Goal: Task Accomplishment & Management: Manage account settings

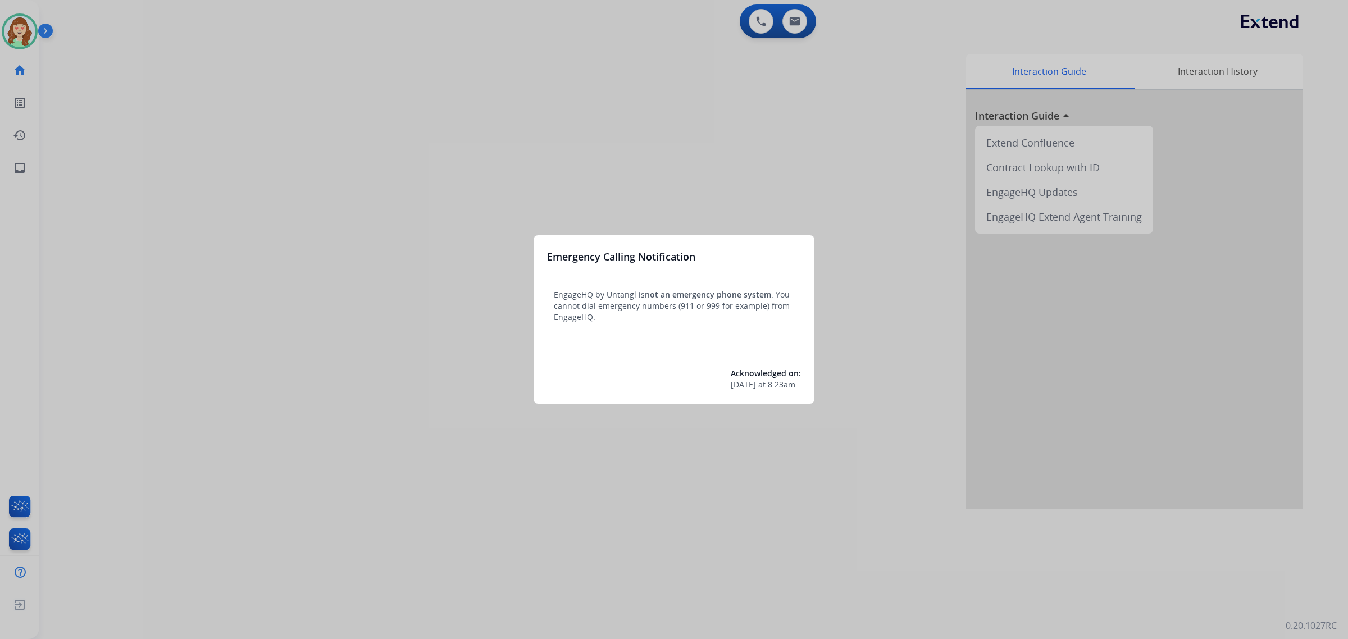
drag, startPoint x: 1399, startPoint y: 0, endPoint x: 794, endPoint y: 25, distance: 605.5
click at [794, 25] on div at bounding box center [674, 319] width 1348 height 639
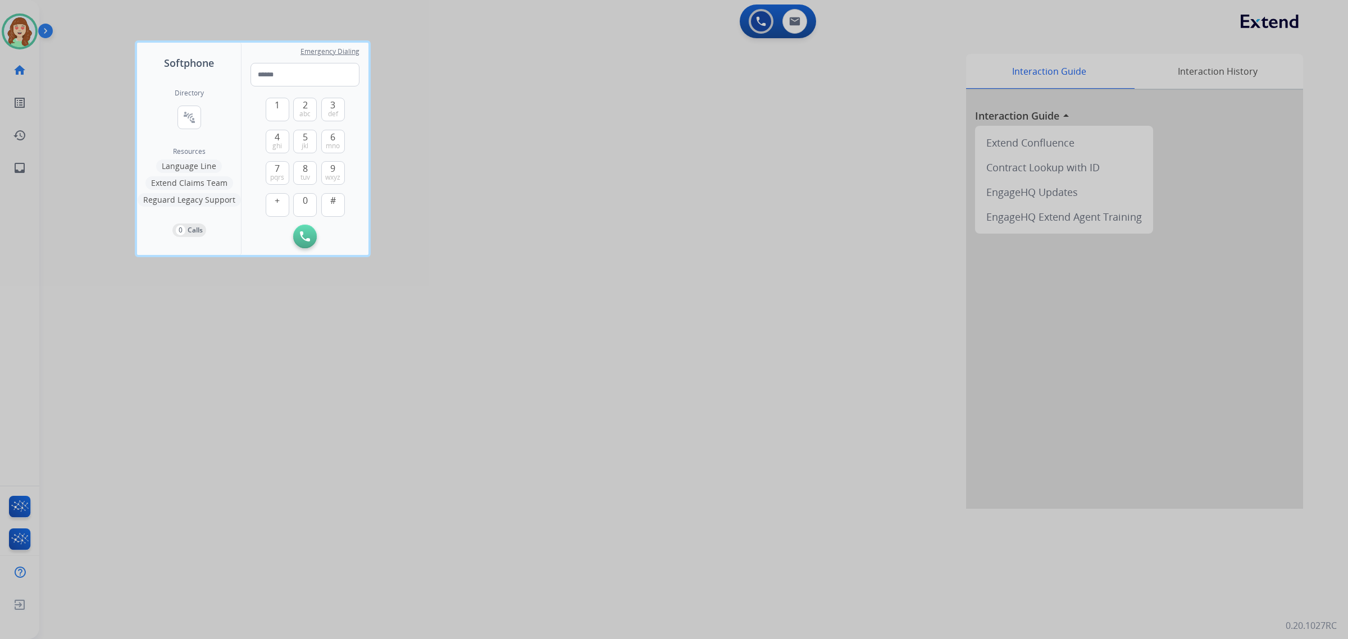
click at [785, 21] on div at bounding box center [674, 319] width 1348 height 639
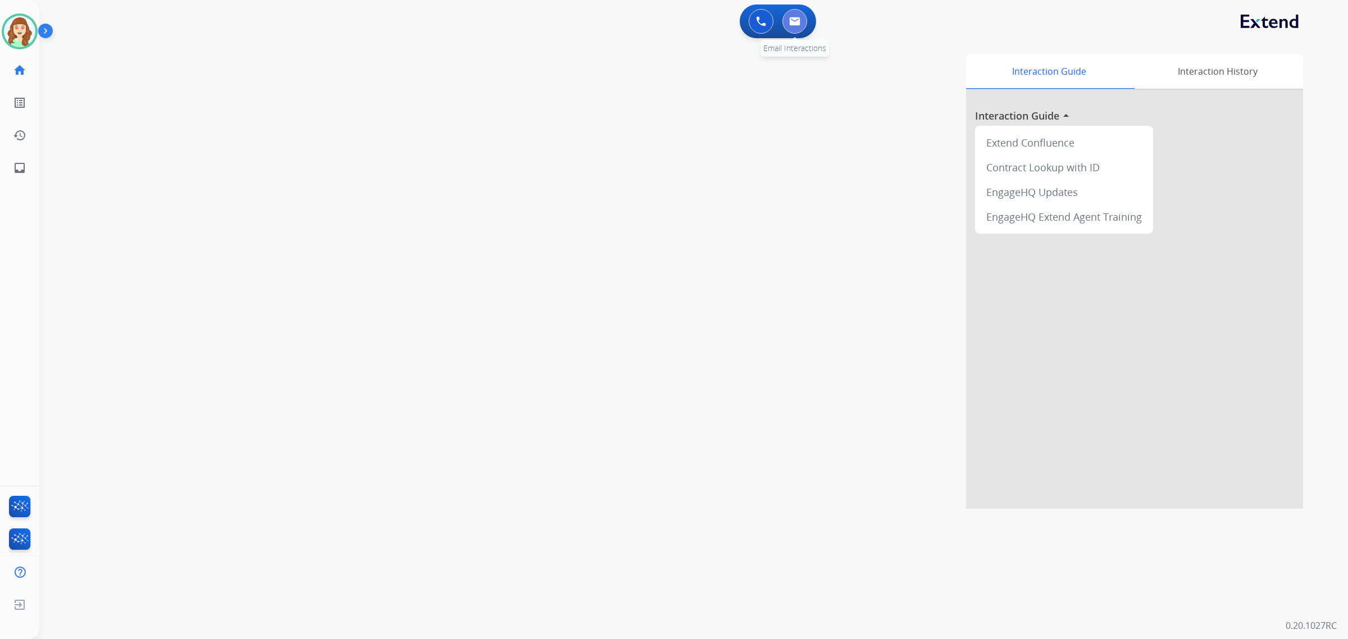
click at [796, 23] on button at bounding box center [794, 21] width 25 height 25
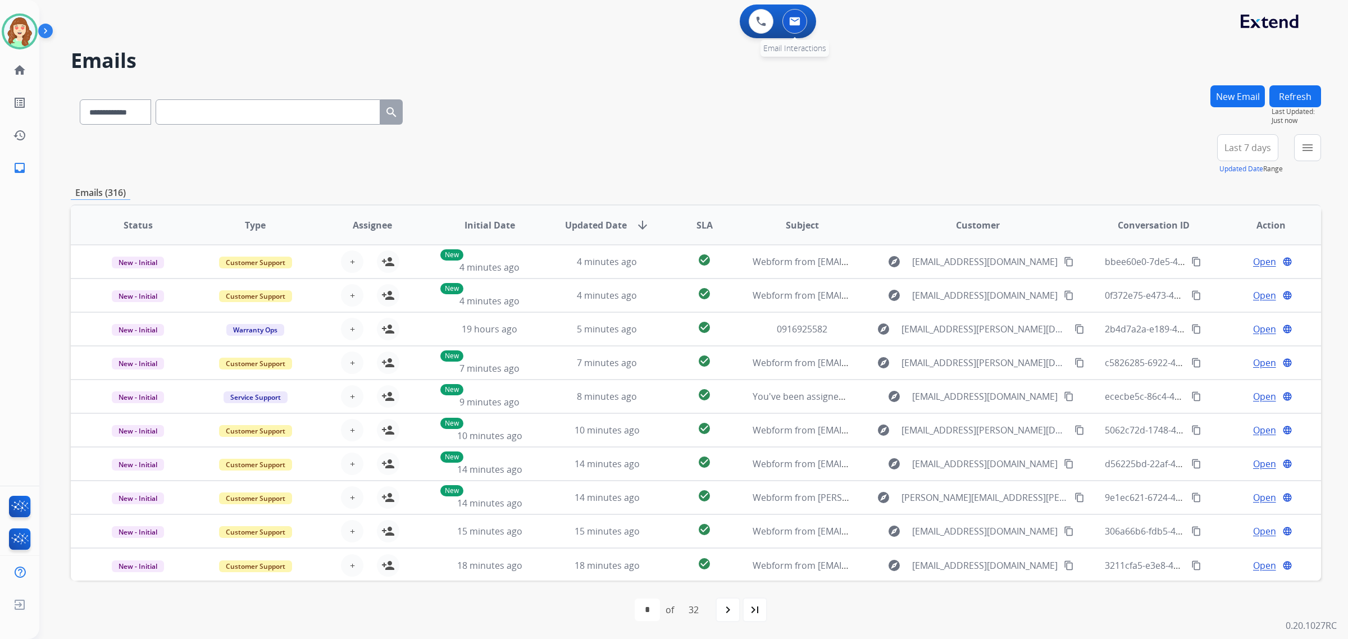
click at [806, 28] on div "0 Email Interactions" at bounding box center [795, 21] width 34 height 25
click at [793, 24] on img at bounding box center [794, 21] width 11 height 9
click at [796, 24] on img at bounding box center [794, 21] width 11 height 9
click at [1303, 147] on mat-icon "menu" at bounding box center [1307, 147] width 13 height 13
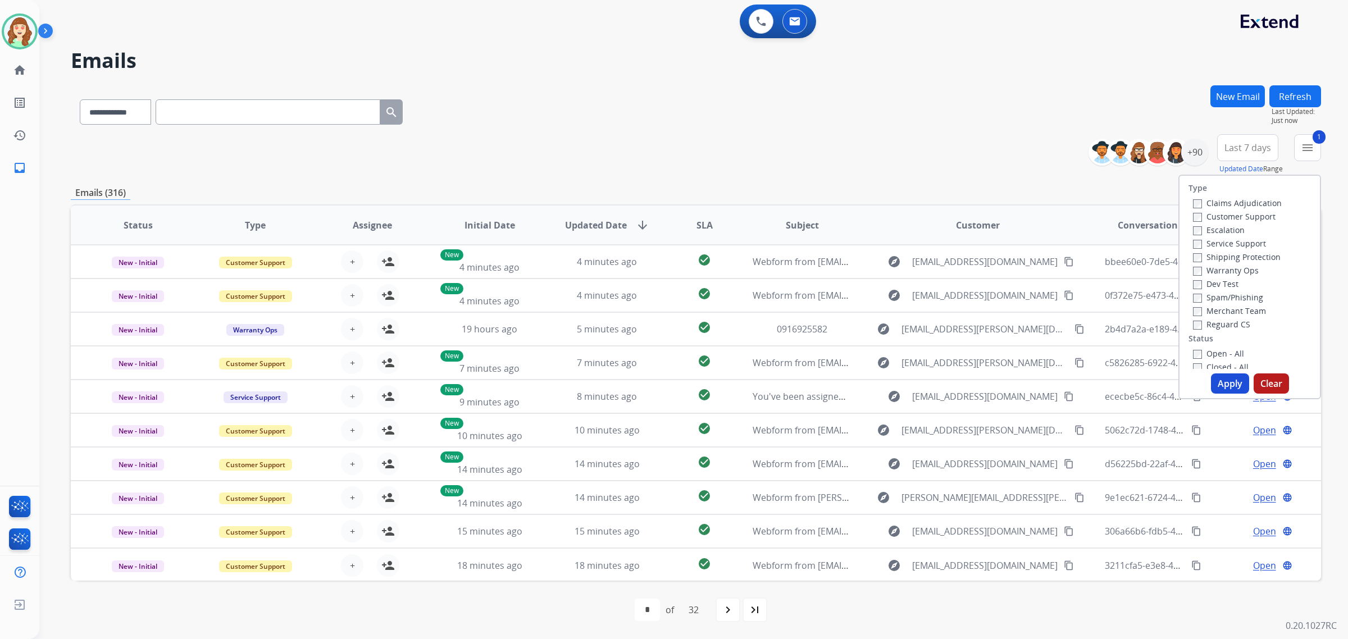
click at [1198, 254] on label "Shipping Protection" at bounding box center [1237, 257] width 88 height 11
click at [1189, 325] on div "Claims Adjudication Customer Support Escalation Service Support Shipping Protec…" at bounding box center [1235, 263] width 93 height 135
click at [1190, 316] on div "Claims Adjudication Customer Support Escalation Service Support Shipping Protec…" at bounding box center [1235, 263] width 93 height 135
click at [1228, 388] on button "Apply" at bounding box center [1230, 384] width 38 height 20
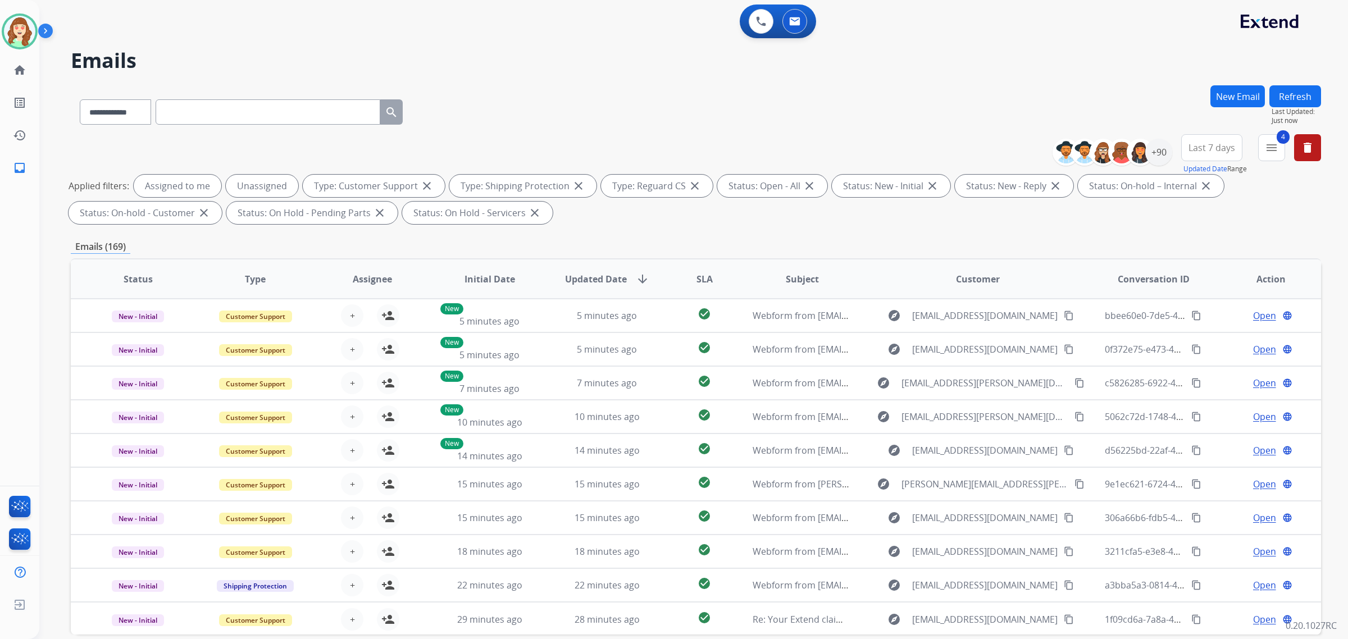
click at [1202, 146] on span "Last 7 days" at bounding box center [1212, 147] width 47 height 4
click at [1203, 270] on div "Last 30 days" at bounding box center [1208, 265] width 62 height 17
click at [1152, 157] on div "+90" at bounding box center [1158, 152] width 27 height 27
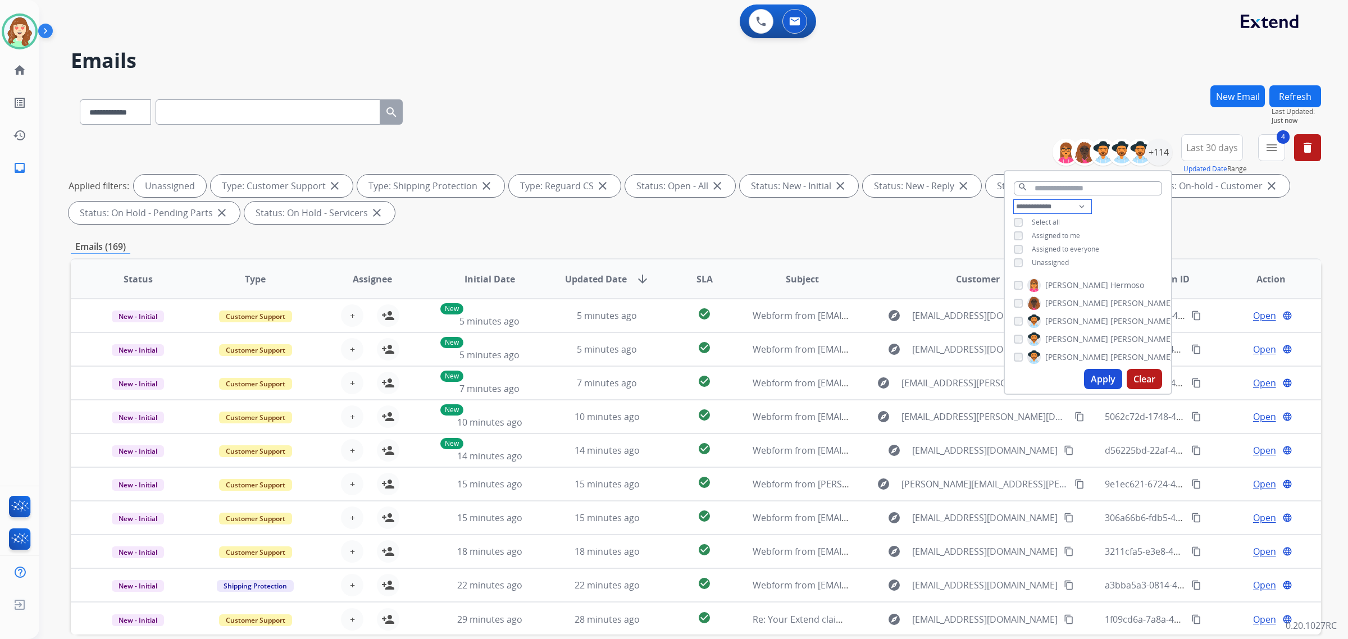
click at [1046, 203] on select "**********" at bounding box center [1053, 206] width 78 height 13
select select "**********"
click at [1014, 200] on select "**********" at bounding box center [1053, 206] width 78 height 13
click at [1021, 270] on div "[PERSON_NAME]" at bounding box center [1094, 271] width 160 height 13
click at [1102, 377] on button "Apply" at bounding box center [1103, 379] width 38 height 20
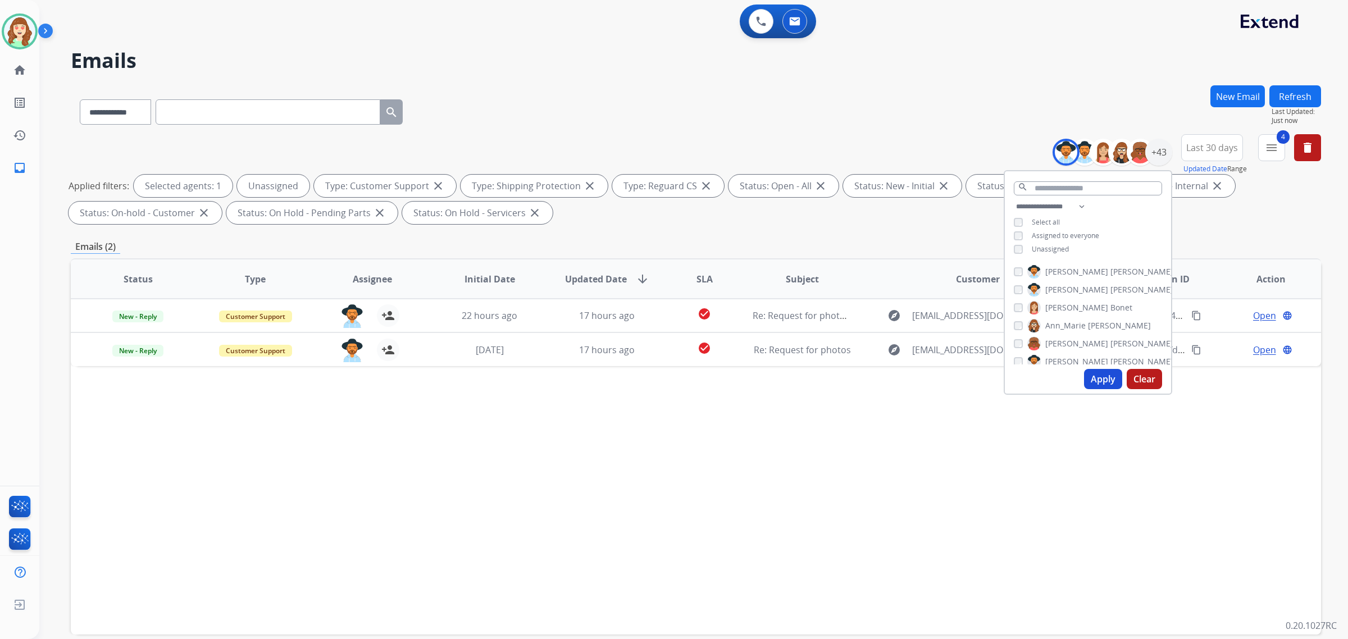
click at [1103, 383] on button "Apply" at bounding box center [1103, 379] width 38 height 20
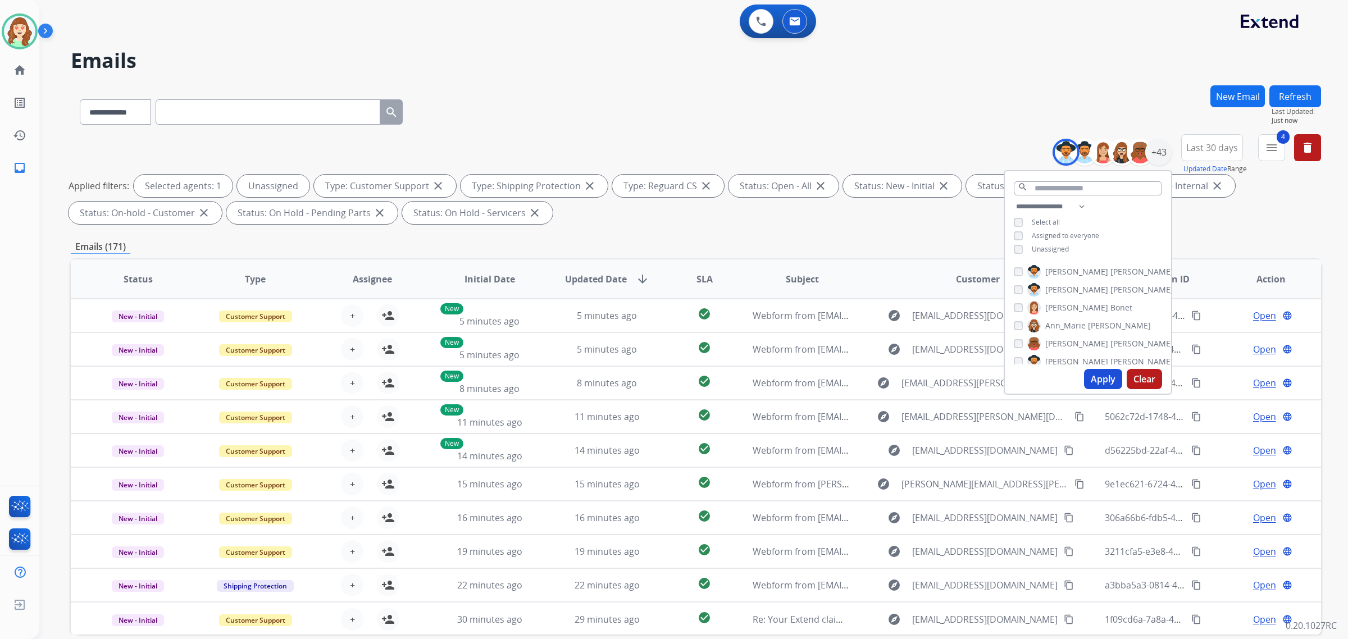
click at [702, 283] on span "SLA" at bounding box center [705, 278] width 16 height 13
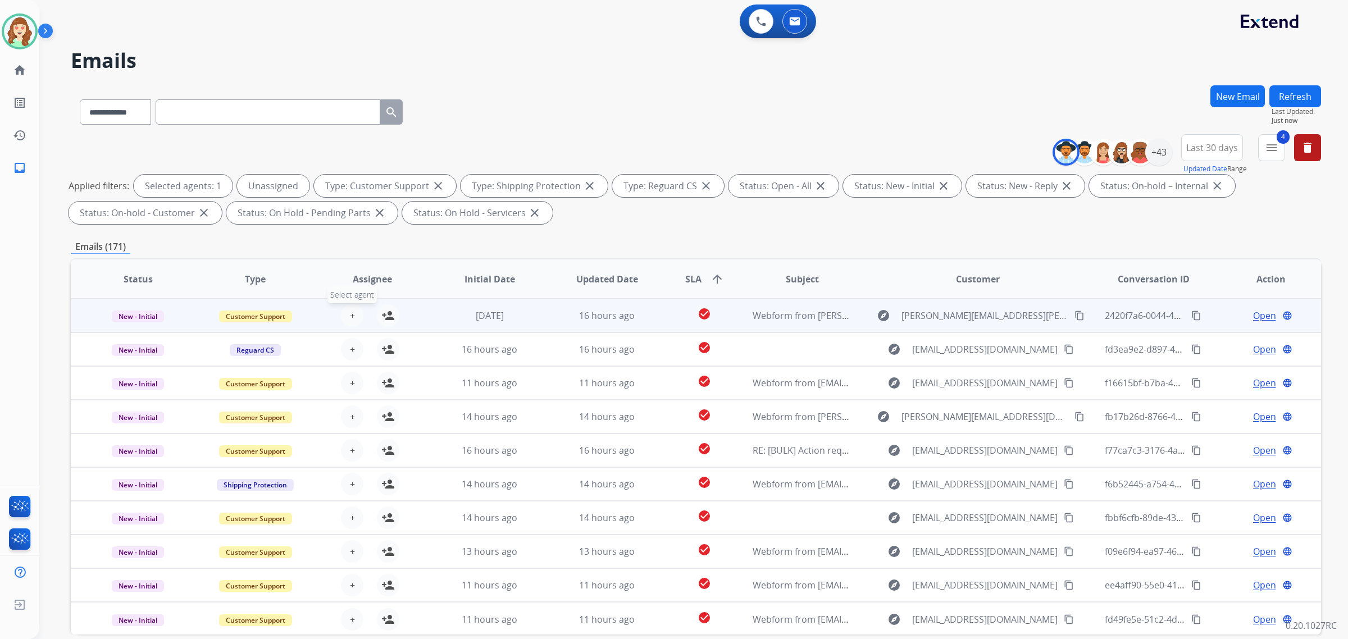
click at [350, 308] on button "+ Select agent" at bounding box center [352, 315] width 22 height 22
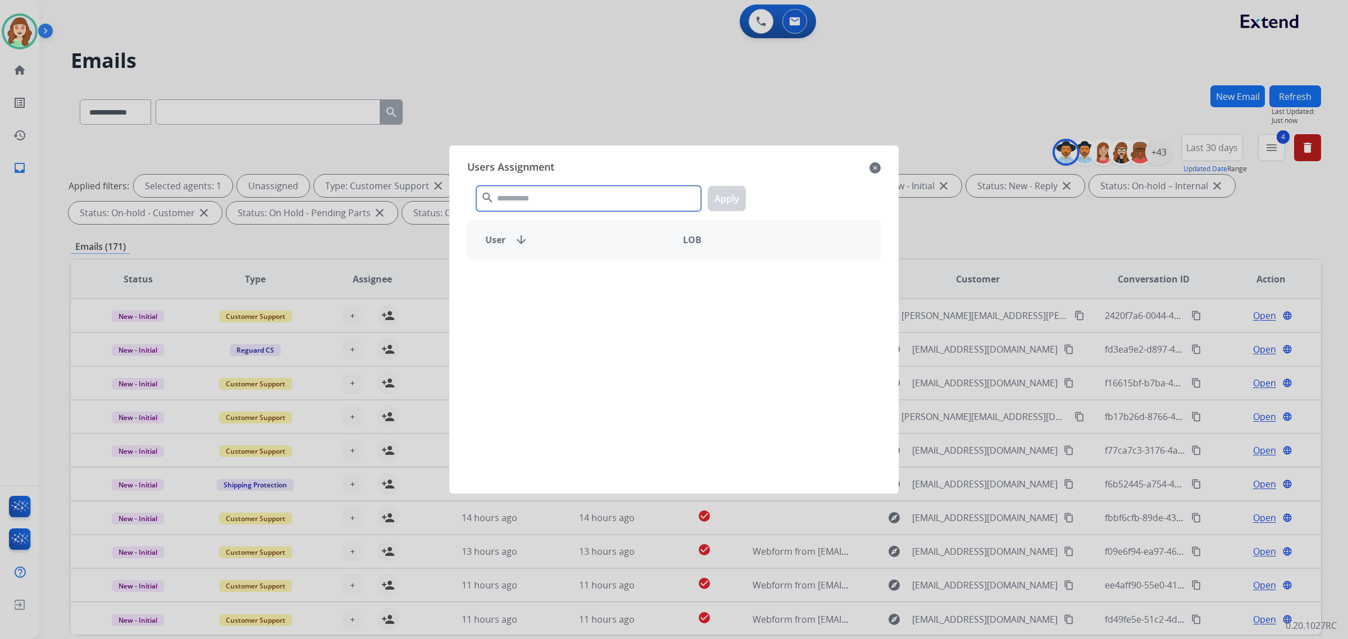
drag, startPoint x: 582, startPoint y: 195, endPoint x: 590, endPoint y: 186, distance: 12.3
click at [582, 197] on input "text" at bounding box center [588, 198] width 225 height 25
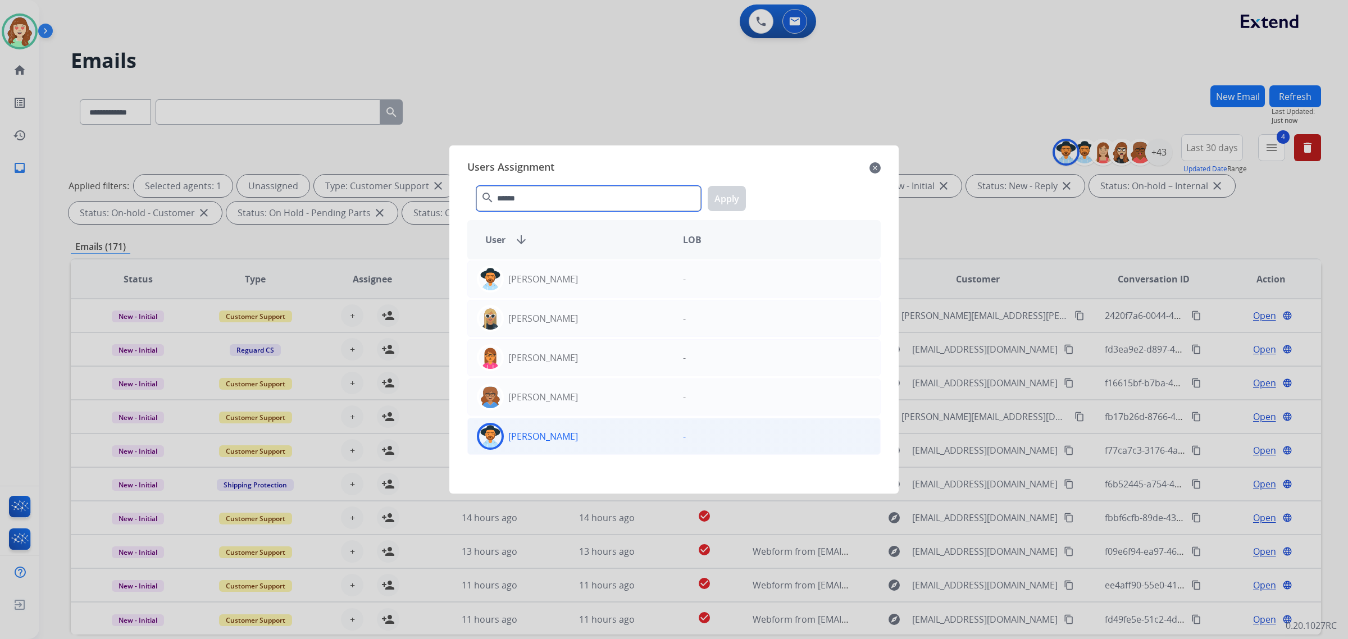
type input "******"
click at [583, 444] on div "[PERSON_NAME]" at bounding box center [571, 436] width 206 height 27
click at [735, 189] on button "Apply" at bounding box center [727, 198] width 38 height 25
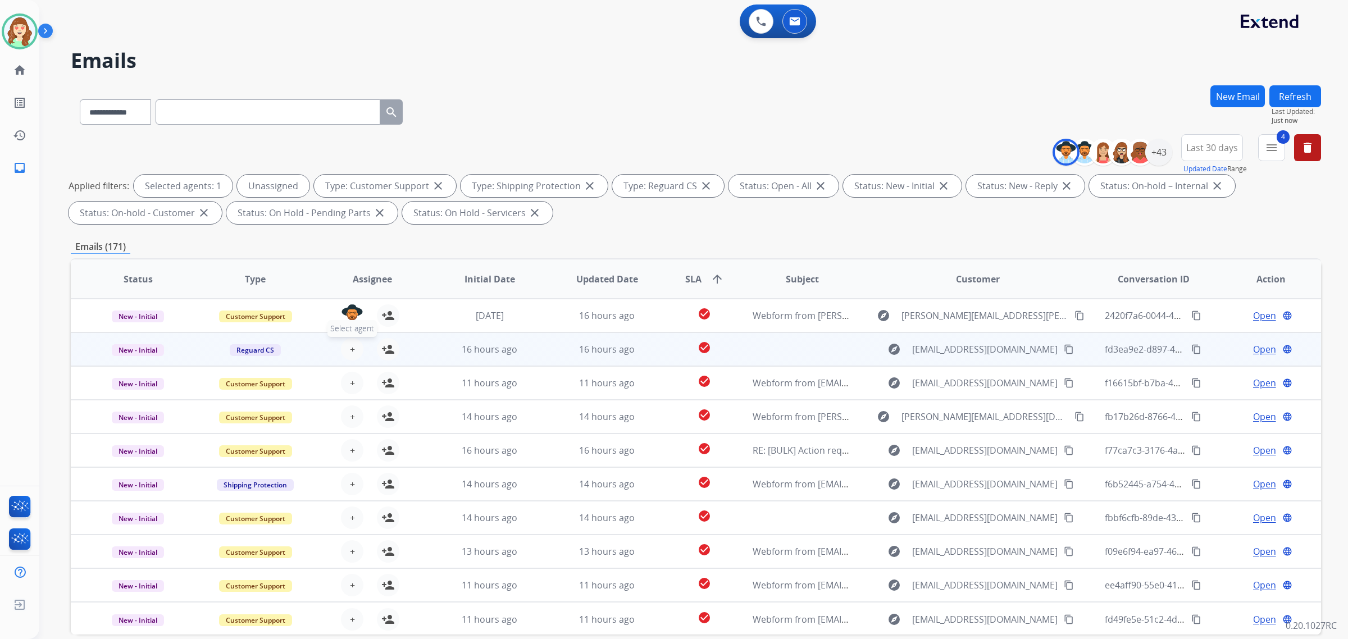
click at [350, 350] on span "+" at bounding box center [352, 349] width 5 height 13
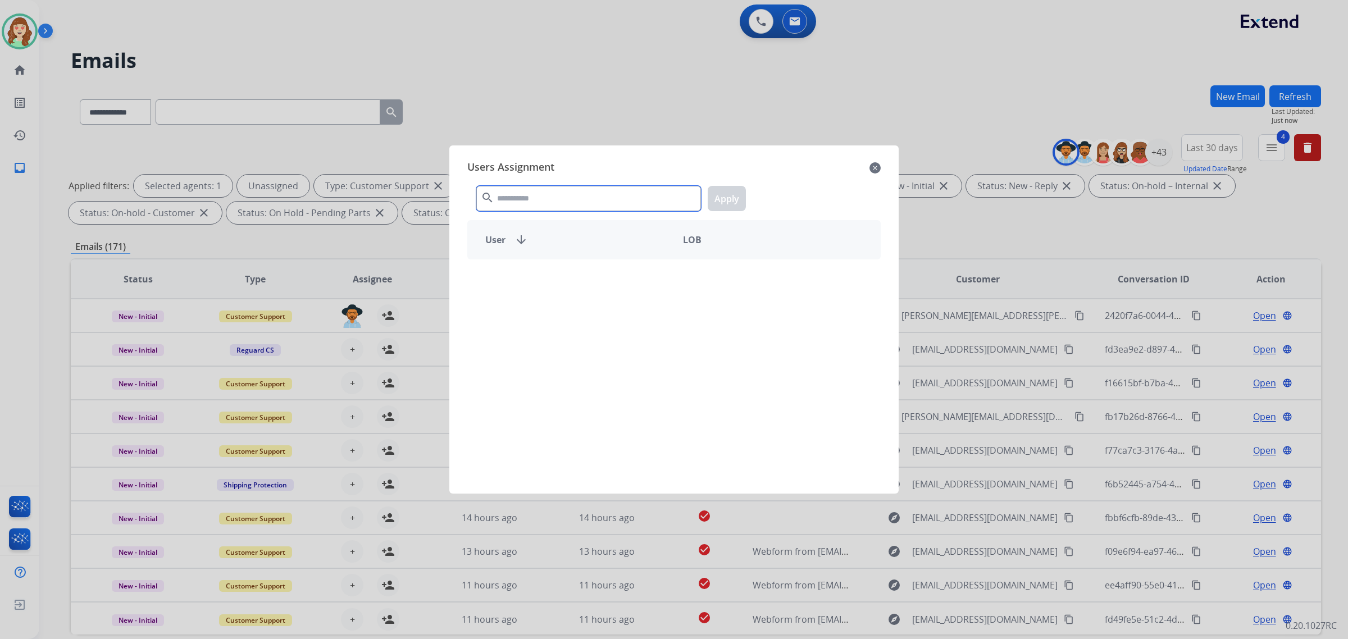
click at [594, 203] on input "text" at bounding box center [588, 198] width 225 height 25
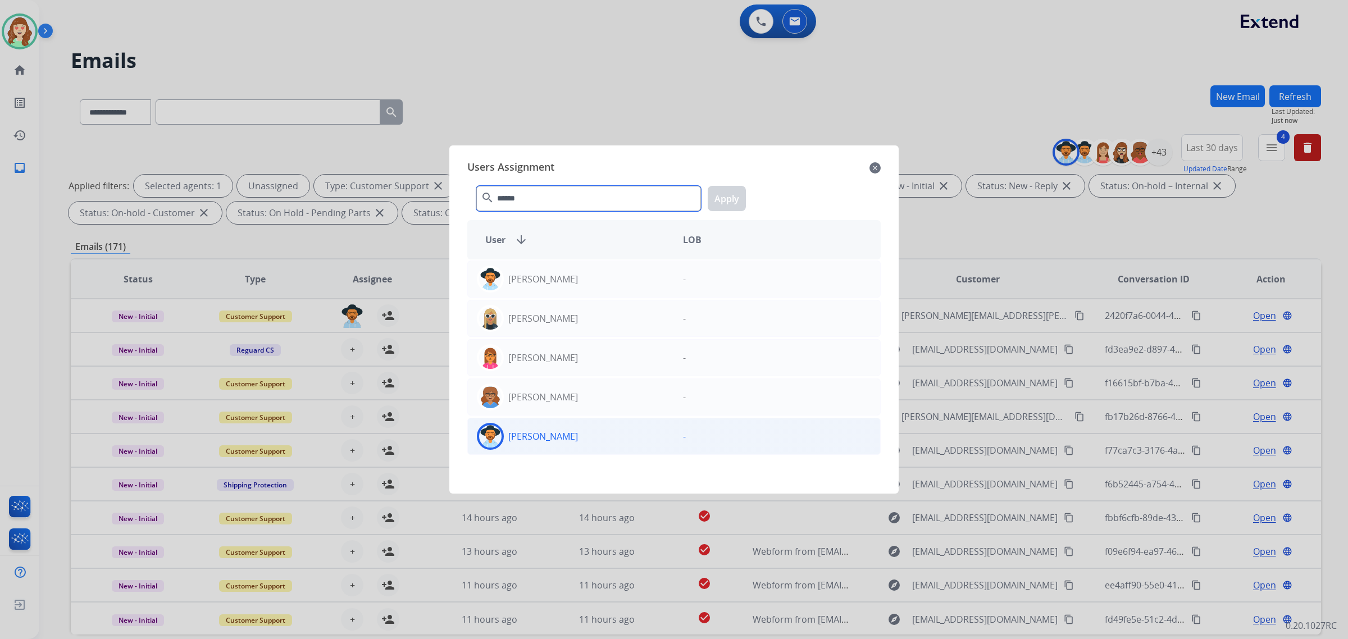
type input "******"
click at [604, 440] on div "[PERSON_NAME]" at bounding box center [571, 436] width 206 height 27
click at [735, 205] on button "Apply" at bounding box center [727, 198] width 38 height 25
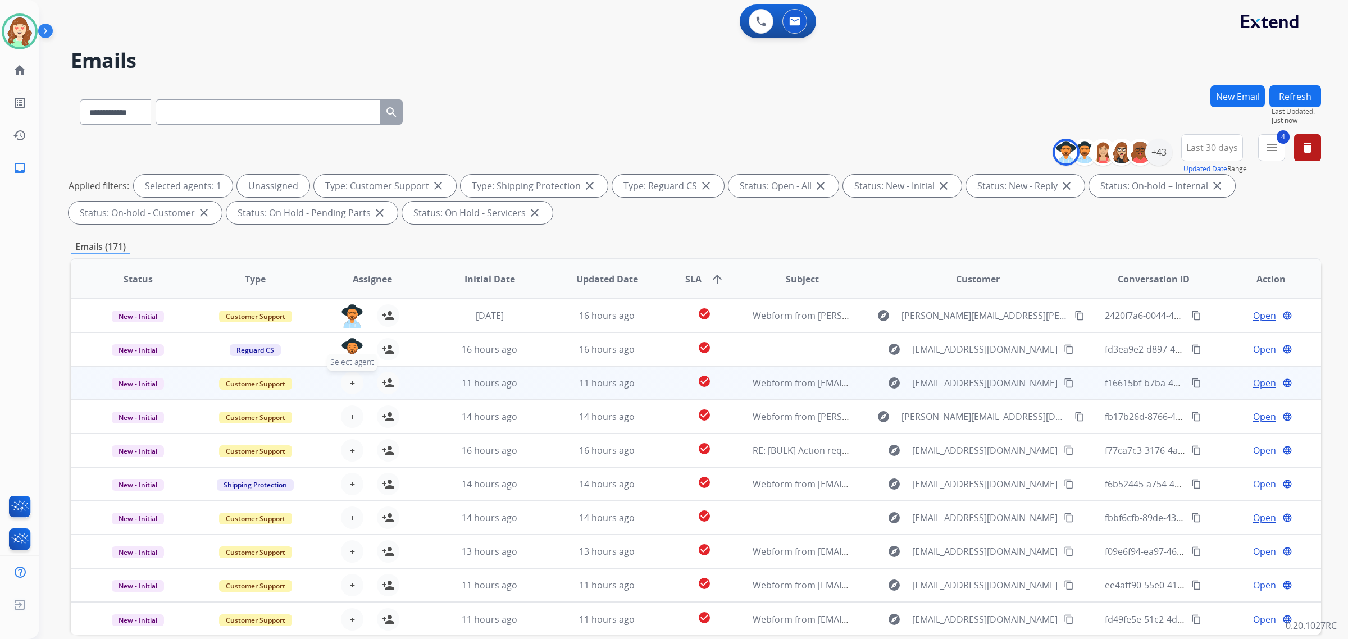
click at [350, 380] on span "+" at bounding box center [352, 382] width 5 height 13
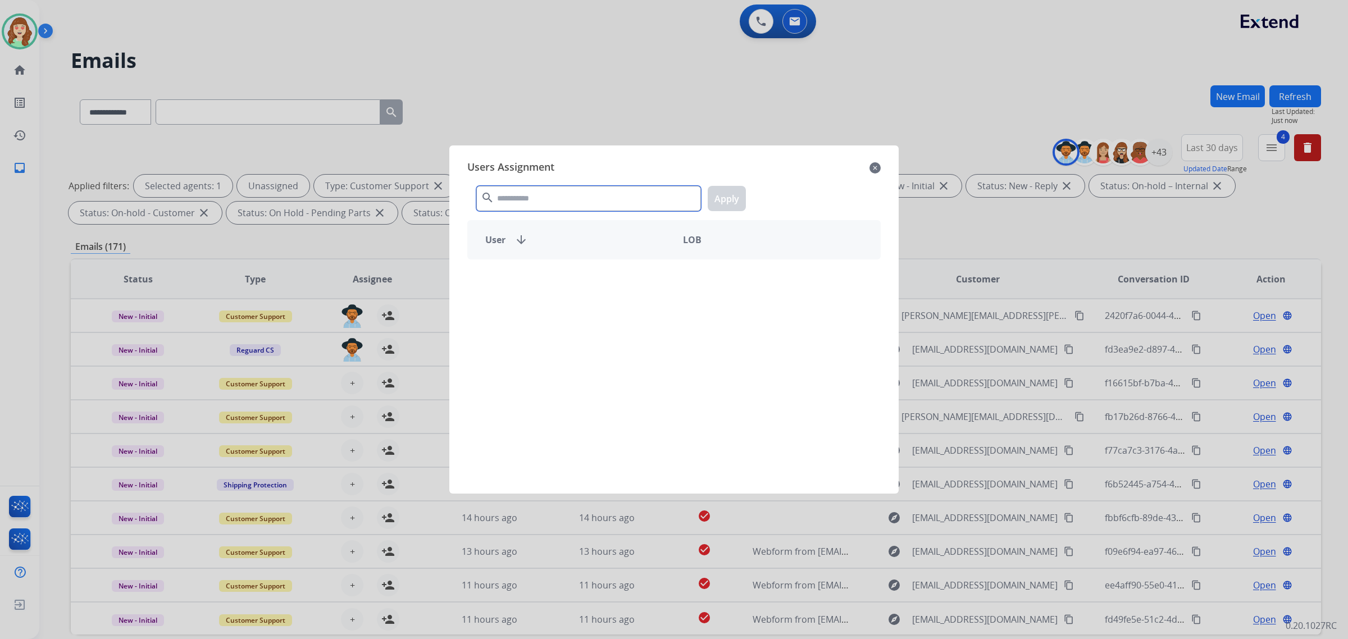
drag, startPoint x: 531, startPoint y: 203, endPoint x: 522, endPoint y: 152, distance: 51.3
click at [529, 187] on input "text" at bounding box center [588, 198] width 225 height 25
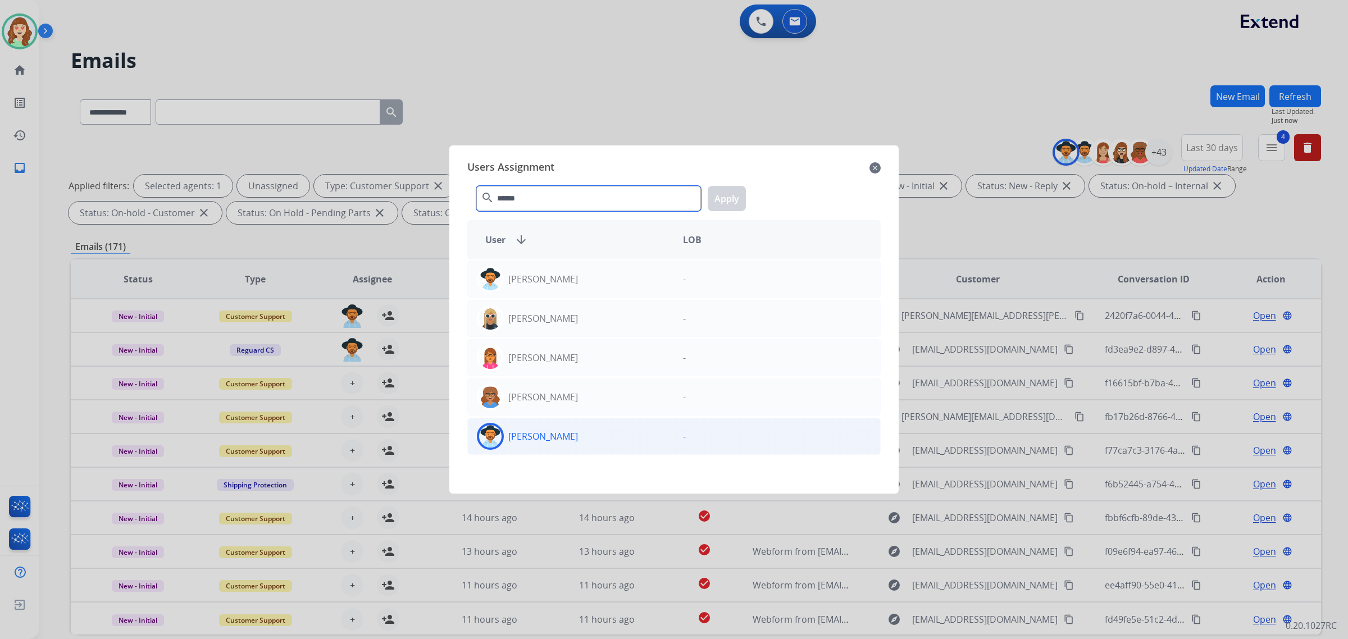
type input "******"
click at [583, 436] on div "[PERSON_NAME]" at bounding box center [571, 436] width 206 height 27
drag, startPoint x: 734, startPoint y: 199, endPoint x: 489, endPoint y: 298, distance: 263.6
click at [732, 198] on button "Apply" at bounding box center [727, 198] width 38 height 25
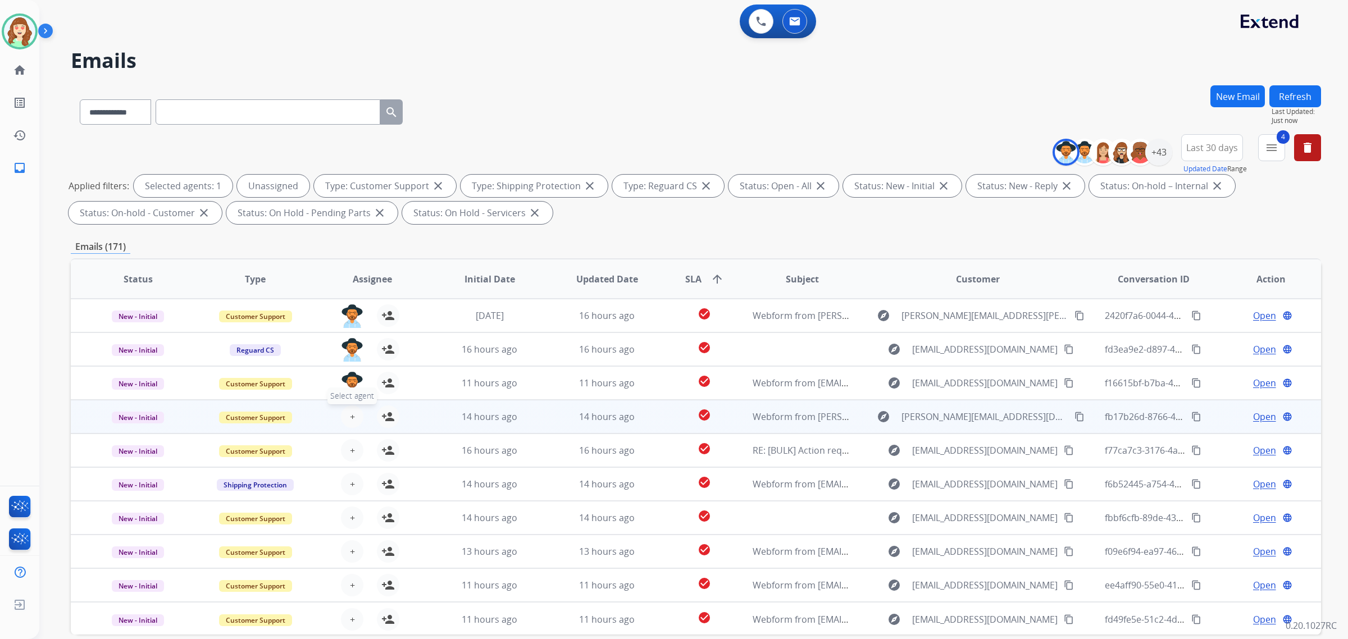
click at [350, 414] on span "+" at bounding box center [352, 416] width 5 height 13
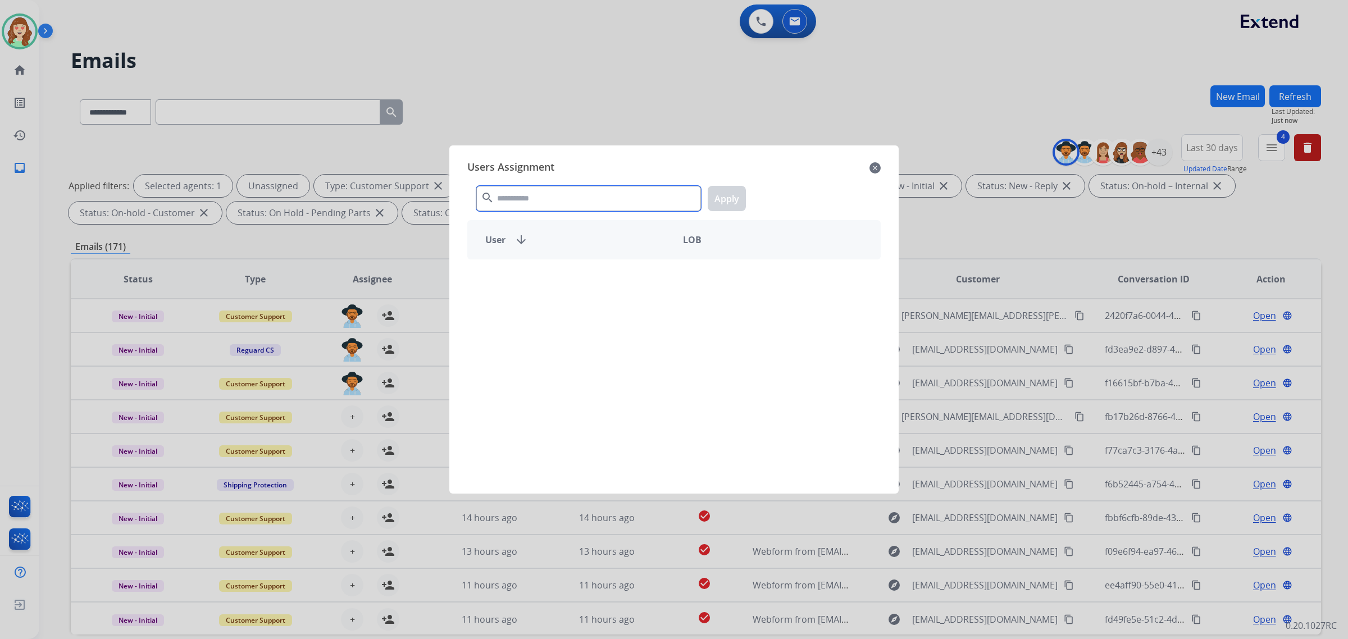
click at [586, 207] on input "text" at bounding box center [588, 198] width 225 height 25
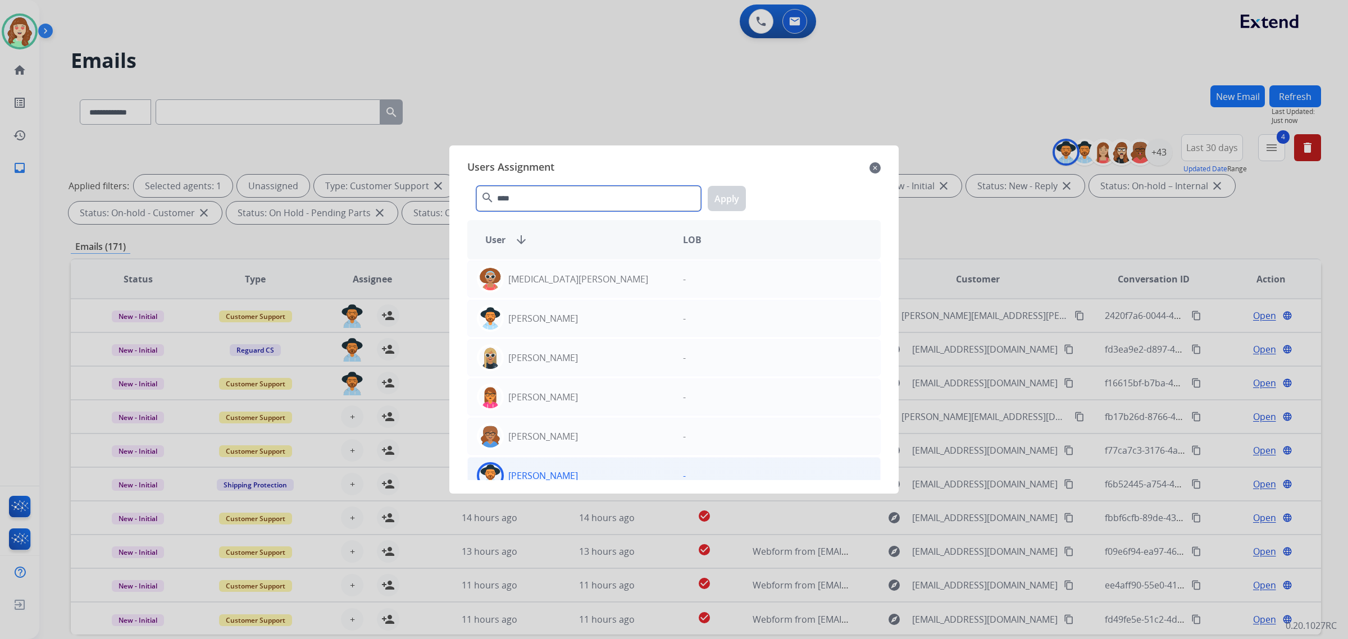
type input "****"
click at [590, 475] on div "[PERSON_NAME]" at bounding box center [571, 475] width 206 height 27
click at [723, 202] on button "Apply" at bounding box center [727, 198] width 38 height 25
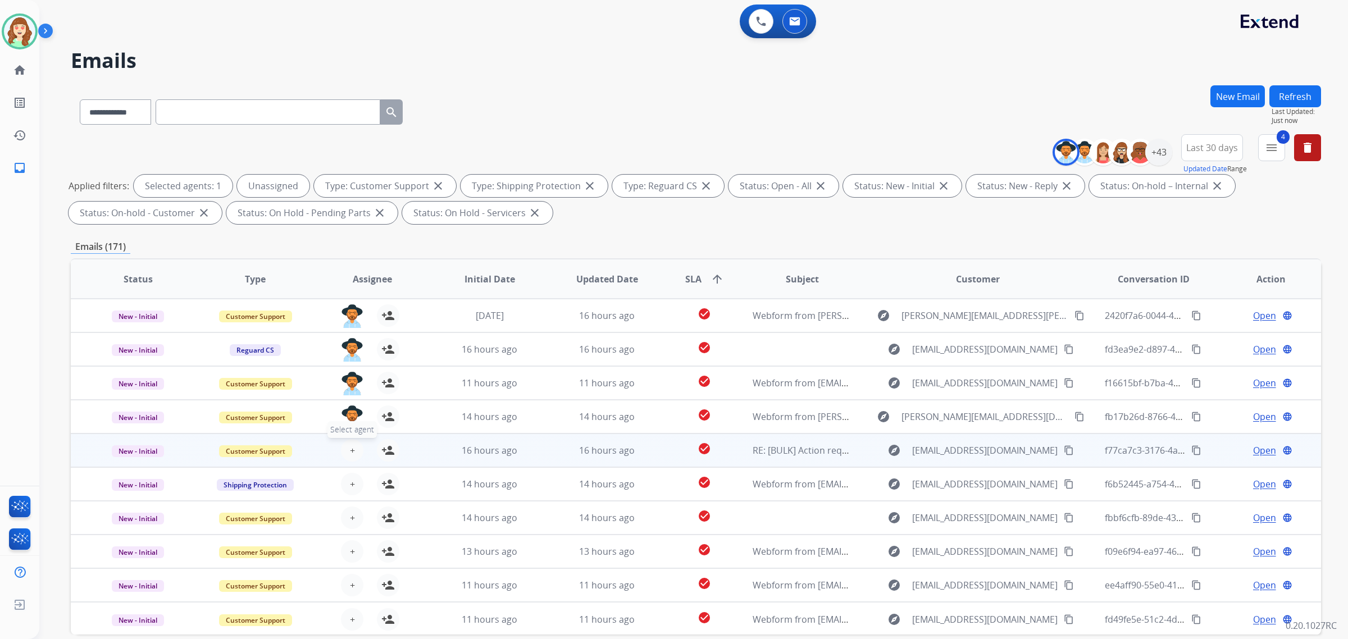
click at [347, 449] on button "+ Select agent" at bounding box center [352, 450] width 22 height 22
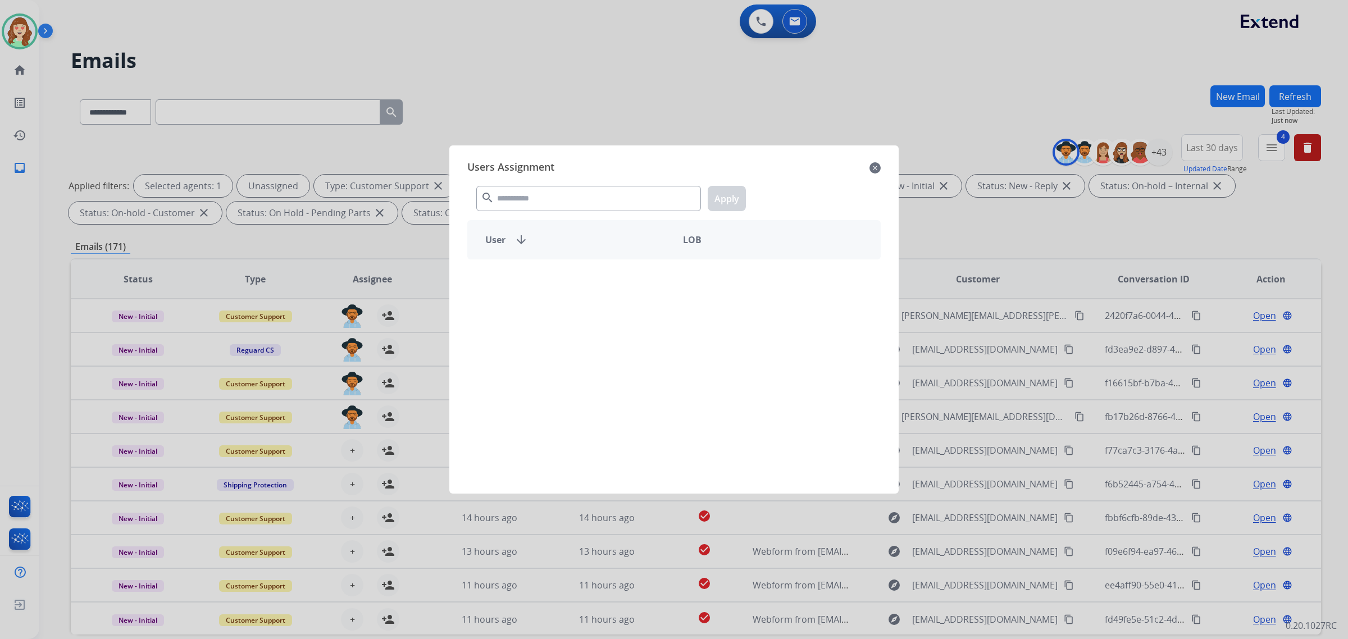
click at [571, 215] on div "search Apply" at bounding box center [673, 196] width 413 height 39
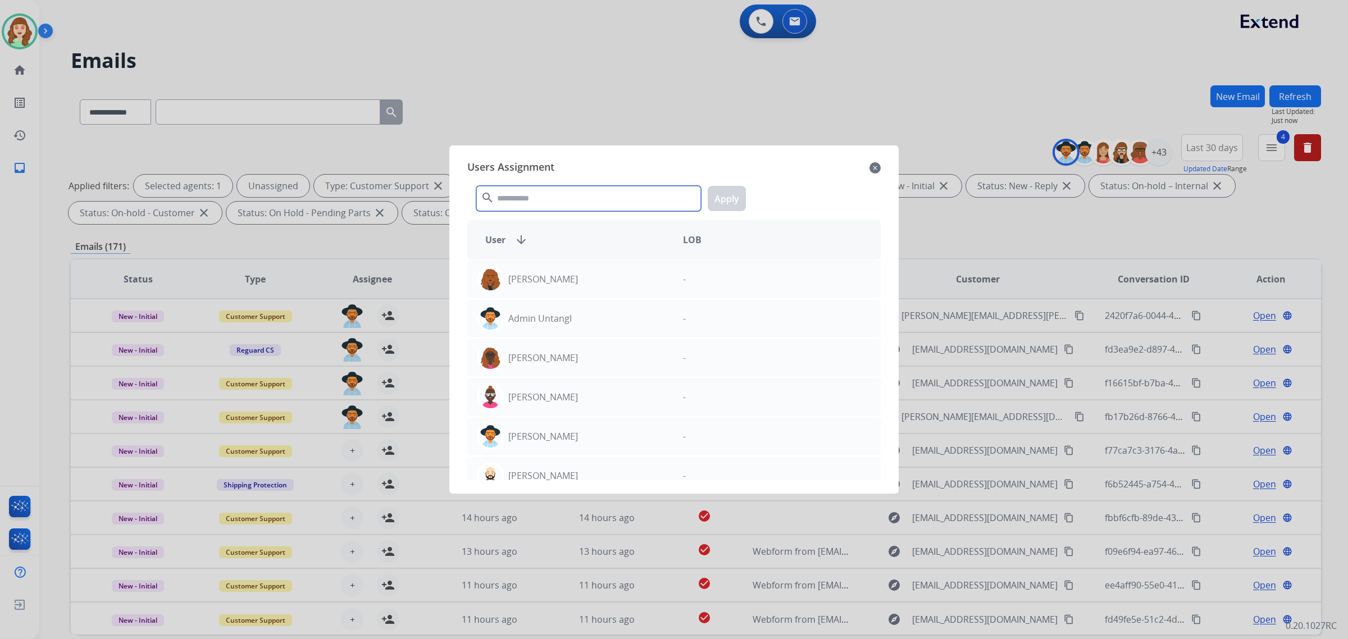
drag, startPoint x: 568, startPoint y: 202, endPoint x: 579, endPoint y: 187, distance: 18.9
click at [579, 187] on input "text" at bounding box center [588, 198] width 225 height 25
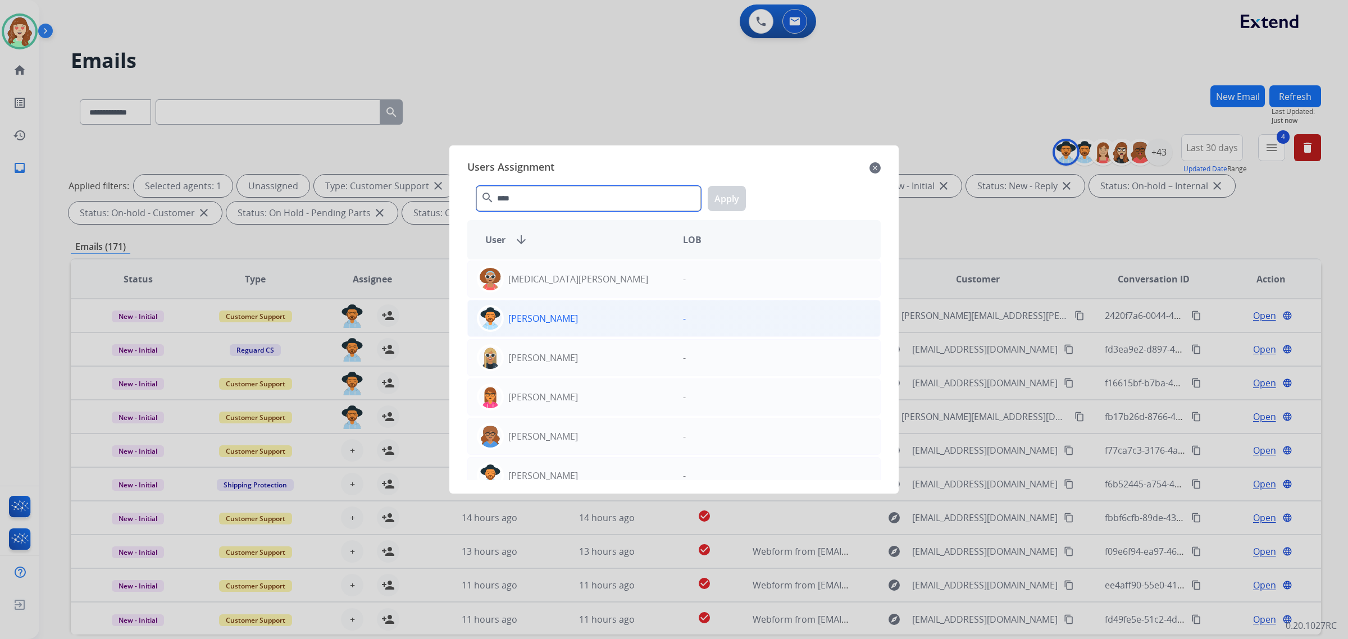
type input "****"
click at [593, 319] on div "[PERSON_NAME]" at bounding box center [571, 318] width 206 height 27
click at [730, 194] on button "Apply" at bounding box center [727, 198] width 38 height 25
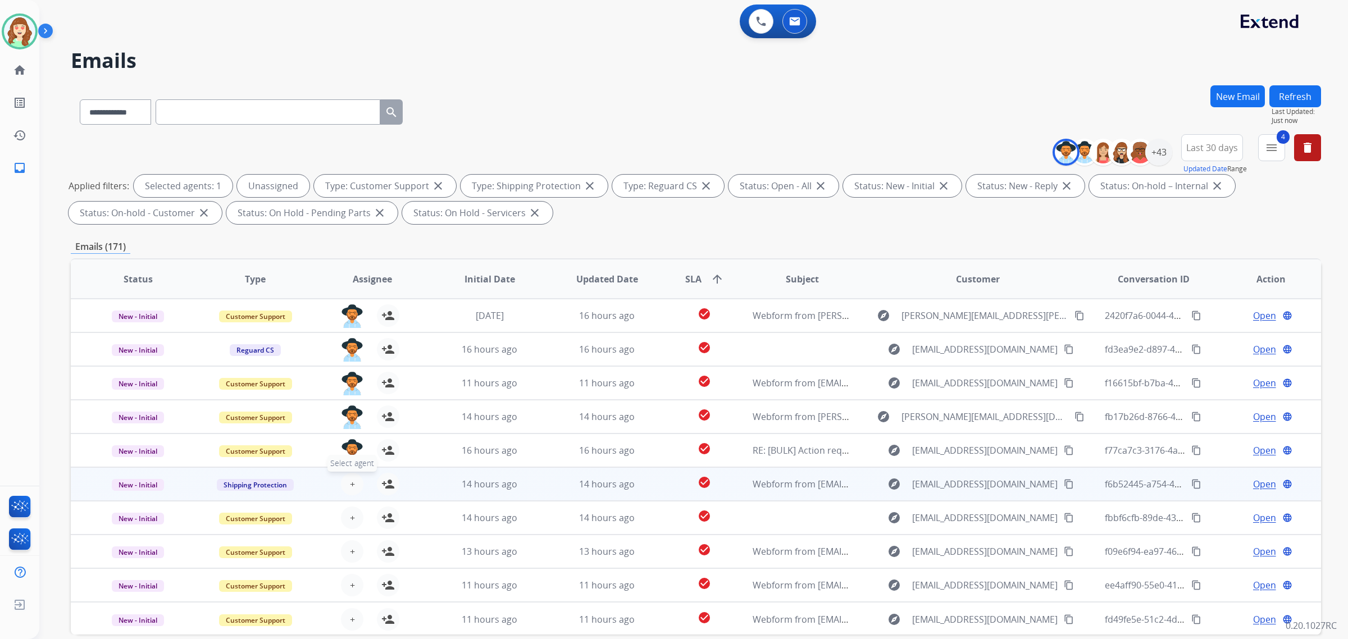
click at [350, 479] on span "+" at bounding box center [352, 483] width 5 height 13
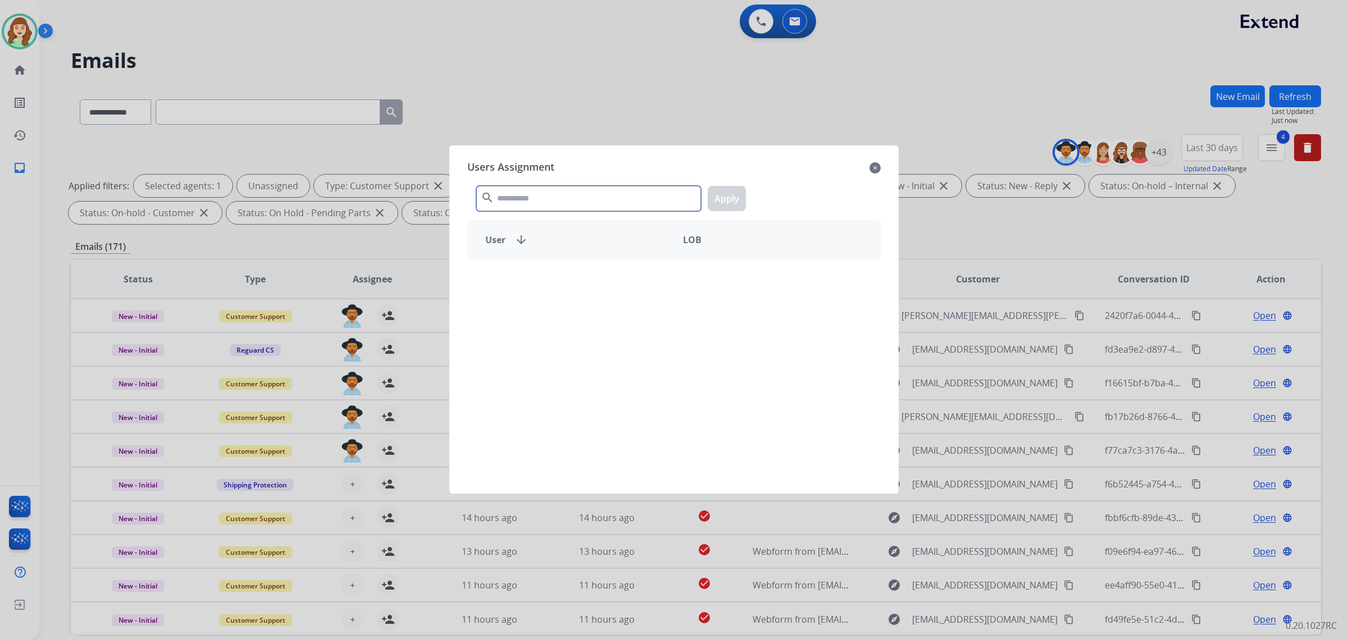
click at [622, 192] on input "text" at bounding box center [588, 198] width 225 height 25
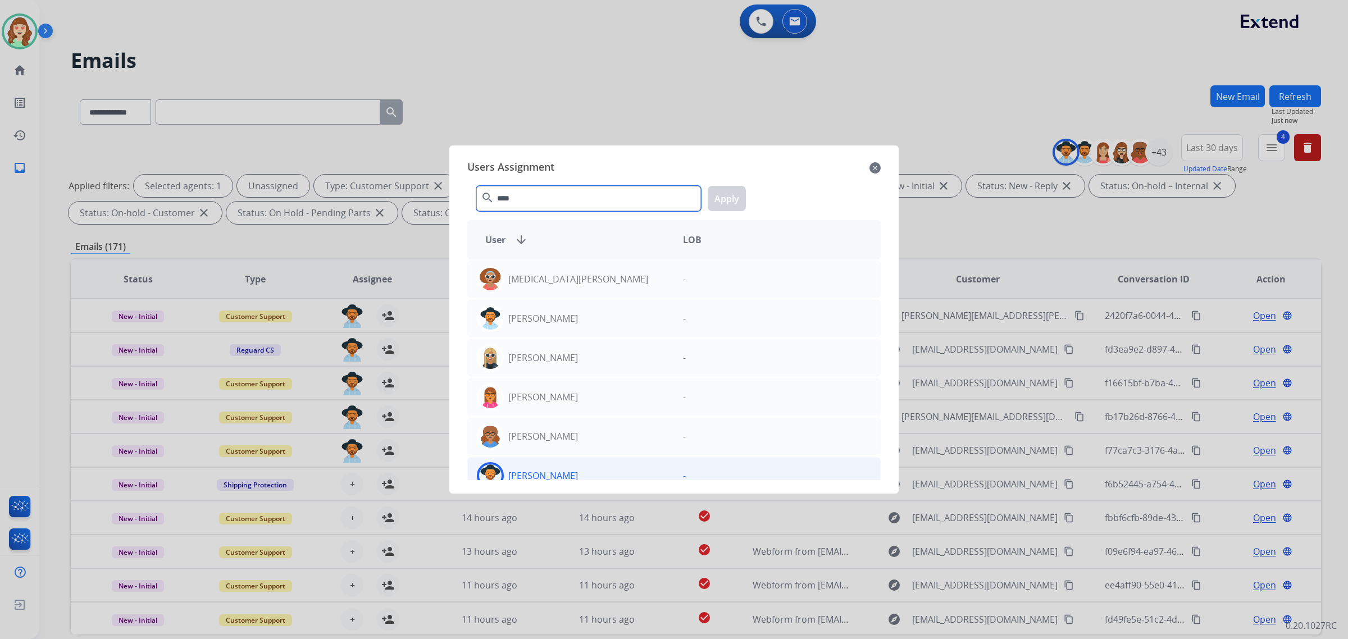
type input "****"
click at [587, 480] on div "[PERSON_NAME]" at bounding box center [571, 475] width 206 height 27
click at [732, 195] on button "Apply" at bounding box center [727, 198] width 38 height 25
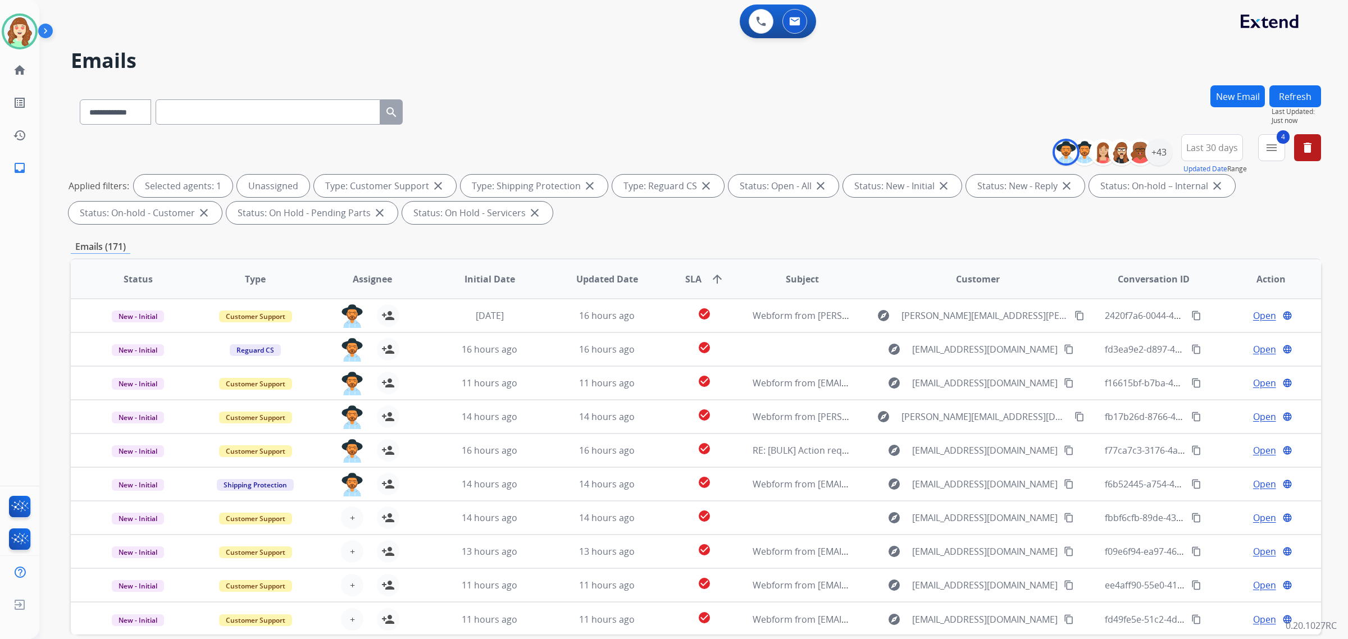
click at [346, 488] on img at bounding box center [352, 485] width 22 height 24
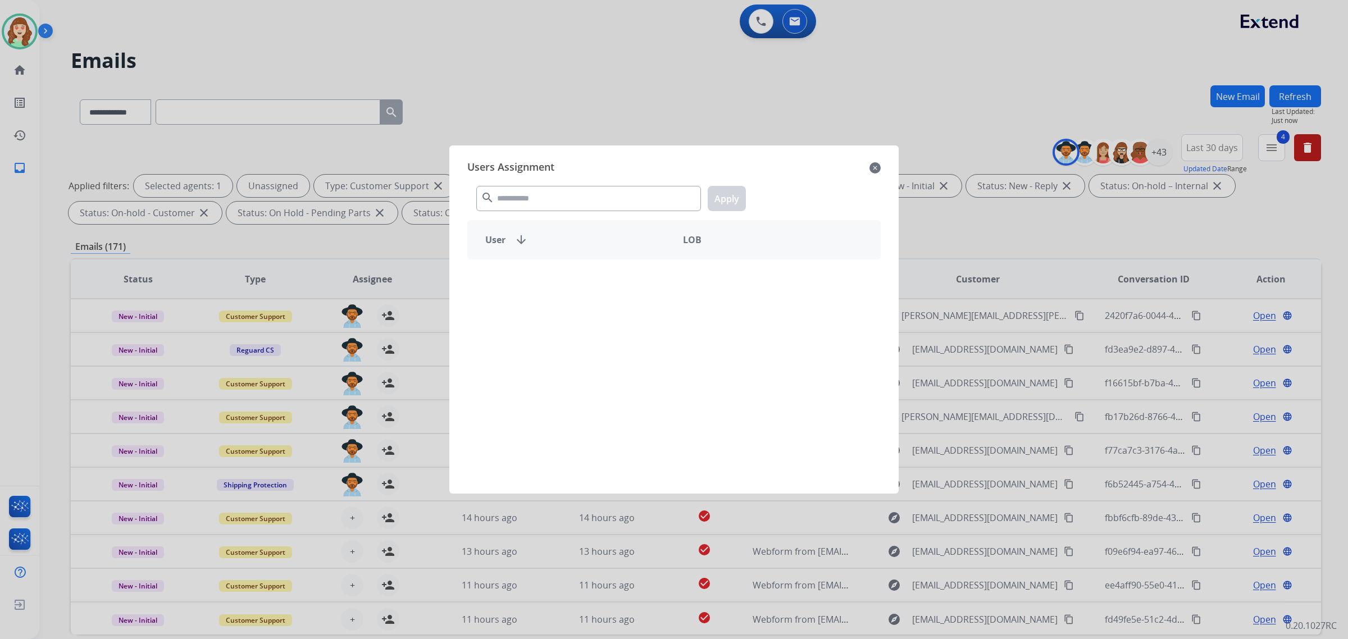
click at [346, 488] on div at bounding box center [674, 319] width 1348 height 639
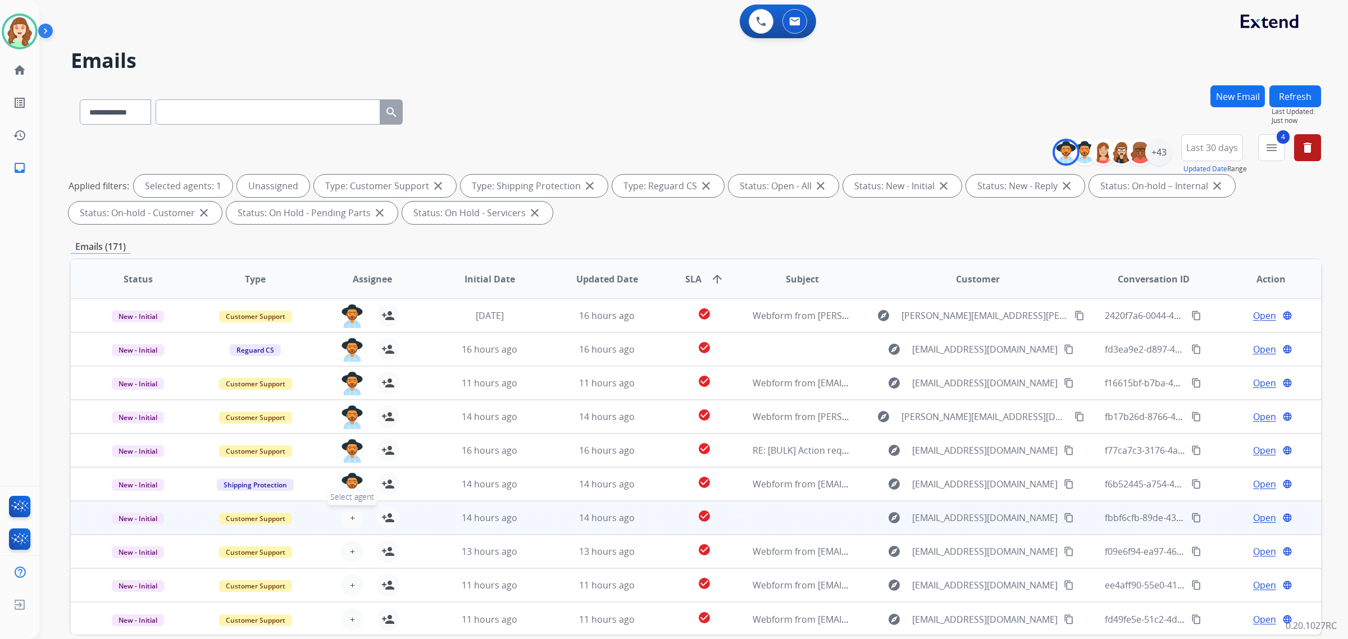
click at [347, 515] on button "+ Select agent" at bounding box center [352, 518] width 22 height 22
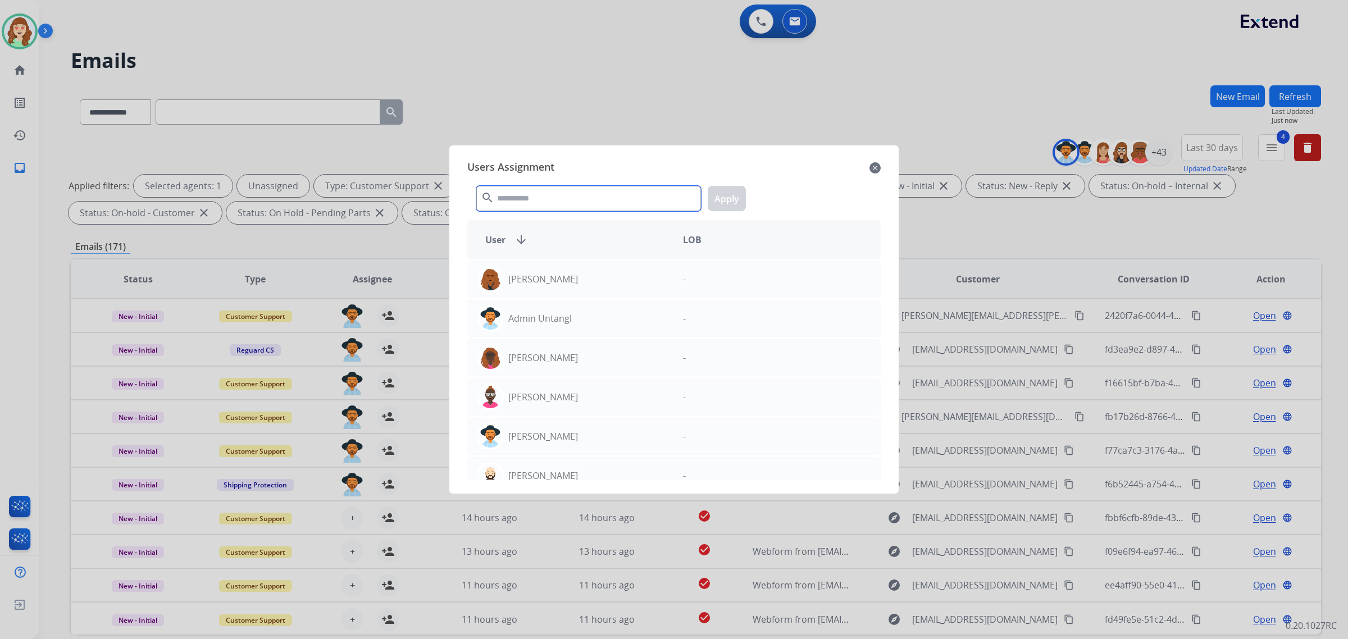
click at [563, 192] on input "text" at bounding box center [588, 198] width 225 height 25
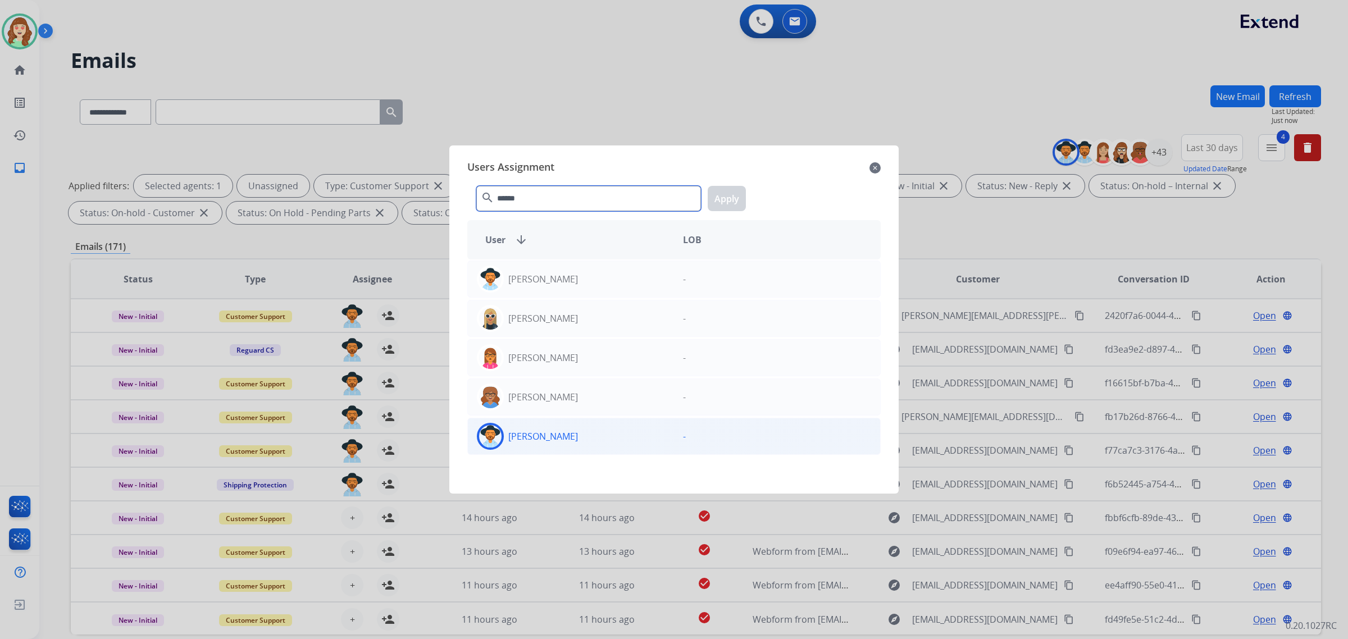
type input "******"
click at [634, 439] on div "[PERSON_NAME]" at bounding box center [571, 436] width 206 height 27
click at [723, 192] on button "Apply" at bounding box center [727, 198] width 38 height 25
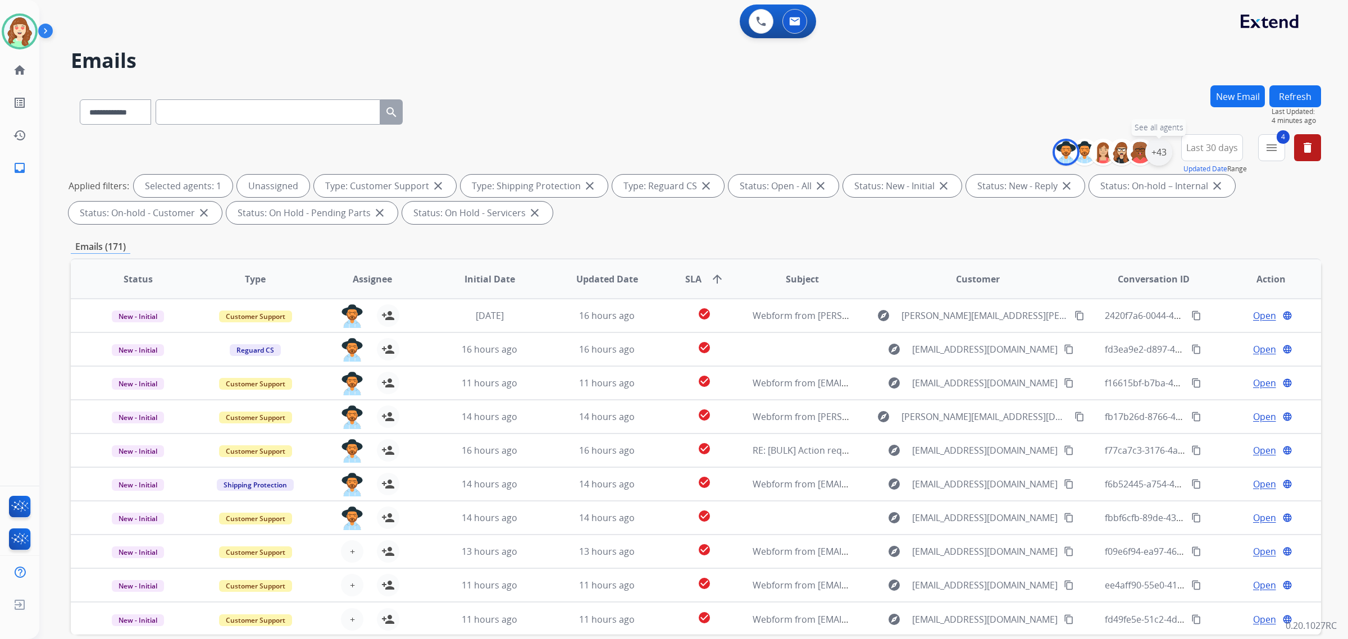
click at [1147, 154] on div "+43" at bounding box center [1158, 152] width 27 height 27
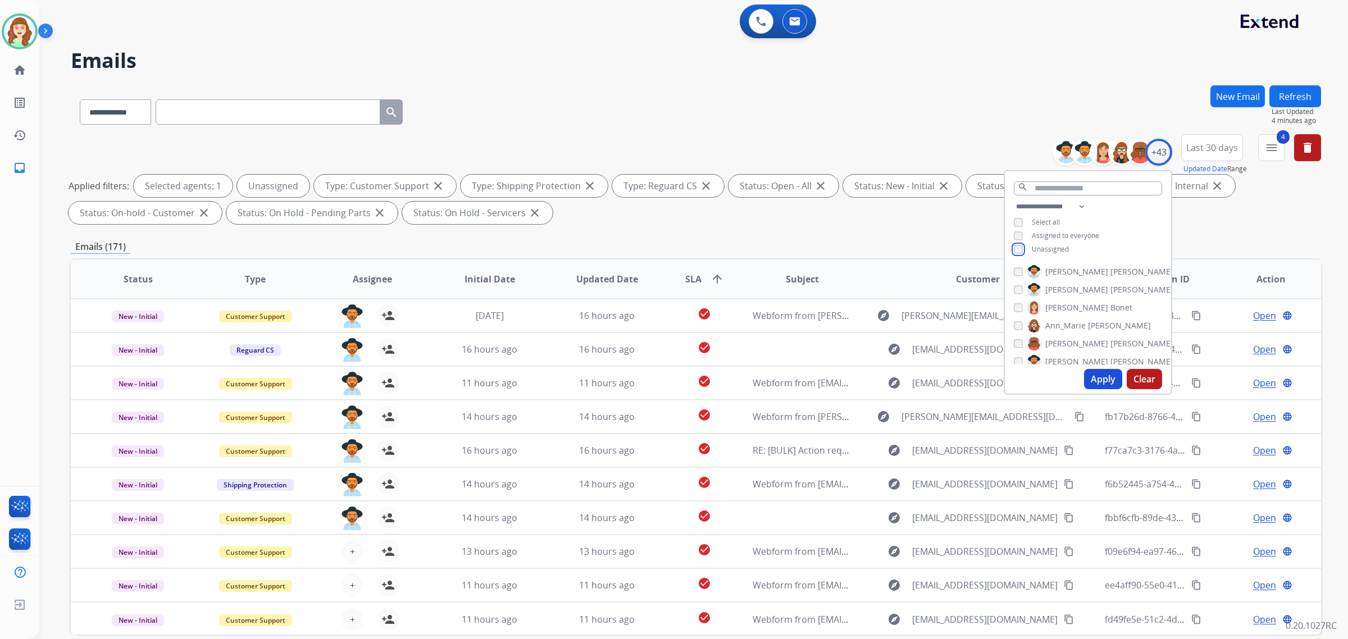
click at [1012, 253] on div "**********" at bounding box center [1088, 229] width 166 height 58
click at [1095, 377] on button "Apply" at bounding box center [1103, 379] width 38 height 20
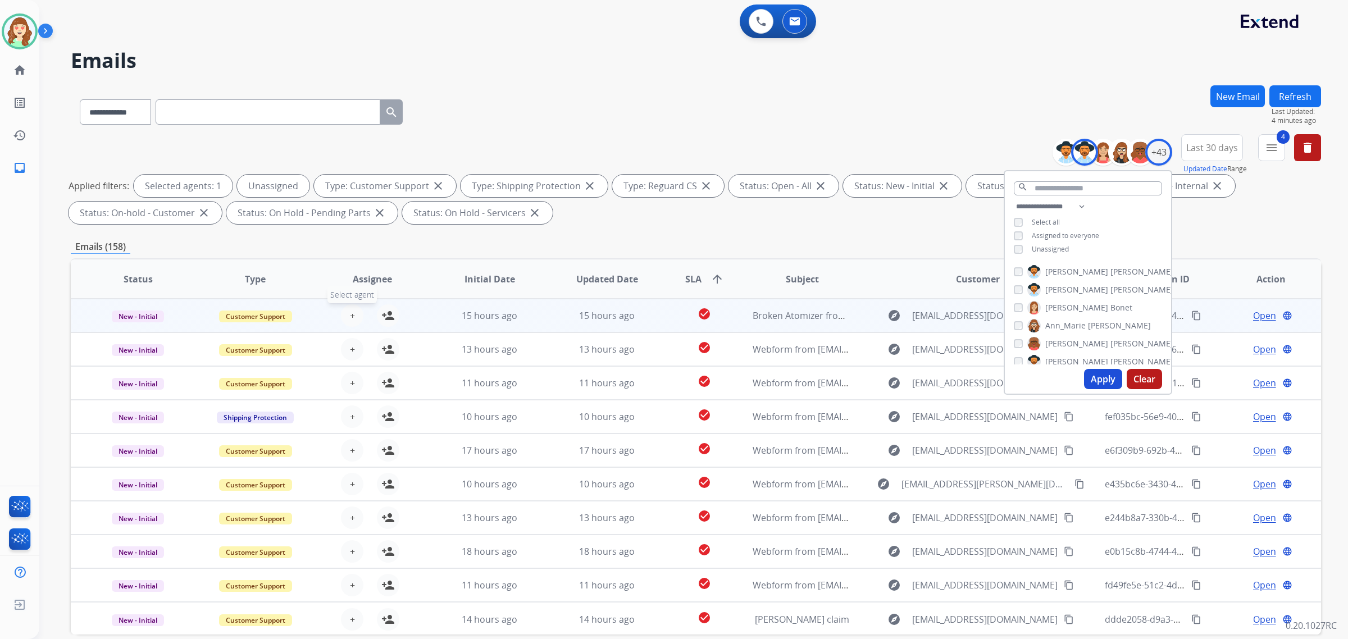
click at [350, 309] on span "+" at bounding box center [352, 315] width 5 height 13
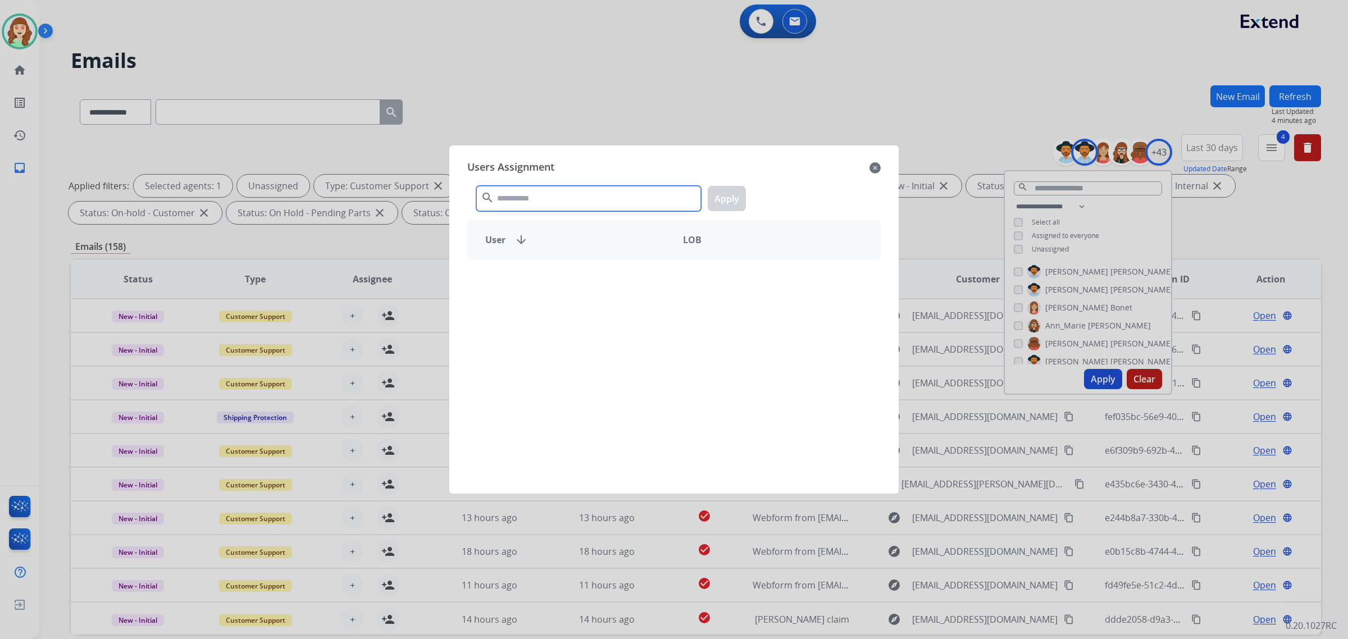
click at [573, 188] on input "text" at bounding box center [588, 198] width 225 height 25
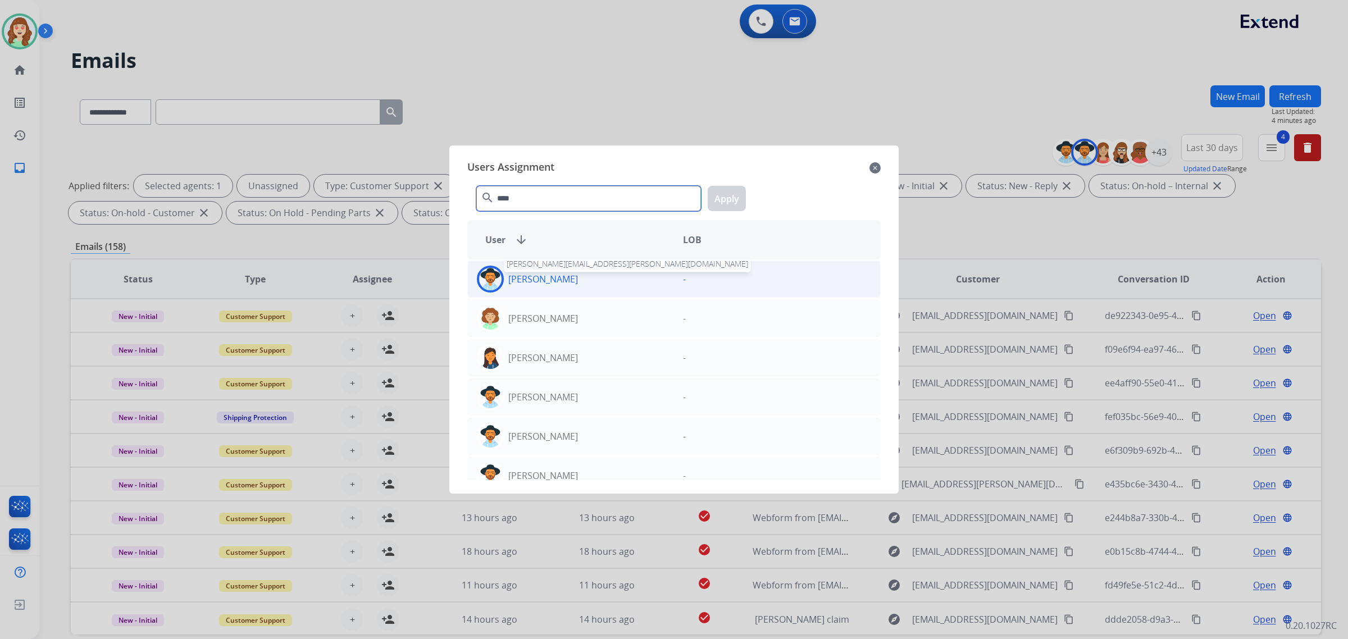
type input "****"
click at [556, 279] on p "[PERSON_NAME]" at bounding box center [543, 278] width 70 height 13
click at [725, 199] on button "Apply" at bounding box center [727, 198] width 38 height 25
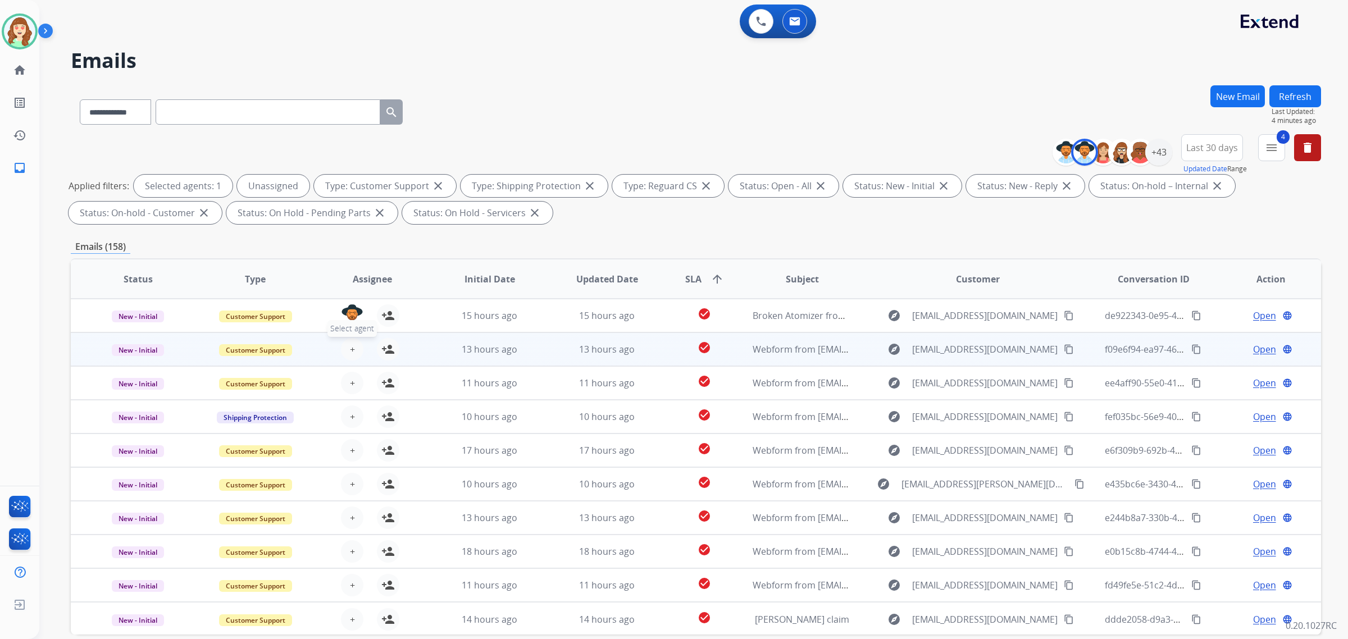
drag, startPoint x: 351, startPoint y: 348, endPoint x: 357, endPoint y: 346, distance: 6.0
click at [357, 346] on button "+ Select agent" at bounding box center [352, 349] width 22 height 22
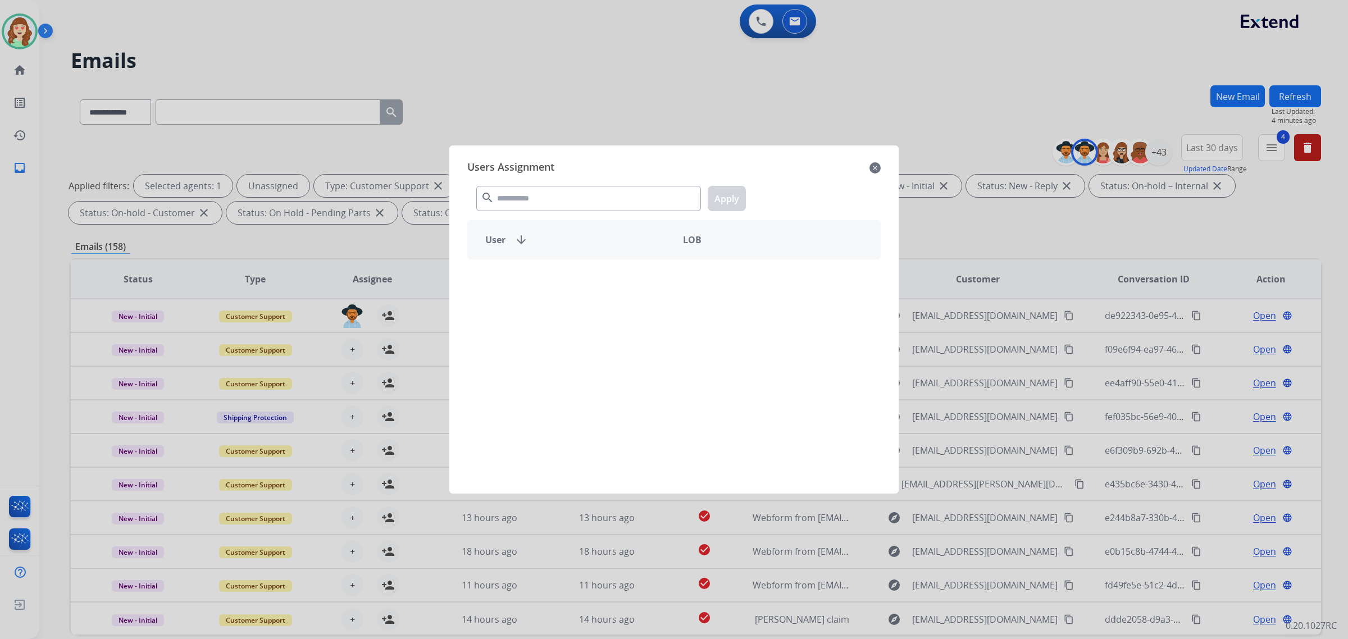
click at [556, 184] on div "search Apply" at bounding box center [673, 196] width 413 height 39
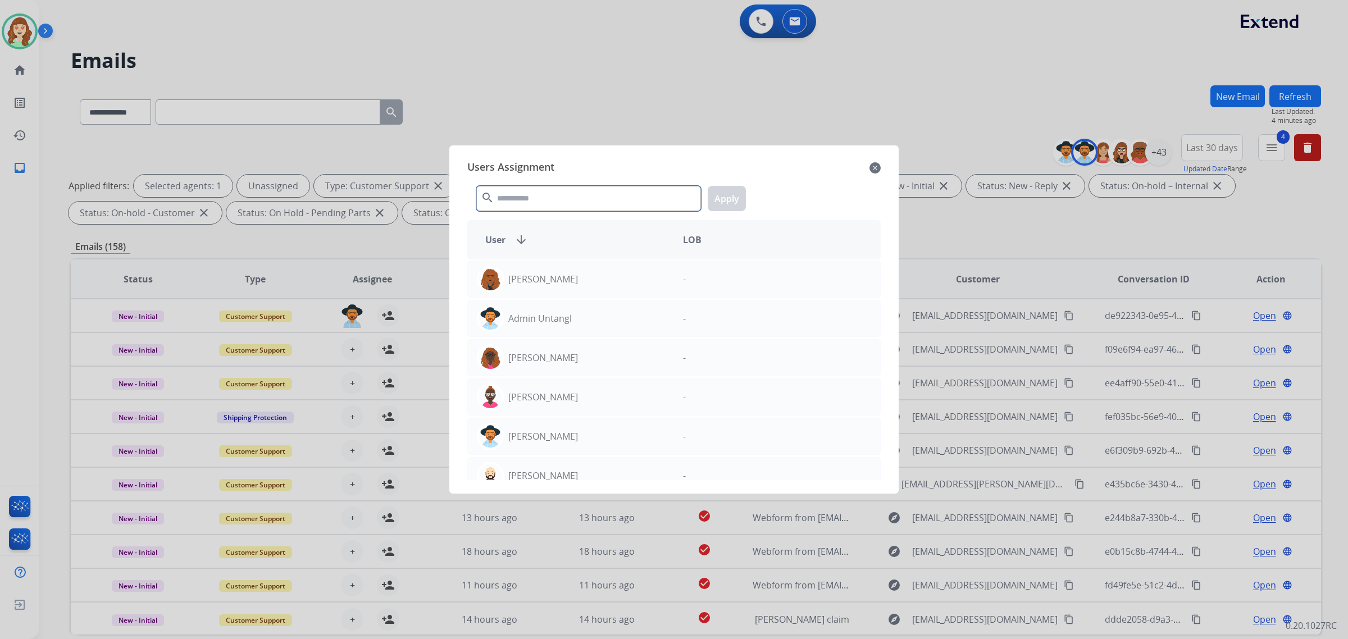
click at [552, 197] on input "text" at bounding box center [588, 198] width 225 height 25
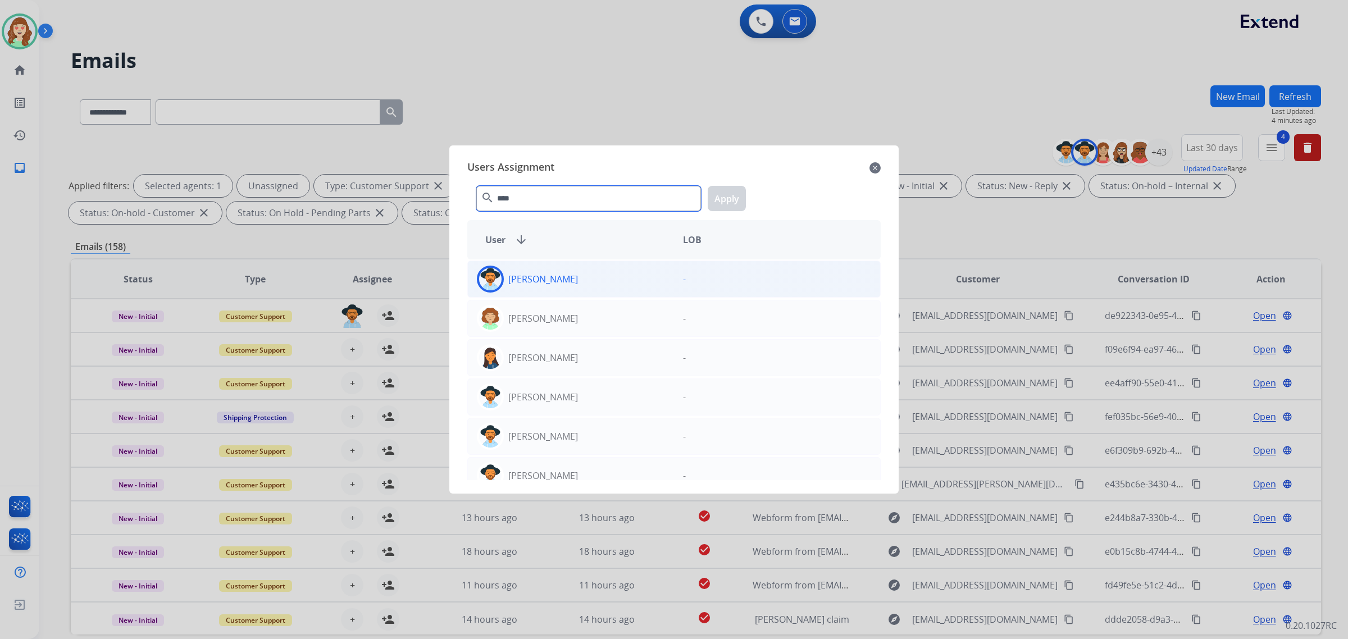
type input "****"
click at [581, 285] on div "[PERSON_NAME]" at bounding box center [571, 279] width 206 height 27
drag, startPoint x: 730, startPoint y: 195, endPoint x: 416, endPoint y: 355, distance: 352.7
click at [729, 195] on button "Apply" at bounding box center [727, 198] width 38 height 25
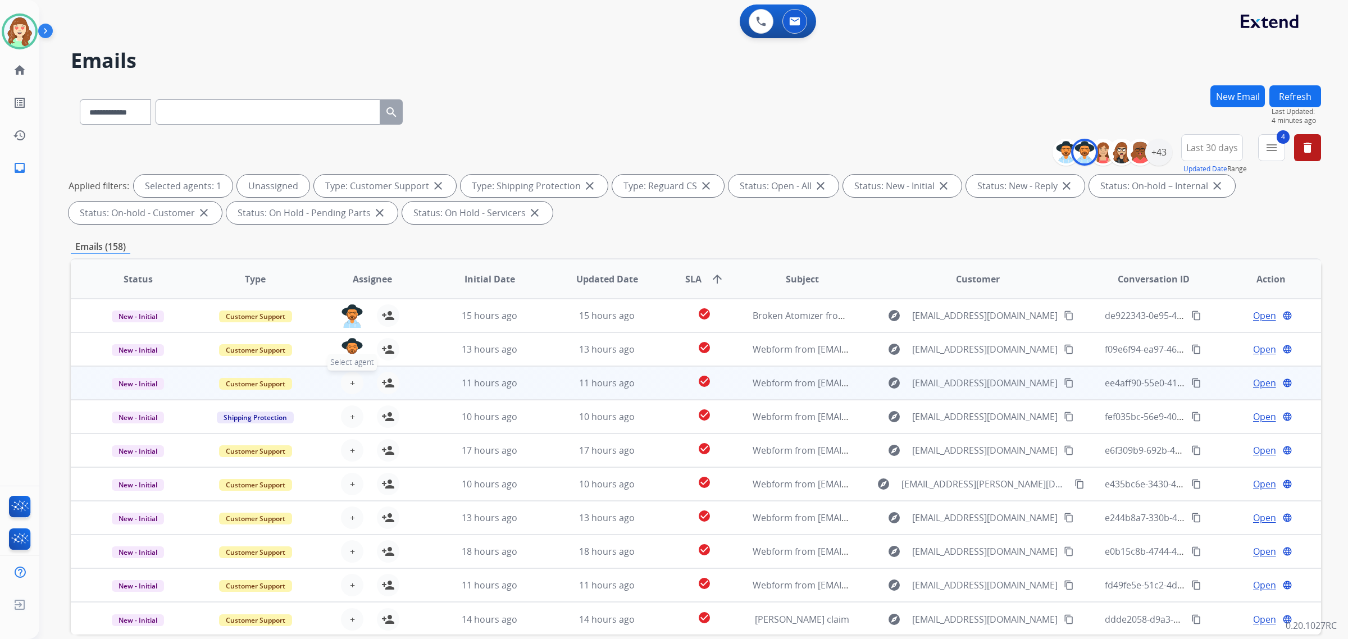
click at [344, 383] on button "+ Select agent" at bounding box center [352, 383] width 22 height 22
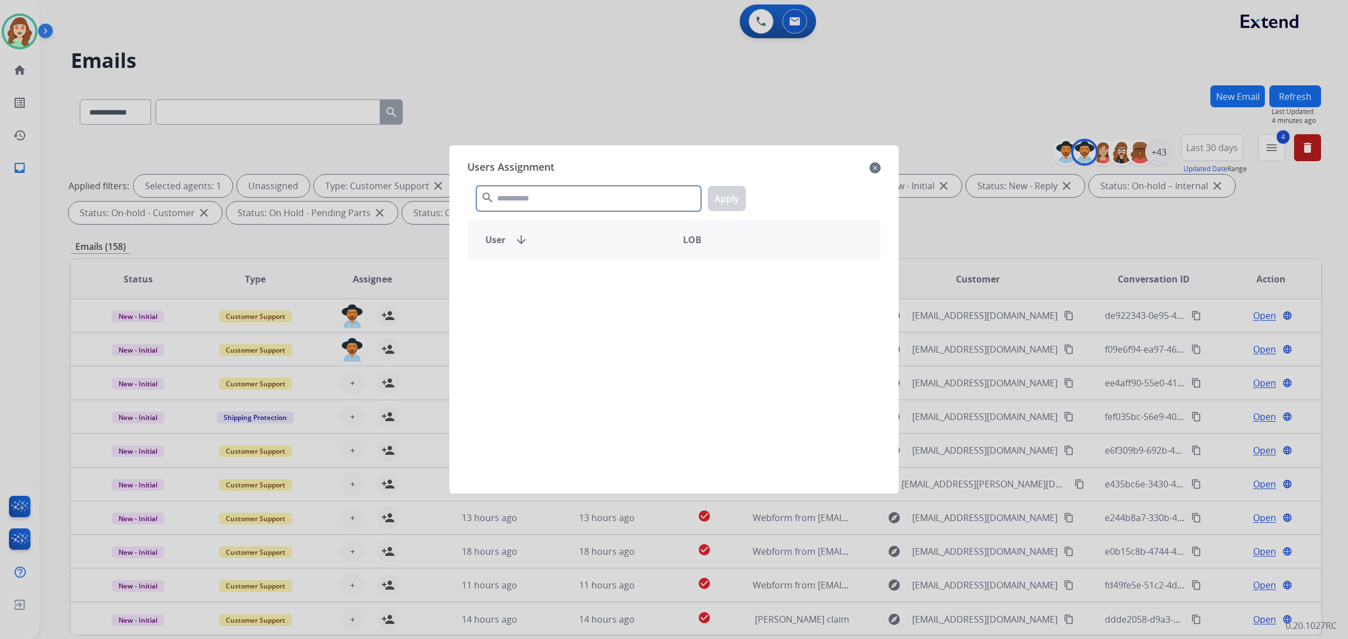
click at [599, 199] on input "text" at bounding box center [588, 198] width 225 height 25
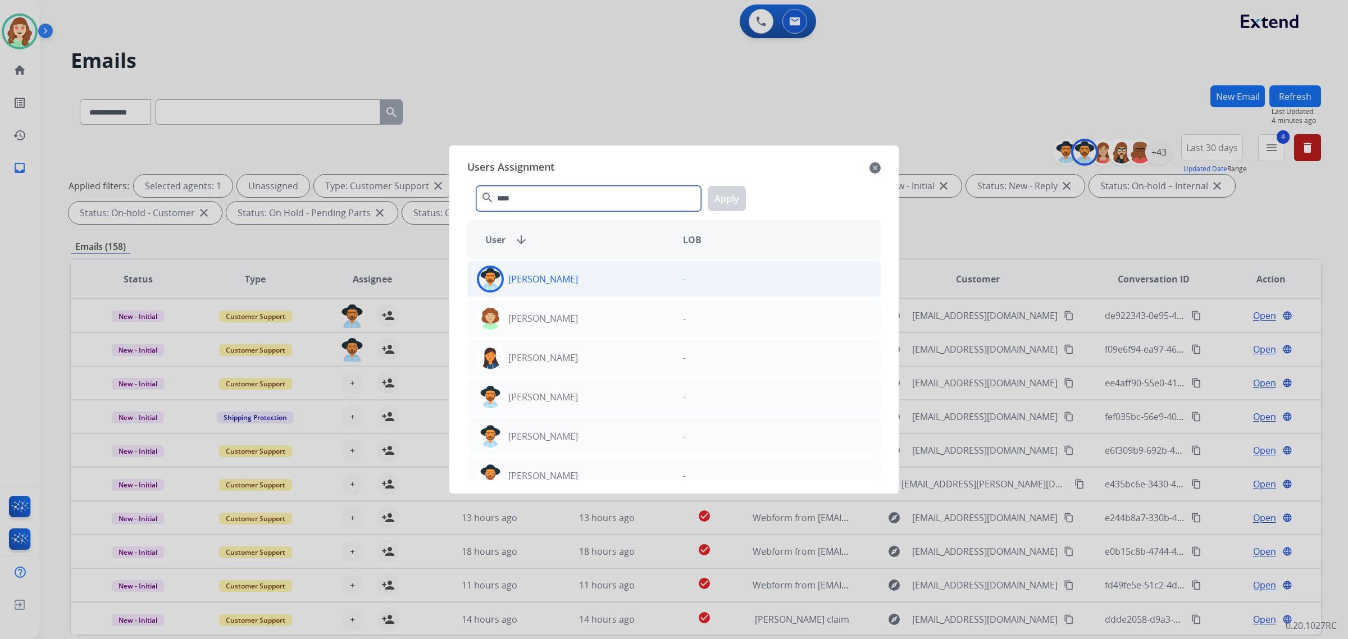
type input "****"
click at [627, 284] on div "[PERSON_NAME]" at bounding box center [571, 279] width 206 height 27
click at [720, 201] on button "Apply" at bounding box center [727, 198] width 38 height 25
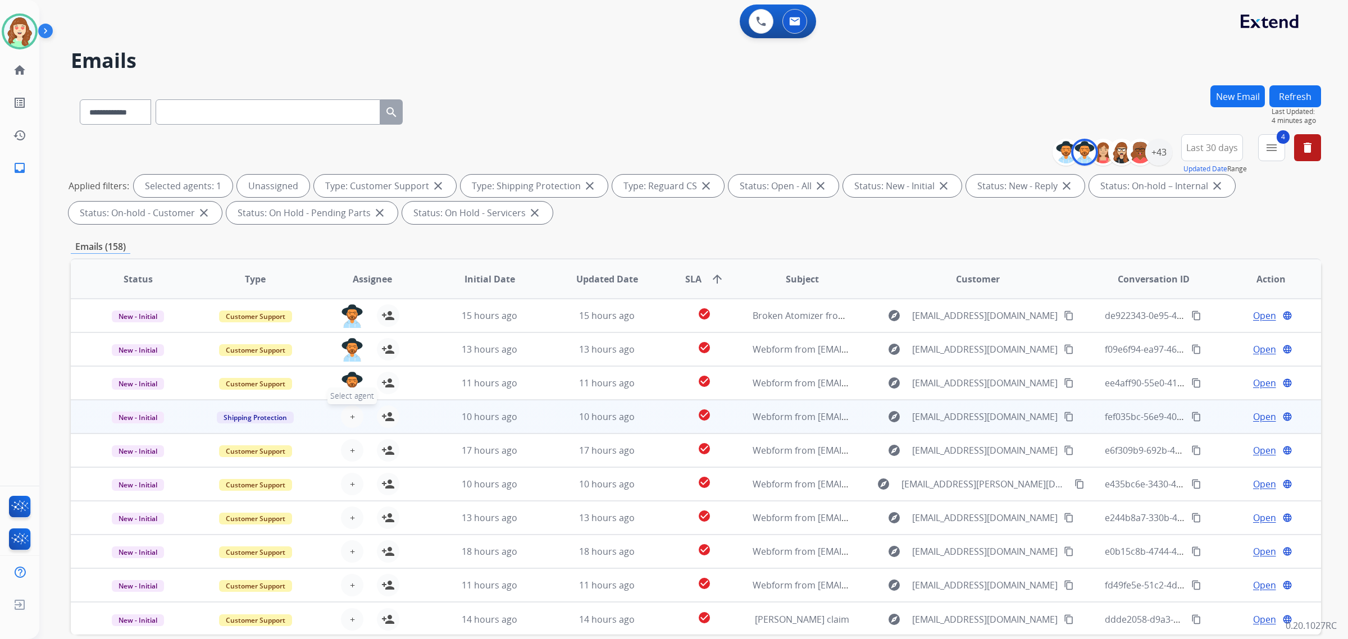
click at [354, 409] on button "+ Select agent" at bounding box center [352, 417] width 22 height 22
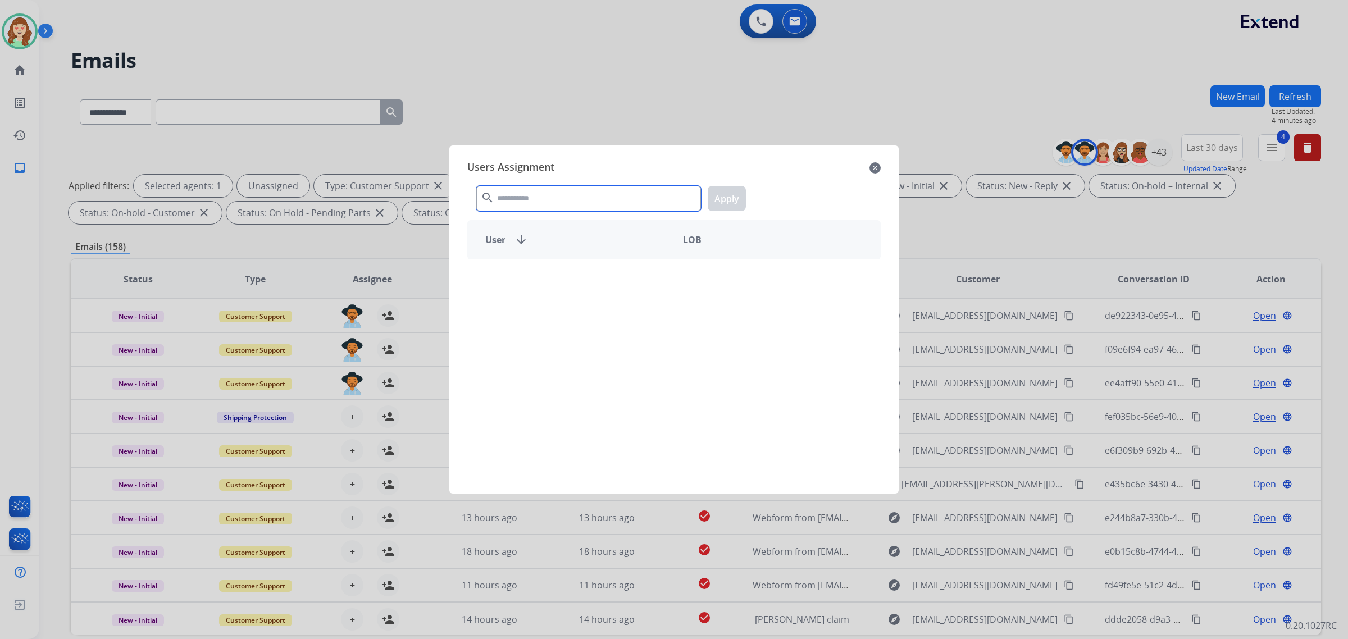
click at [549, 198] on input "text" at bounding box center [588, 198] width 225 height 25
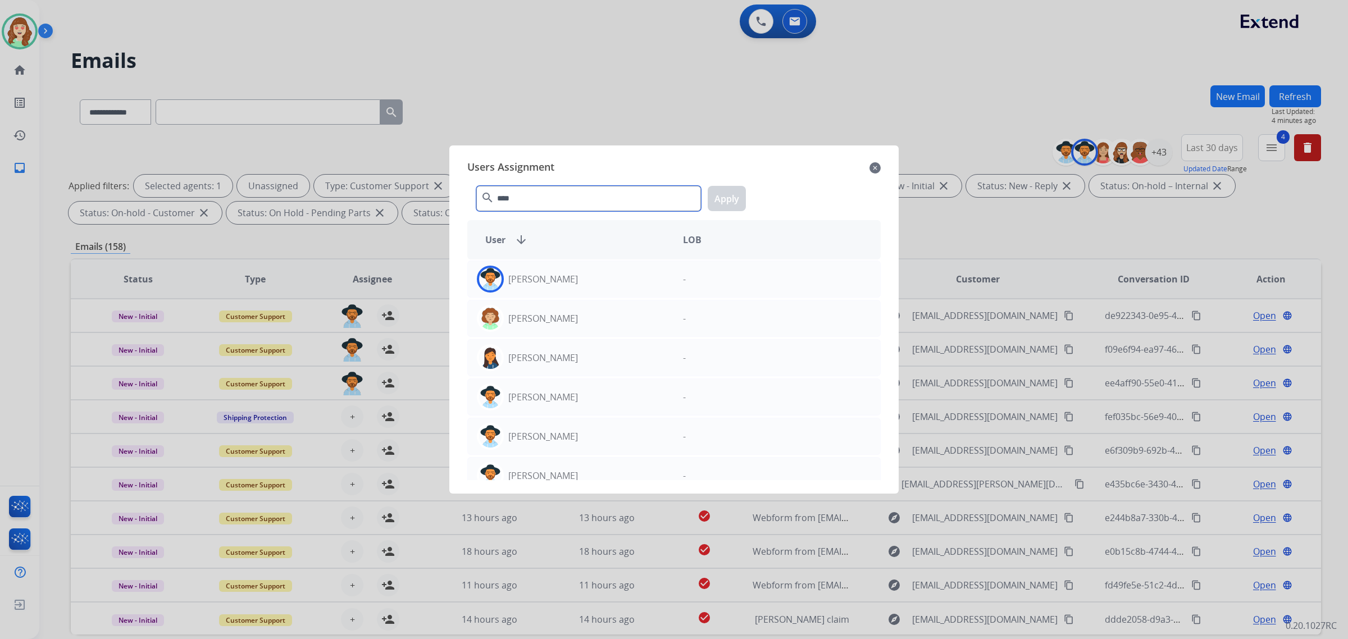
type input "****"
click at [590, 274] on div "[PERSON_NAME]" at bounding box center [571, 279] width 206 height 27
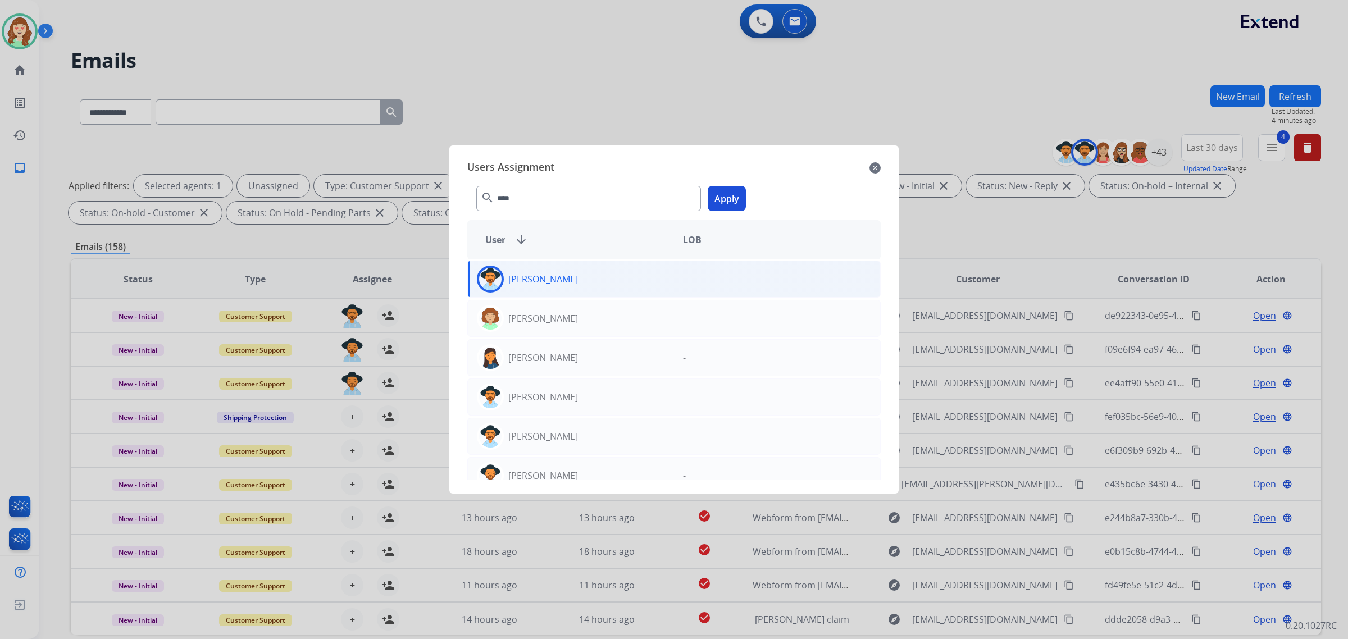
drag, startPoint x: 729, startPoint y: 193, endPoint x: 645, endPoint y: 244, distance: 98.8
click at [729, 192] on button "Apply" at bounding box center [727, 198] width 38 height 25
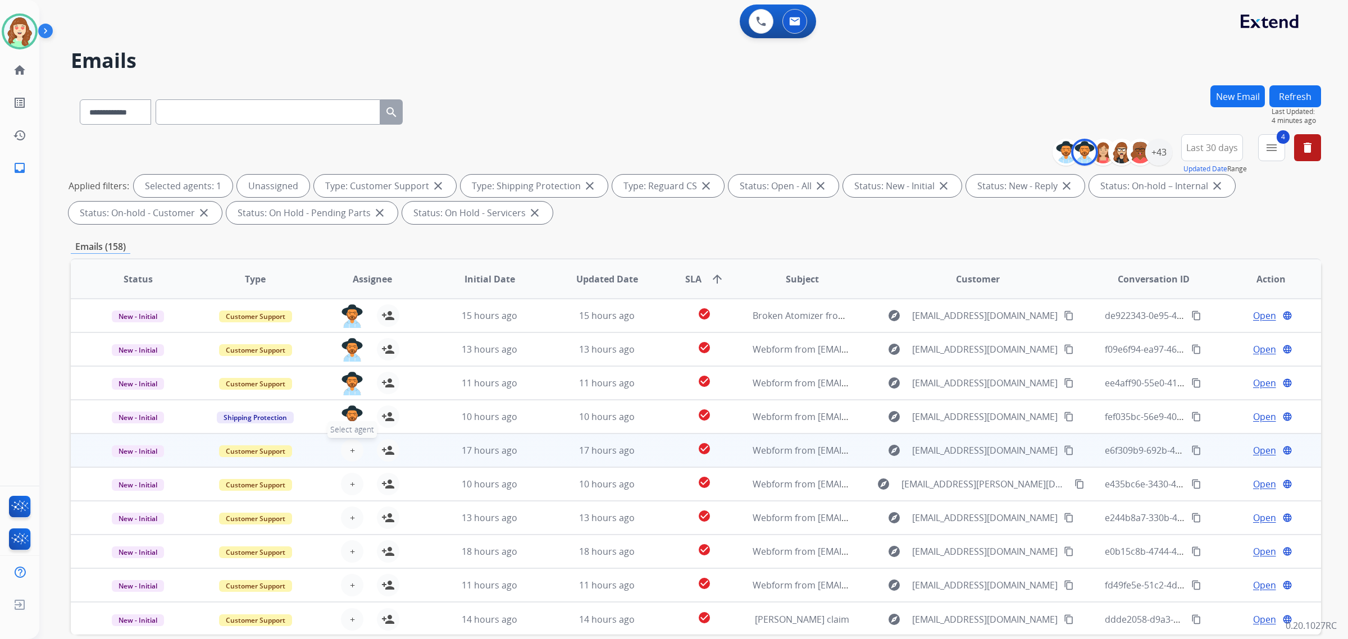
click at [350, 447] on span "+" at bounding box center [352, 450] width 5 height 13
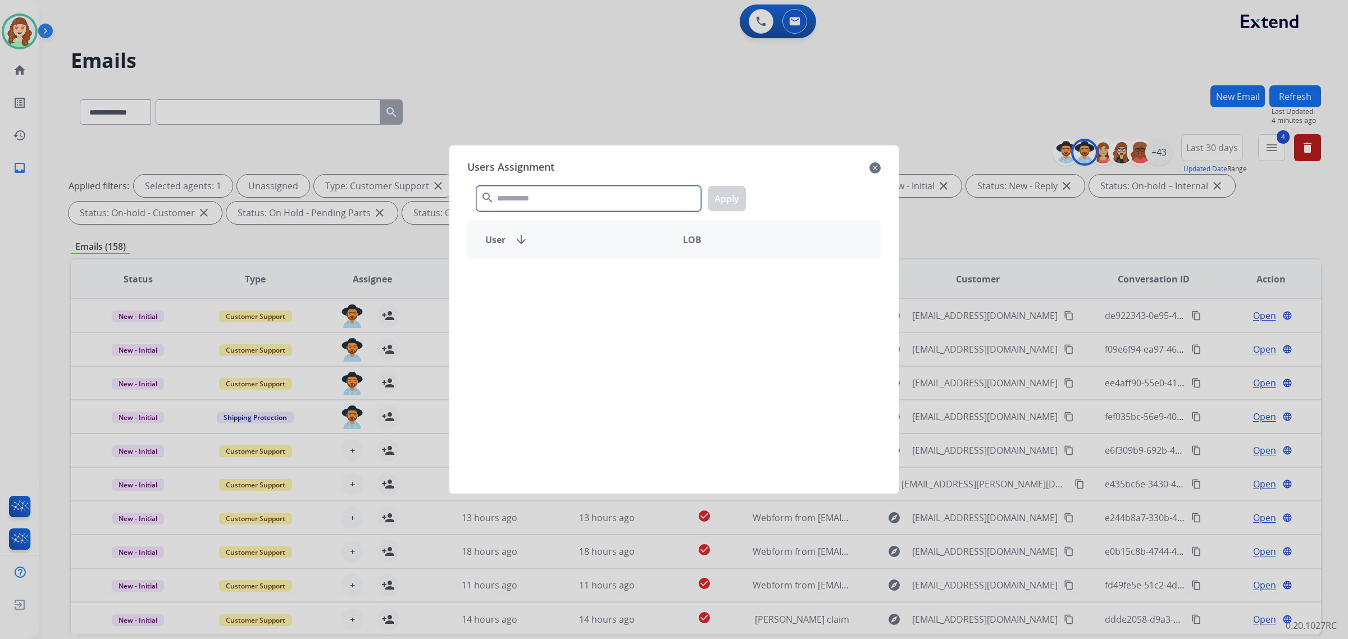
click at [538, 197] on input "text" at bounding box center [588, 198] width 225 height 25
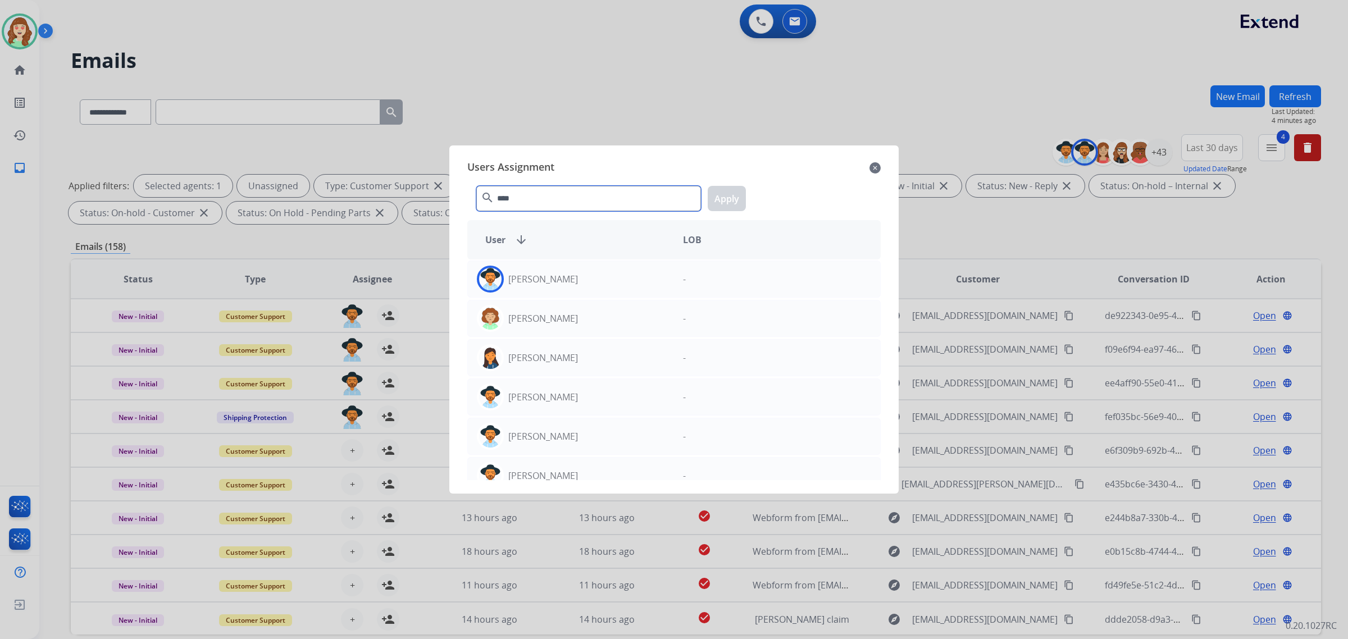
type input "****"
click at [580, 283] on div "[PERSON_NAME]" at bounding box center [571, 279] width 206 height 27
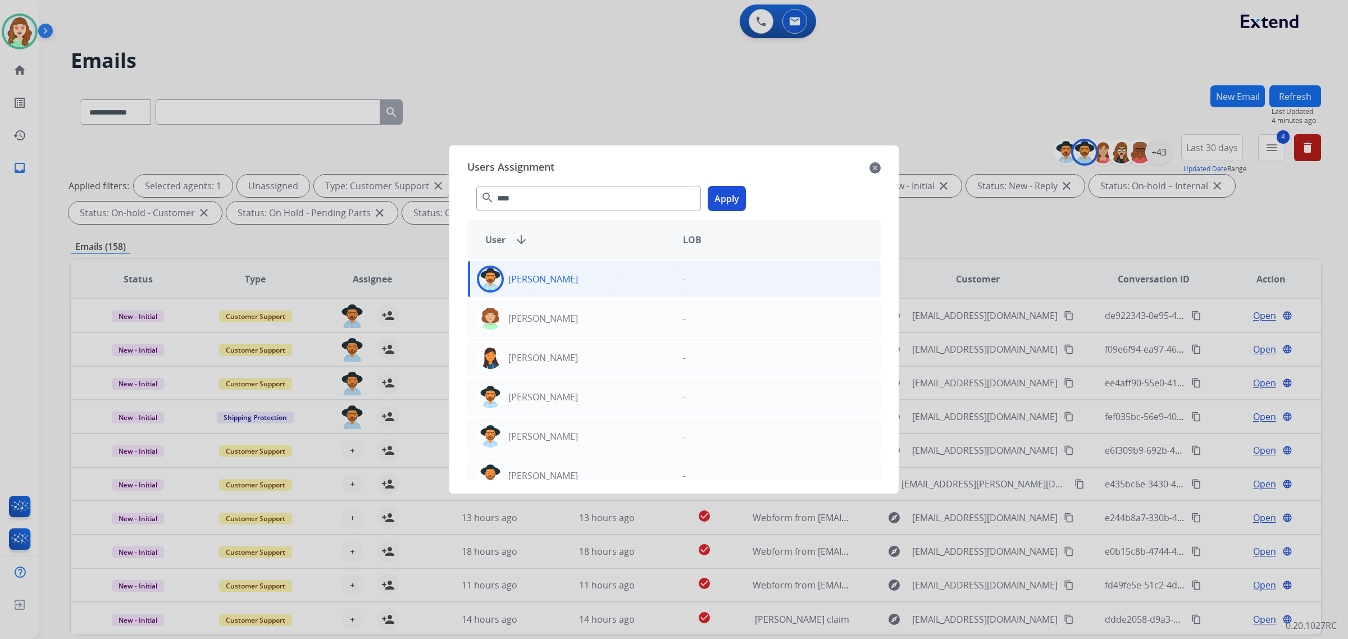
click at [728, 195] on button "Apply" at bounding box center [727, 198] width 38 height 25
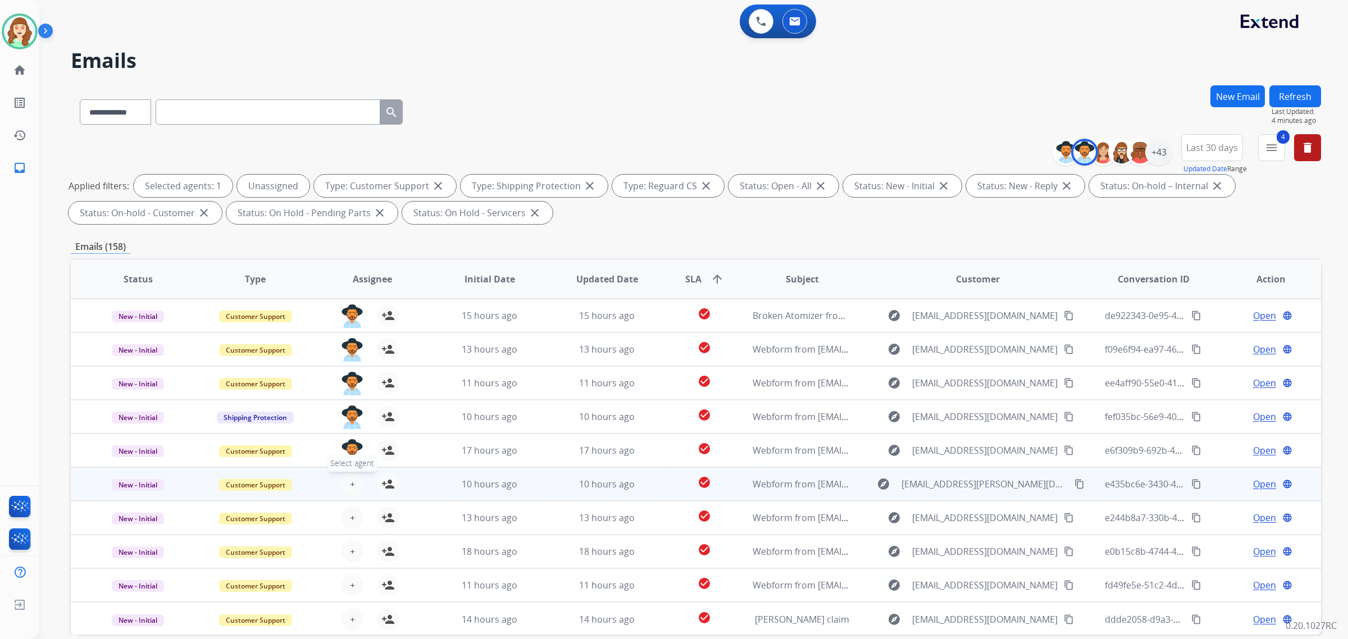
click at [350, 484] on span "+" at bounding box center [352, 483] width 5 height 13
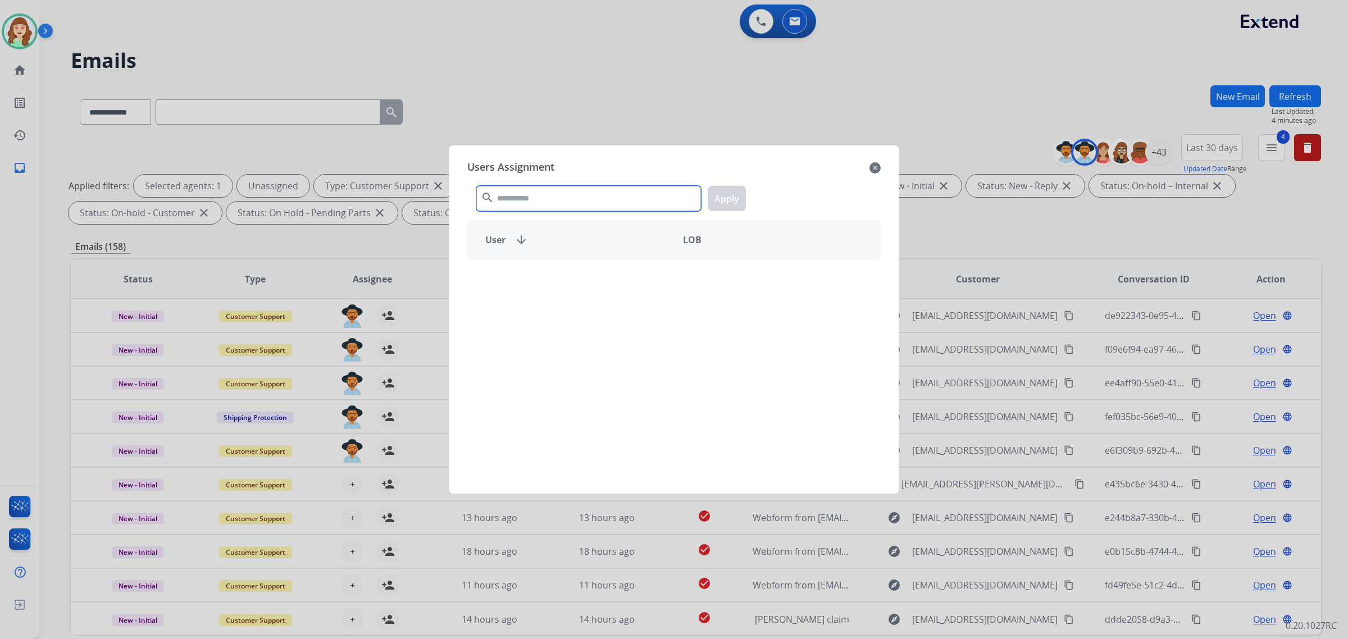
click at [518, 201] on input "text" at bounding box center [588, 198] width 225 height 25
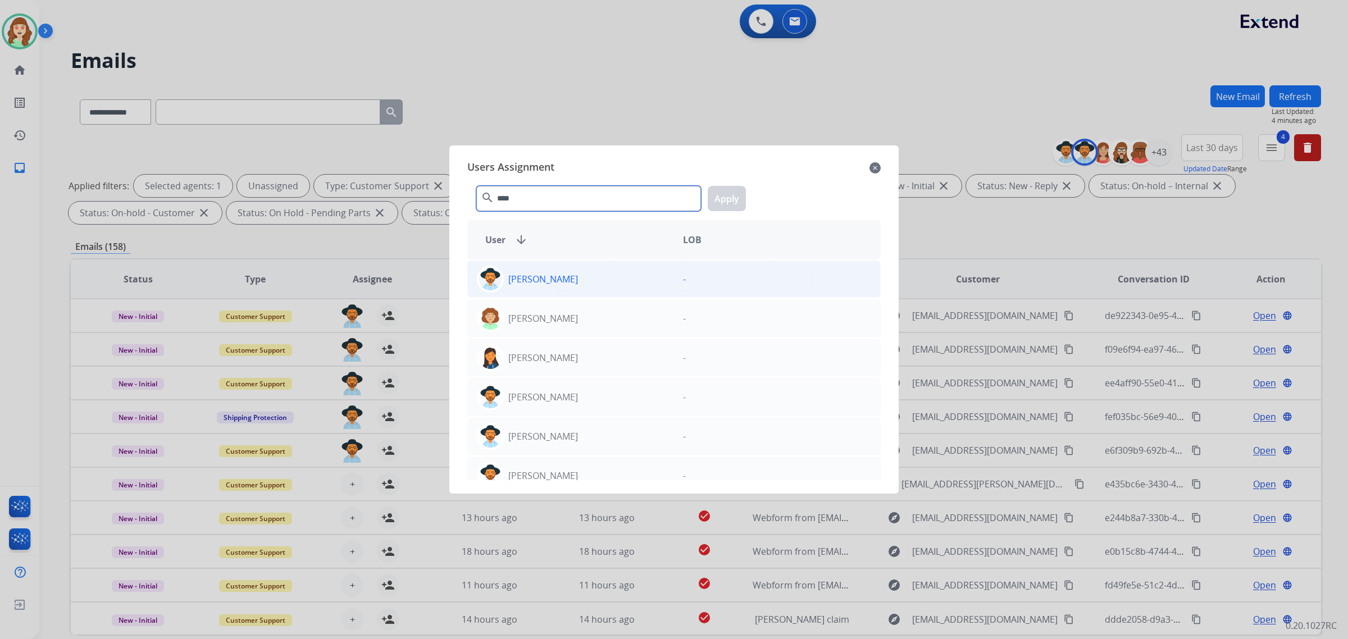
type input "****"
drag, startPoint x: 632, startPoint y: 293, endPoint x: 643, endPoint y: 285, distance: 13.7
click at [635, 290] on div "[PERSON_NAME] -" at bounding box center [673, 279] width 413 height 37
click at [720, 200] on button "Apply" at bounding box center [727, 198] width 38 height 25
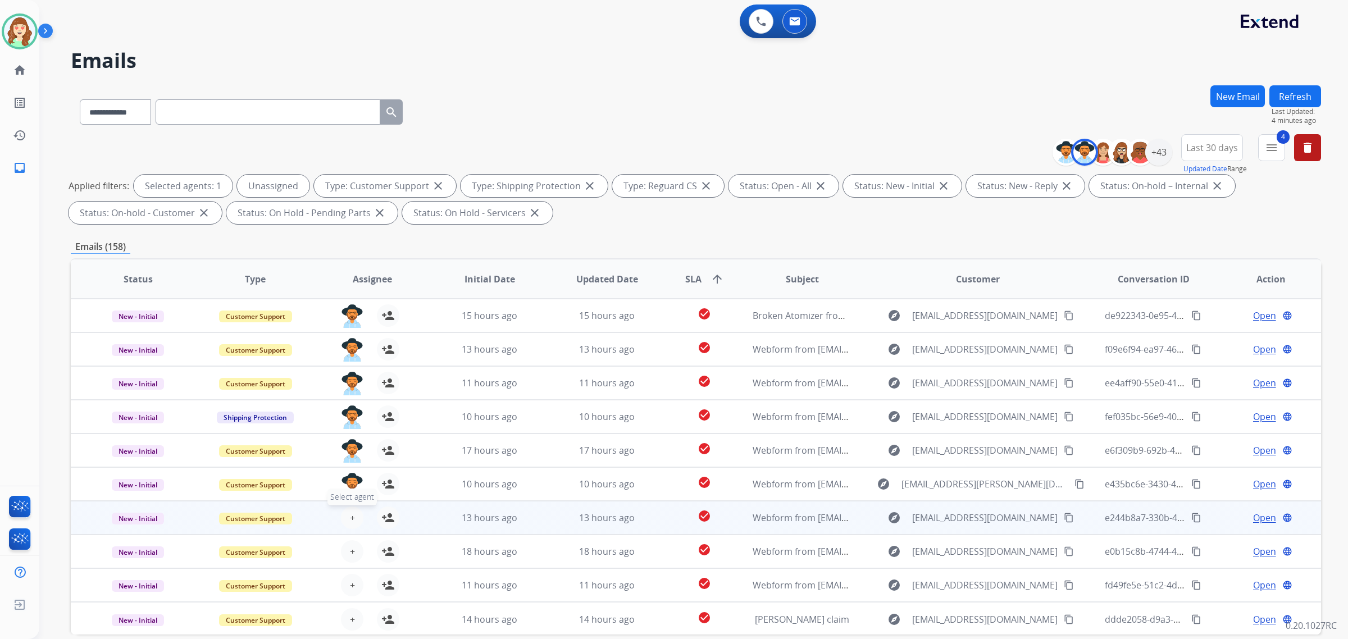
click at [350, 512] on span "+" at bounding box center [352, 517] width 5 height 13
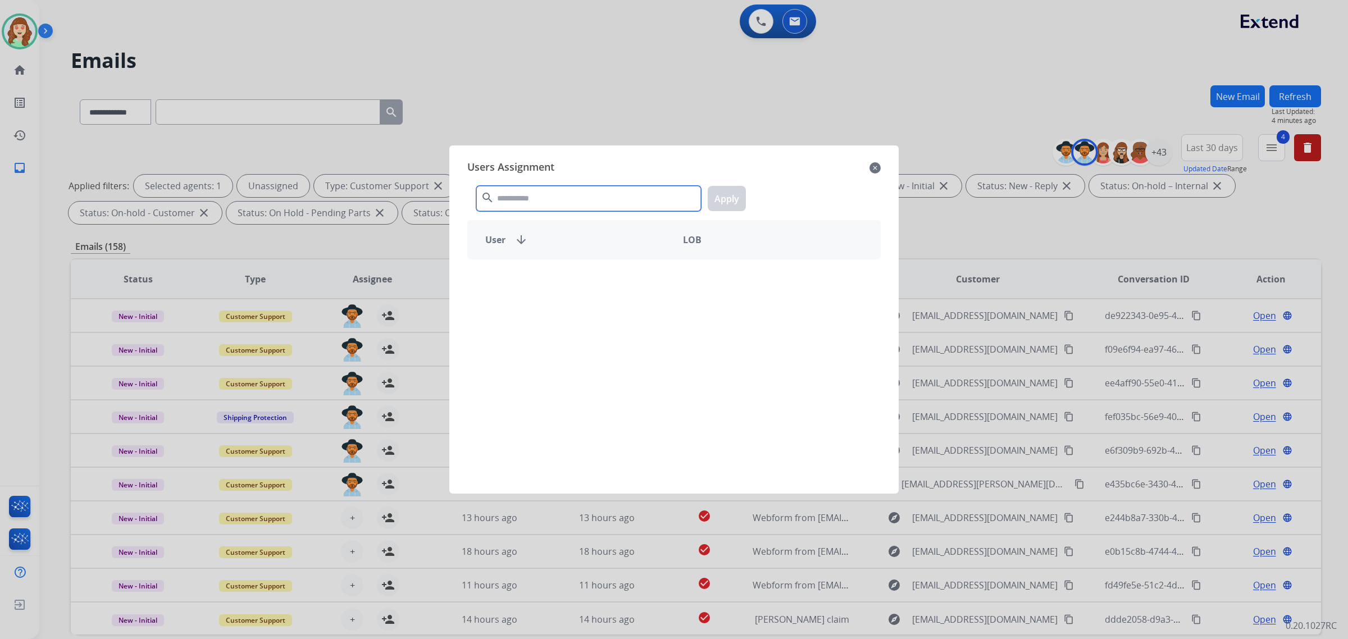
click at [538, 190] on input "text" at bounding box center [588, 198] width 225 height 25
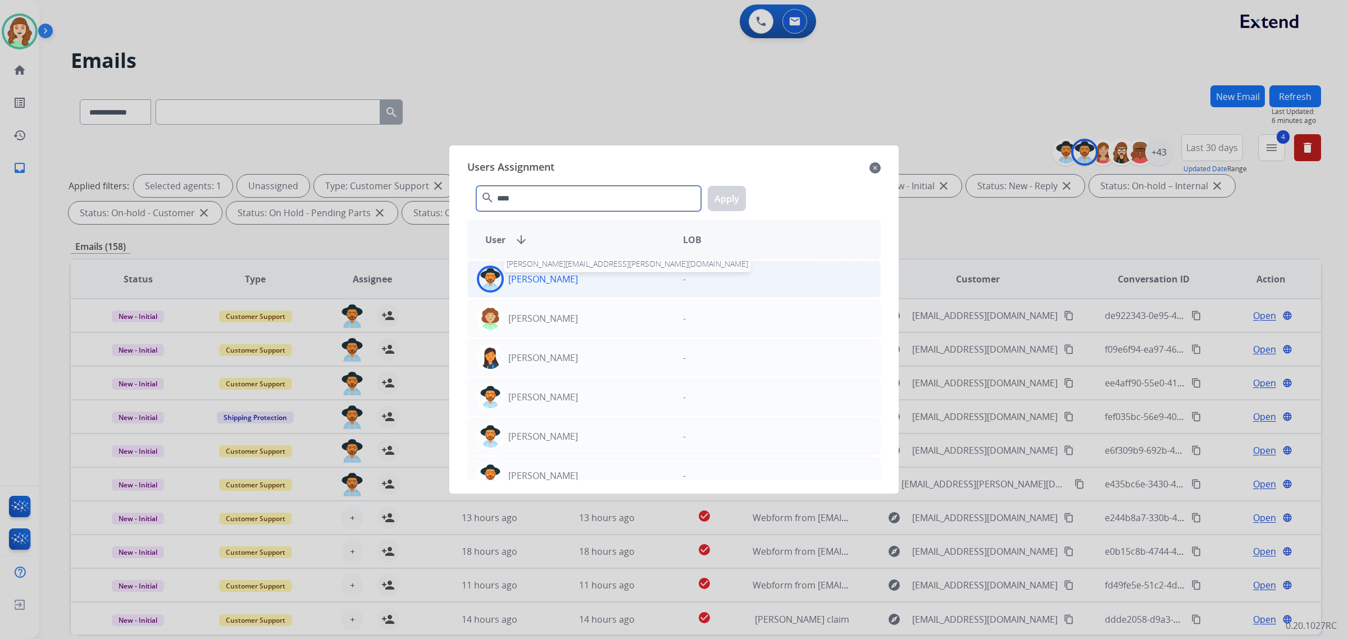
type input "****"
drag, startPoint x: 540, startPoint y: 285, endPoint x: 562, endPoint y: 285, distance: 21.9
click at [541, 285] on p "[PERSON_NAME]" at bounding box center [543, 278] width 70 height 13
click at [733, 204] on button "Apply" at bounding box center [727, 198] width 38 height 25
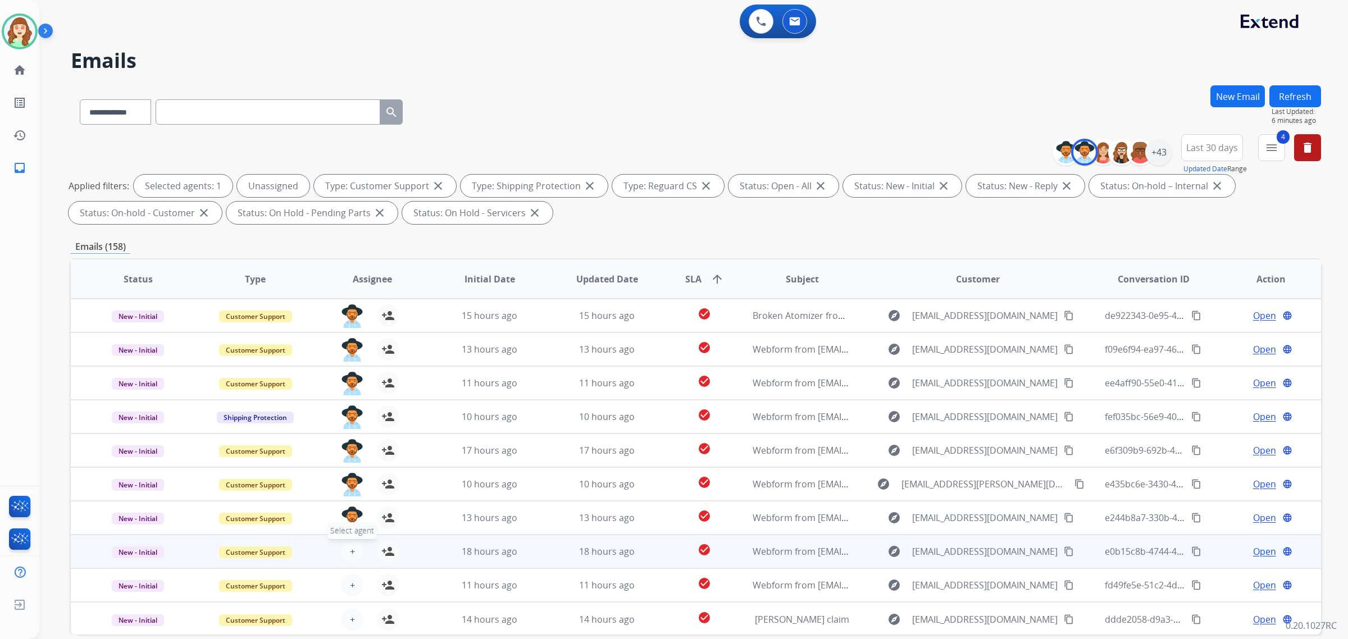
click at [352, 549] on span "+" at bounding box center [352, 551] width 5 height 13
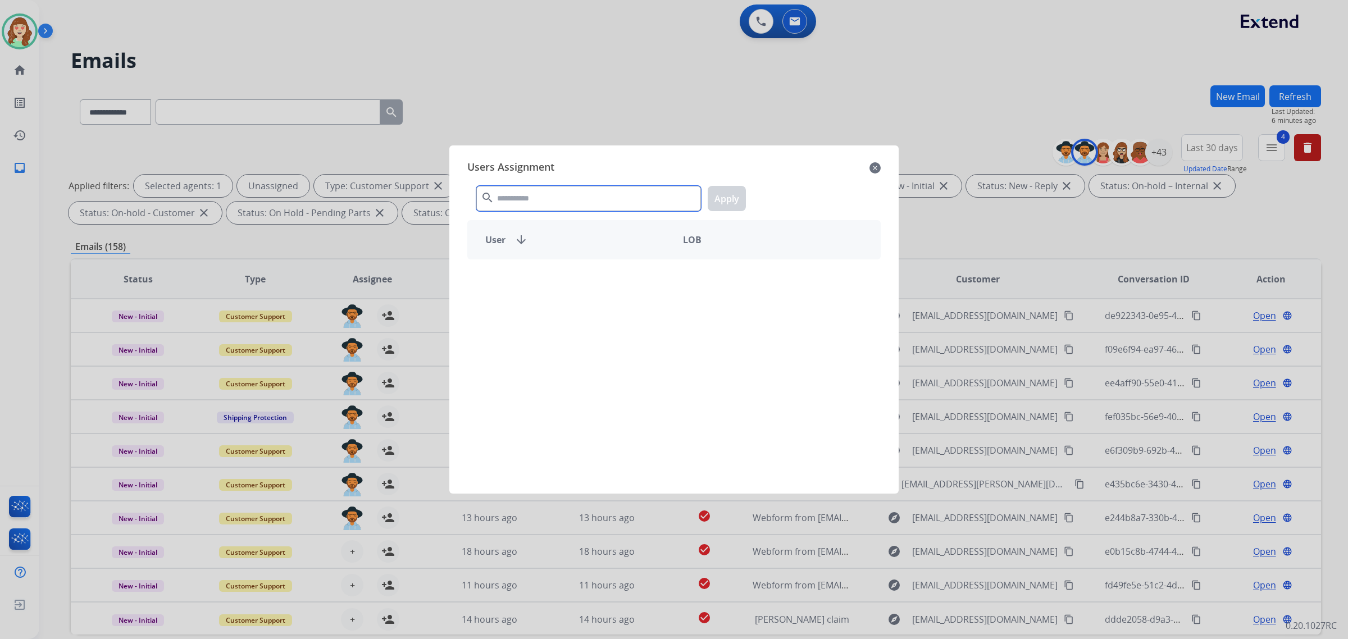
click at [582, 207] on input "text" at bounding box center [588, 198] width 225 height 25
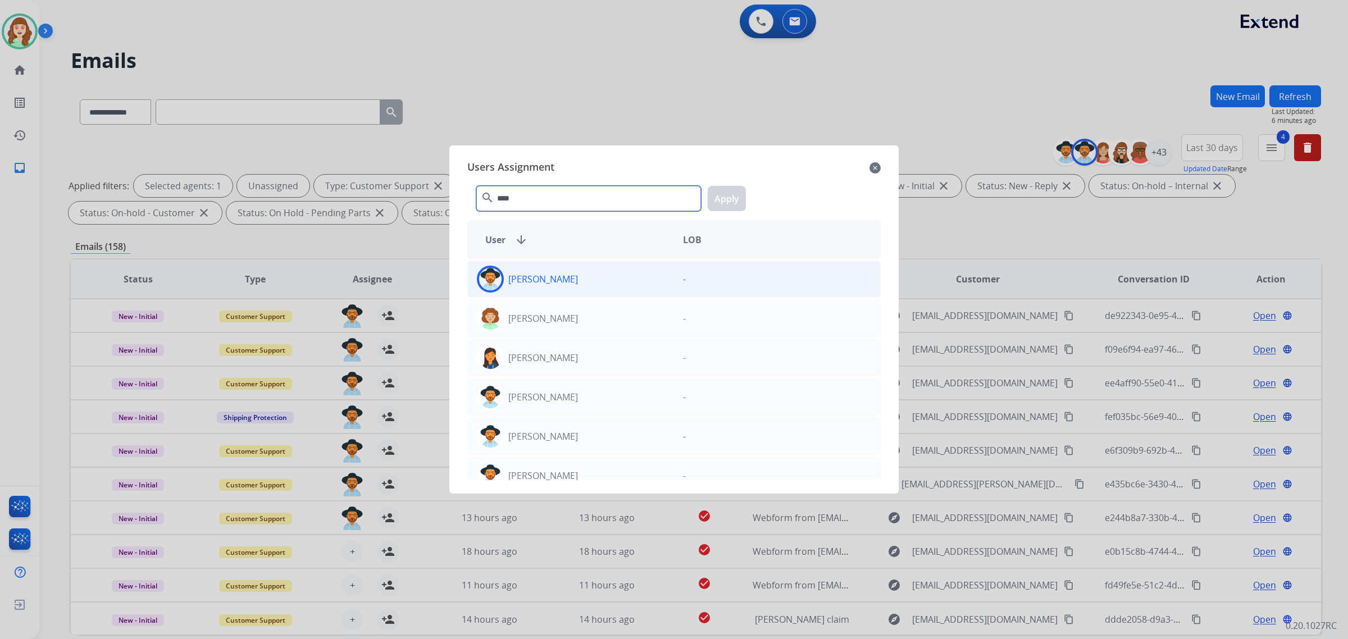
type input "****"
click at [608, 285] on div "[PERSON_NAME]" at bounding box center [571, 279] width 206 height 27
click at [730, 199] on button "Apply" at bounding box center [727, 198] width 38 height 25
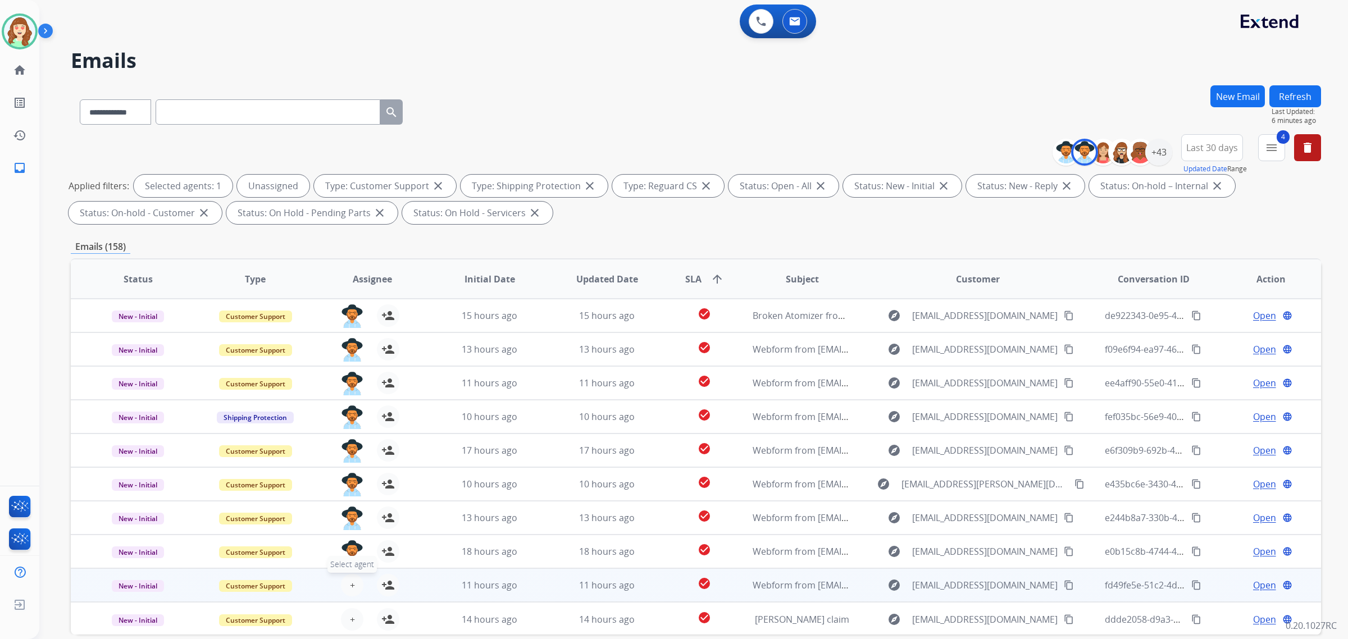
click at [351, 585] on span "+" at bounding box center [352, 585] width 5 height 13
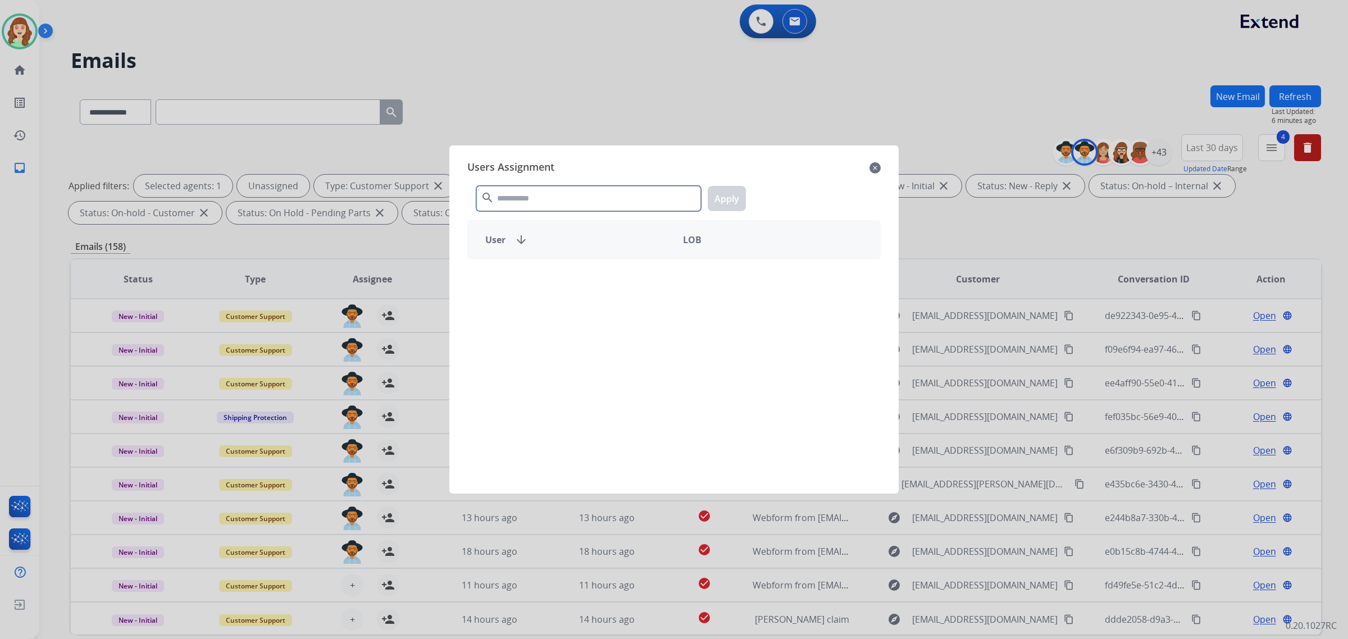
click at [547, 203] on input "text" at bounding box center [588, 198] width 225 height 25
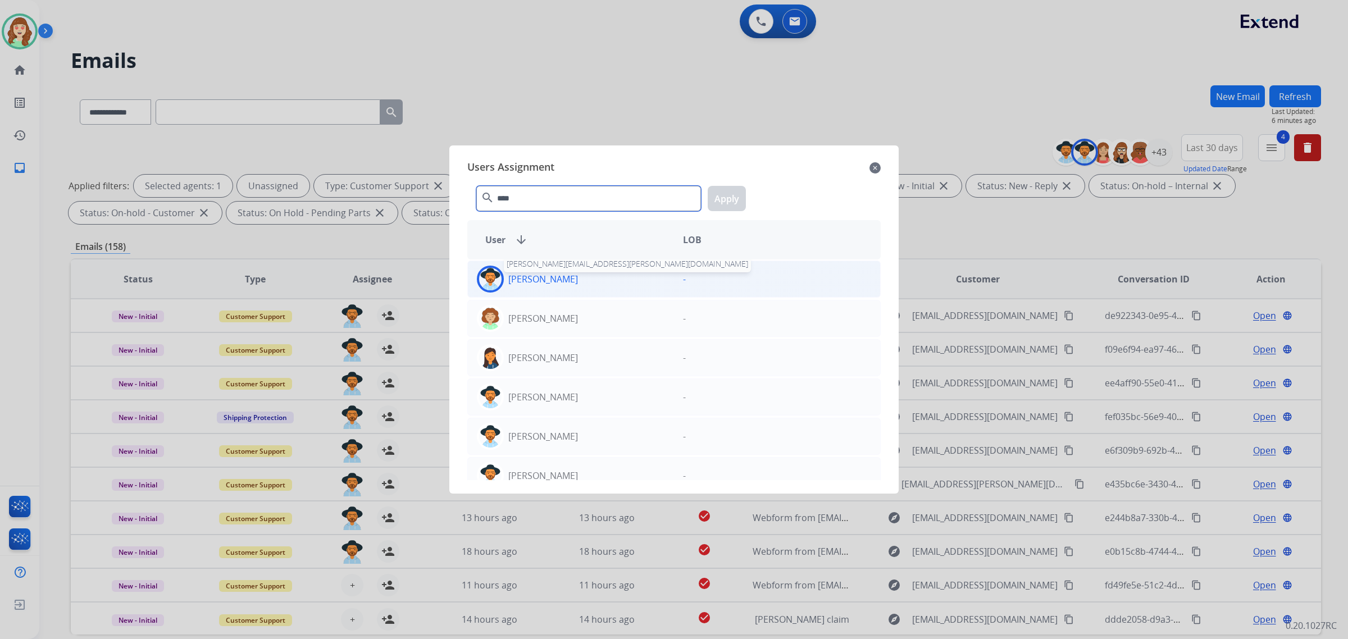
type input "****"
drag, startPoint x: 544, startPoint y: 284, endPoint x: 729, endPoint y: 225, distance: 193.8
click at [543, 284] on p "[PERSON_NAME]" at bounding box center [543, 278] width 70 height 13
click at [723, 201] on button "Apply" at bounding box center [727, 198] width 38 height 25
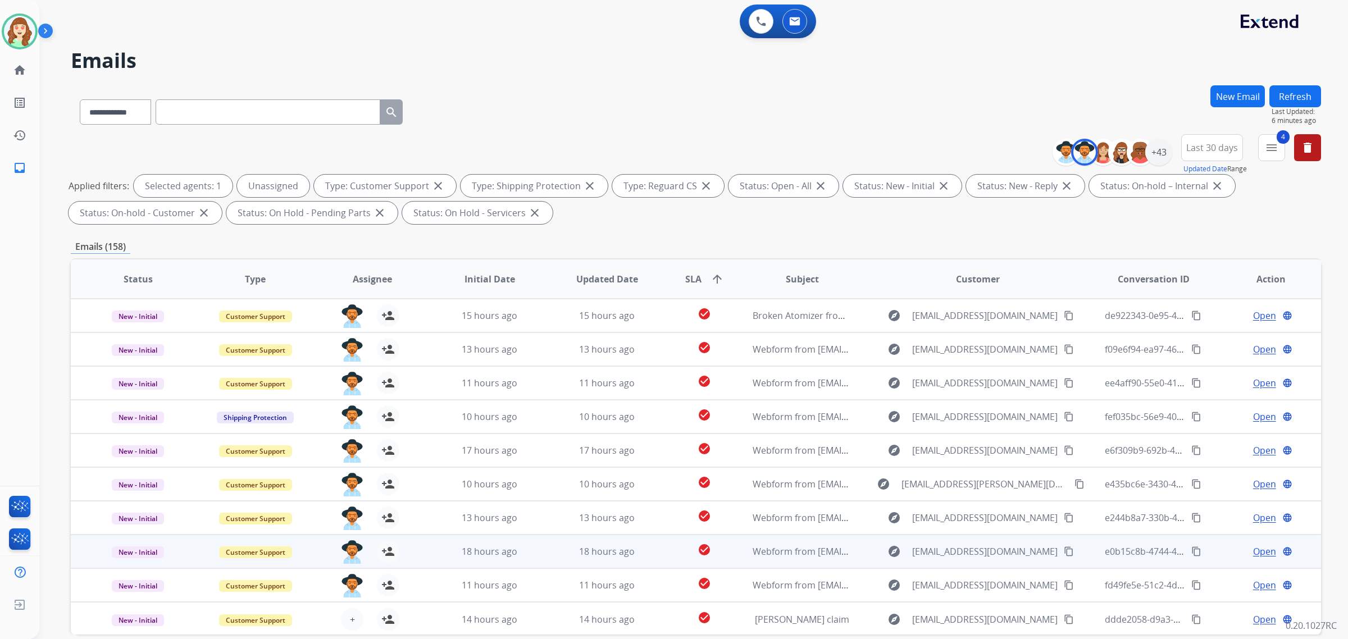
scroll to position [1, 0]
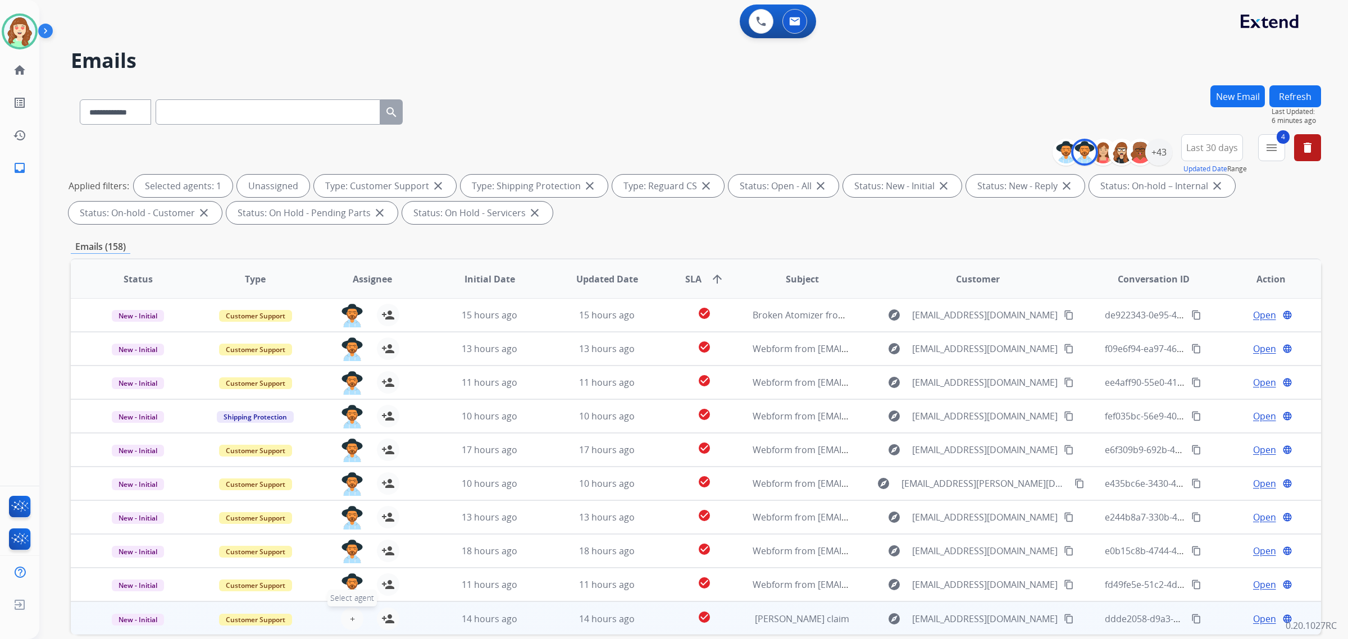
click at [350, 618] on span "+" at bounding box center [352, 618] width 5 height 13
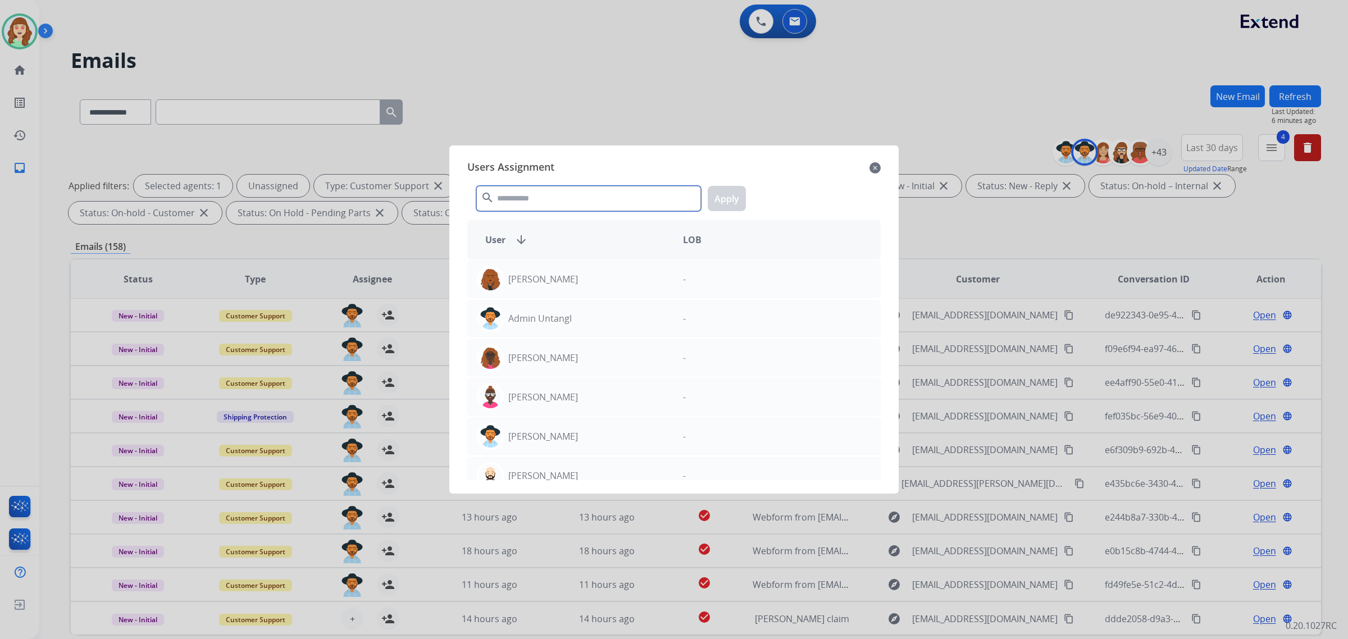
click at [550, 194] on input "text" at bounding box center [588, 198] width 225 height 25
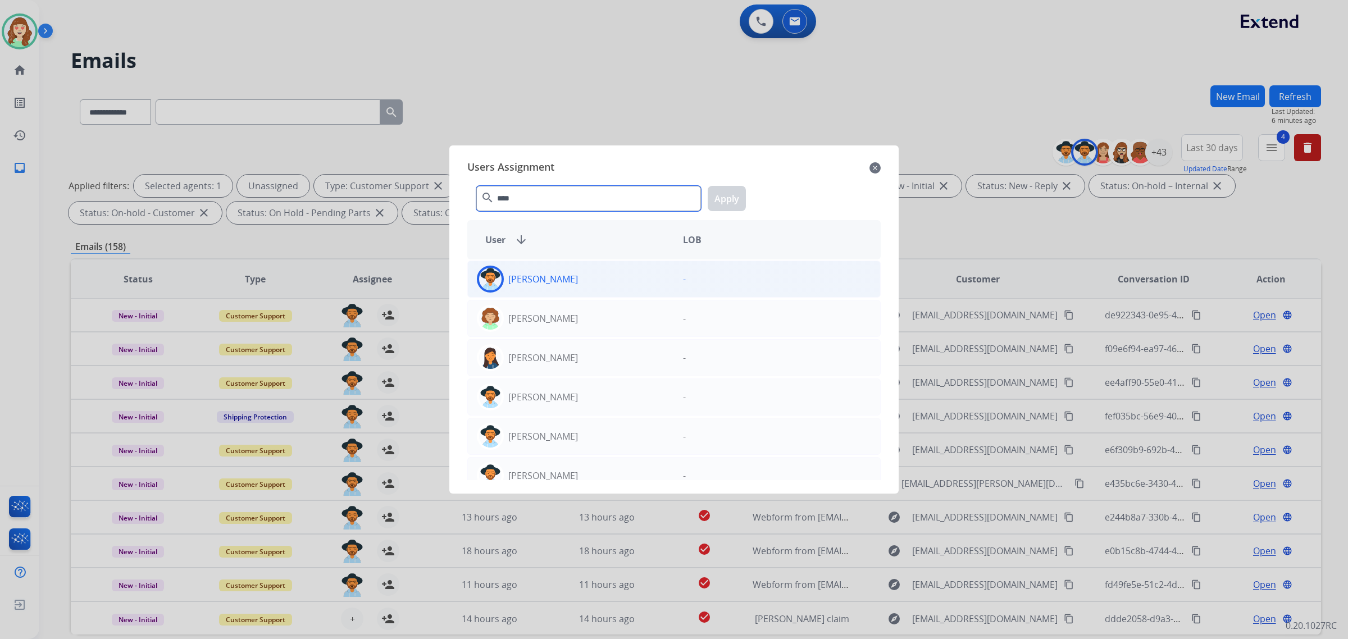
type input "****"
drag, startPoint x: 613, startPoint y: 290, endPoint x: 698, endPoint y: 234, distance: 101.3
click at [614, 290] on div "[PERSON_NAME]" at bounding box center [571, 279] width 206 height 27
click at [715, 201] on button "Apply" at bounding box center [727, 198] width 38 height 25
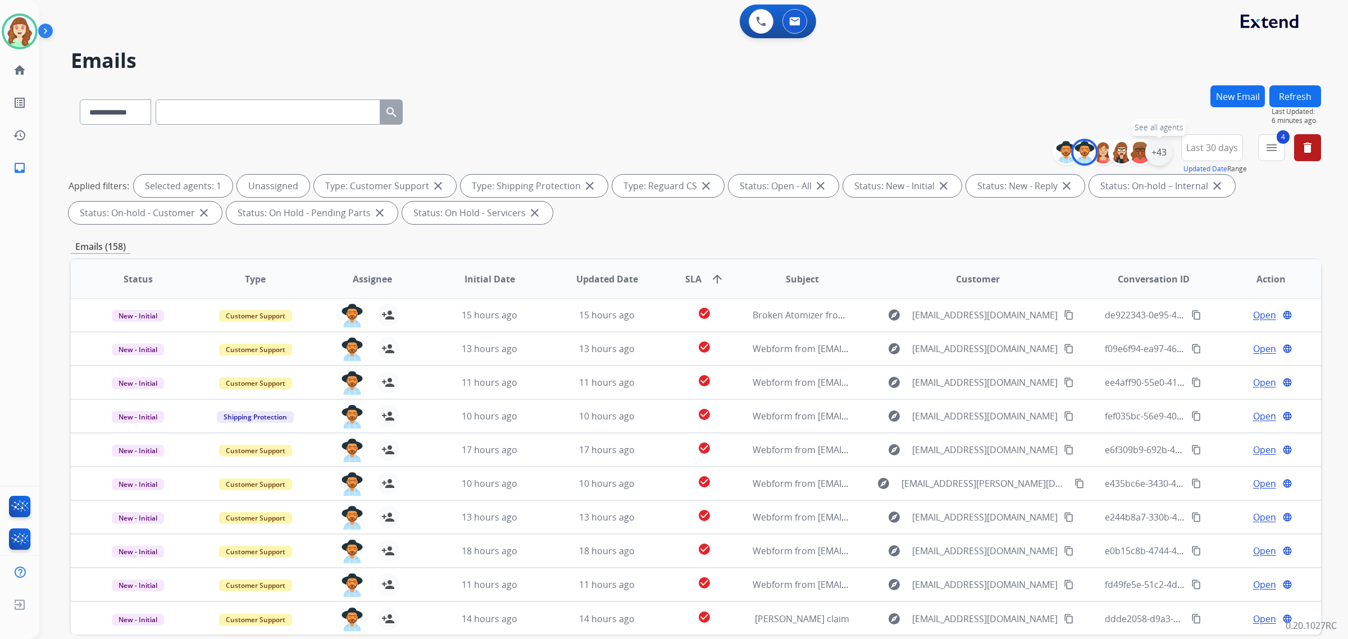
click at [1153, 158] on div "+43" at bounding box center [1158, 152] width 27 height 27
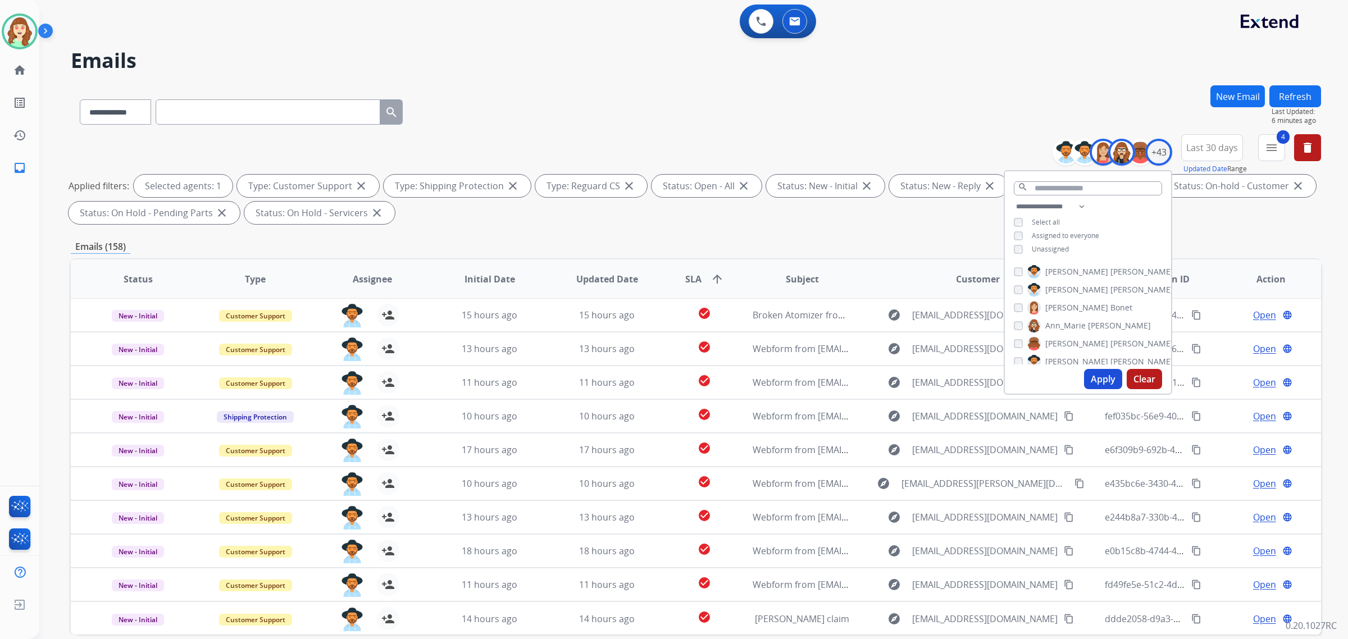
click at [1097, 380] on button "Apply" at bounding box center [1103, 379] width 38 height 20
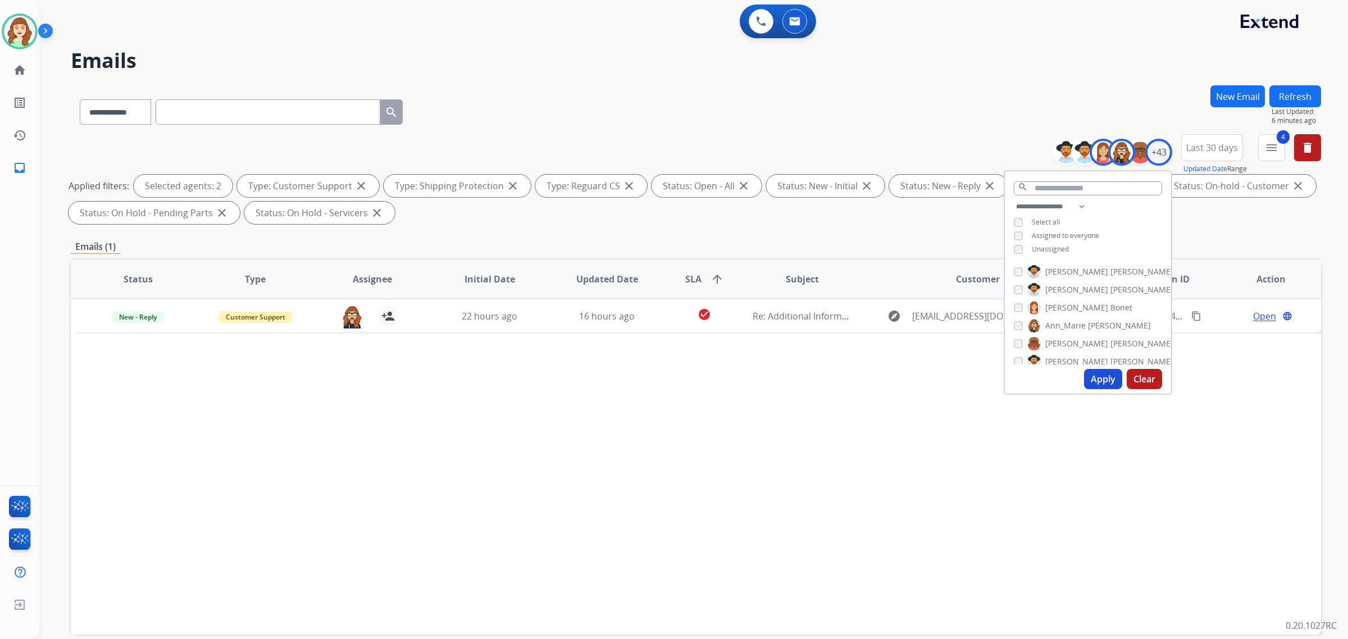
scroll to position [0, 0]
click at [1102, 378] on button "Apply" at bounding box center [1103, 379] width 38 height 20
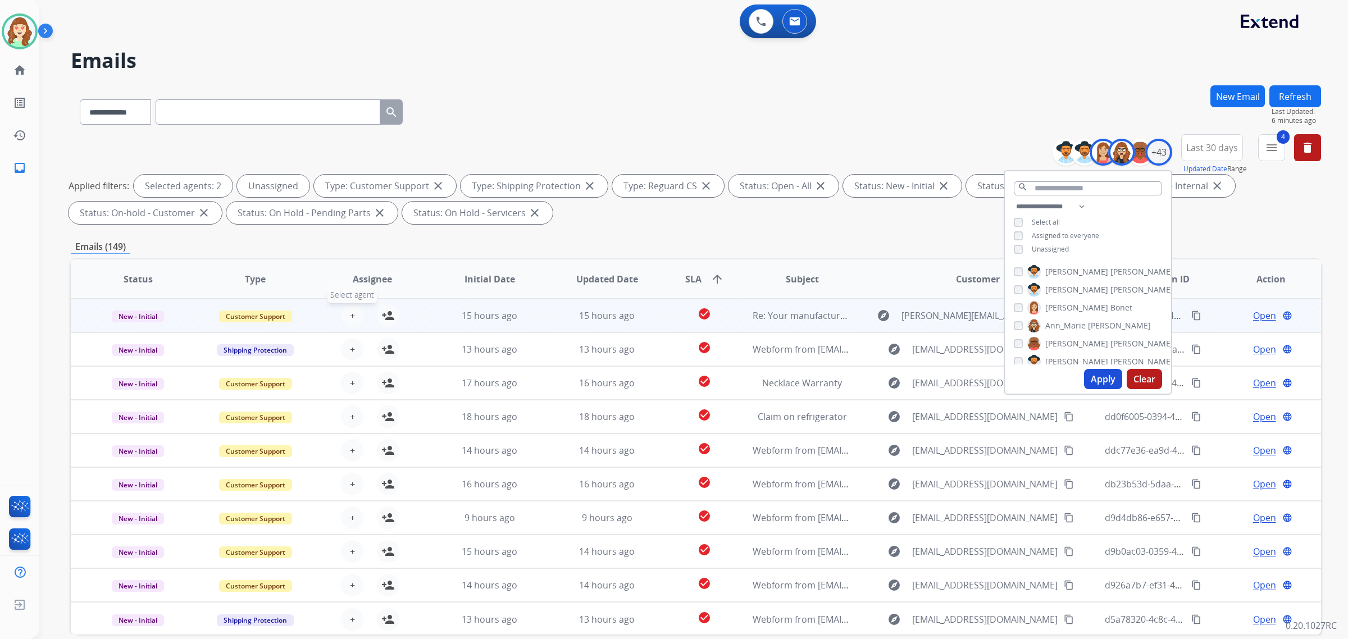
click at [350, 307] on button "+ Select agent" at bounding box center [352, 315] width 22 height 22
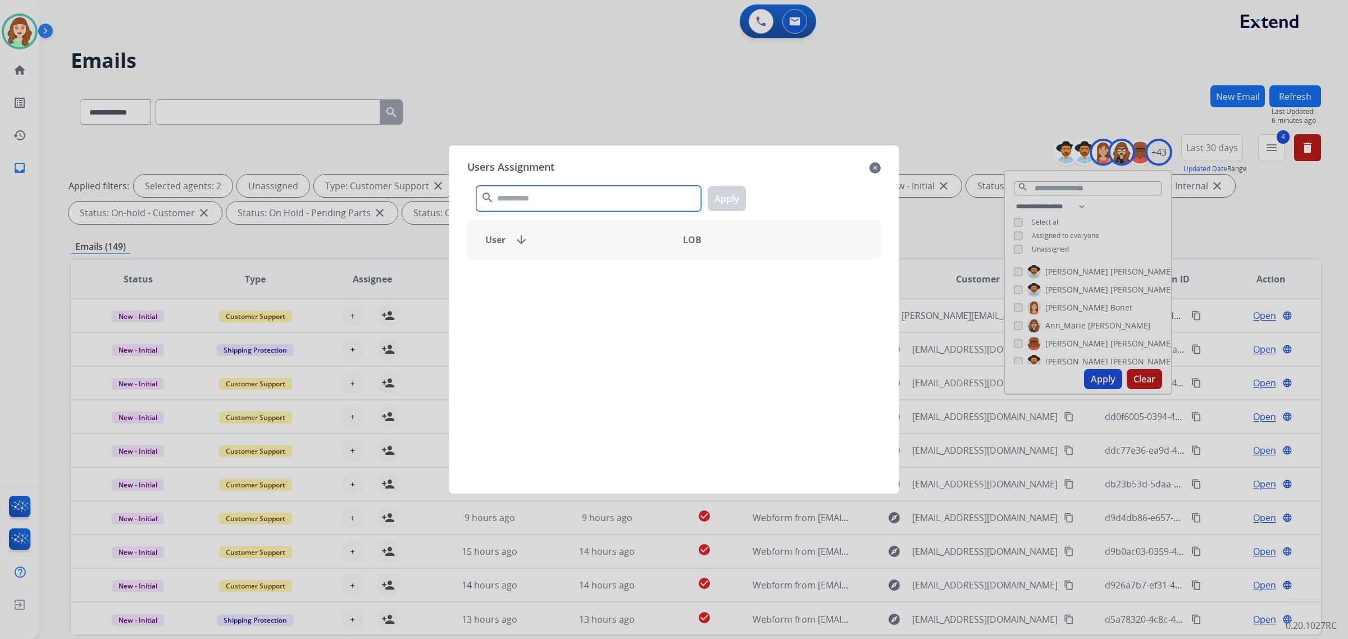
click at [550, 205] on input "text" at bounding box center [588, 198] width 225 height 25
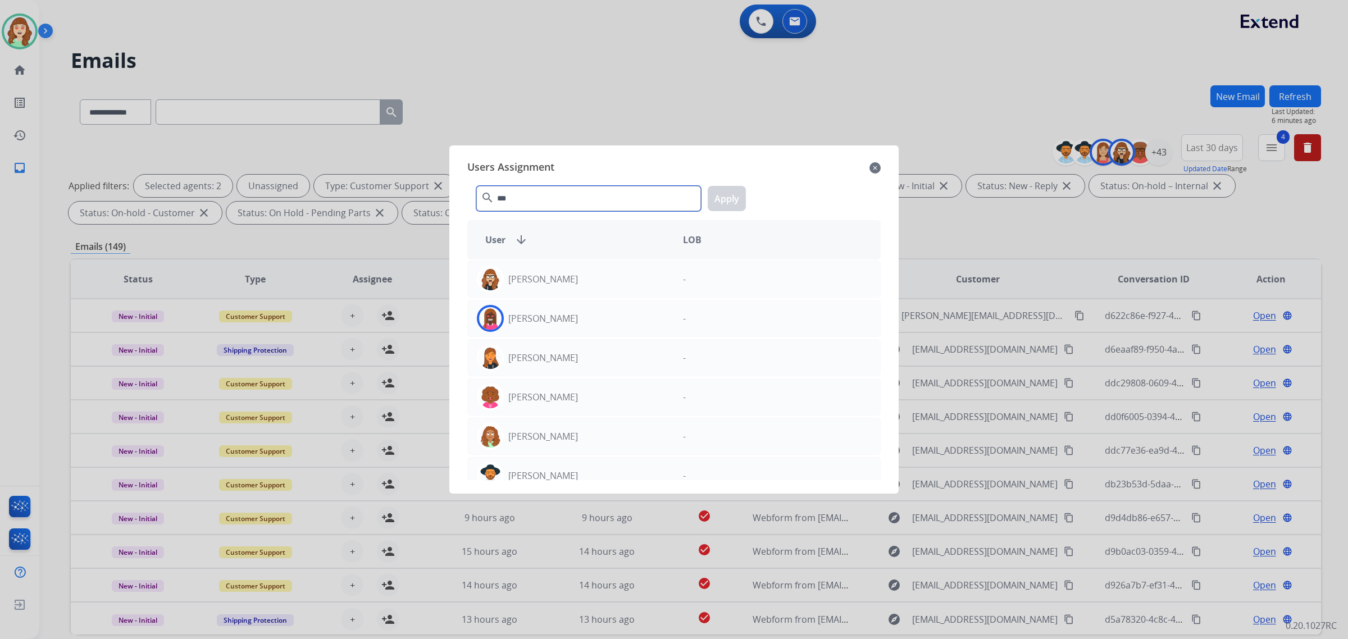
type input "***"
click at [579, 283] on div "[PERSON_NAME]" at bounding box center [571, 279] width 206 height 27
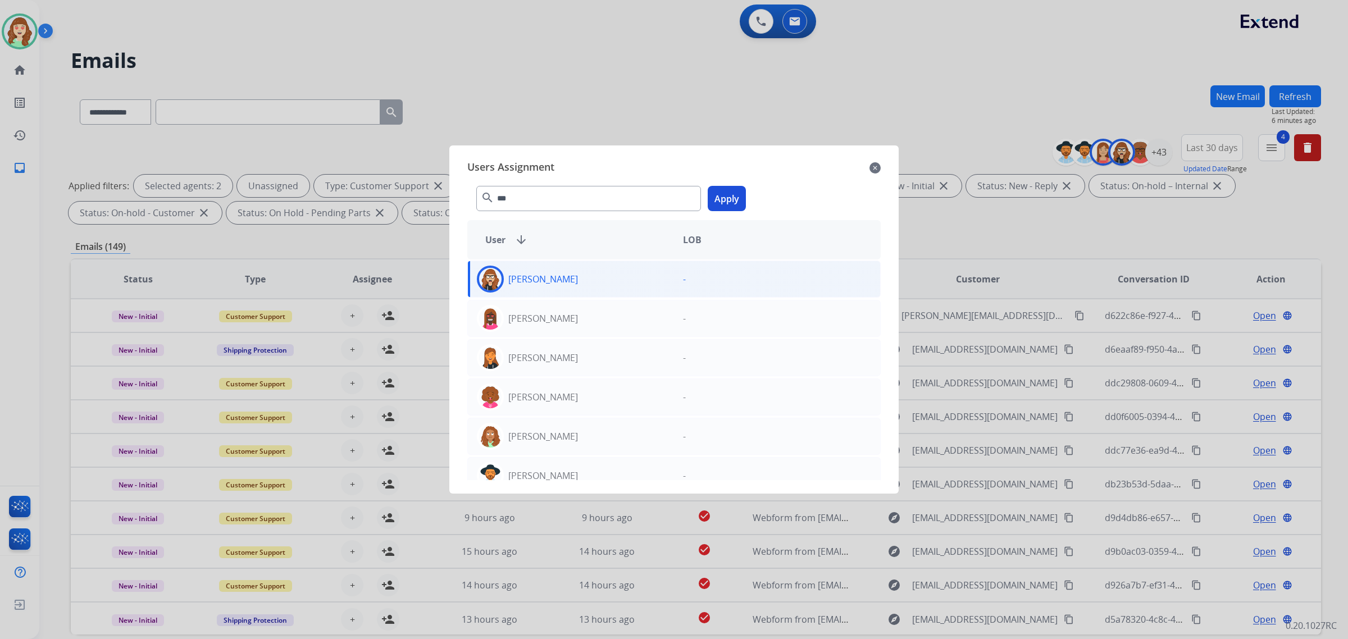
click at [729, 201] on button "Apply" at bounding box center [727, 198] width 38 height 25
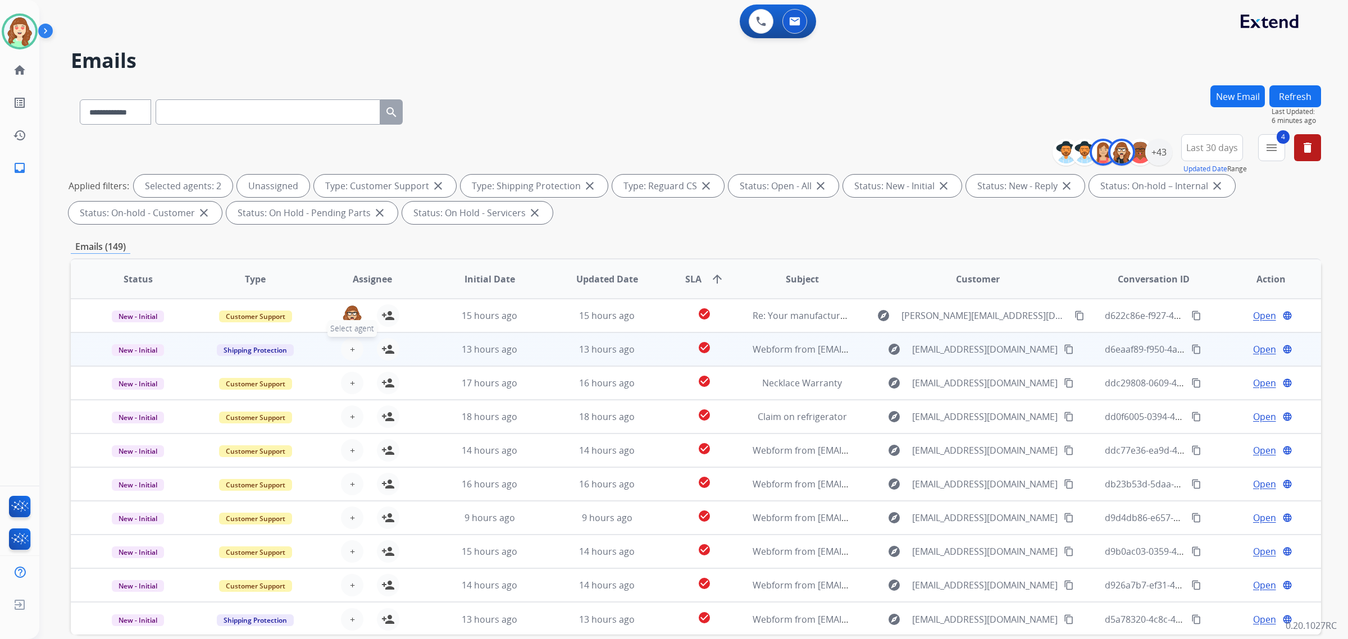
click at [351, 351] on span "+" at bounding box center [352, 349] width 5 height 13
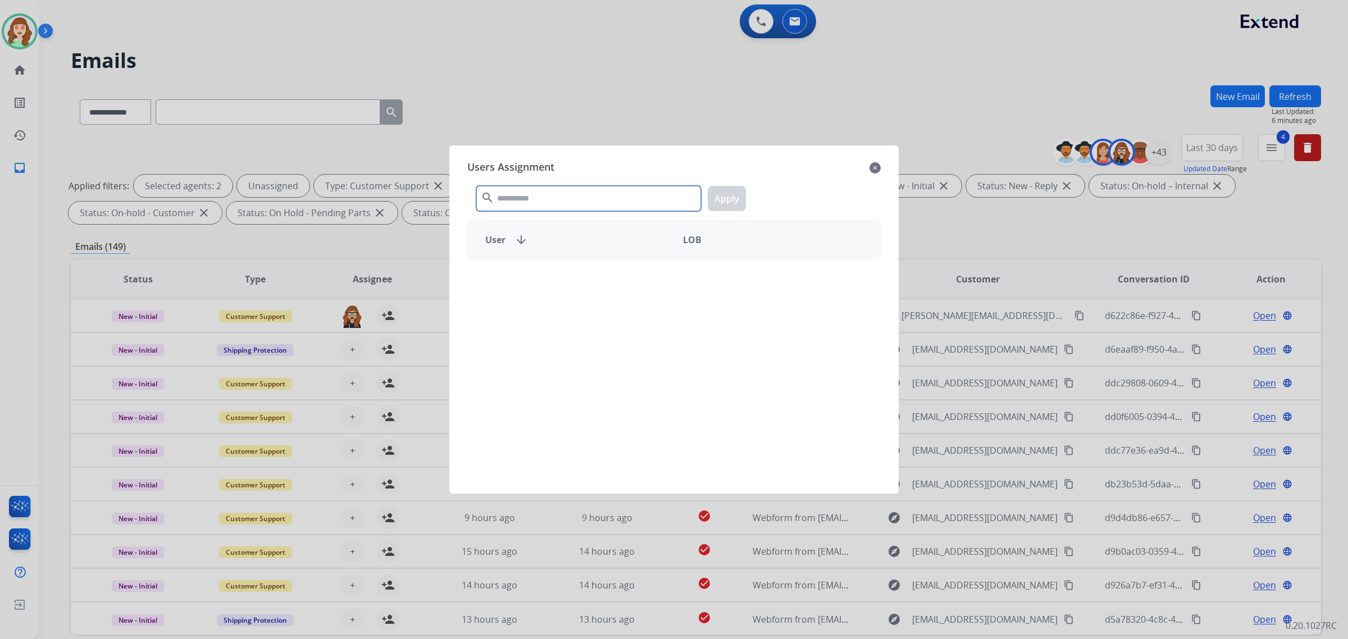
click at [559, 198] on input "text" at bounding box center [588, 198] width 225 height 25
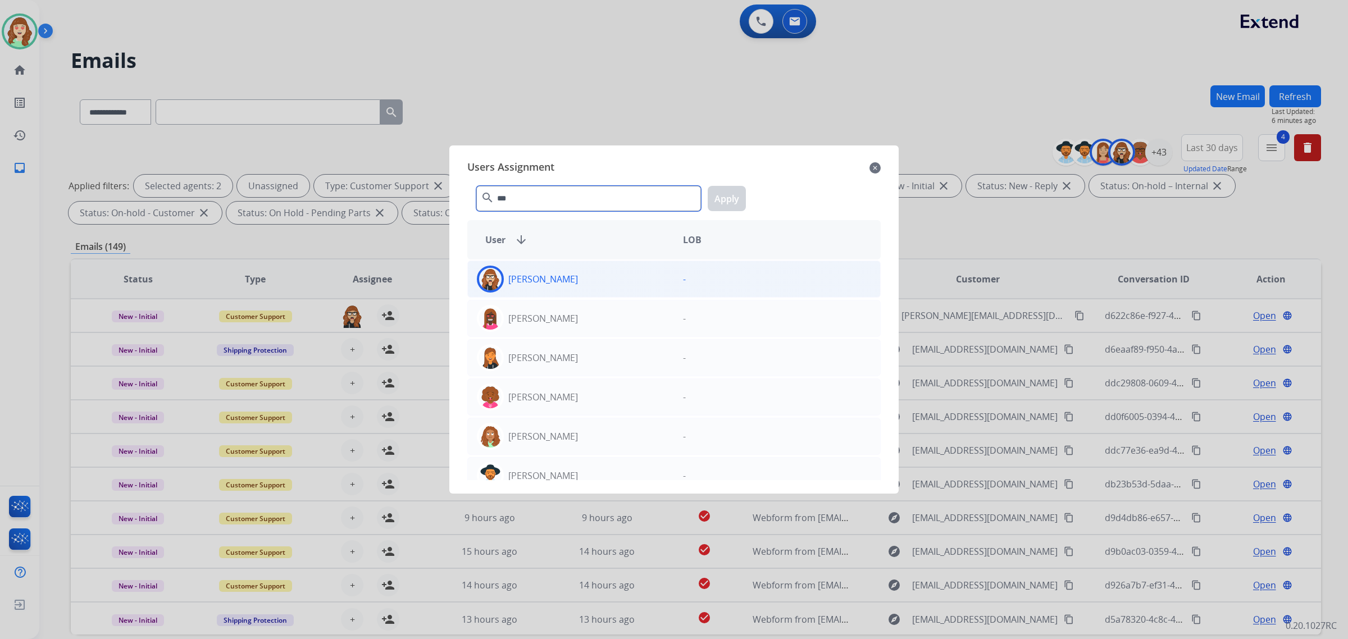
type input "***"
click at [630, 281] on div "[PERSON_NAME]" at bounding box center [571, 279] width 206 height 27
click at [730, 201] on button "Apply" at bounding box center [727, 198] width 38 height 25
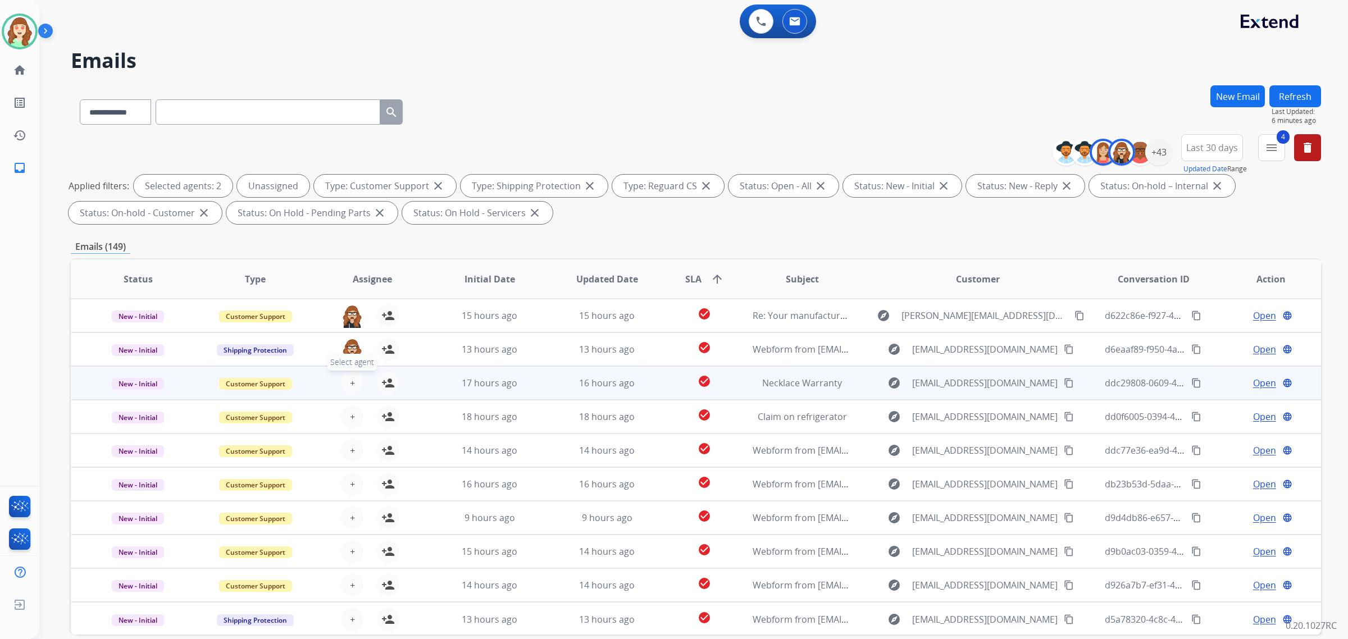
click at [350, 379] on span "+" at bounding box center [352, 382] width 5 height 13
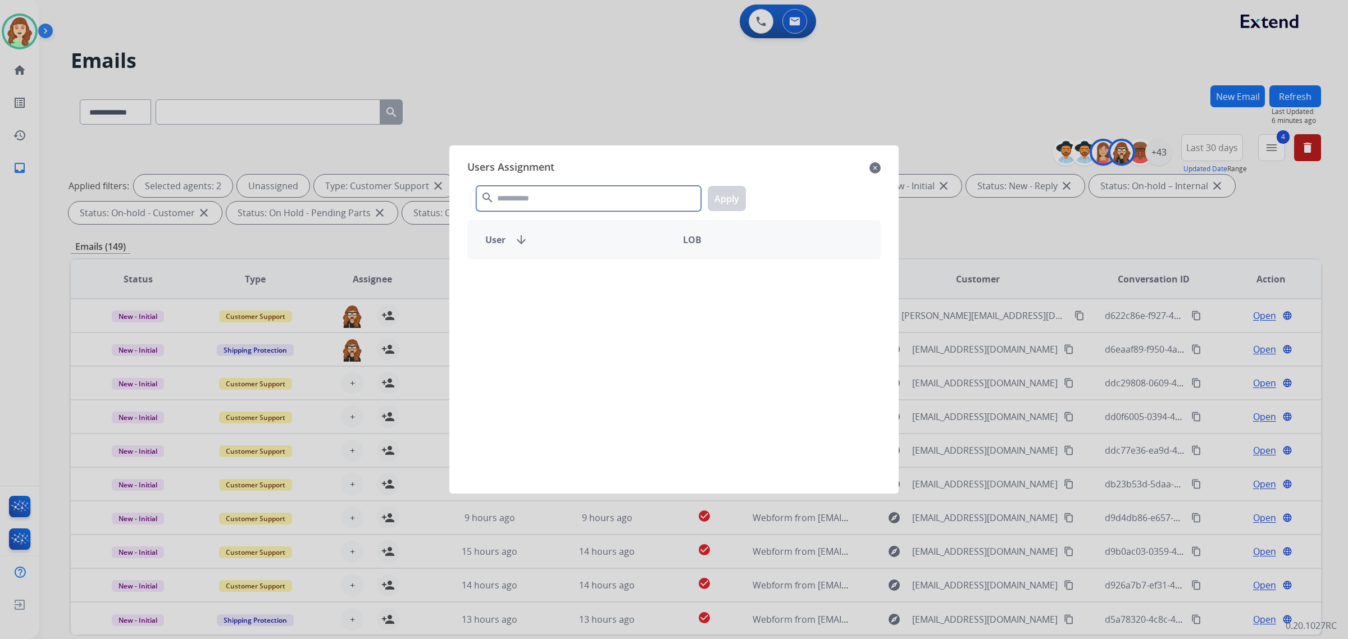
click at [539, 197] on input "text" at bounding box center [588, 198] width 225 height 25
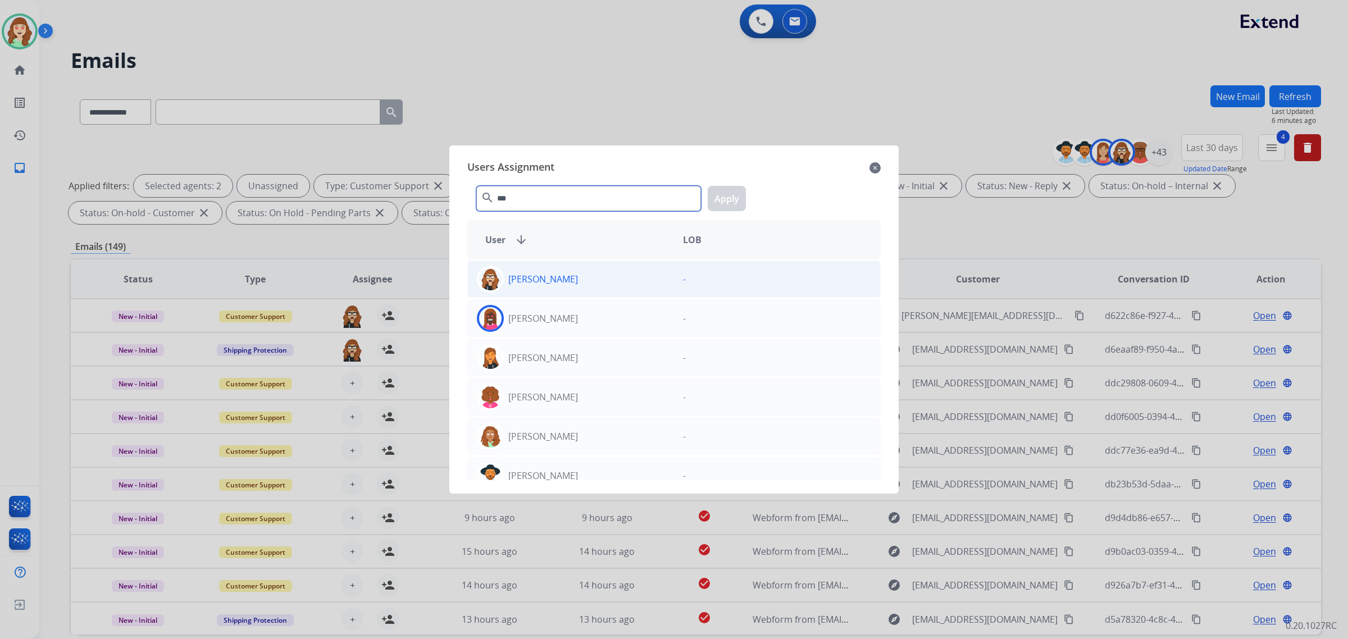
type input "***"
click at [609, 292] on div "[PERSON_NAME]" at bounding box center [571, 279] width 206 height 27
click at [718, 191] on button "Apply" at bounding box center [727, 198] width 38 height 25
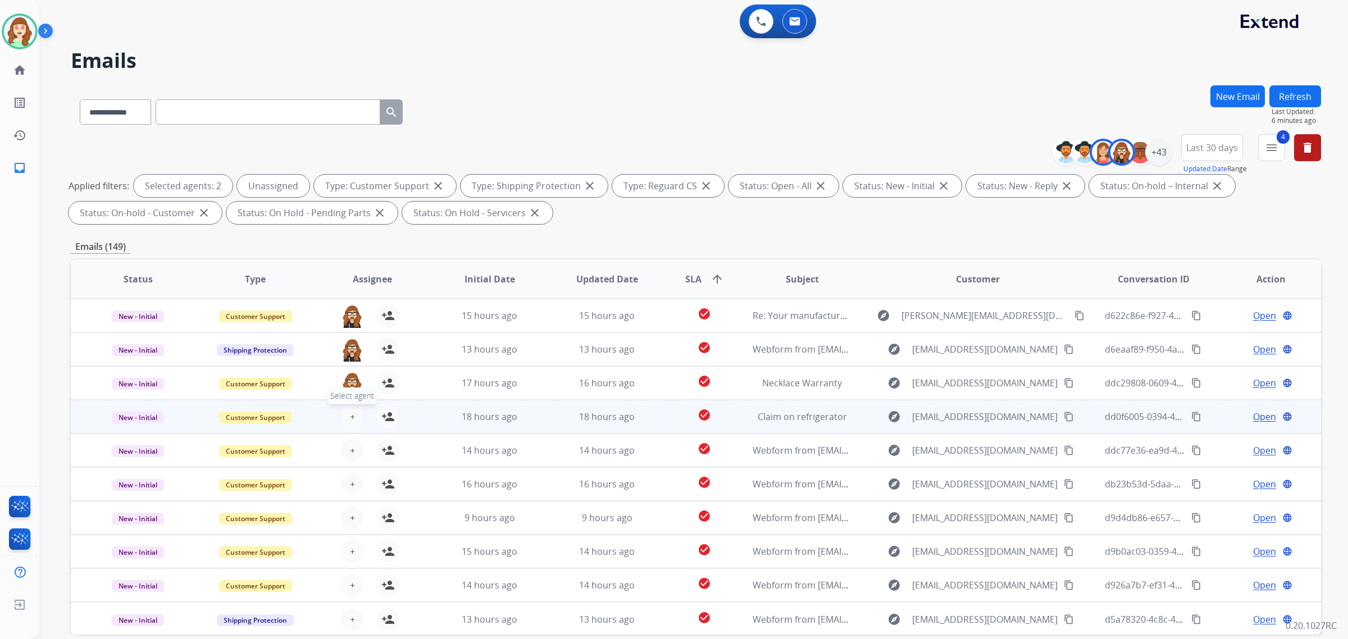
click at [346, 415] on button "+ Select agent" at bounding box center [352, 417] width 22 height 22
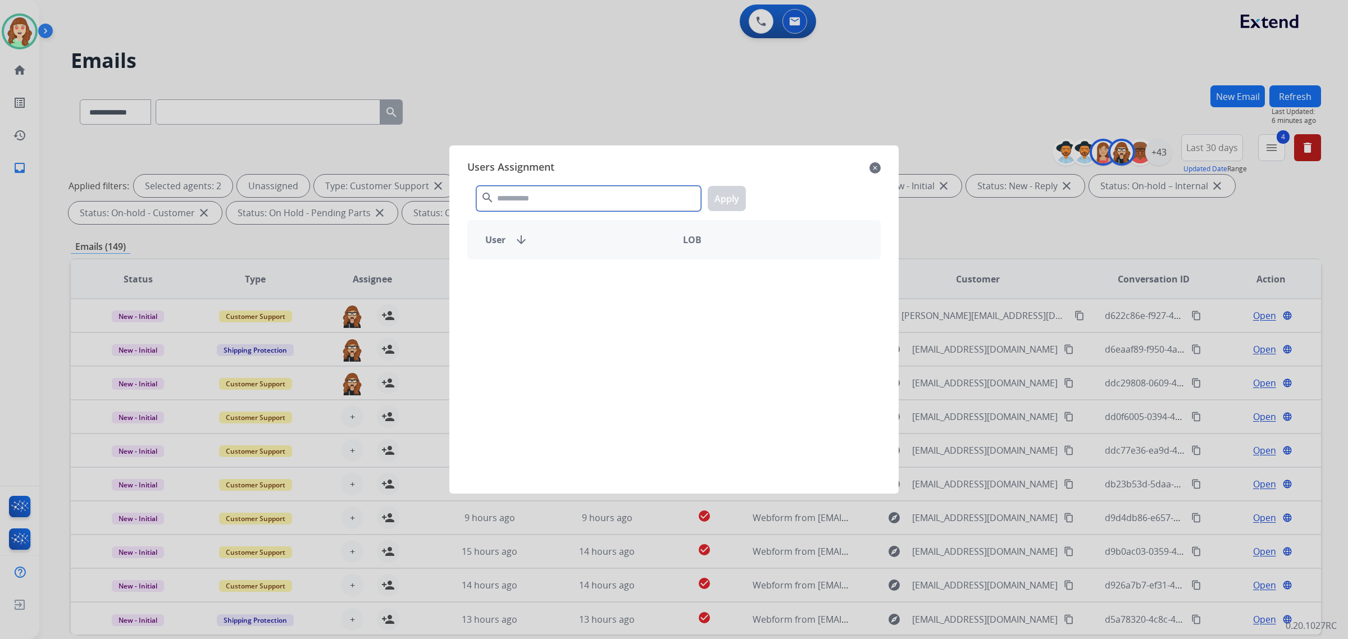
click at [619, 186] on input "text" at bounding box center [588, 198] width 225 height 25
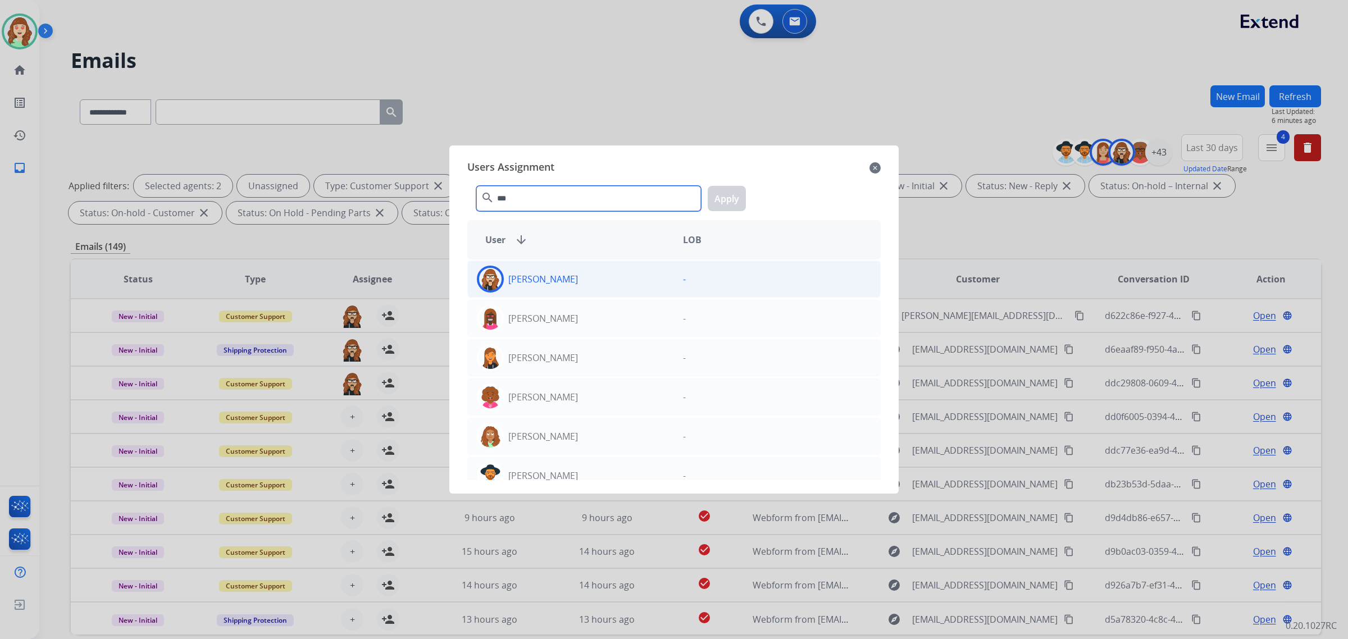
type input "***"
click at [634, 286] on div "[PERSON_NAME]" at bounding box center [571, 279] width 206 height 27
drag, startPoint x: 728, startPoint y: 200, endPoint x: 676, endPoint y: 224, distance: 57.3
click at [726, 200] on button "Apply" at bounding box center [727, 198] width 38 height 25
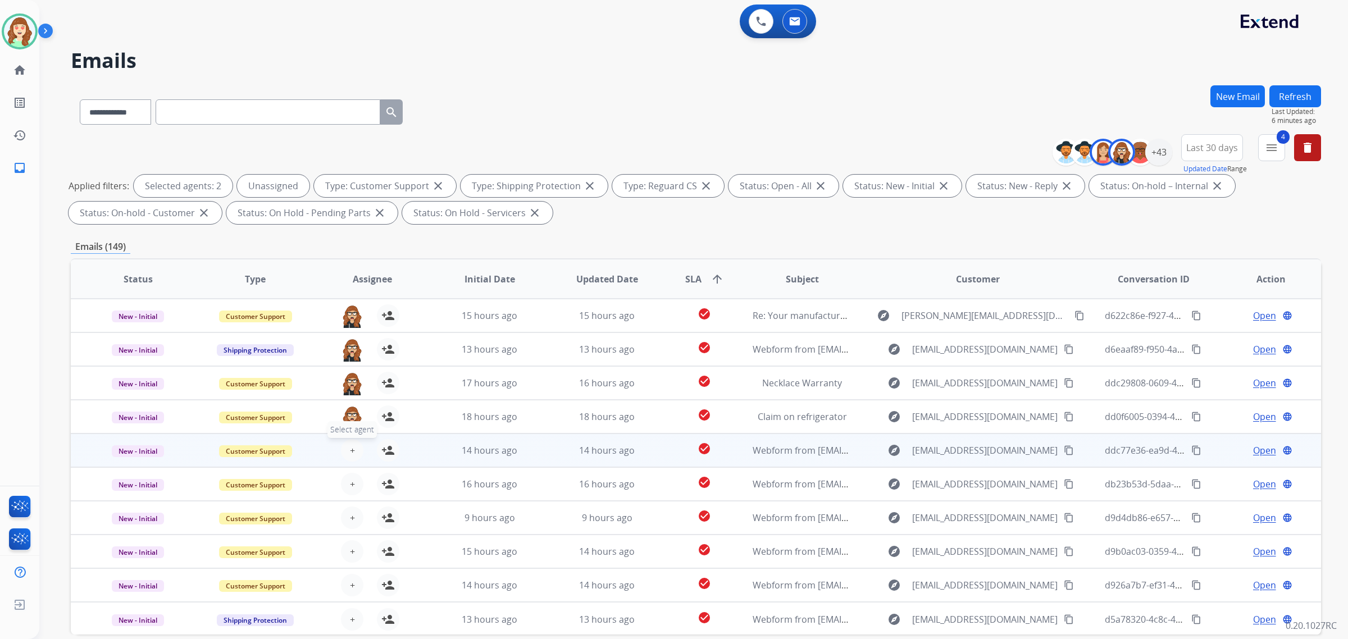
click at [350, 447] on span "+" at bounding box center [352, 450] width 5 height 13
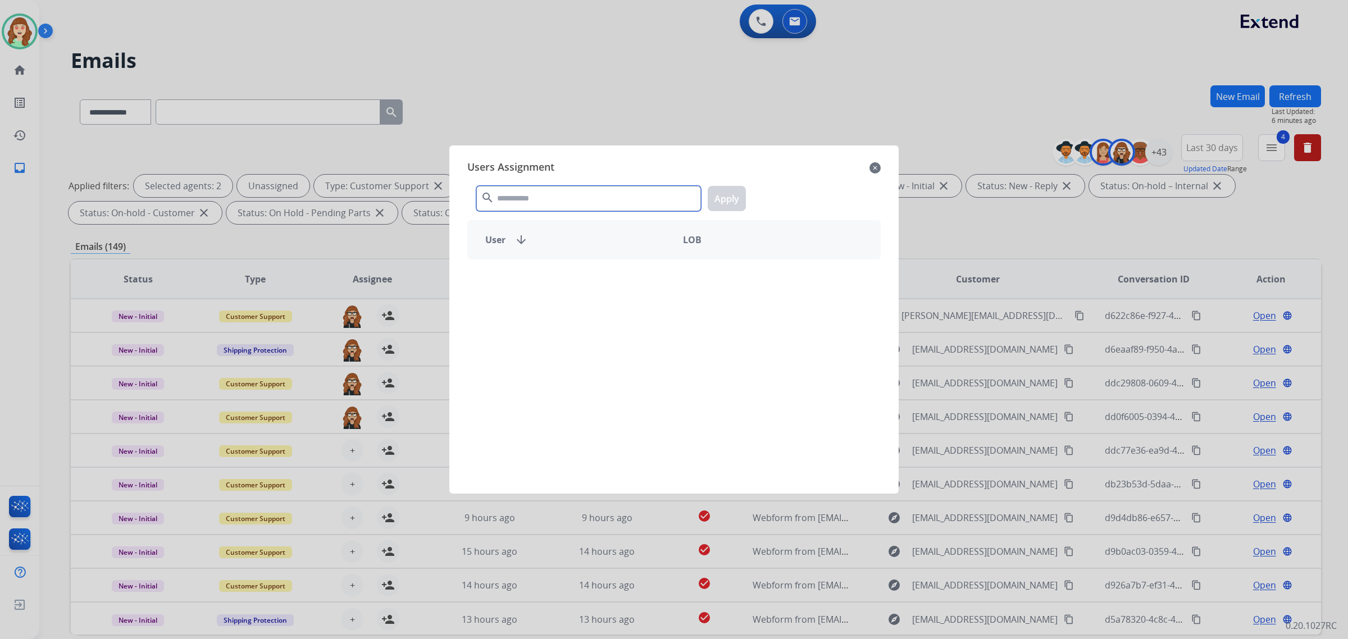
click at [541, 205] on input "text" at bounding box center [588, 198] width 225 height 25
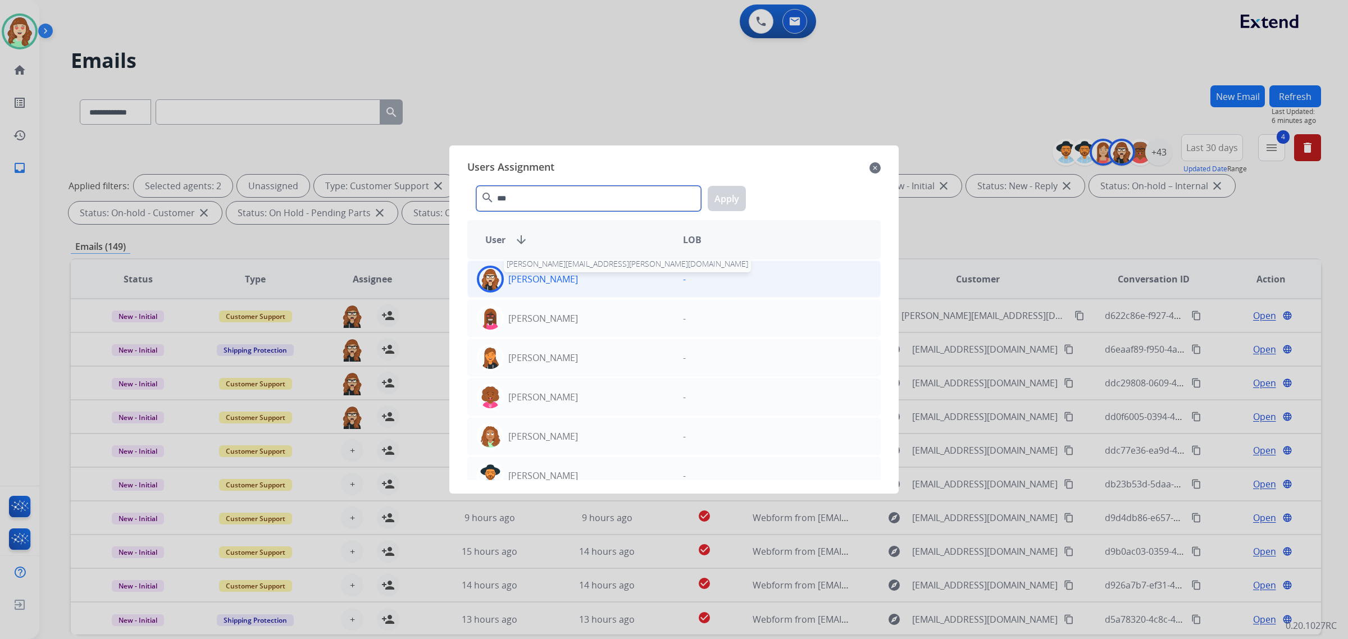
type input "***"
click at [570, 279] on p "[PERSON_NAME]" at bounding box center [543, 278] width 70 height 13
click at [737, 197] on button "Apply" at bounding box center [727, 198] width 38 height 25
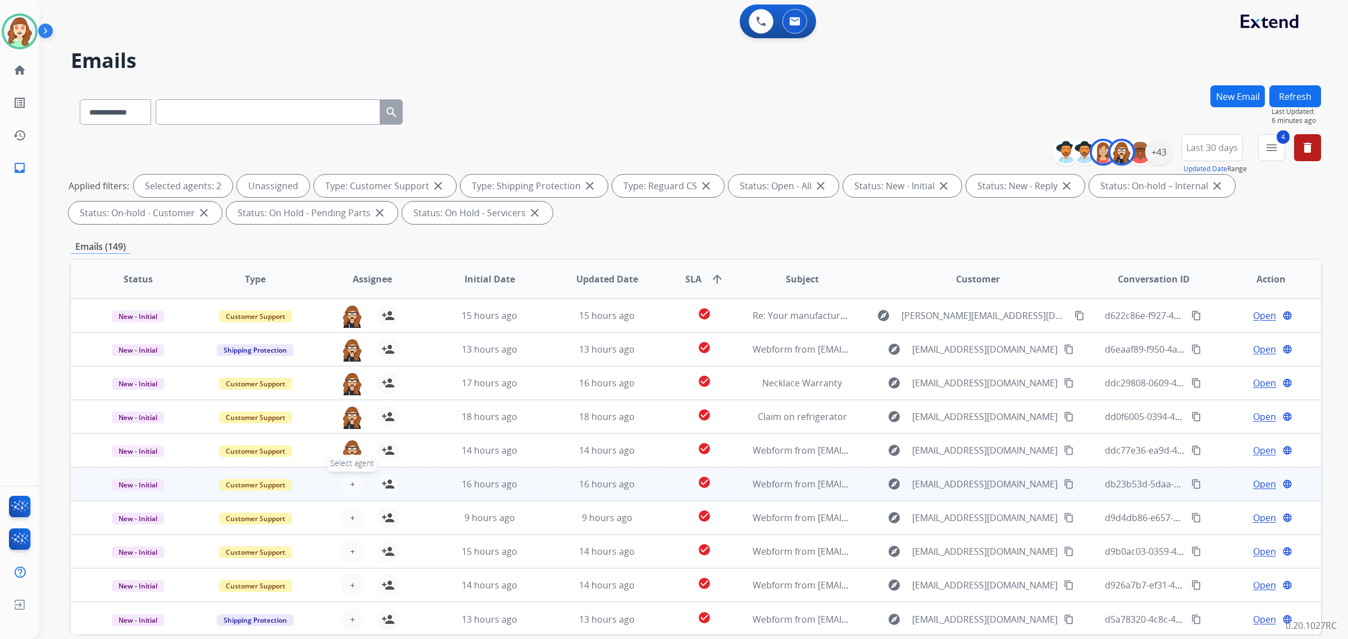
click at [352, 486] on span "+" at bounding box center [352, 483] width 5 height 13
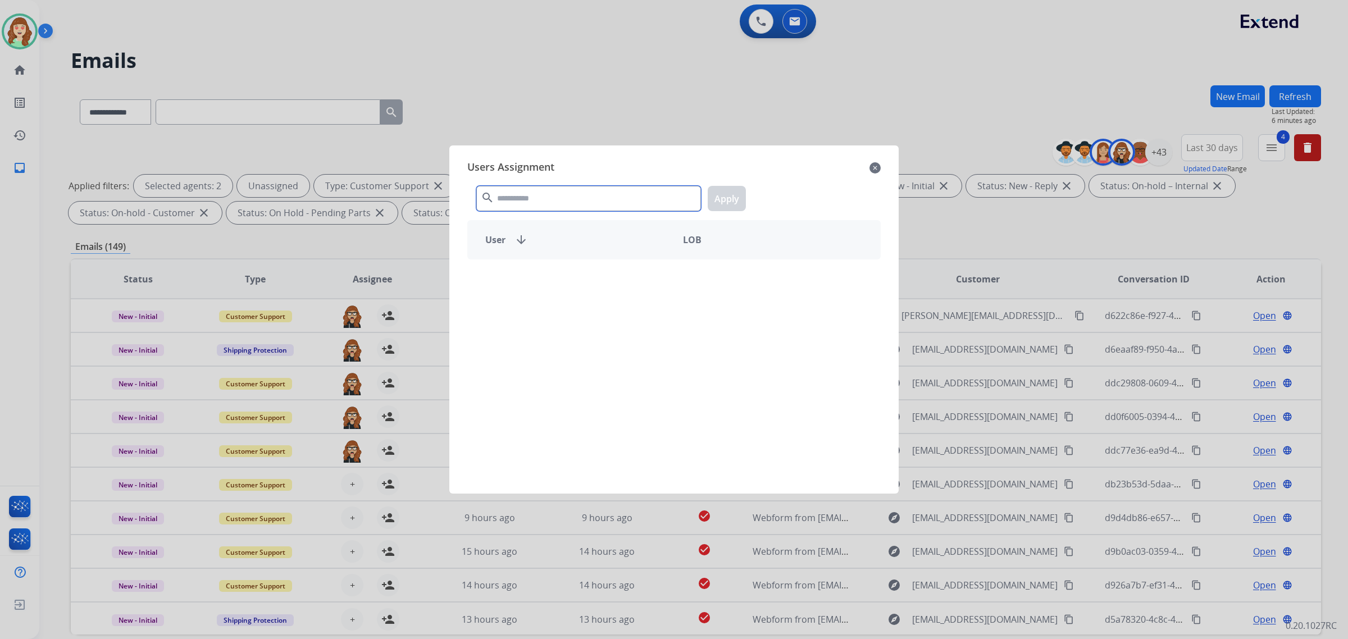
click at [554, 201] on input "text" at bounding box center [588, 198] width 225 height 25
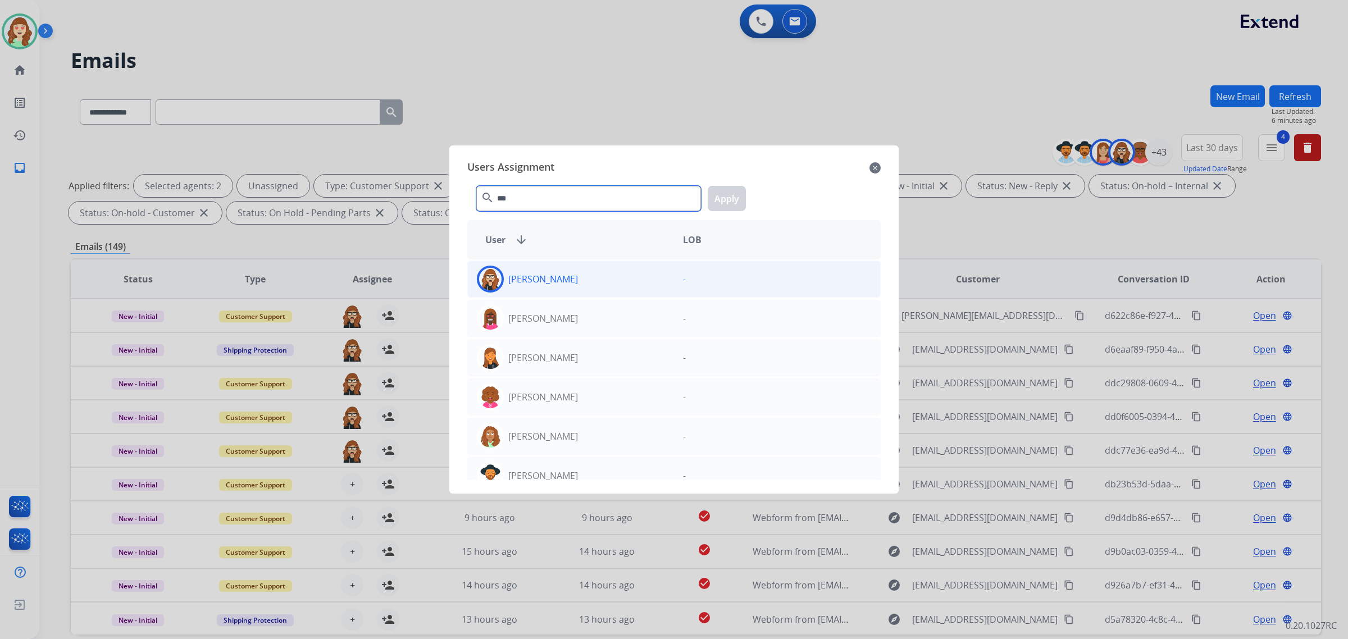
type input "***"
drag, startPoint x: 632, startPoint y: 291, endPoint x: 684, endPoint y: 234, distance: 77.5
click at [631, 291] on div "[PERSON_NAME]" at bounding box center [571, 279] width 206 height 27
drag, startPoint x: 725, startPoint y: 198, endPoint x: 728, endPoint y: 236, distance: 38.3
click at [731, 198] on button "Apply" at bounding box center [727, 198] width 38 height 25
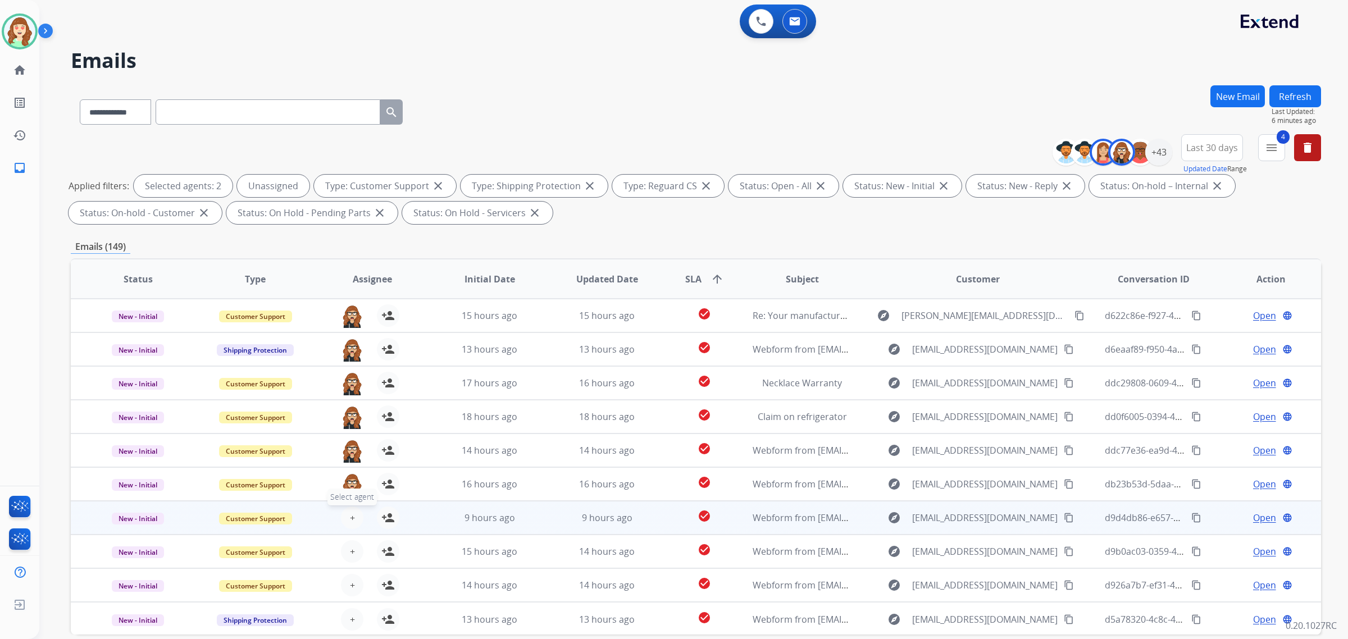
click at [352, 515] on span "+" at bounding box center [352, 517] width 5 height 13
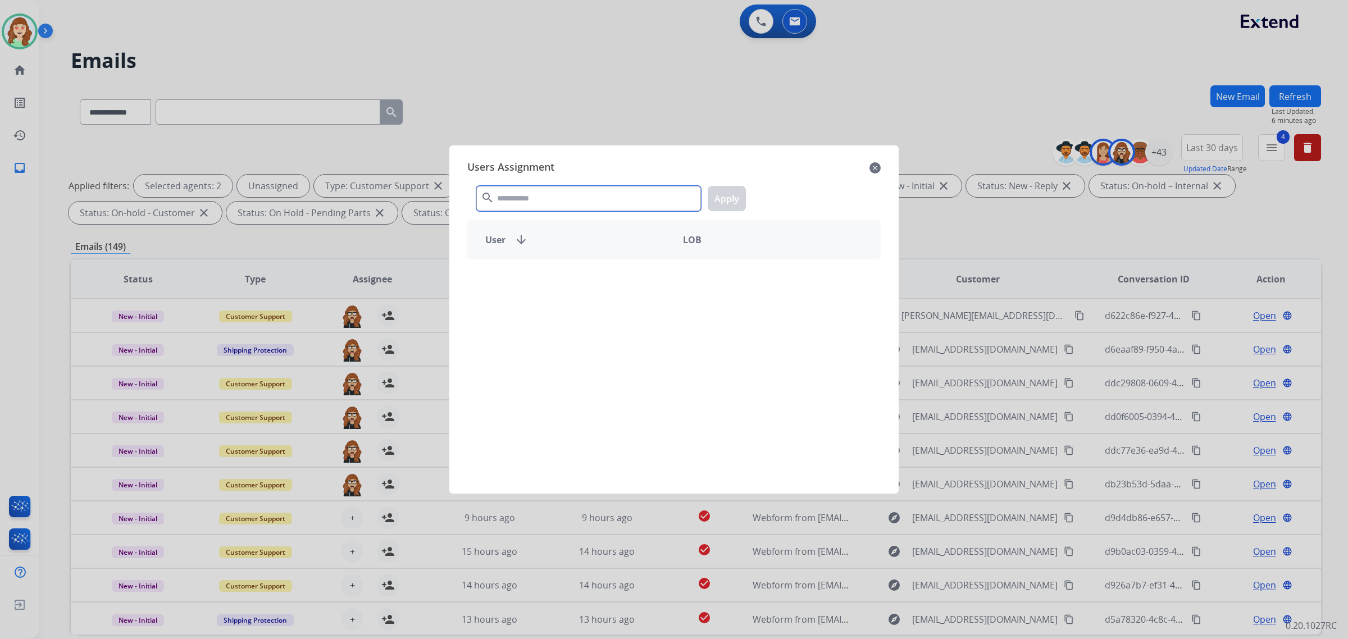
click at [576, 208] on input "text" at bounding box center [588, 198] width 225 height 25
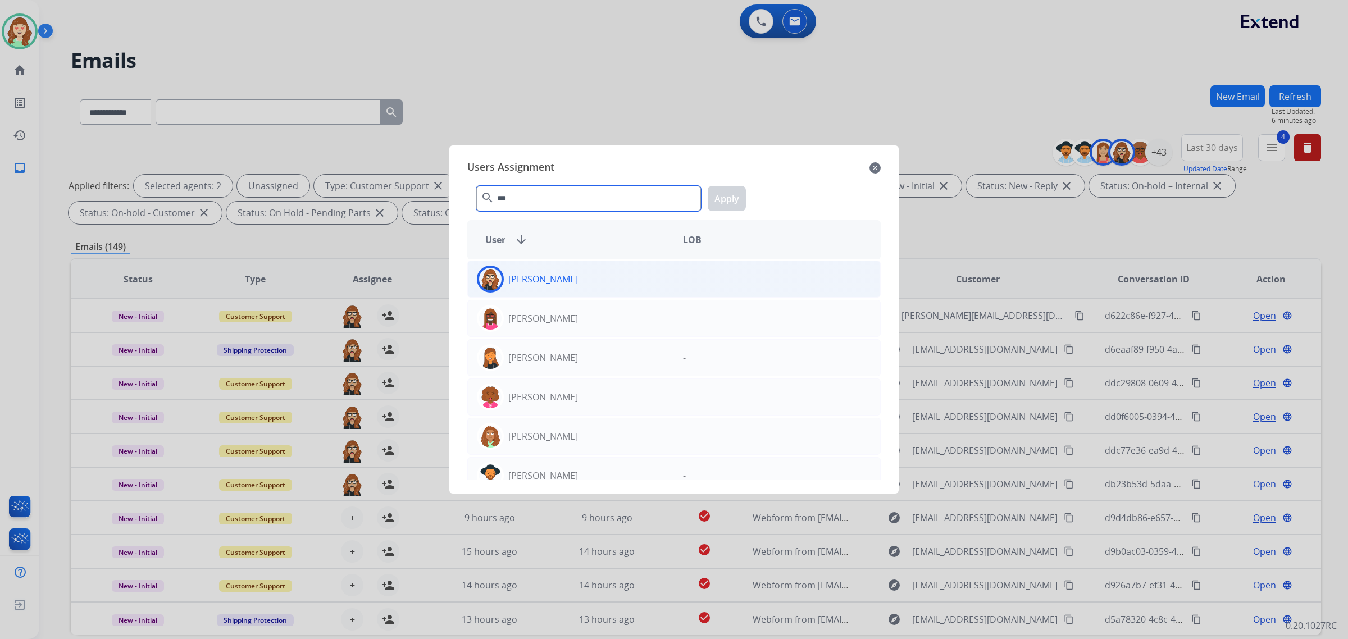
type input "***"
click at [589, 286] on div "[PERSON_NAME]" at bounding box center [571, 279] width 206 height 27
click at [736, 200] on button "Apply" at bounding box center [727, 198] width 38 height 25
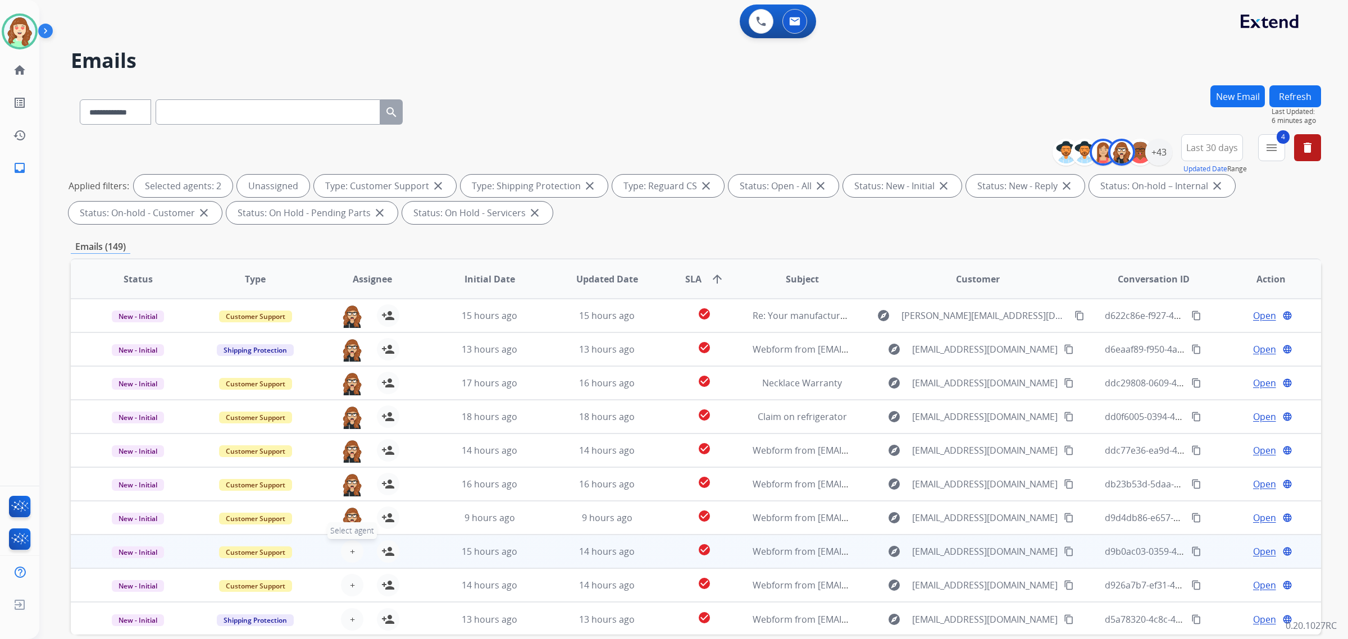
click at [350, 549] on span "+" at bounding box center [352, 551] width 5 height 13
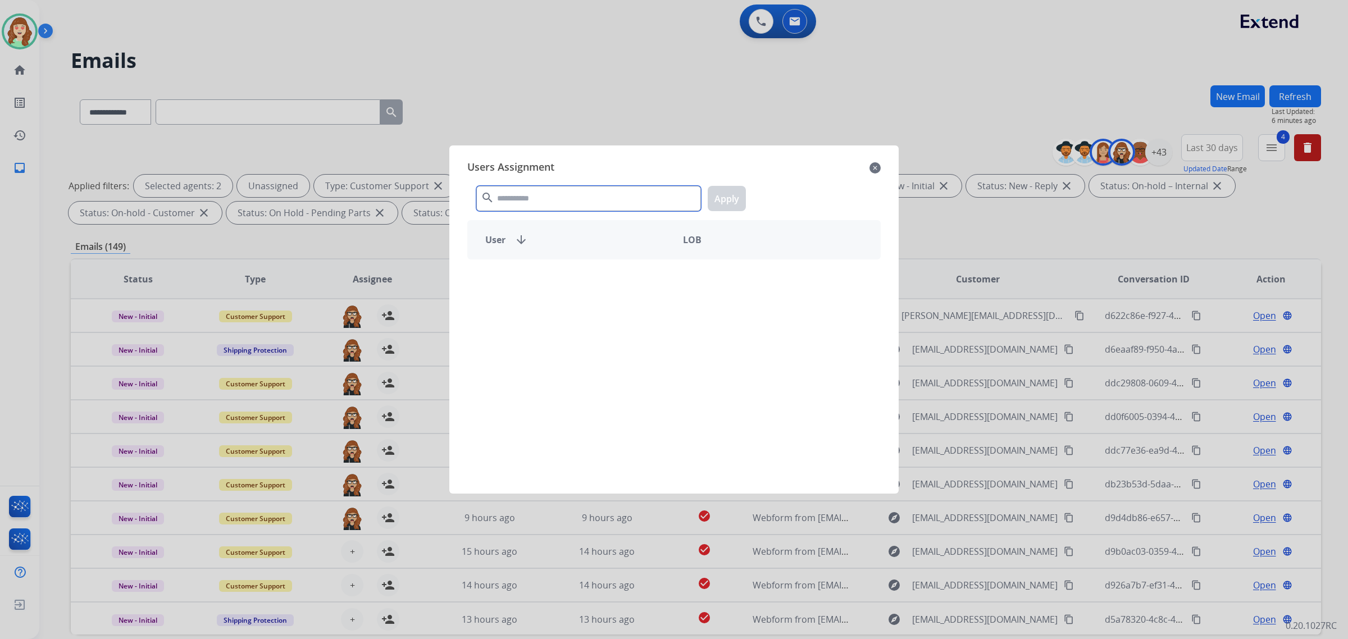
click at [597, 200] on input "text" at bounding box center [588, 198] width 225 height 25
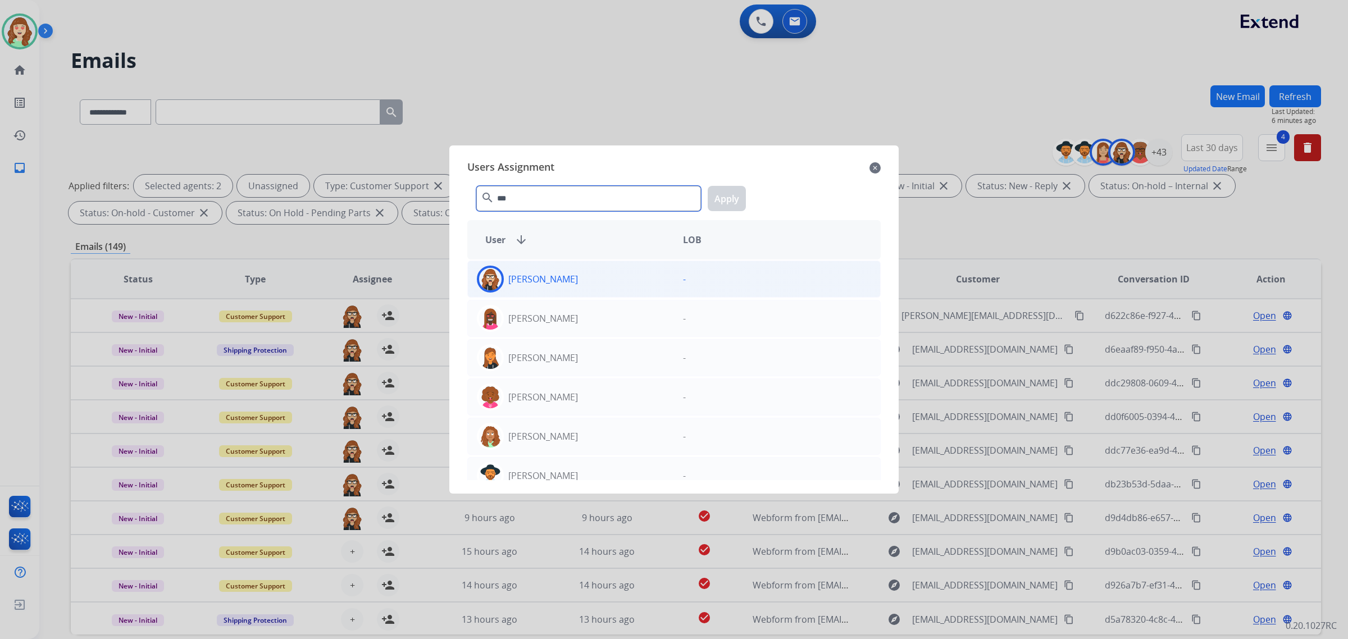
type input "***"
click at [600, 284] on div "[PERSON_NAME]" at bounding box center [571, 279] width 206 height 27
click at [723, 201] on button "Apply" at bounding box center [727, 198] width 38 height 25
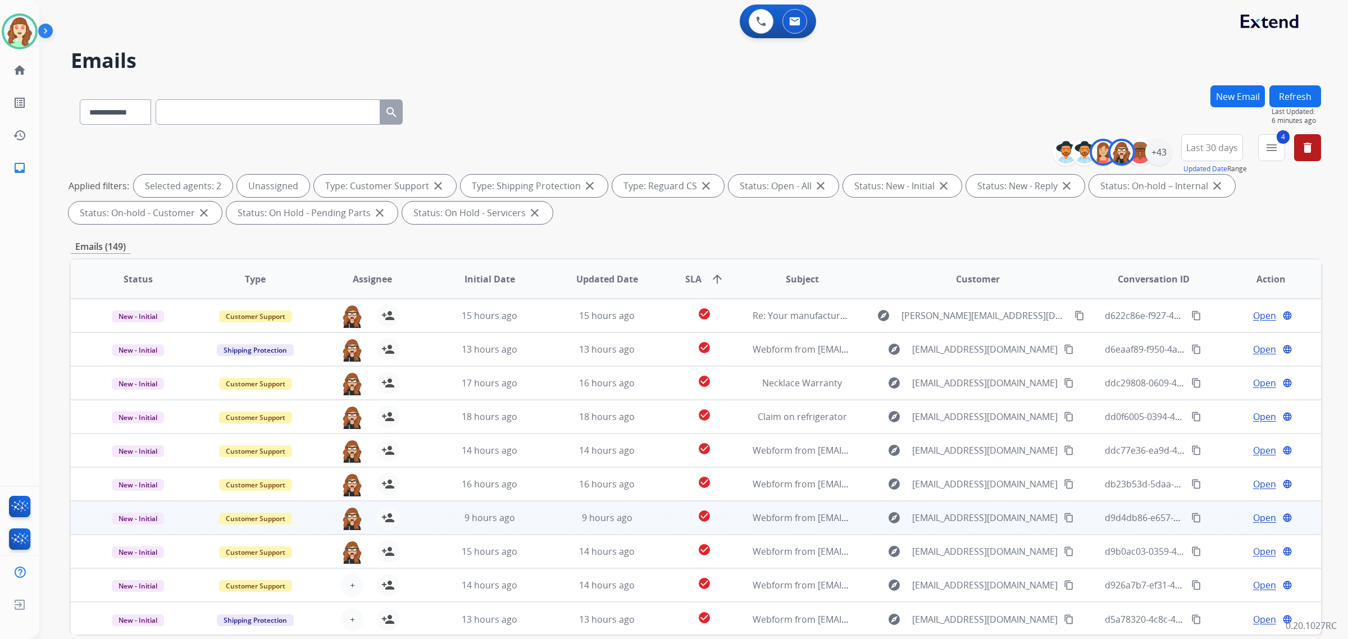
scroll to position [1, 0]
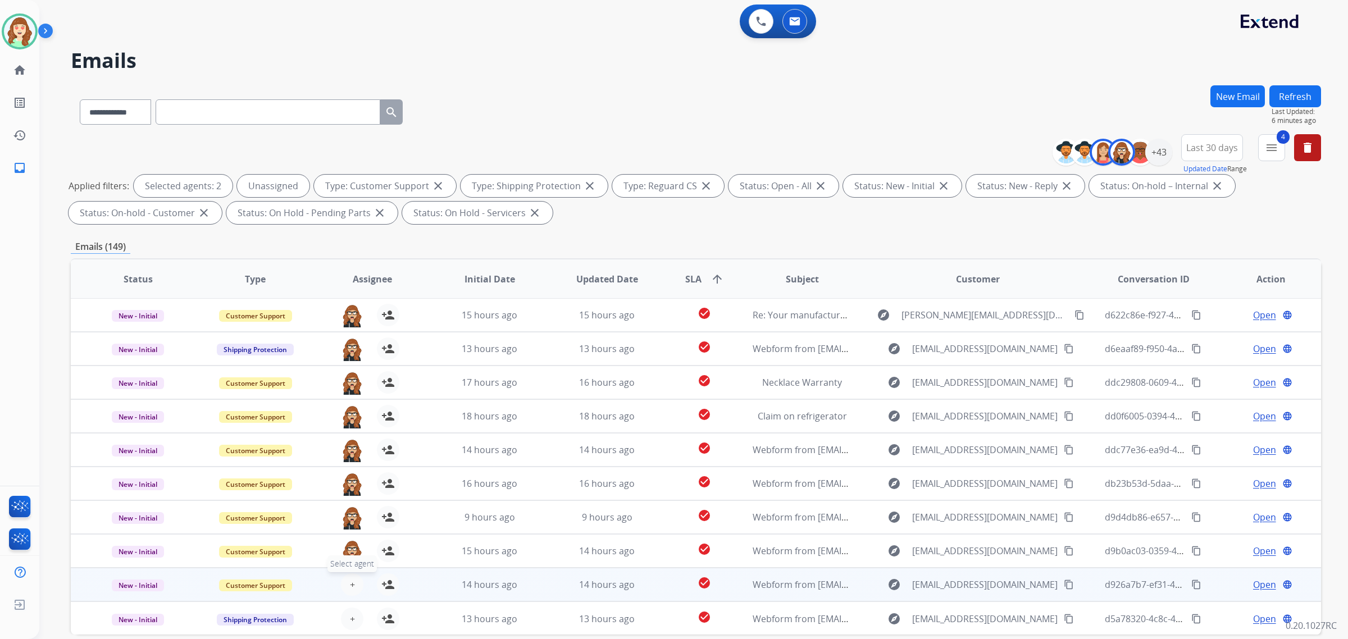
click at [347, 580] on button "+ Select agent" at bounding box center [352, 584] width 22 height 22
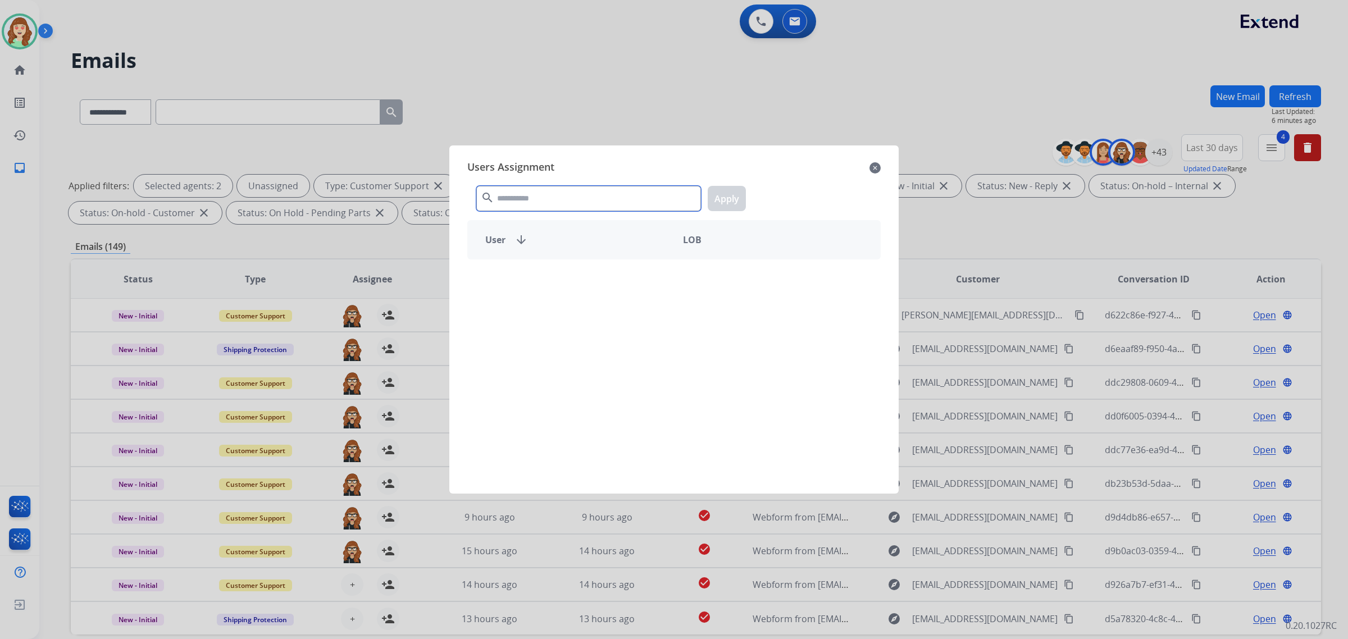
click at [562, 206] on input "text" at bounding box center [588, 198] width 225 height 25
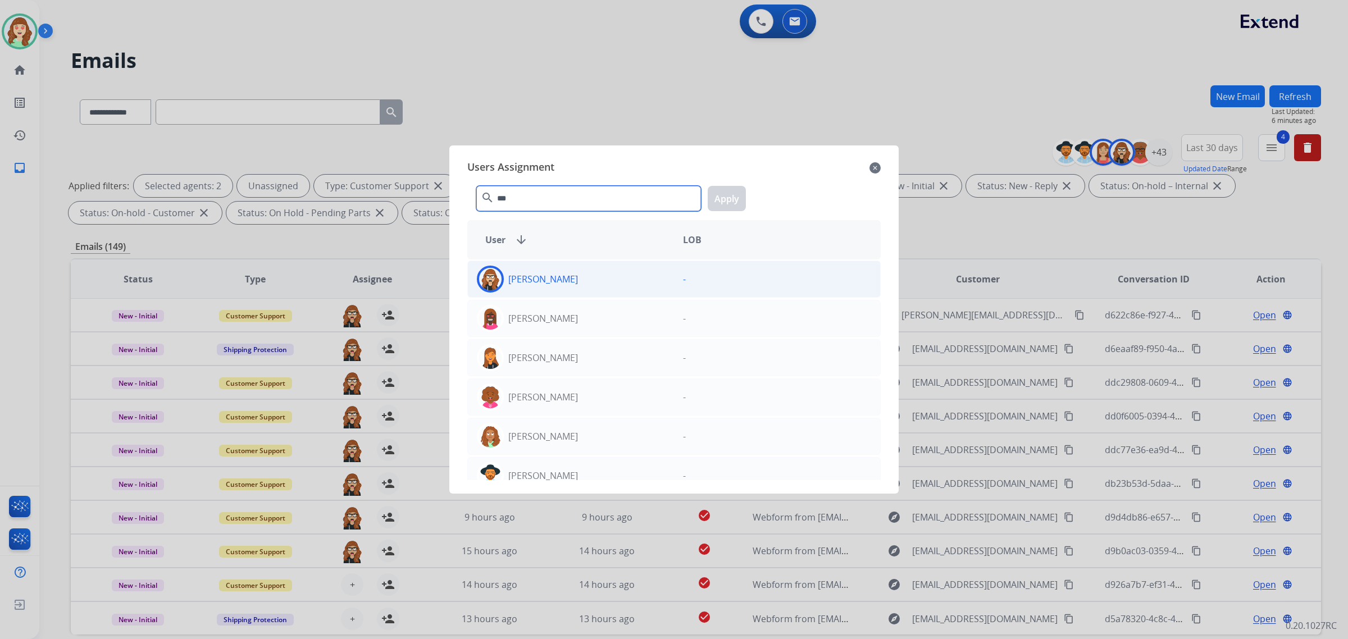
type input "***"
click at [611, 286] on div "[PERSON_NAME]" at bounding box center [571, 279] width 206 height 27
click at [727, 193] on button "Apply" at bounding box center [727, 198] width 38 height 25
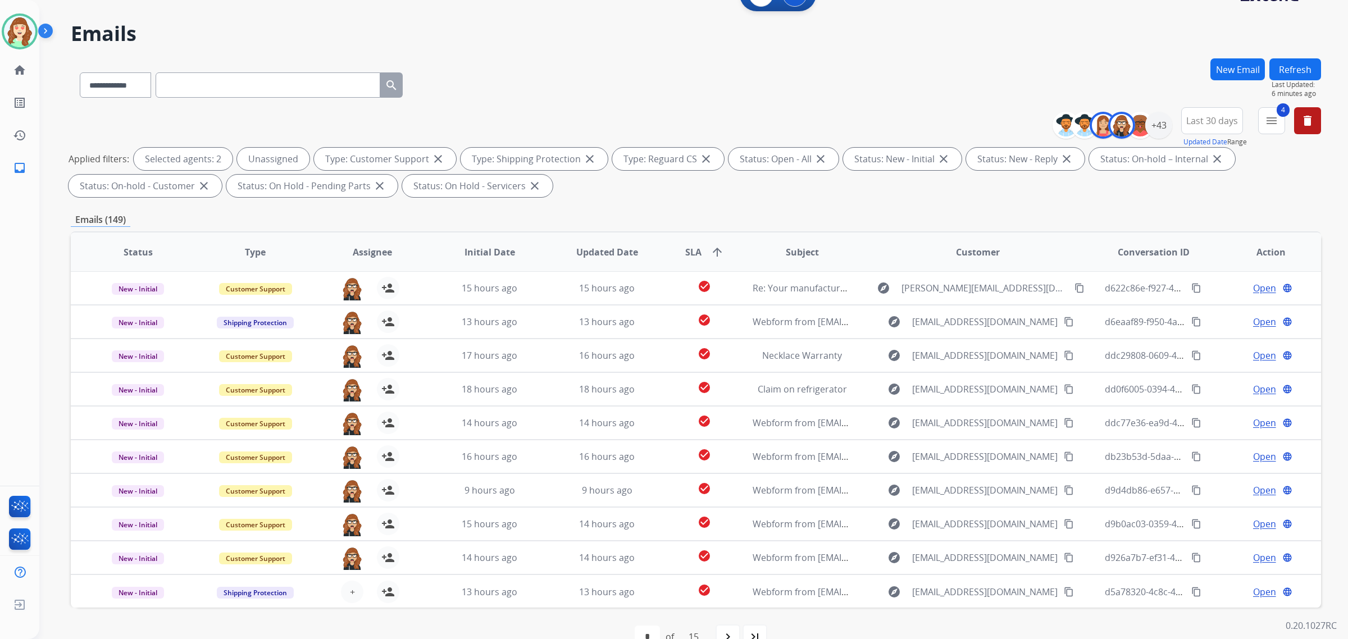
scroll to position [53, 0]
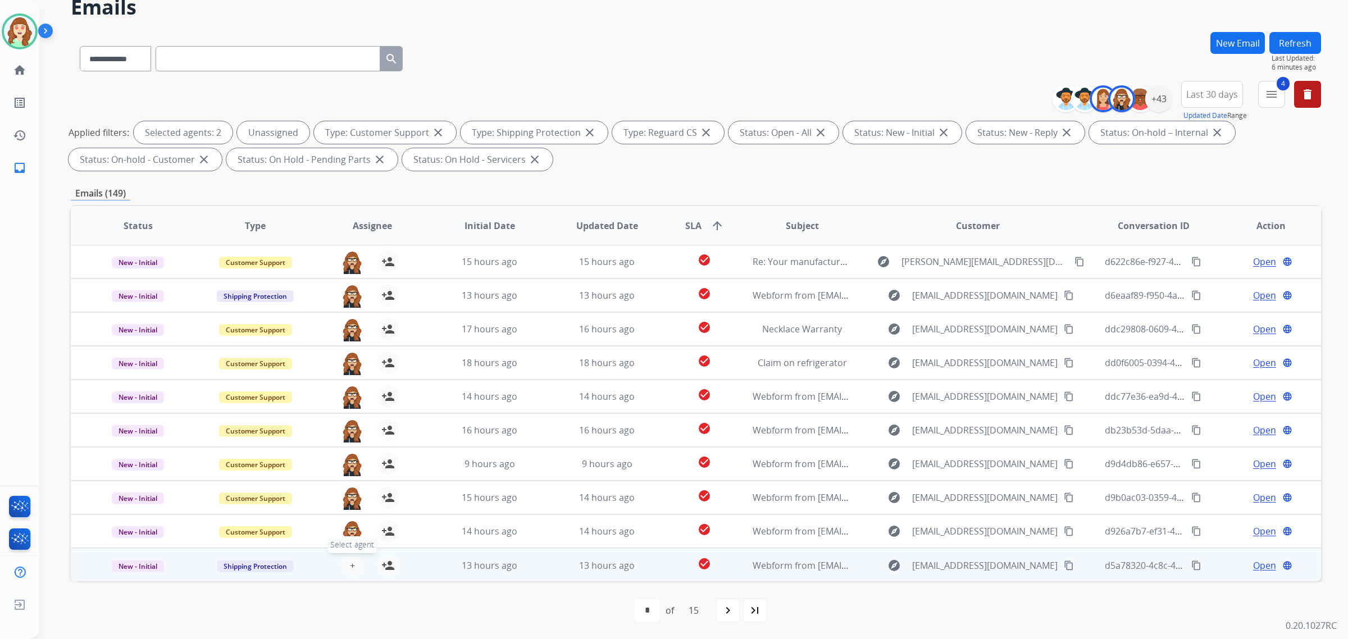
click at [352, 559] on span "+" at bounding box center [352, 565] width 5 height 13
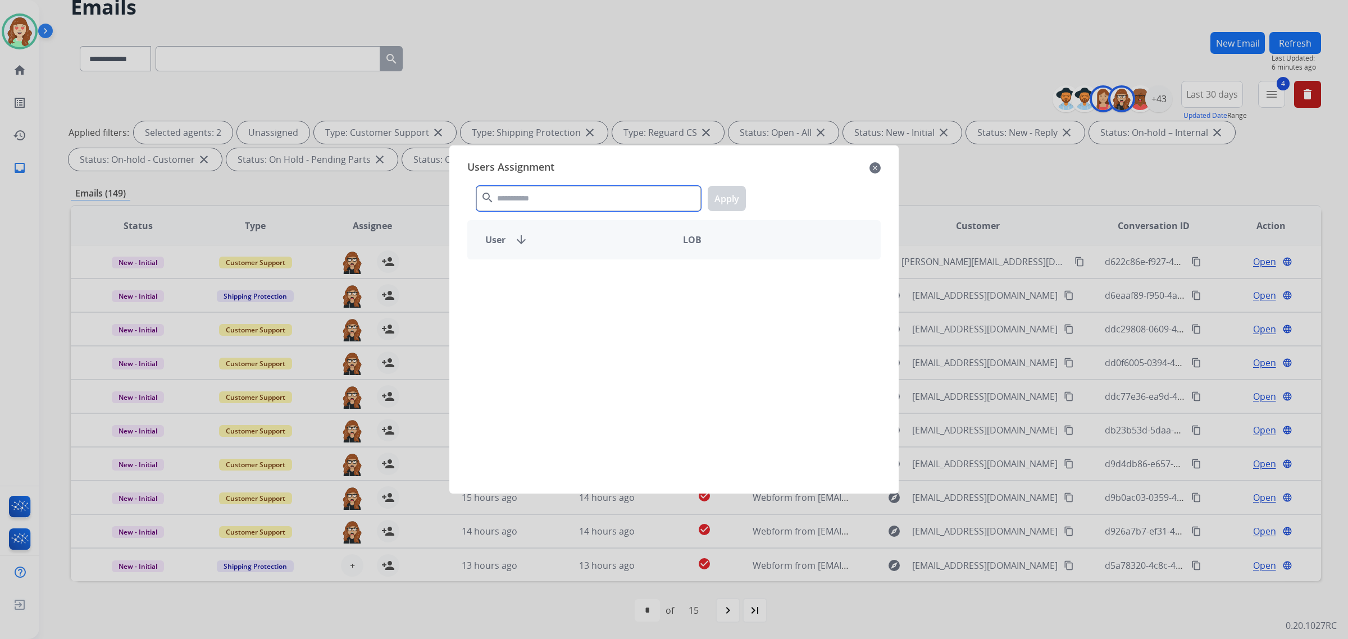
click at [563, 197] on input "text" at bounding box center [588, 198] width 225 height 25
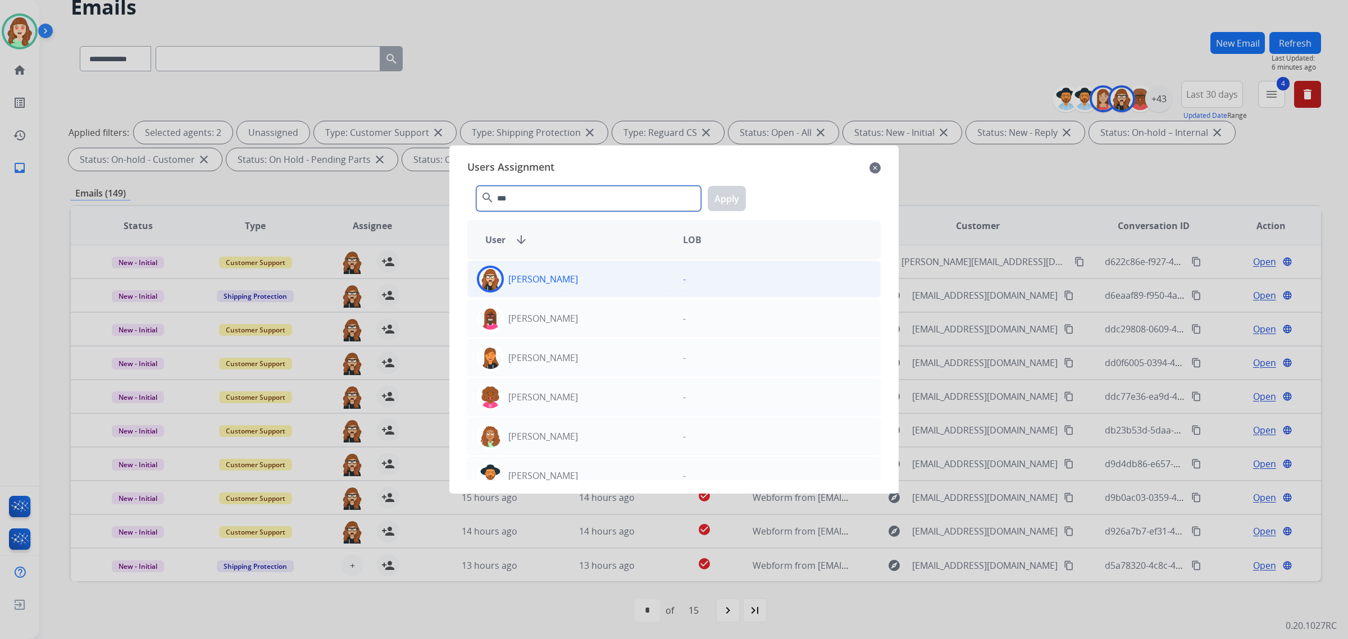
type input "***"
drag, startPoint x: 589, startPoint y: 286, endPoint x: 674, endPoint y: 254, distance: 91.2
click at [589, 285] on div "[PERSON_NAME]" at bounding box center [571, 279] width 206 height 27
click at [717, 201] on button "Apply" at bounding box center [727, 198] width 38 height 25
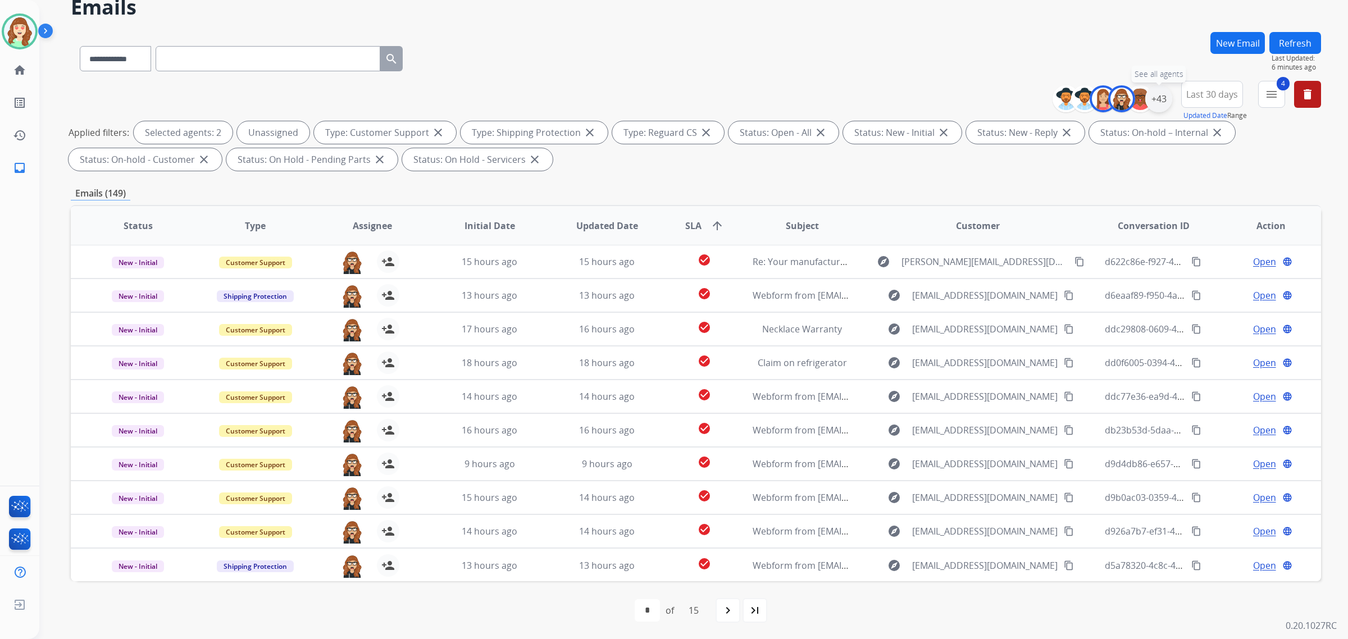
click at [1158, 99] on div "+43" at bounding box center [1158, 98] width 27 height 27
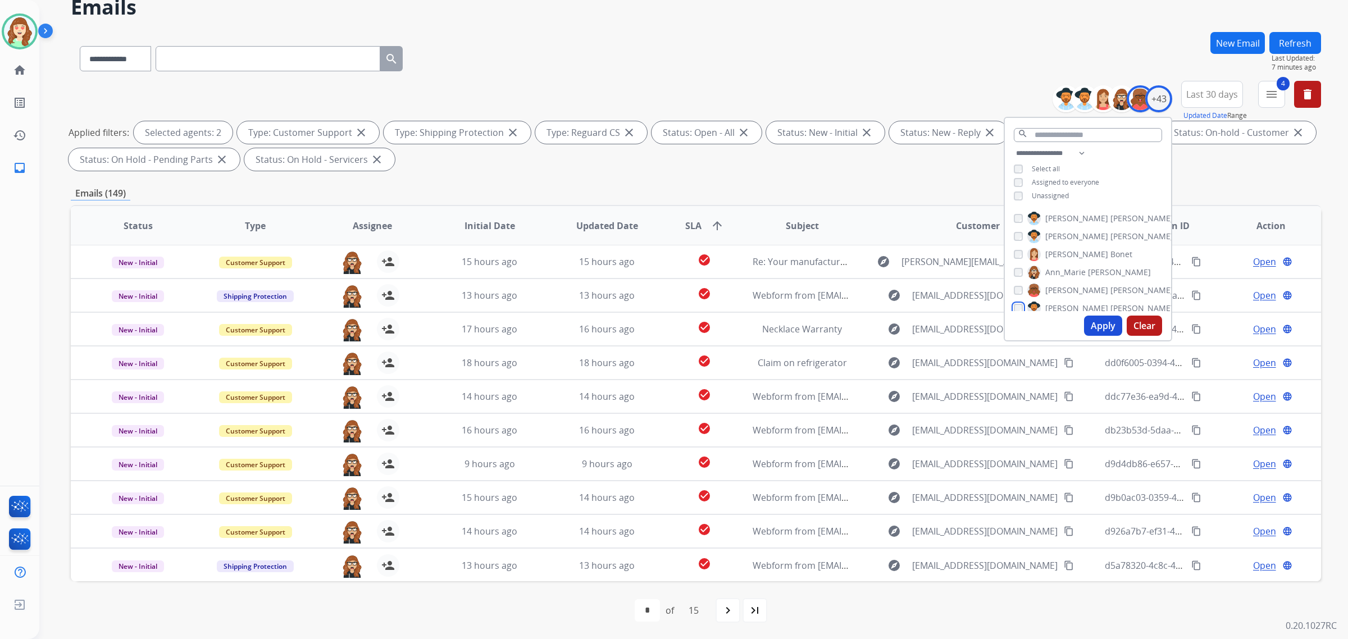
scroll to position [70, 0]
click at [1102, 325] on button "Apply" at bounding box center [1103, 326] width 38 height 20
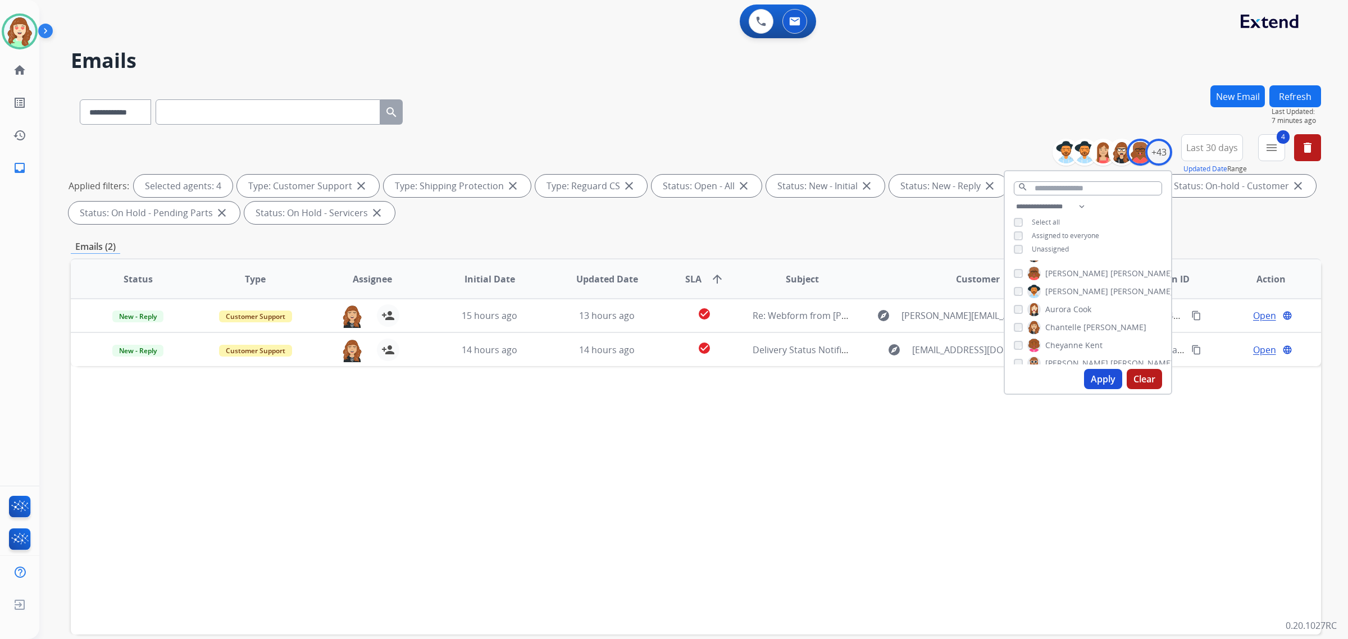
scroll to position [0, 0]
click at [1099, 380] on button "Apply" at bounding box center [1103, 379] width 38 height 20
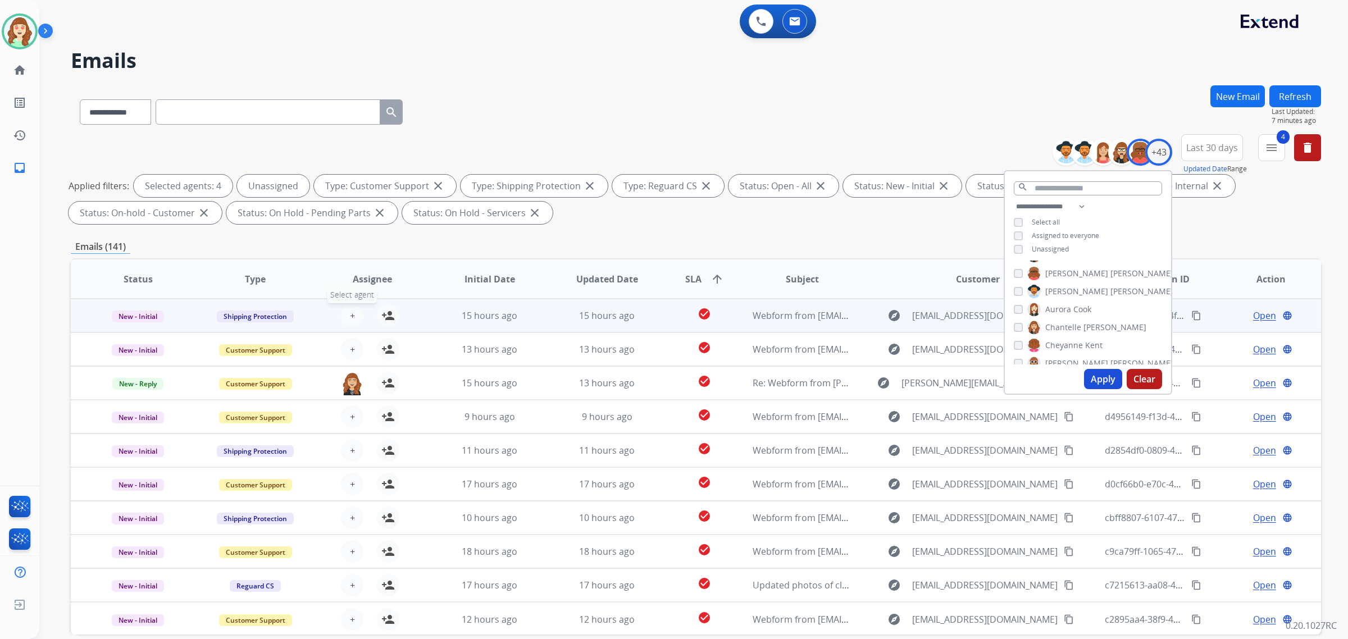
click at [350, 313] on span "+" at bounding box center [352, 315] width 5 height 13
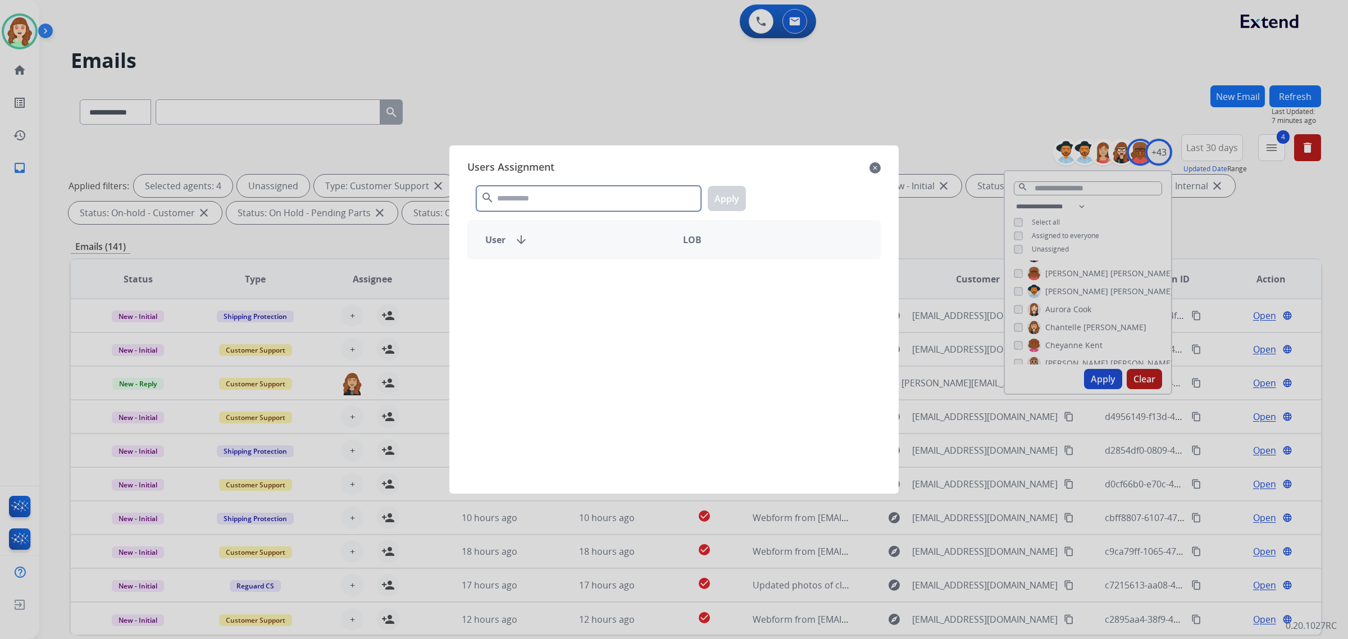
click at [563, 203] on input "text" at bounding box center [588, 198] width 225 height 25
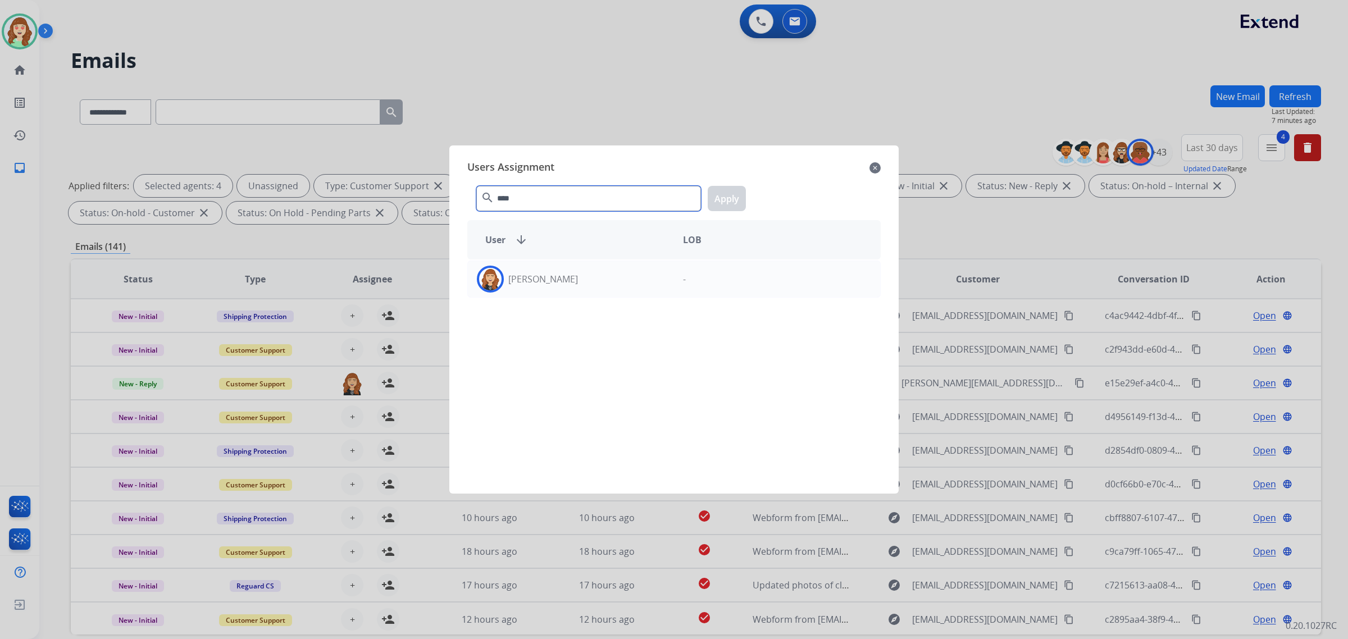
type input "****"
click at [557, 288] on div "[PERSON_NAME]" at bounding box center [571, 279] width 206 height 27
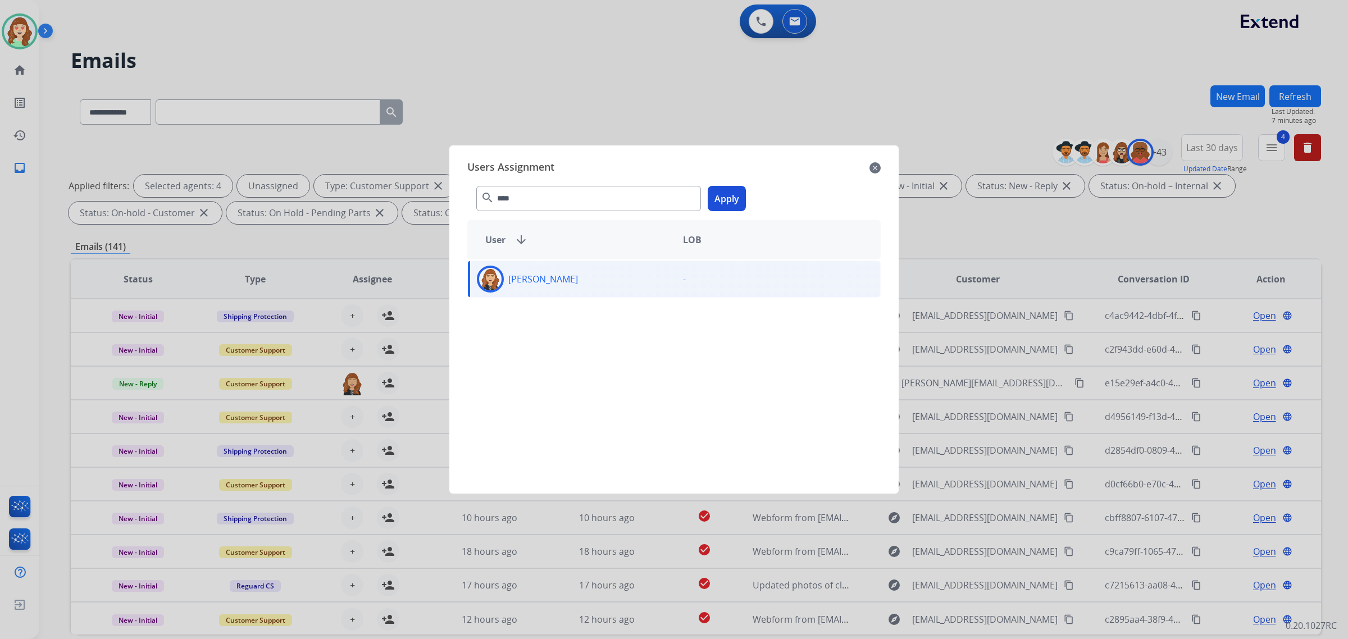
click at [725, 189] on button "Apply" at bounding box center [727, 198] width 38 height 25
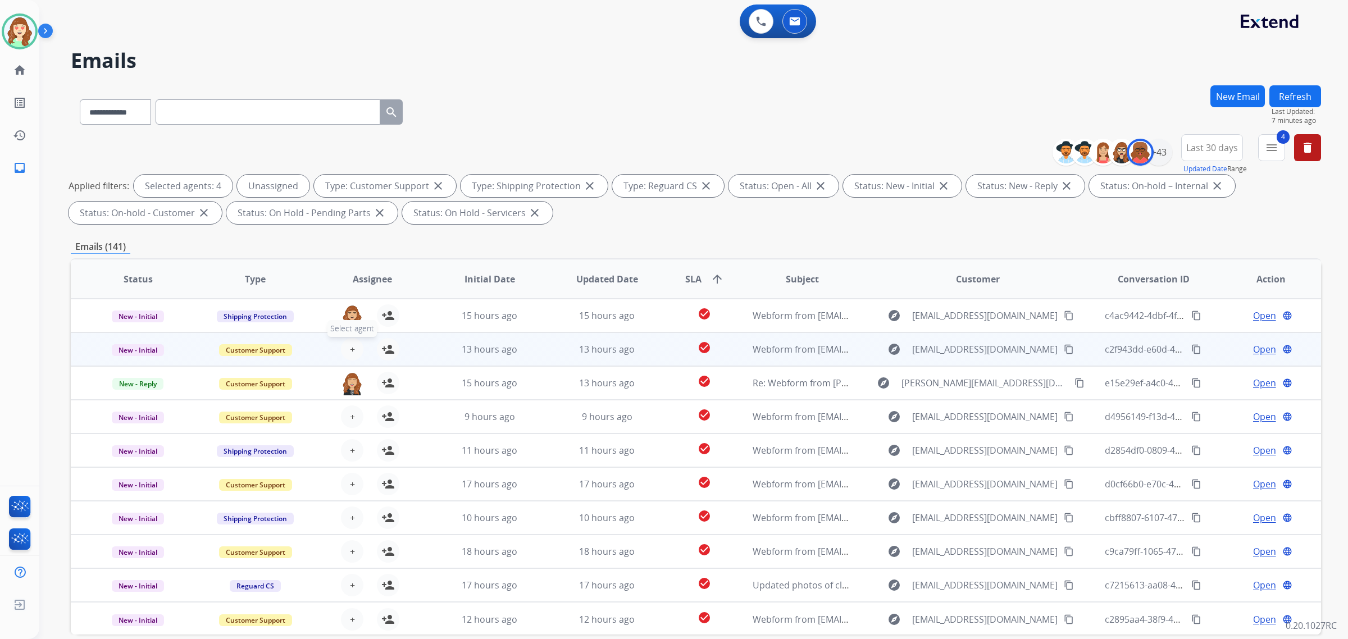
click at [352, 346] on span "+" at bounding box center [352, 349] width 5 height 13
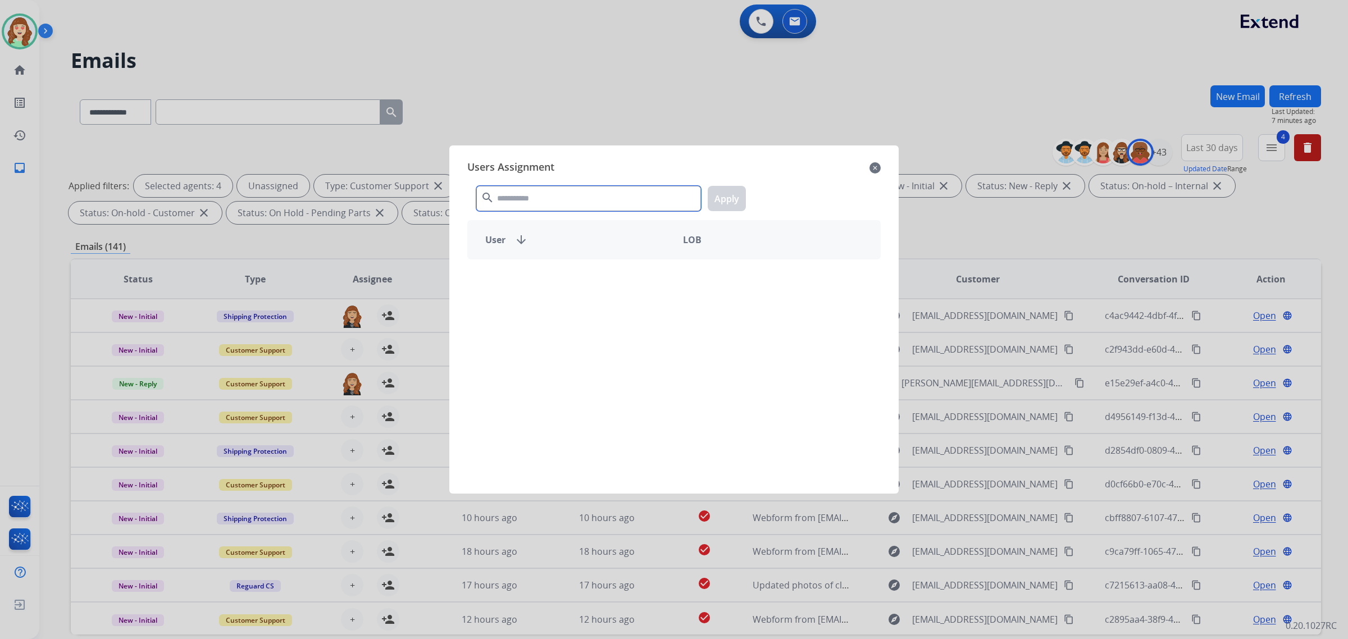
click at [534, 192] on input "text" at bounding box center [588, 198] width 225 height 25
type input "****"
click at [591, 278] on div "[PERSON_NAME]" at bounding box center [571, 279] width 206 height 27
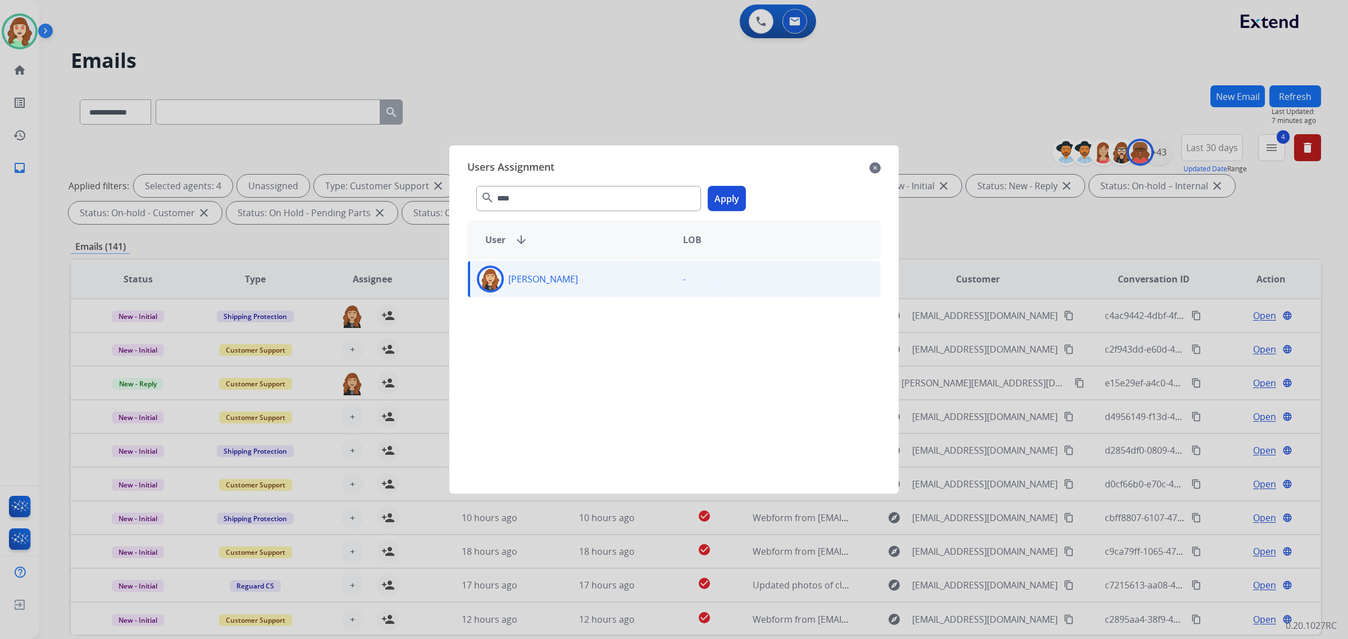
click at [734, 198] on button "Apply" at bounding box center [727, 198] width 38 height 25
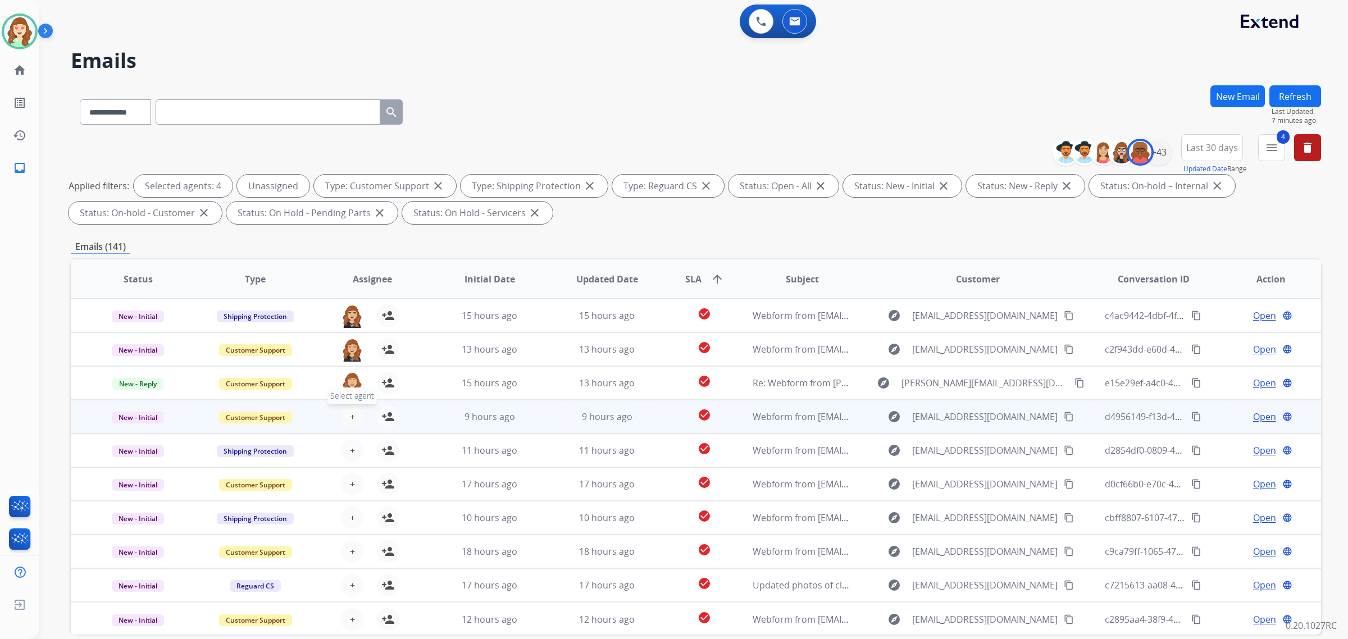
click at [344, 410] on button "+ Select agent" at bounding box center [352, 417] width 22 height 22
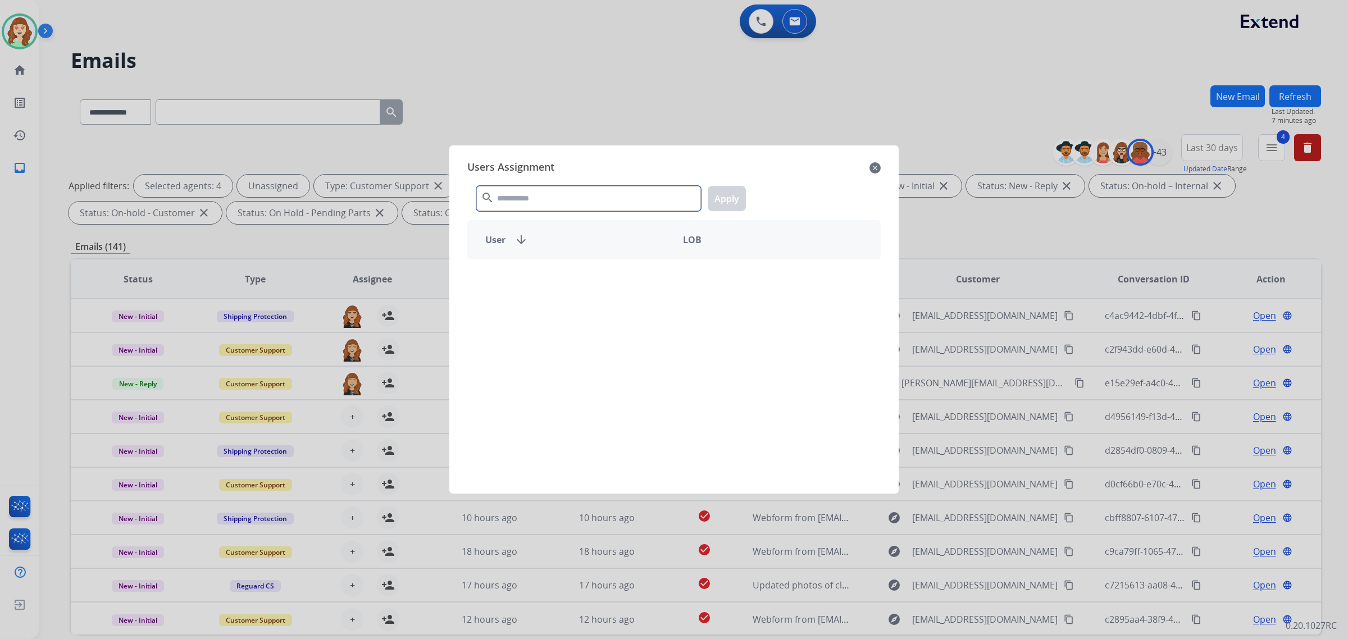
click at [559, 199] on input "text" at bounding box center [588, 198] width 225 height 25
type input "****"
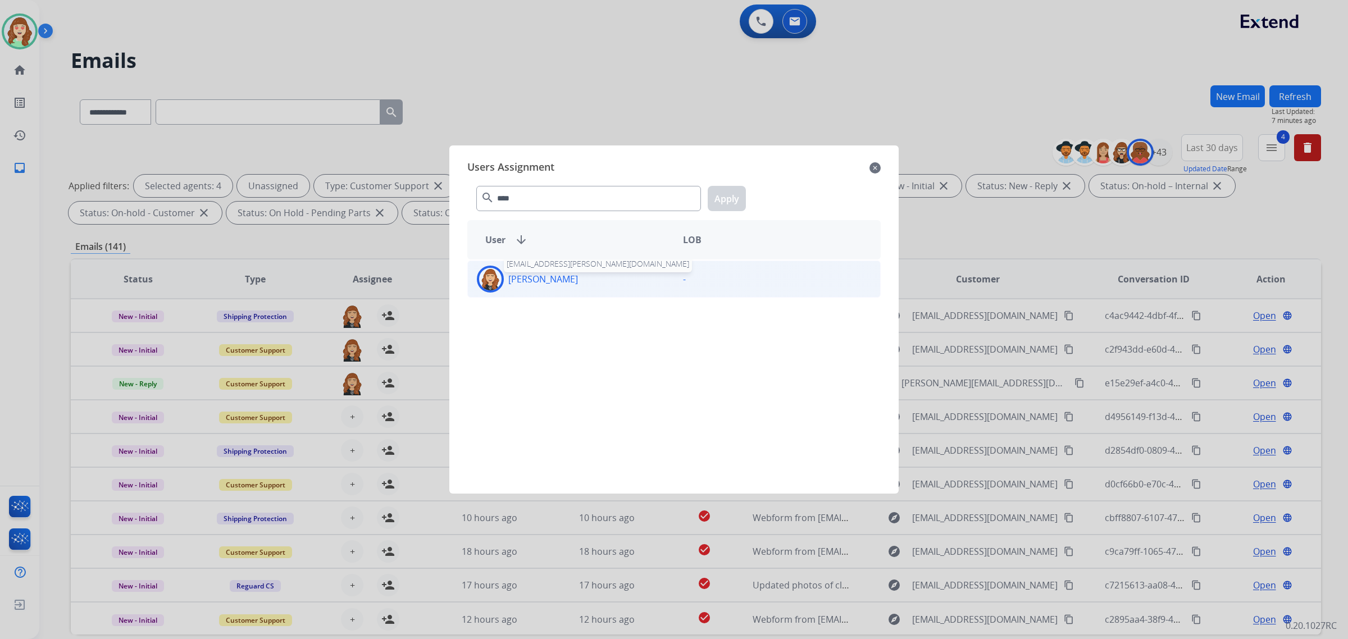
click at [571, 284] on p "[PERSON_NAME]" at bounding box center [543, 278] width 70 height 13
click at [726, 201] on button "Apply" at bounding box center [727, 198] width 38 height 25
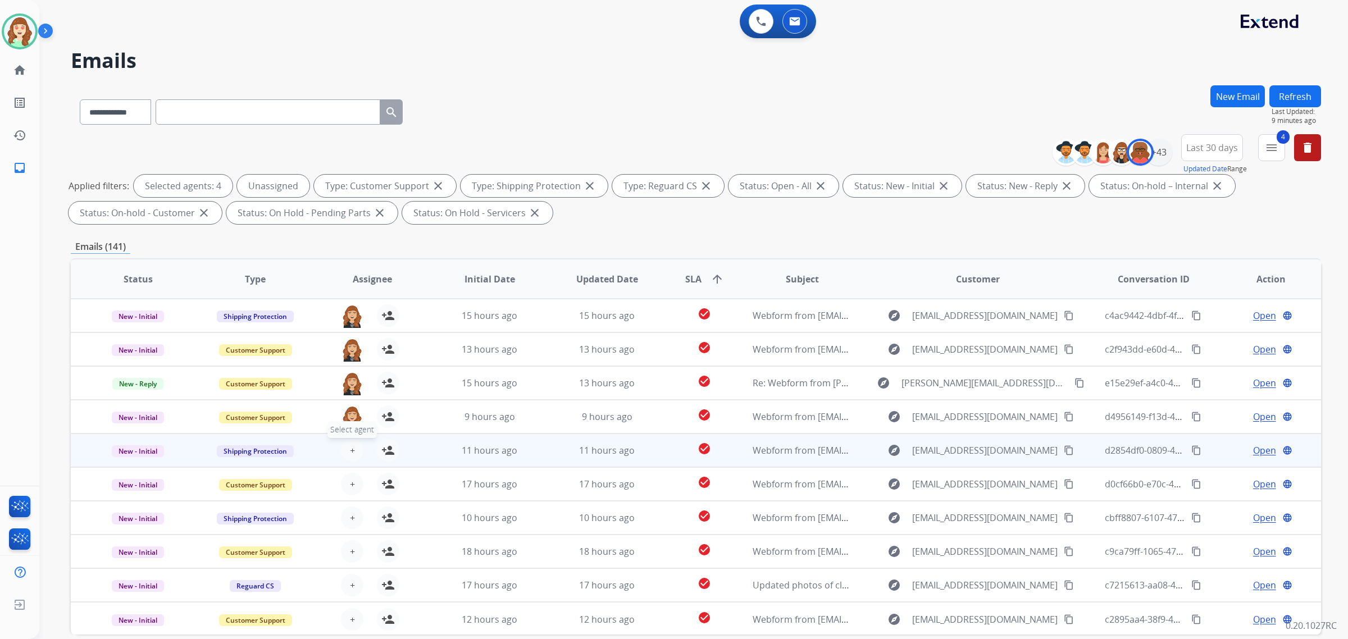
click at [346, 453] on button "+ Select agent" at bounding box center [352, 450] width 22 height 22
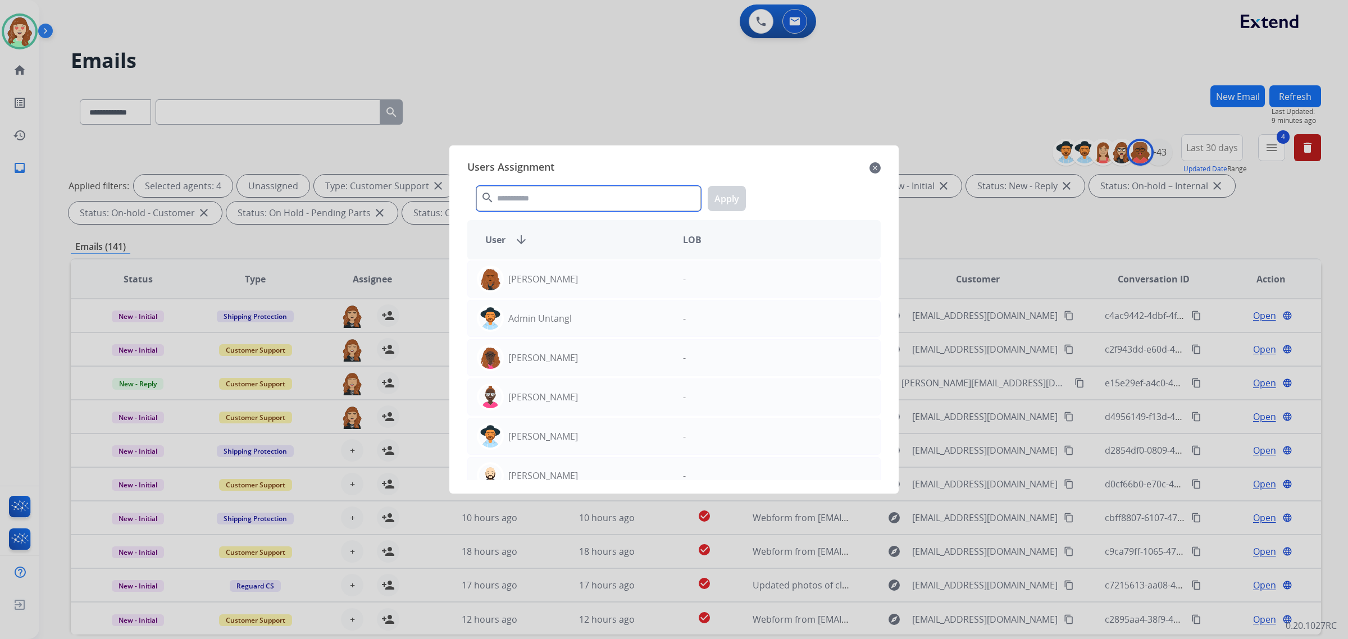
click at [539, 204] on input "text" at bounding box center [588, 198] width 225 height 25
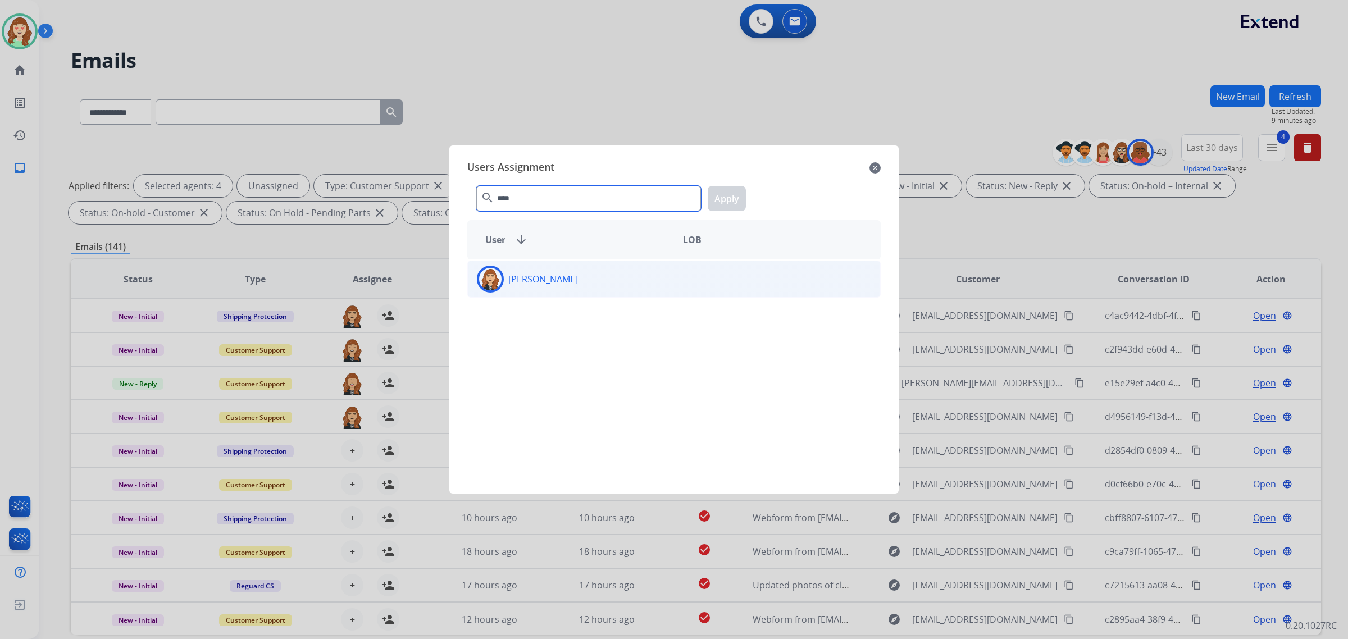
type input "****"
click at [581, 274] on div "[PERSON_NAME]" at bounding box center [571, 279] width 206 height 27
click at [731, 201] on button "Apply" at bounding box center [727, 198] width 38 height 25
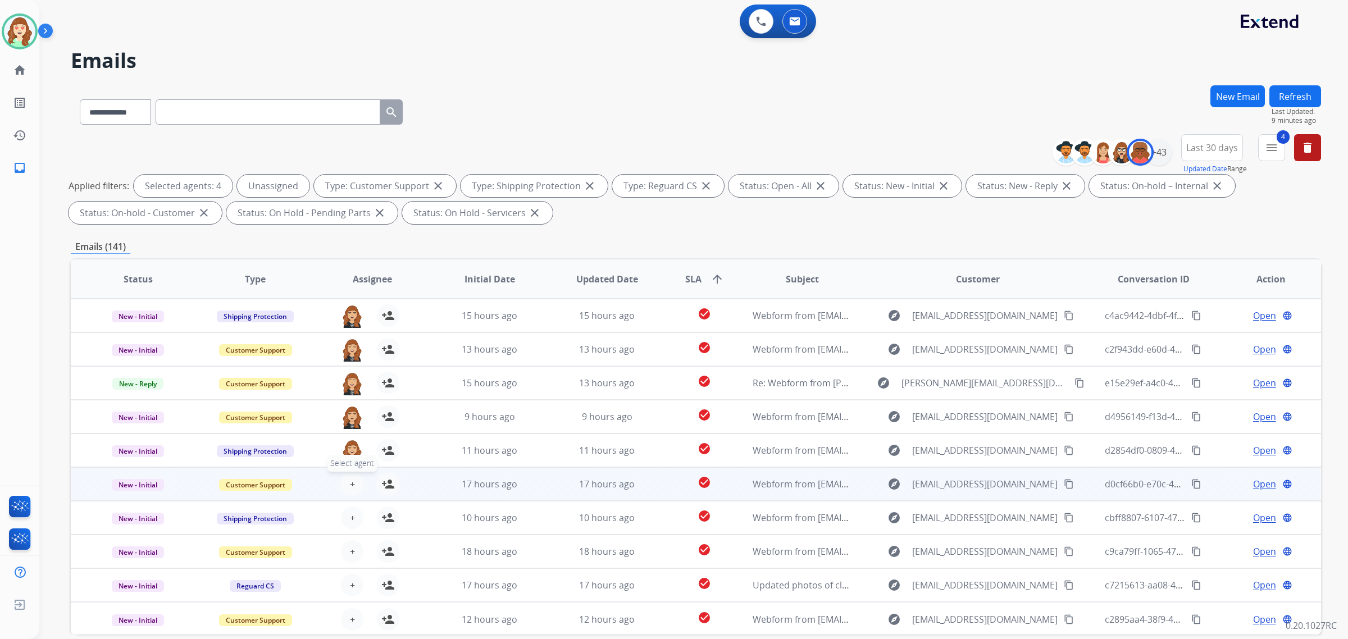
click at [350, 485] on span "+" at bounding box center [352, 483] width 5 height 13
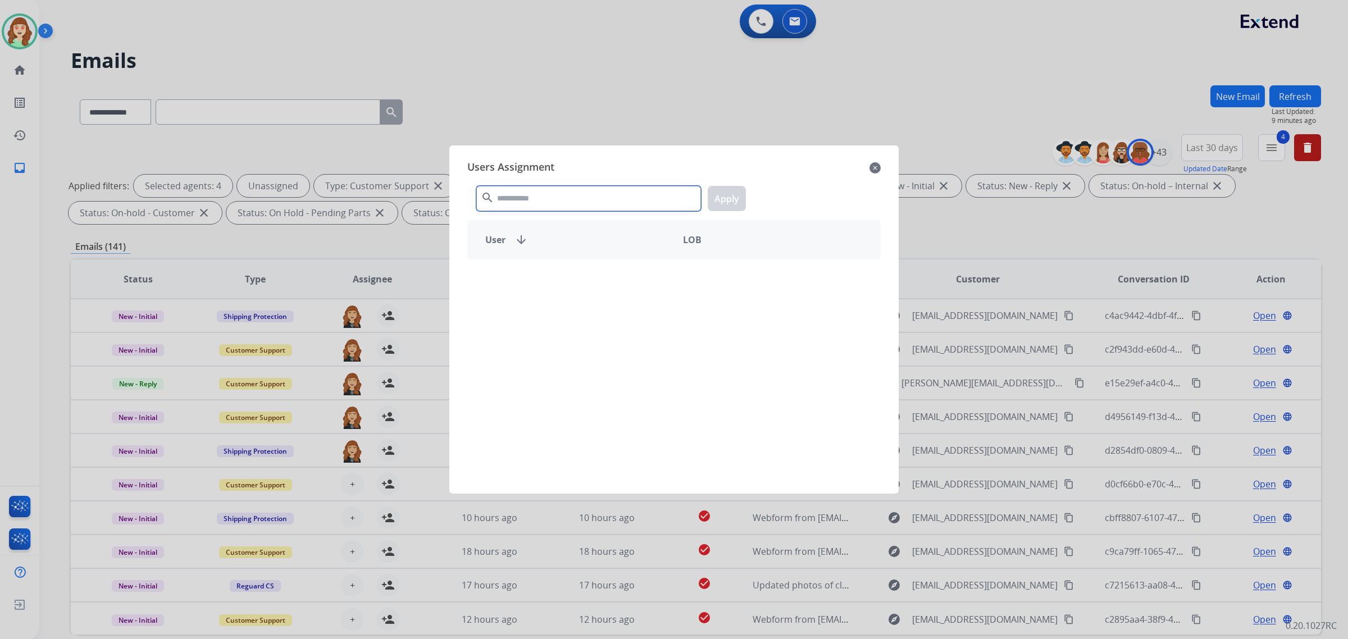
click at [518, 200] on input "text" at bounding box center [588, 198] width 225 height 25
type input "****"
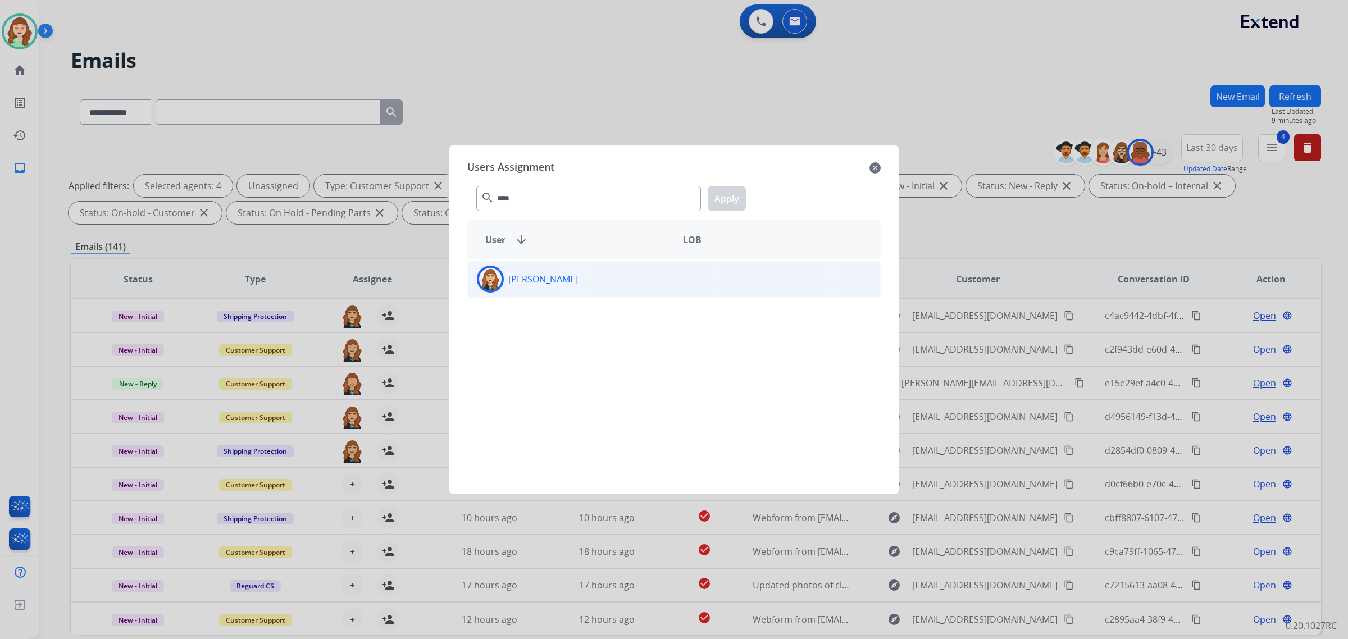
drag, startPoint x: 599, startPoint y: 281, endPoint x: 611, endPoint y: 272, distance: 14.8
click at [600, 280] on div "[PERSON_NAME]" at bounding box center [571, 279] width 206 height 27
click at [727, 194] on button "Apply" at bounding box center [727, 198] width 38 height 25
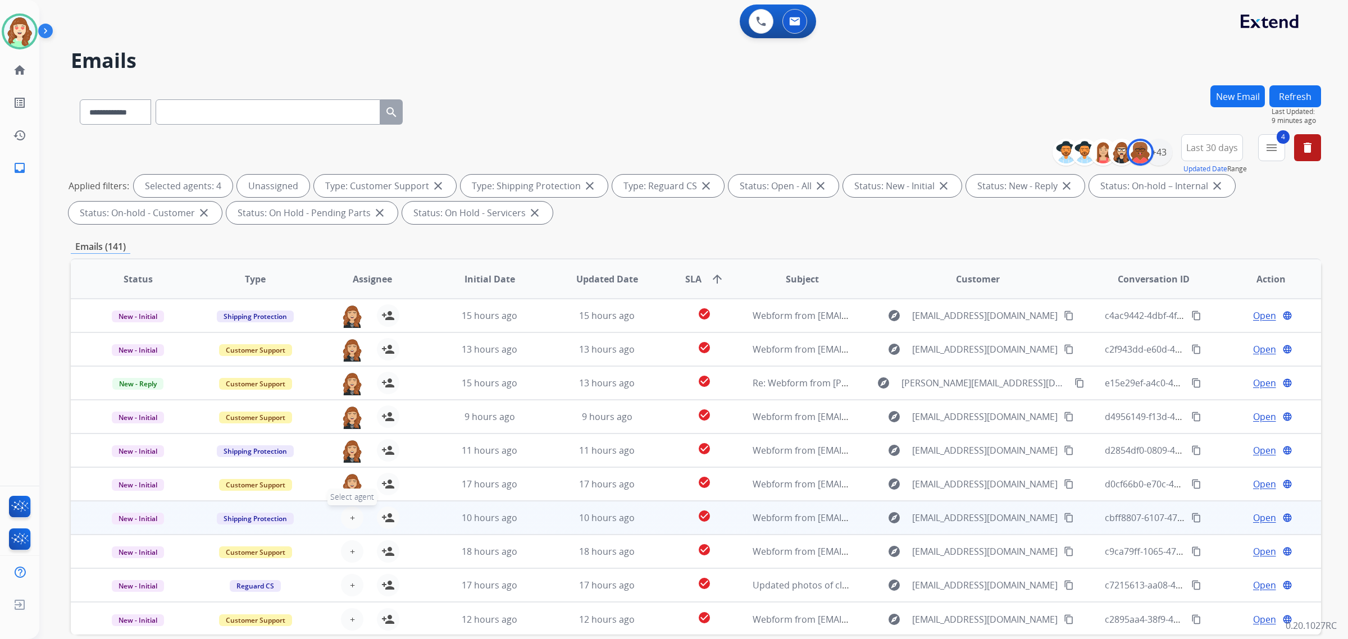
click at [347, 513] on button "+ Select agent" at bounding box center [352, 518] width 22 height 22
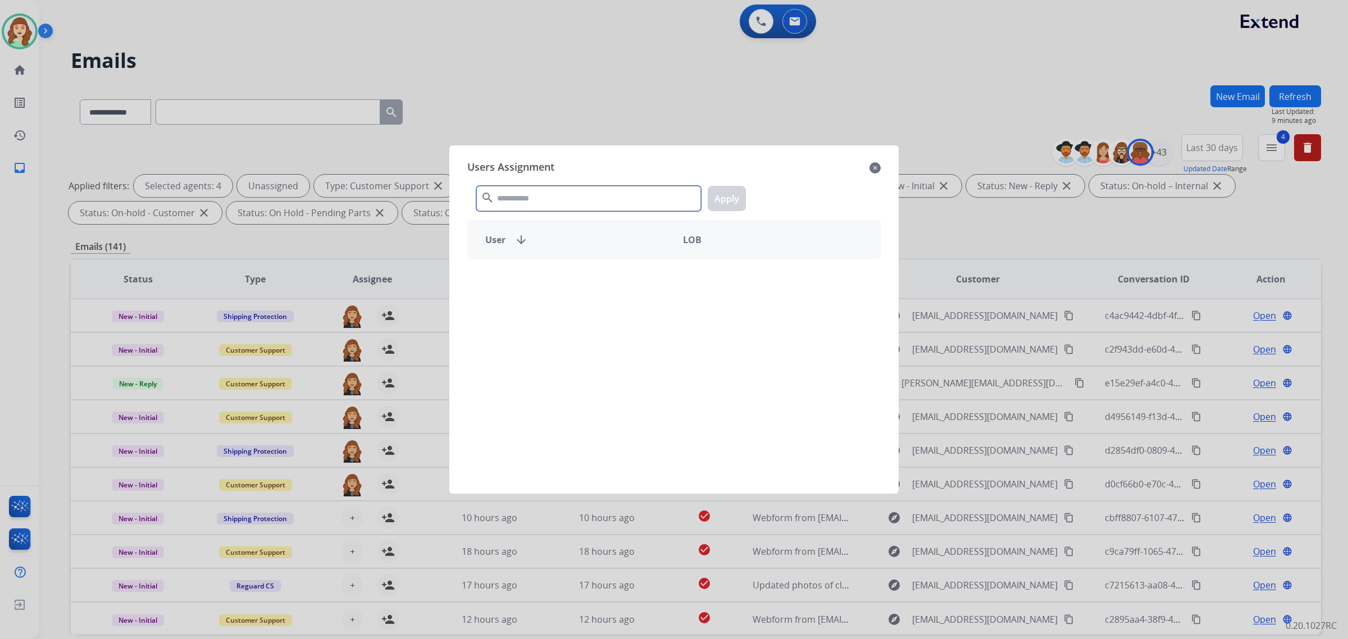
click at [515, 201] on input "text" at bounding box center [588, 198] width 225 height 25
type input "****"
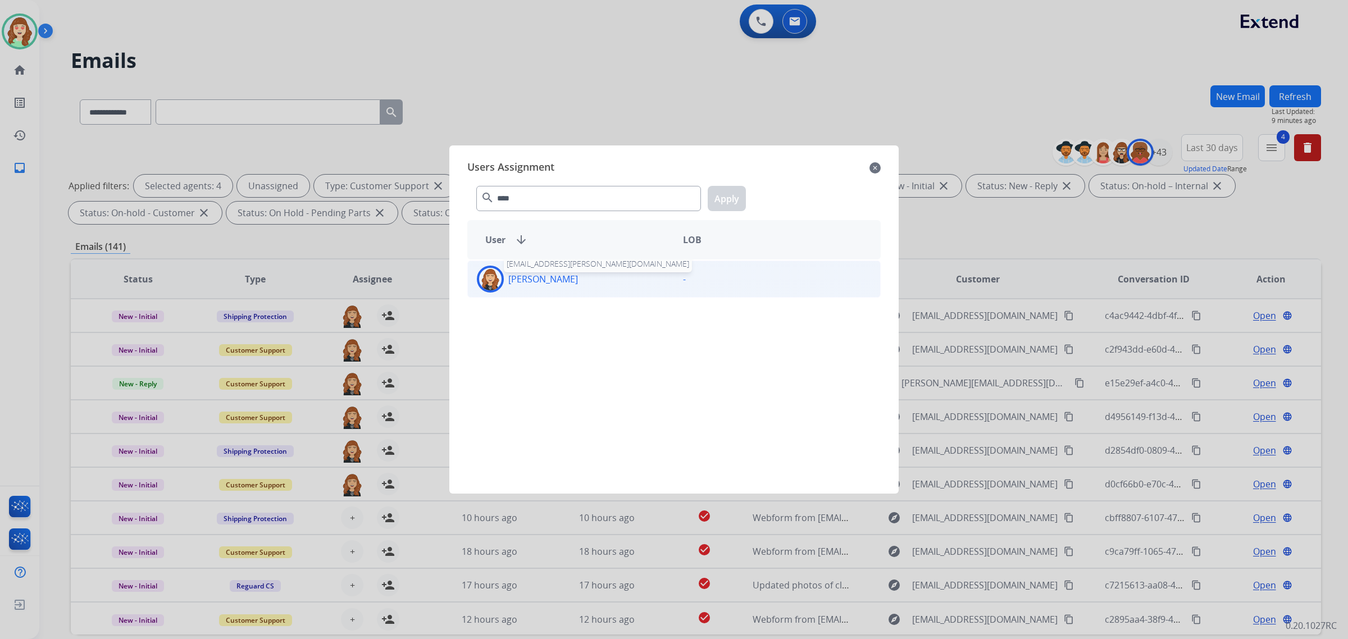
drag, startPoint x: 549, startPoint y: 281, endPoint x: 554, endPoint y: 277, distance: 7.2
click at [549, 279] on p "[PERSON_NAME]" at bounding box center [543, 278] width 70 height 13
drag, startPoint x: 744, startPoint y: 202, endPoint x: 644, endPoint y: 272, distance: 122.6
click at [743, 201] on button "Apply" at bounding box center [727, 198] width 38 height 25
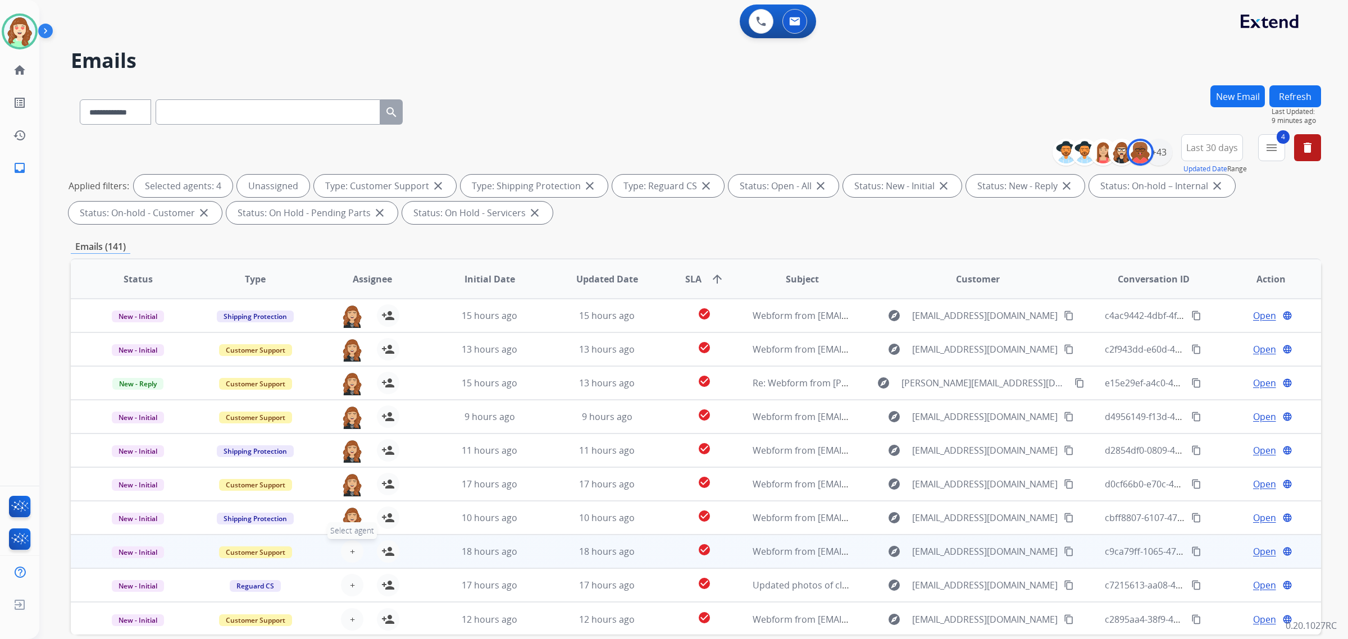
click at [343, 545] on button "+ Select agent" at bounding box center [352, 551] width 22 height 22
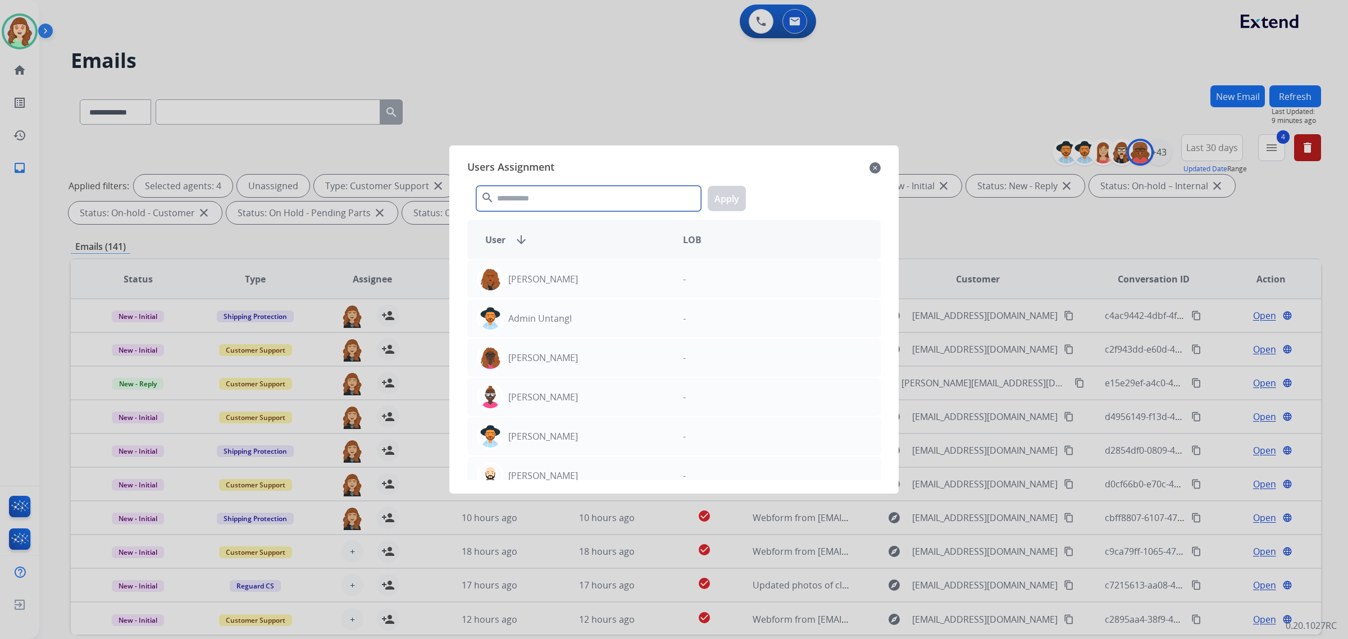
drag, startPoint x: 518, startPoint y: 201, endPoint x: 526, endPoint y: 191, distance: 12.4
click at [526, 191] on input "text" at bounding box center [588, 198] width 225 height 25
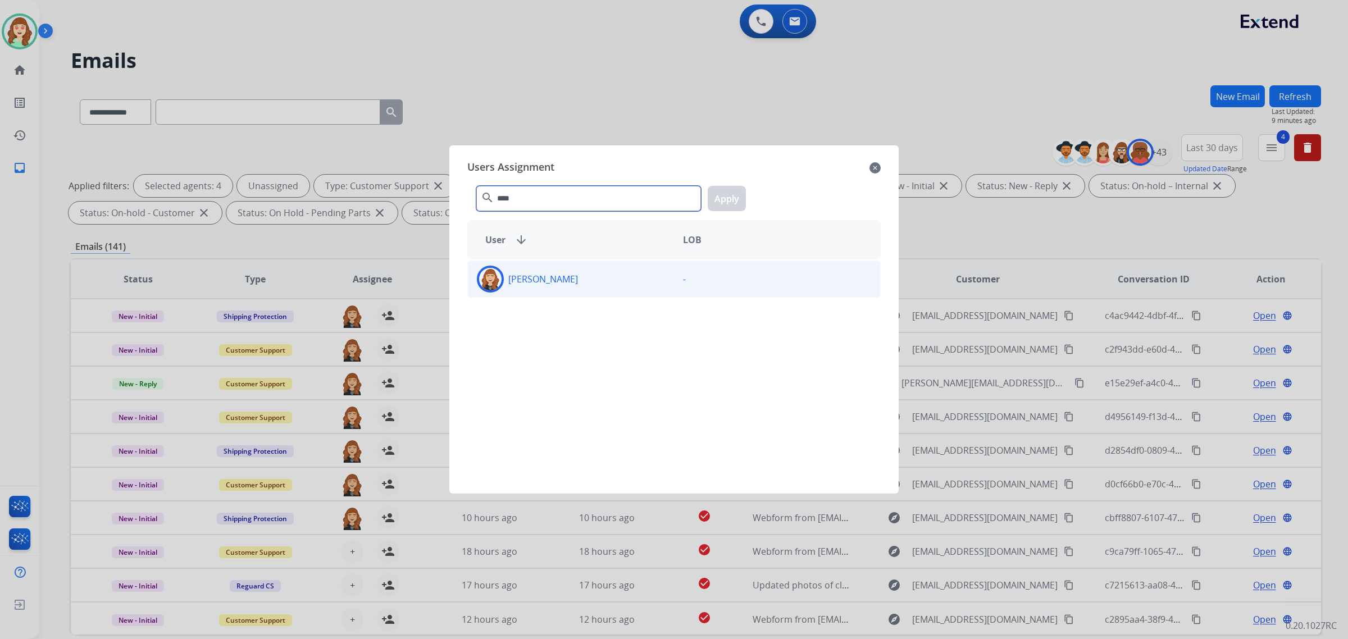
type input "****"
click at [566, 287] on div "[PERSON_NAME]" at bounding box center [571, 279] width 206 height 27
click at [720, 200] on button "Apply" at bounding box center [727, 198] width 38 height 25
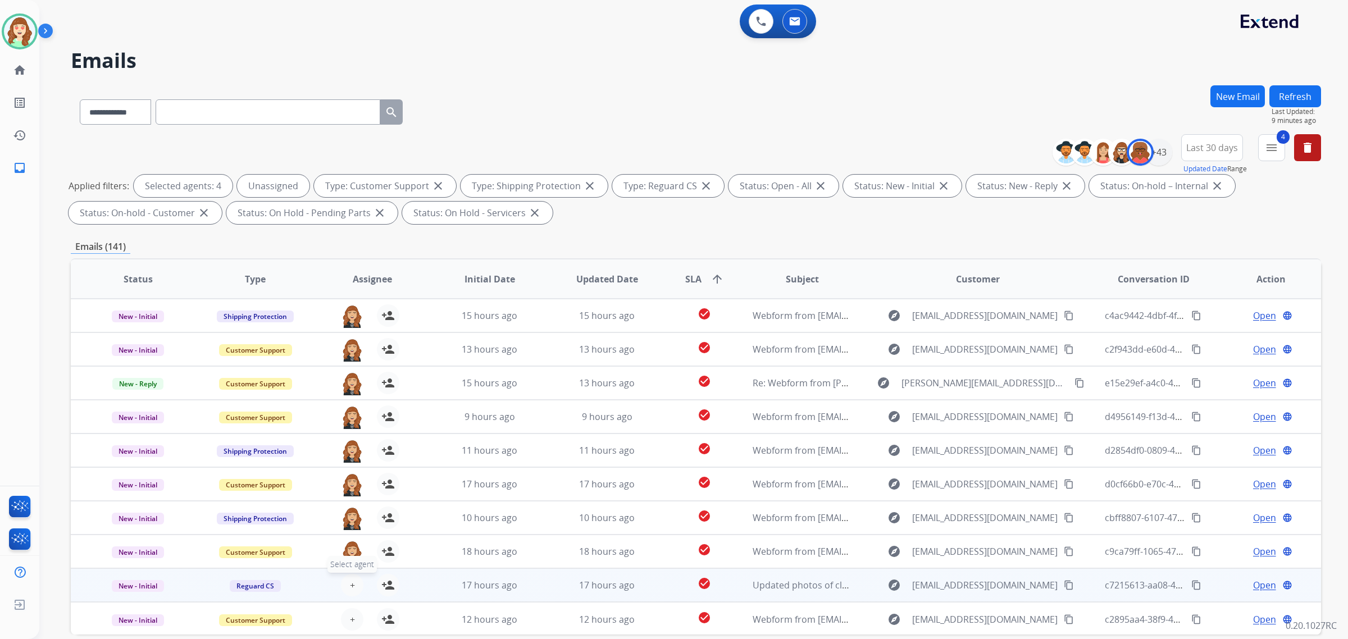
click at [350, 582] on span "+" at bounding box center [352, 585] width 5 height 13
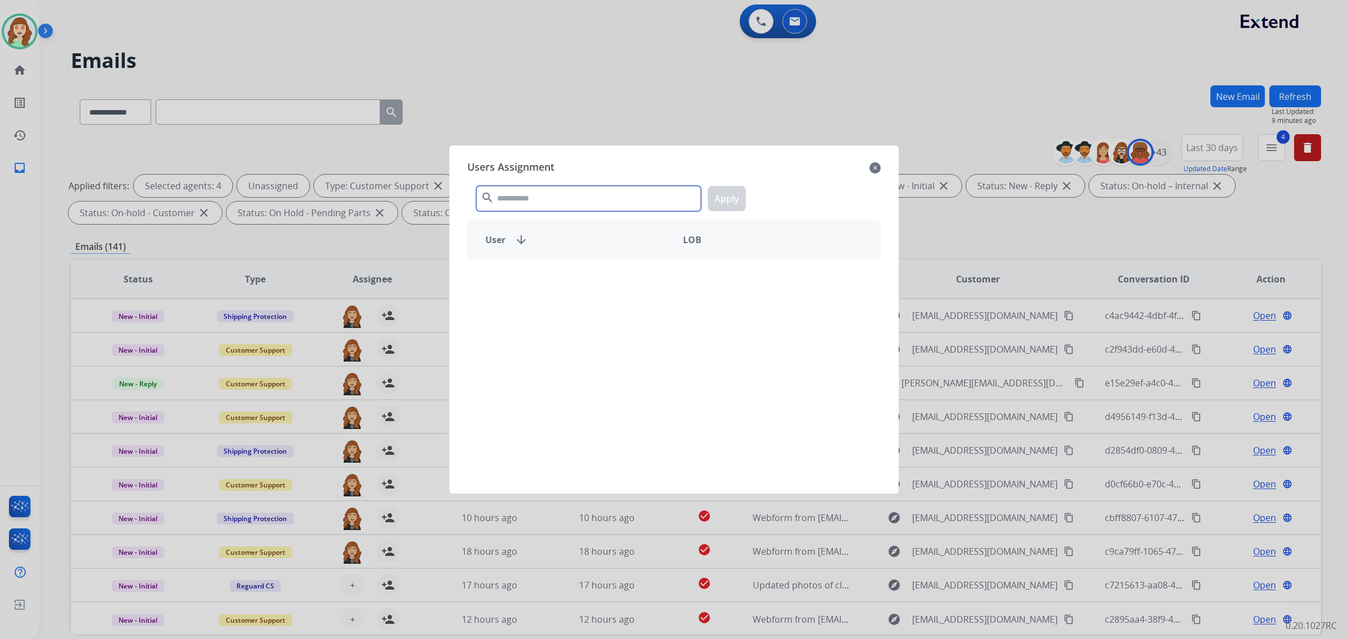
click at [539, 201] on input "text" at bounding box center [588, 198] width 225 height 25
type input "****"
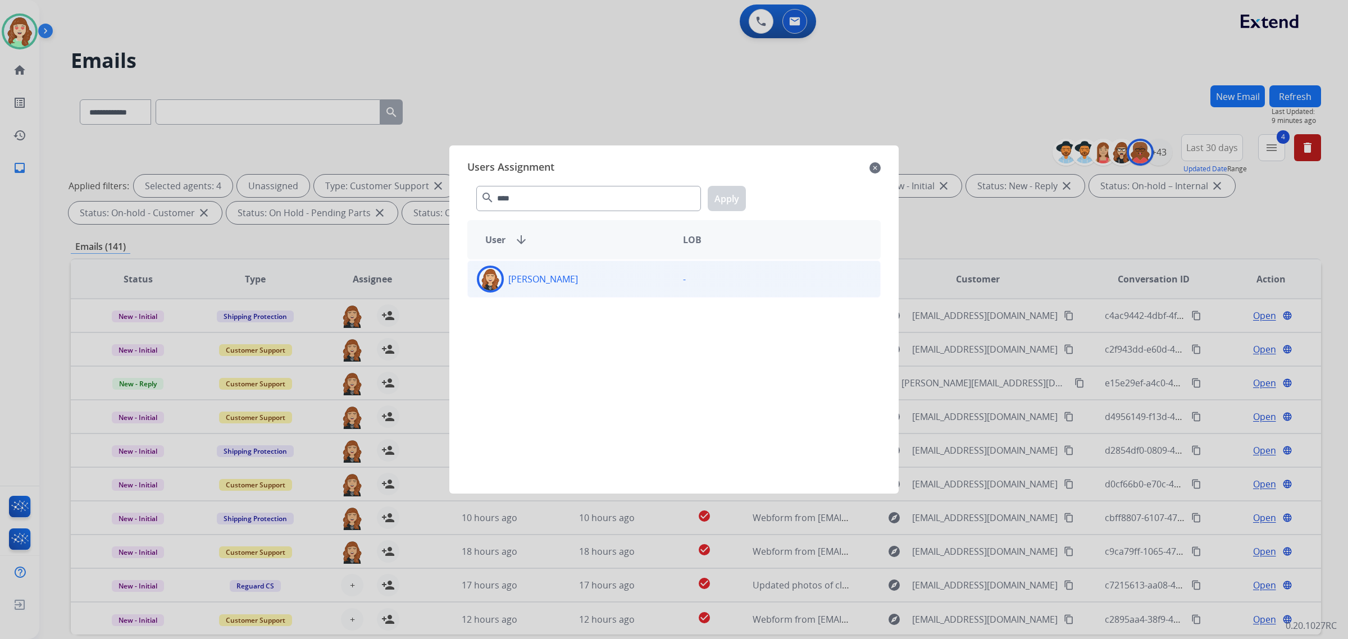
click at [596, 279] on div "[PERSON_NAME]" at bounding box center [571, 279] width 206 height 27
click at [736, 198] on button "Apply" at bounding box center [727, 198] width 38 height 25
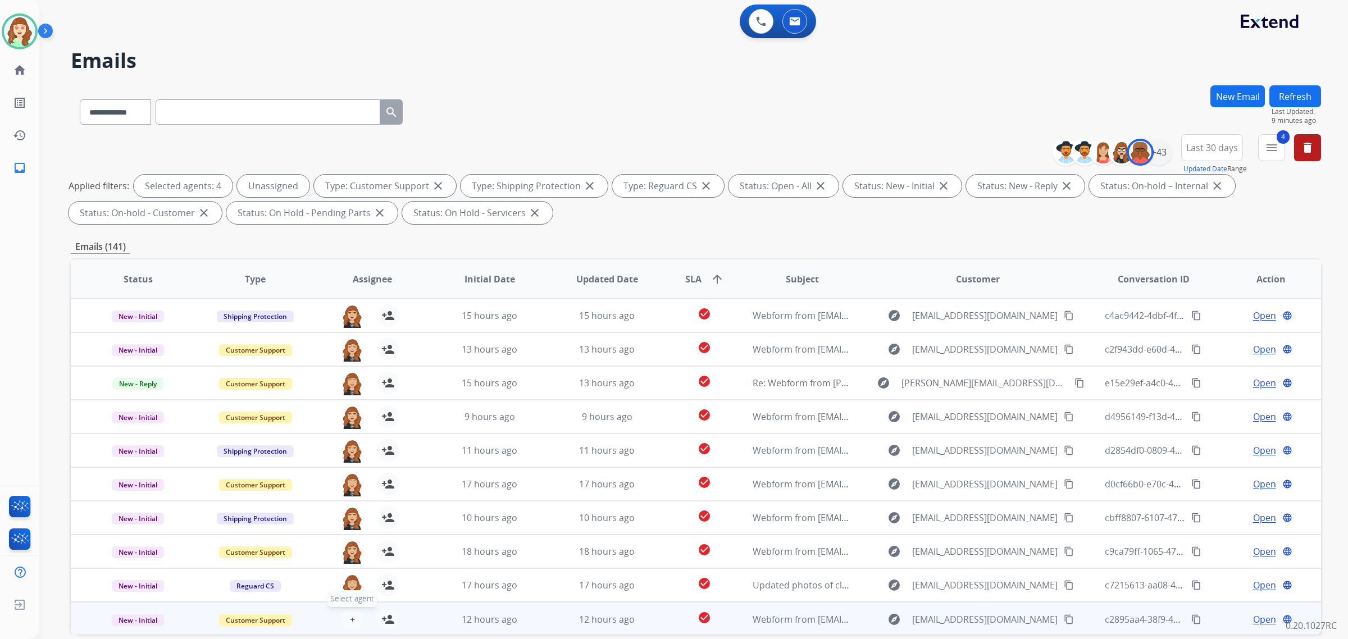
click at [350, 620] on span "+" at bounding box center [352, 619] width 5 height 13
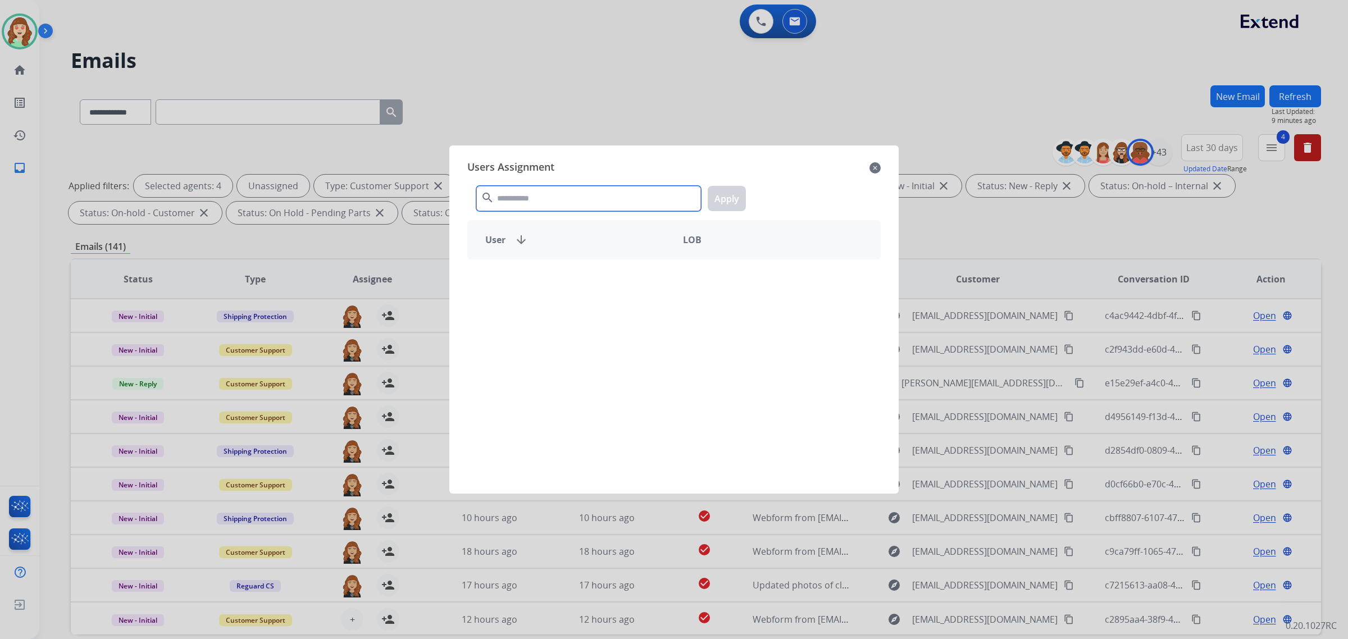
click at [572, 181] on div "search Apply" at bounding box center [673, 196] width 413 height 39
type input "****"
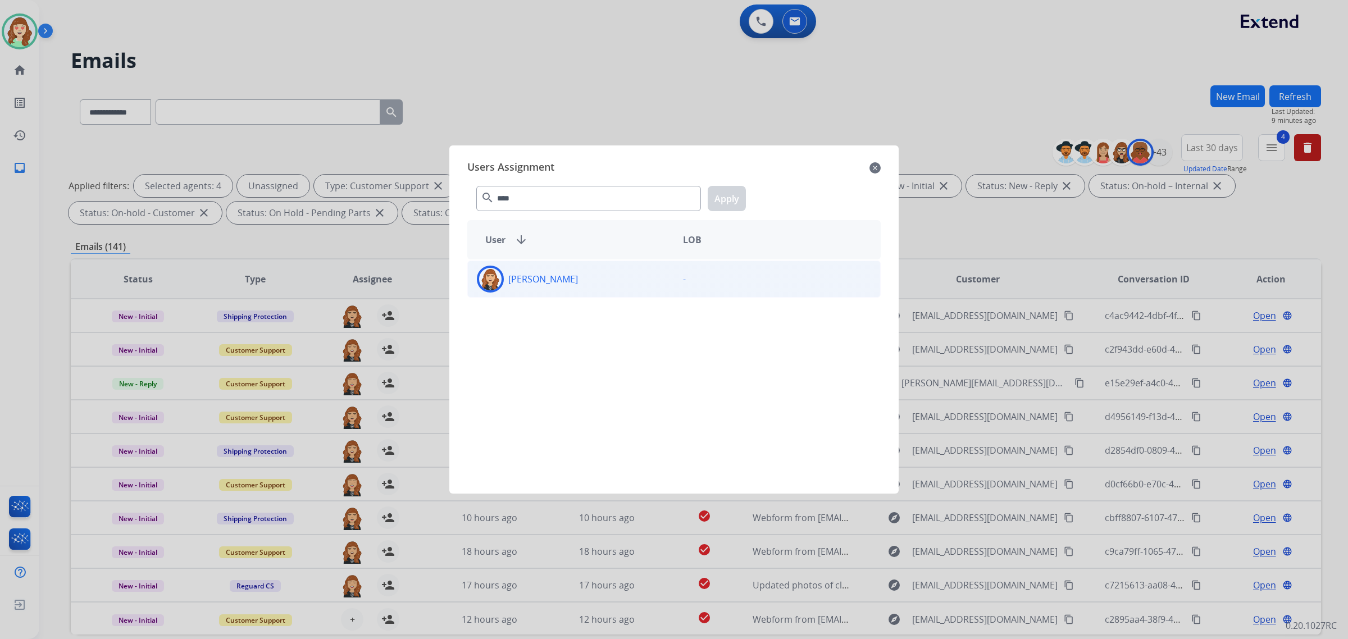
click at [590, 276] on div "[PERSON_NAME]" at bounding box center [571, 279] width 206 height 27
click at [727, 194] on button "Apply" at bounding box center [727, 198] width 38 height 25
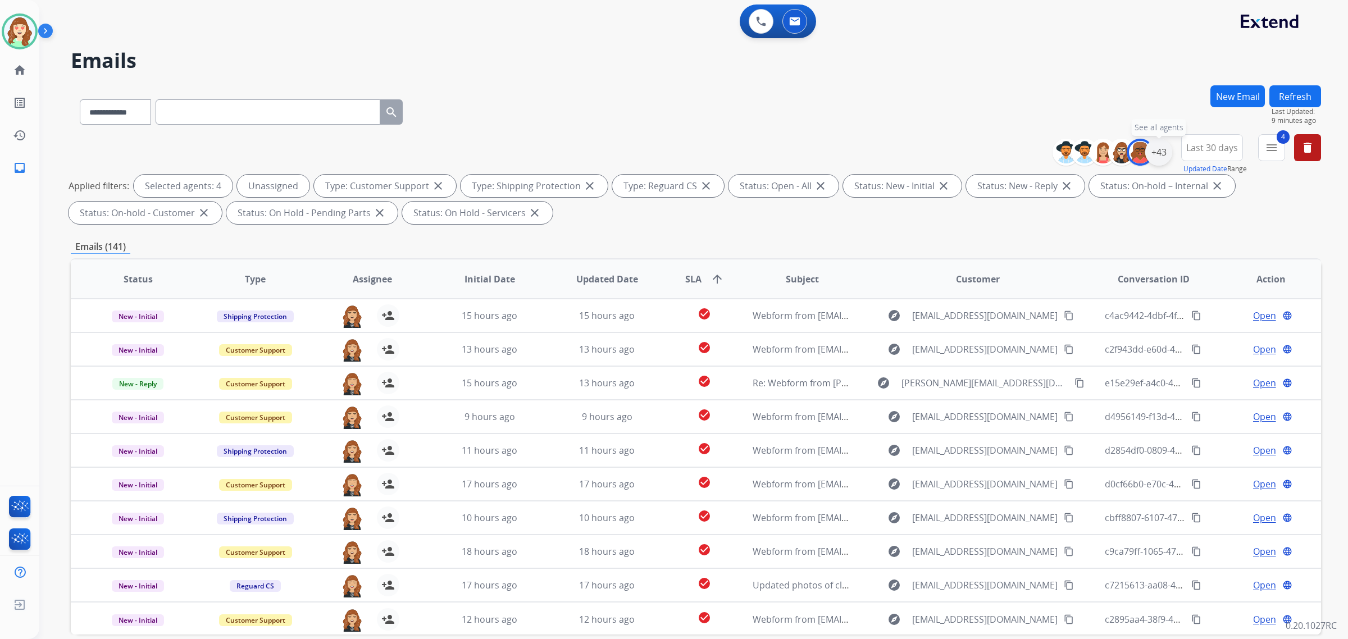
click at [1158, 153] on div "+43" at bounding box center [1158, 152] width 27 height 27
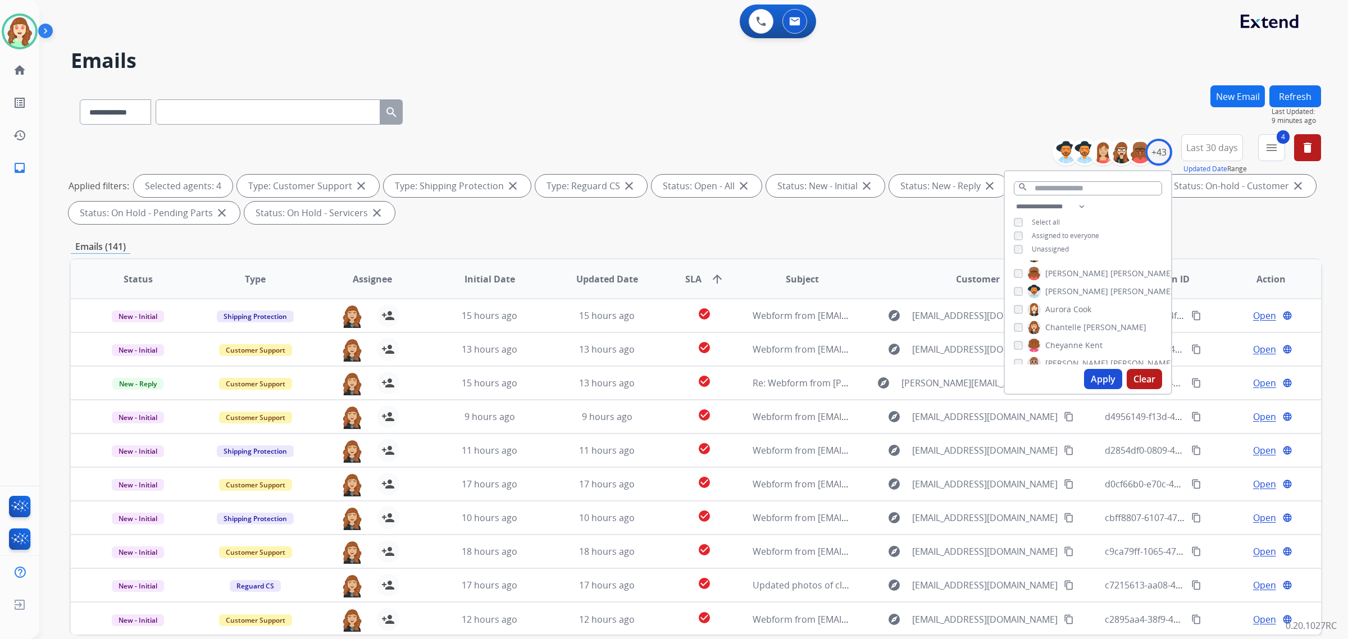
click at [1096, 375] on button "Apply" at bounding box center [1103, 379] width 38 height 20
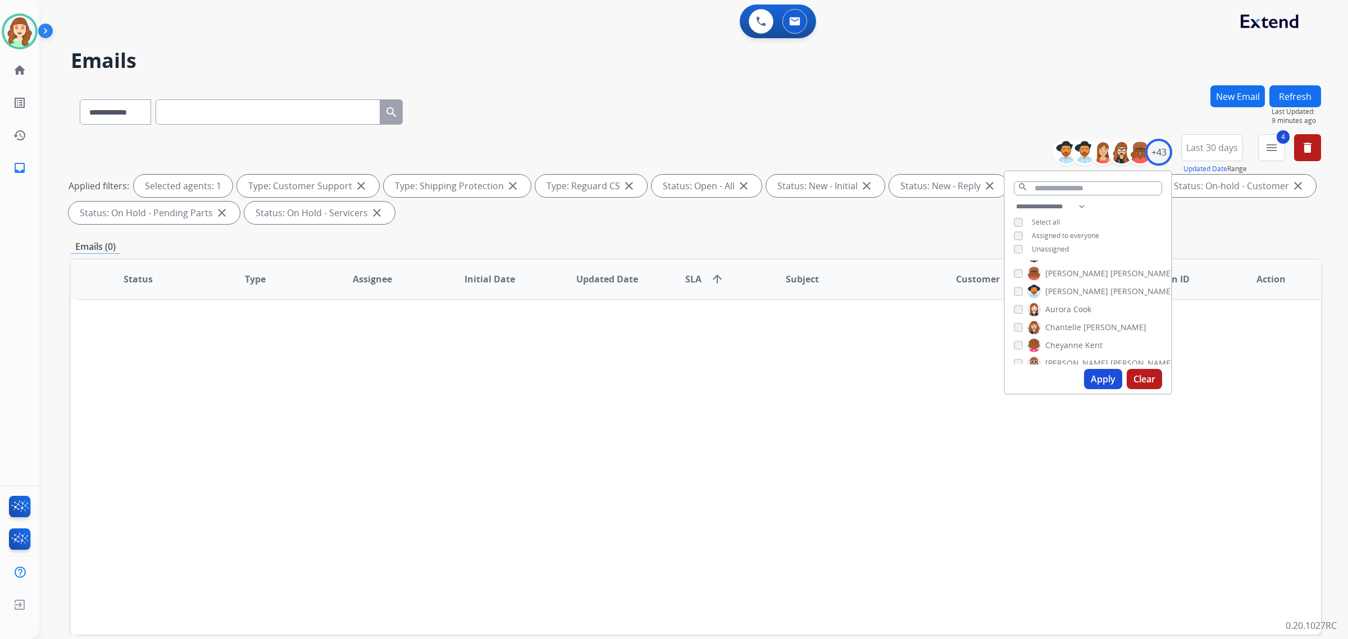
scroll to position [140, 0]
click at [1021, 271] on div "[PERSON_NAME]" at bounding box center [1058, 274] width 89 height 13
click at [1100, 379] on button "Apply" at bounding box center [1103, 379] width 38 height 20
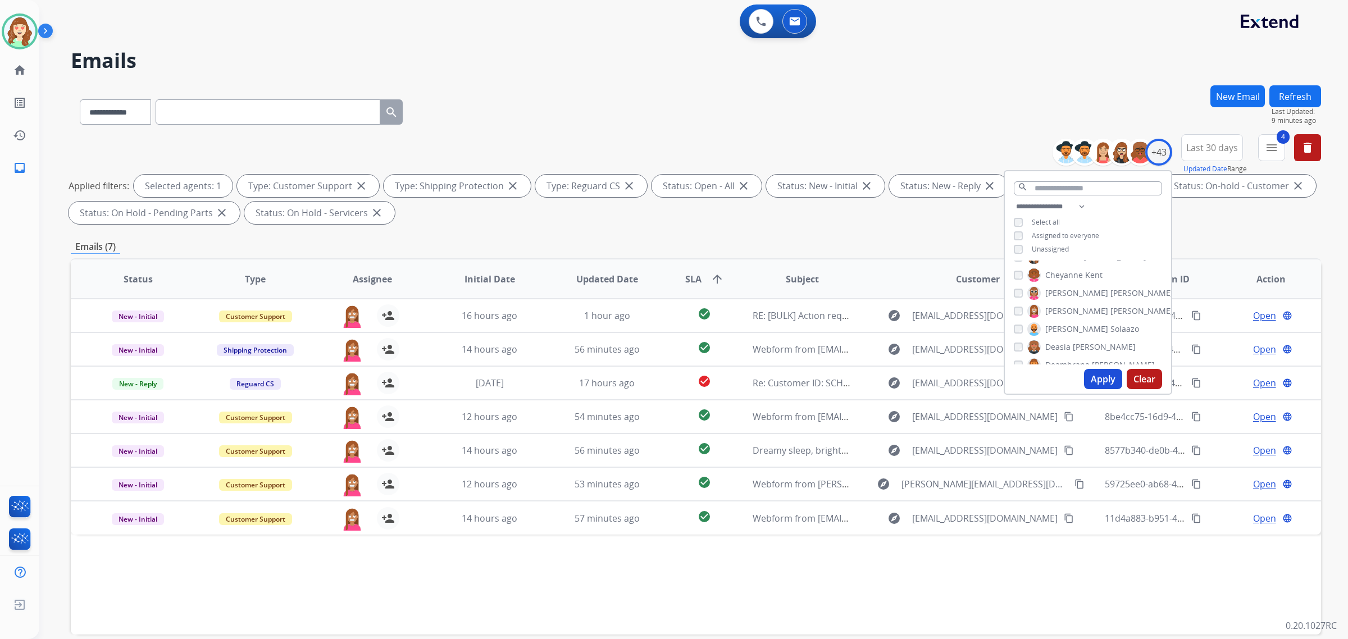
click at [1102, 382] on button "Apply" at bounding box center [1103, 379] width 38 height 20
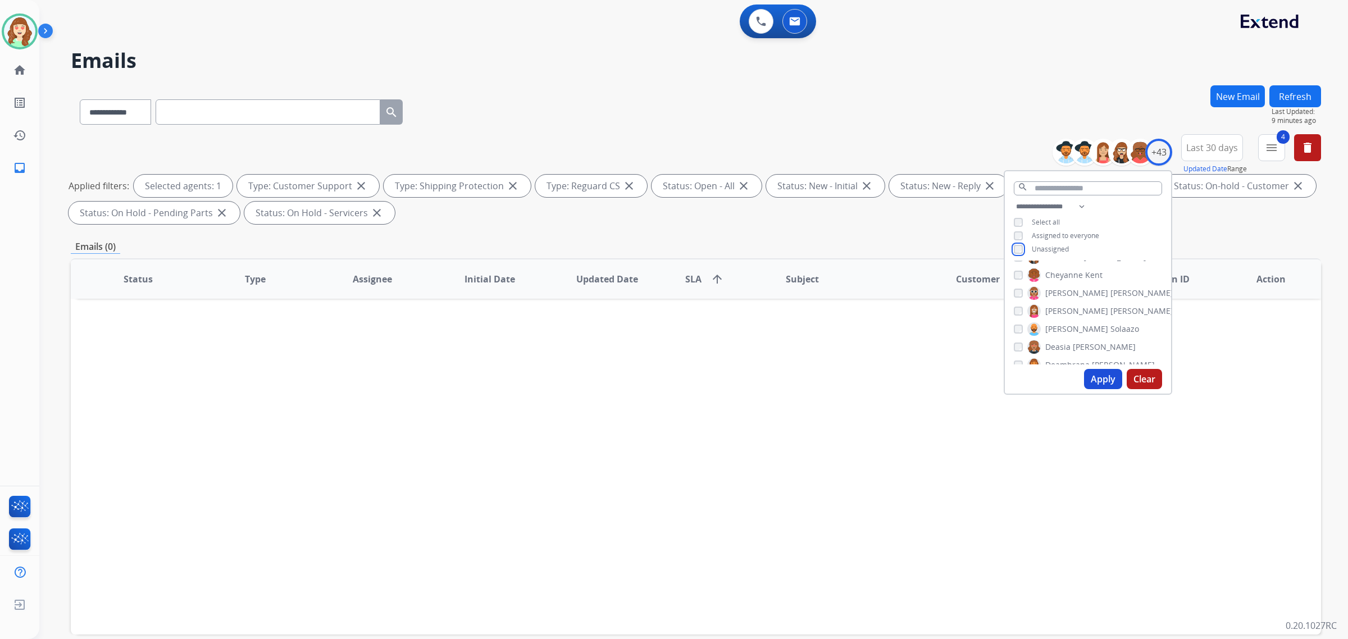
scroll to position [211, 0]
click at [1097, 379] on button "Apply" at bounding box center [1103, 379] width 38 height 20
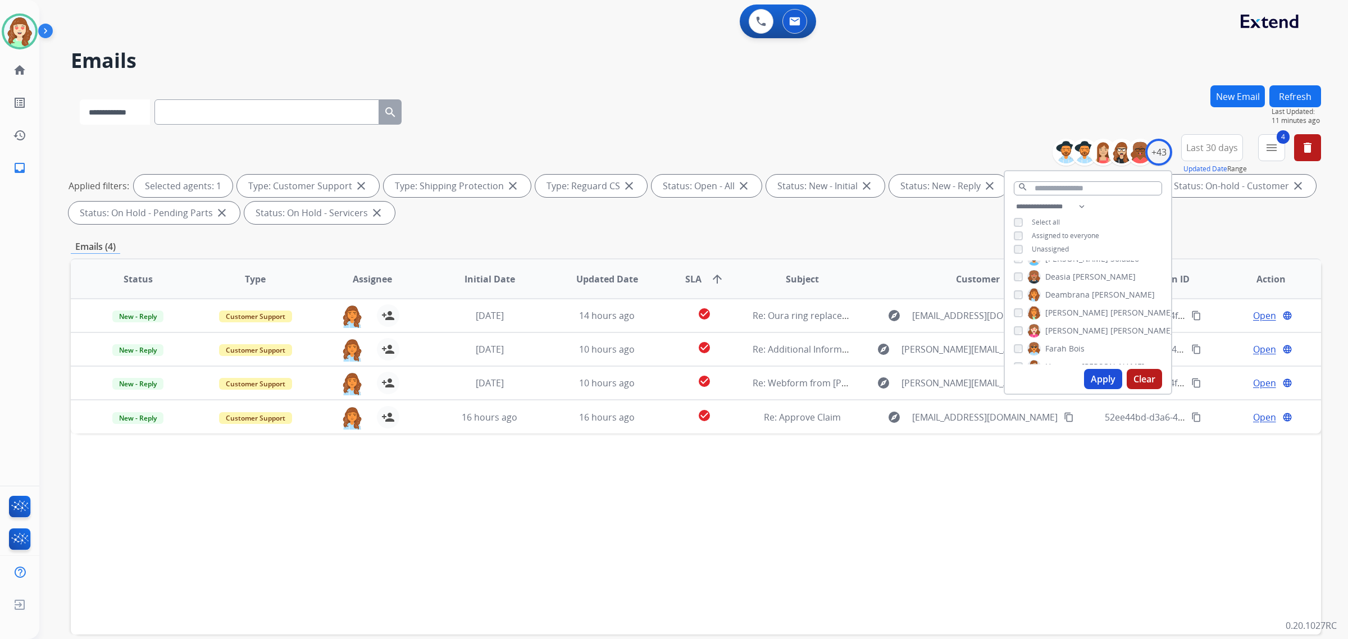
drag, startPoint x: 128, startPoint y: 110, endPoint x: 124, endPoint y: 116, distance: 7.6
click at [127, 110] on select "**********" at bounding box center [115, 111] width 70 height 25
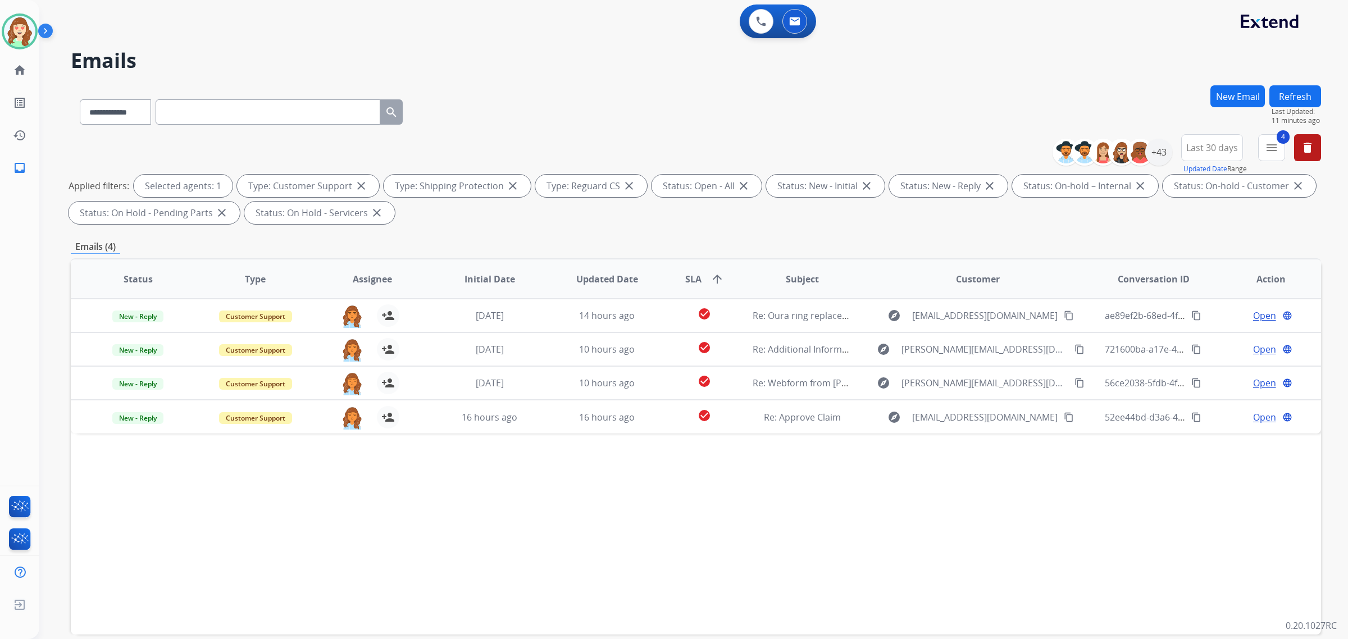
paste input "**********"
type input "**********"
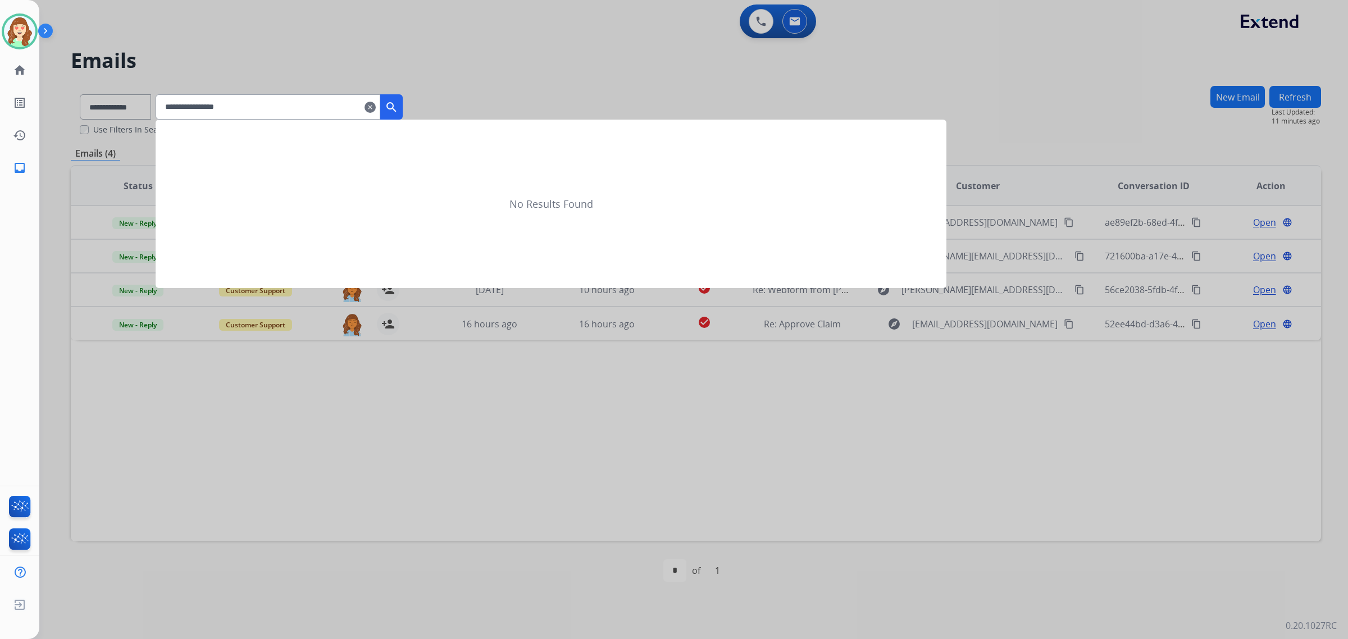
click at [398, 101] on mat-icon "search" at bounding box center [391, 107] width 13 height 13
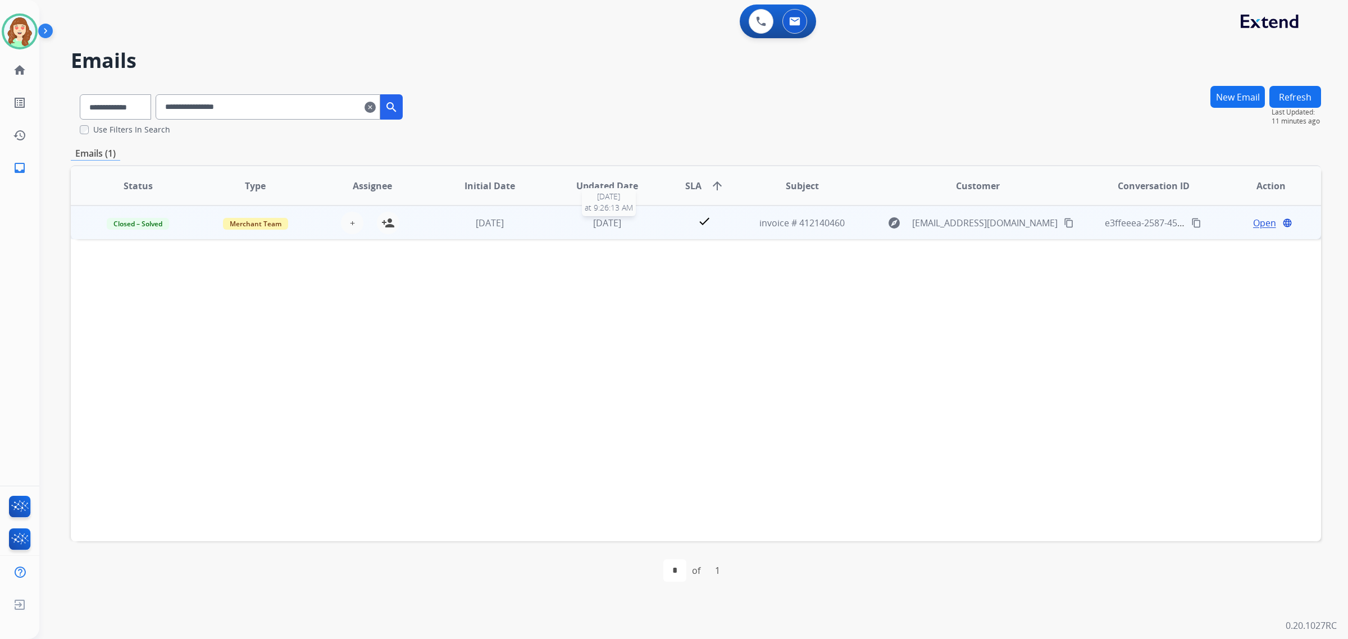
click at [595, 222] on span "[DATE]" at bounding box center [607, 223] width 28 height 12
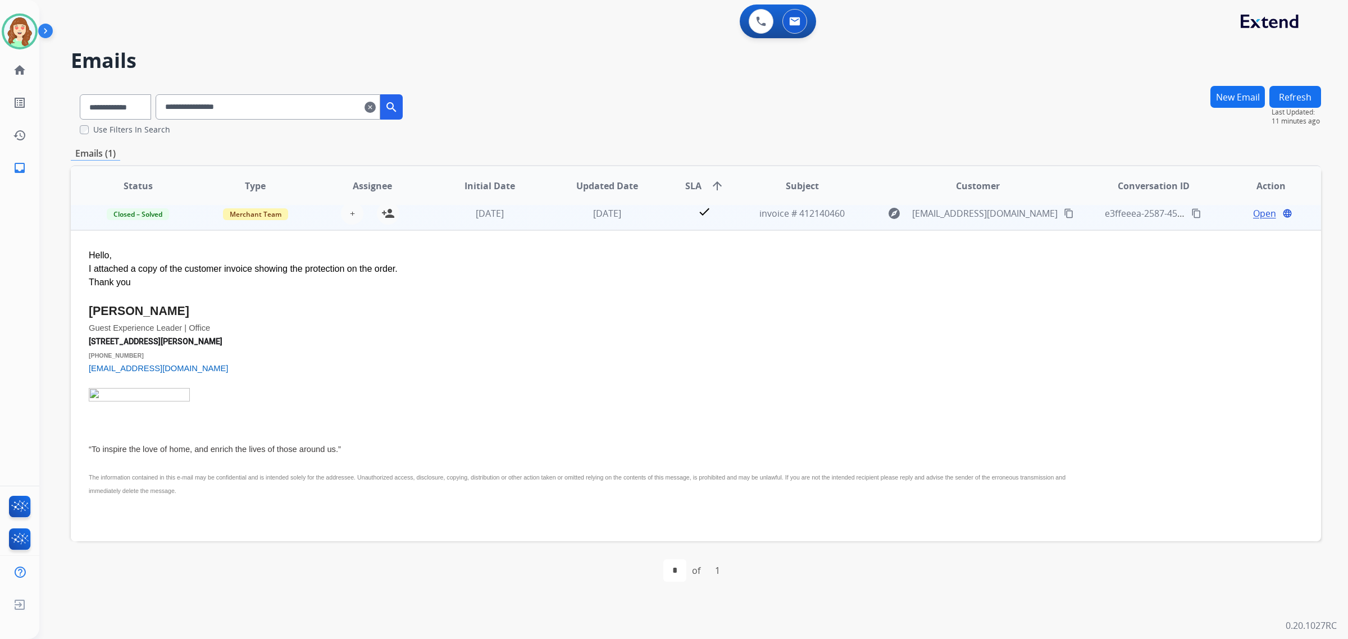
scroll to position [0, 0]
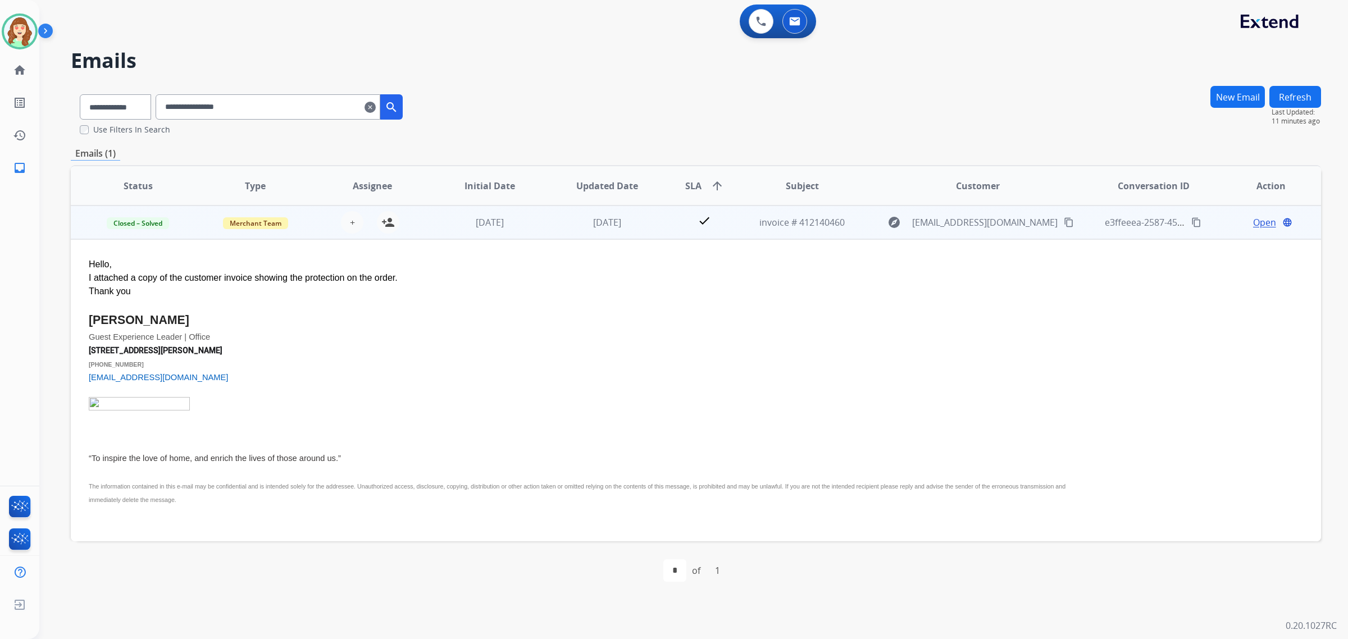
click at [1263, 218] on span "Open" at bounding box center [1264, 222] width 23 height 13
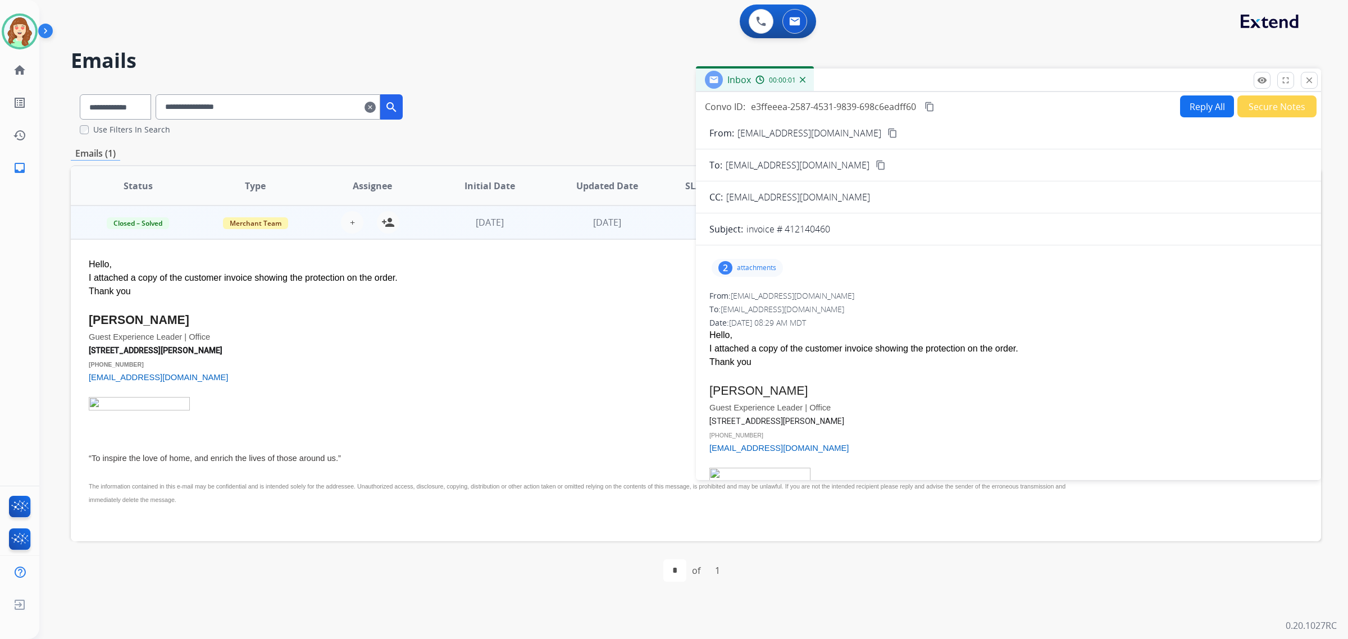
click at [748, 263] on p "attachments" at bounding box center [756, 267] width 39 height 9
drag, startPoint x: 1017, startPoint y: 316, endPoint x: 1032, endPoint y: 315, distance: 15.2
click at [1022, 315] on div "From: [EMAIL_ADDRESS][DOMAIN_NAME] To: [EMAIL_ADDRESS][DOMAIN_NAME] Date: [DATE…" at bounding box center [1008, 446] width 598 height 313
click at [1262, 80] on mat-icon "remove_red_eye" at bounding box center [1262, 80] width 10 height 10
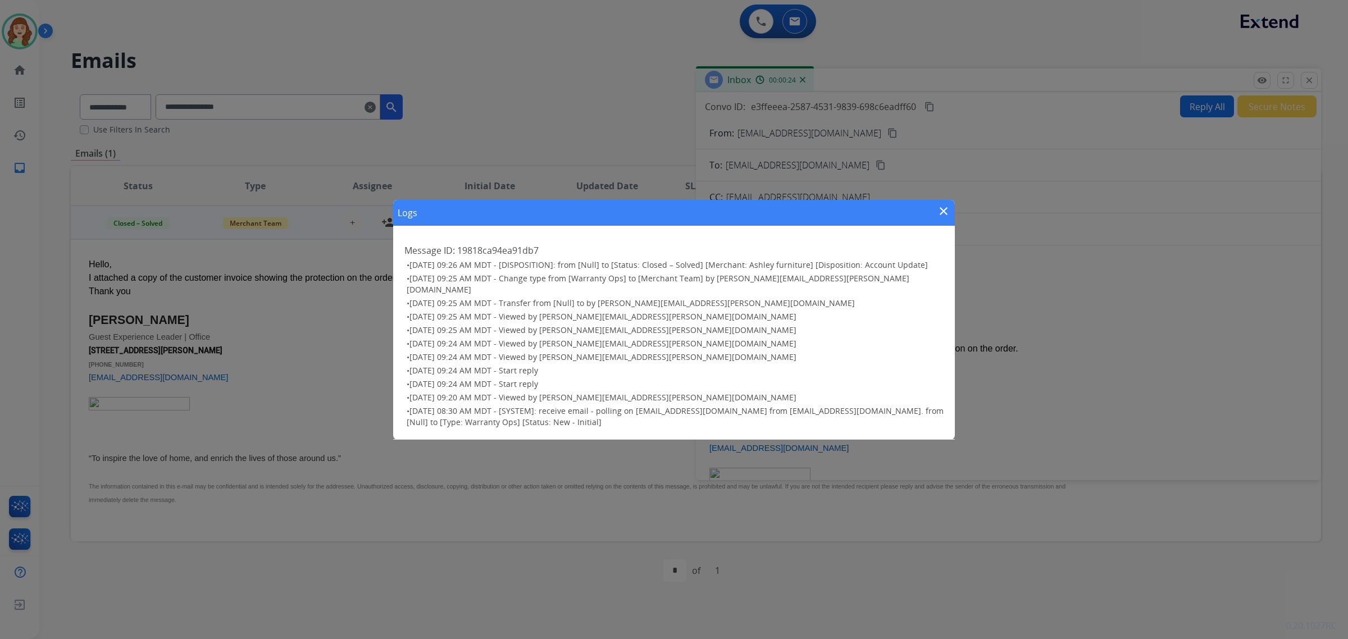
drag, startPoint x: 938, startPoint y: 215, endPoint x: 947, endPoint y: 215, distance: 9.0
click at [941, 215] on mat-icon "close" at bounding box center [943, 210] width 13 height 13
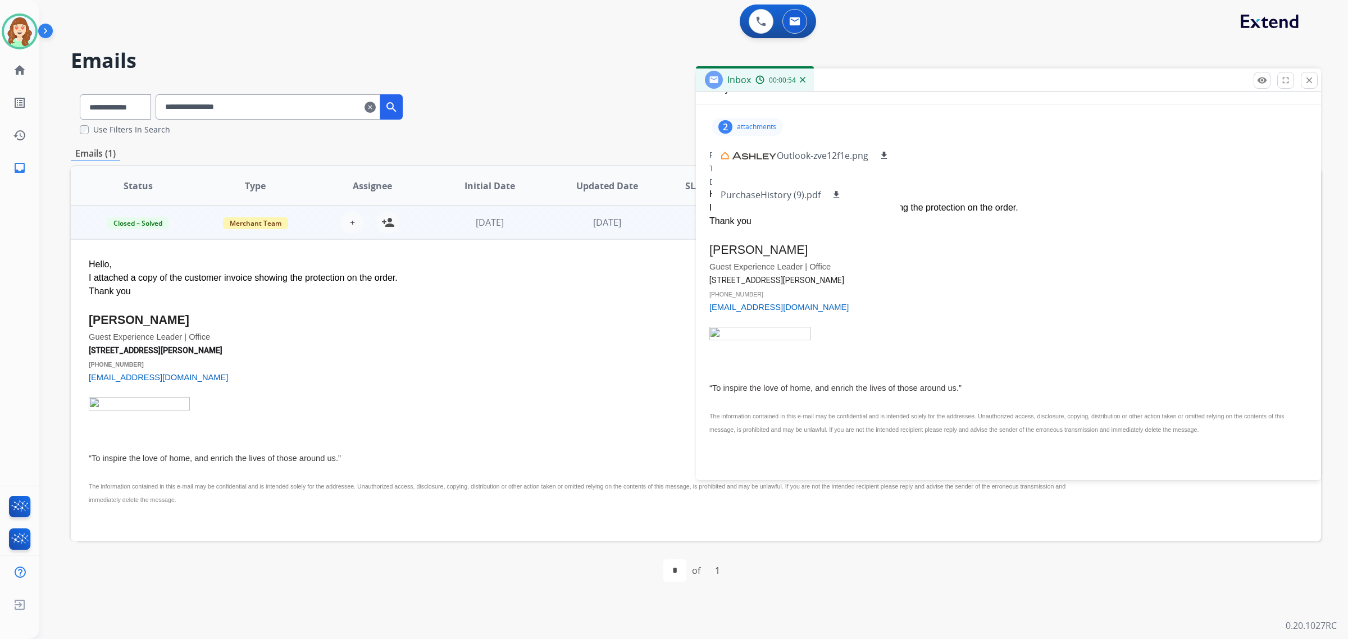
scroll to position [156, 0]
click at [756, 122] on p "attachments" at bounding box center [756, 126] width 39 height 9
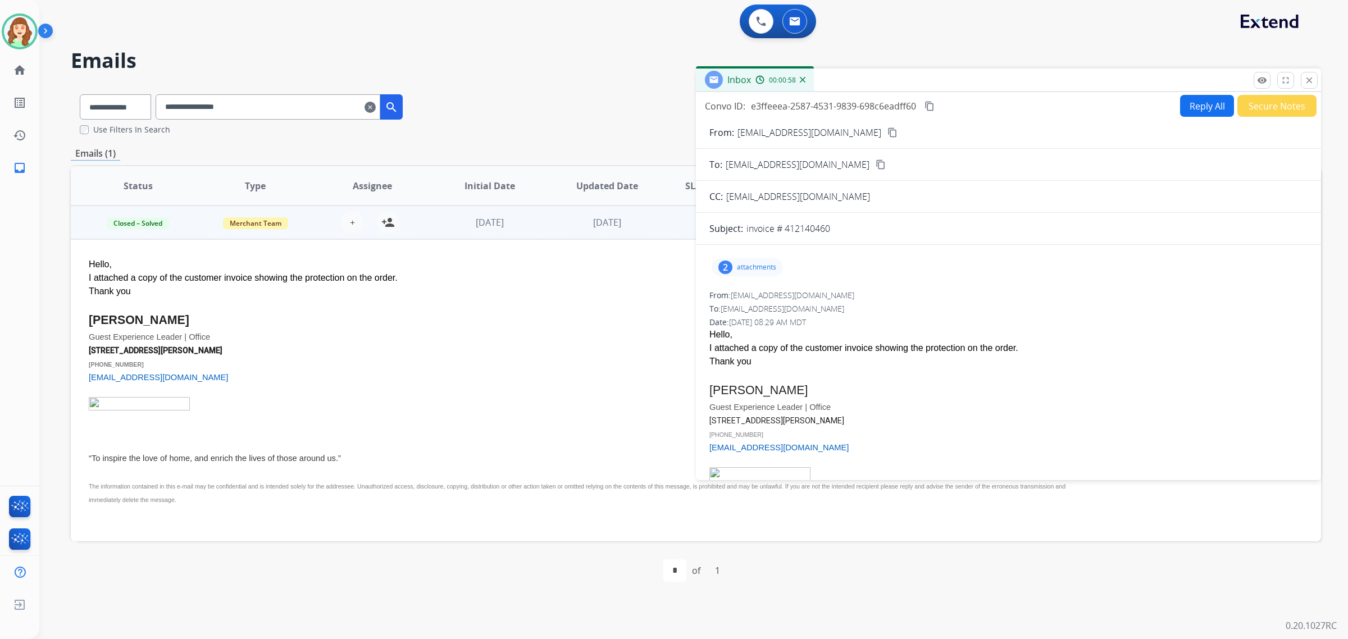
scroll to position [0, 0]
click at [748, 264] on p "attachments" at bounding box center [756, 267] width 39 height 9
click at [776, 342] on p "PurchaseHistory (9).pdf" at bounding box center [771, 335] width 100 height 13
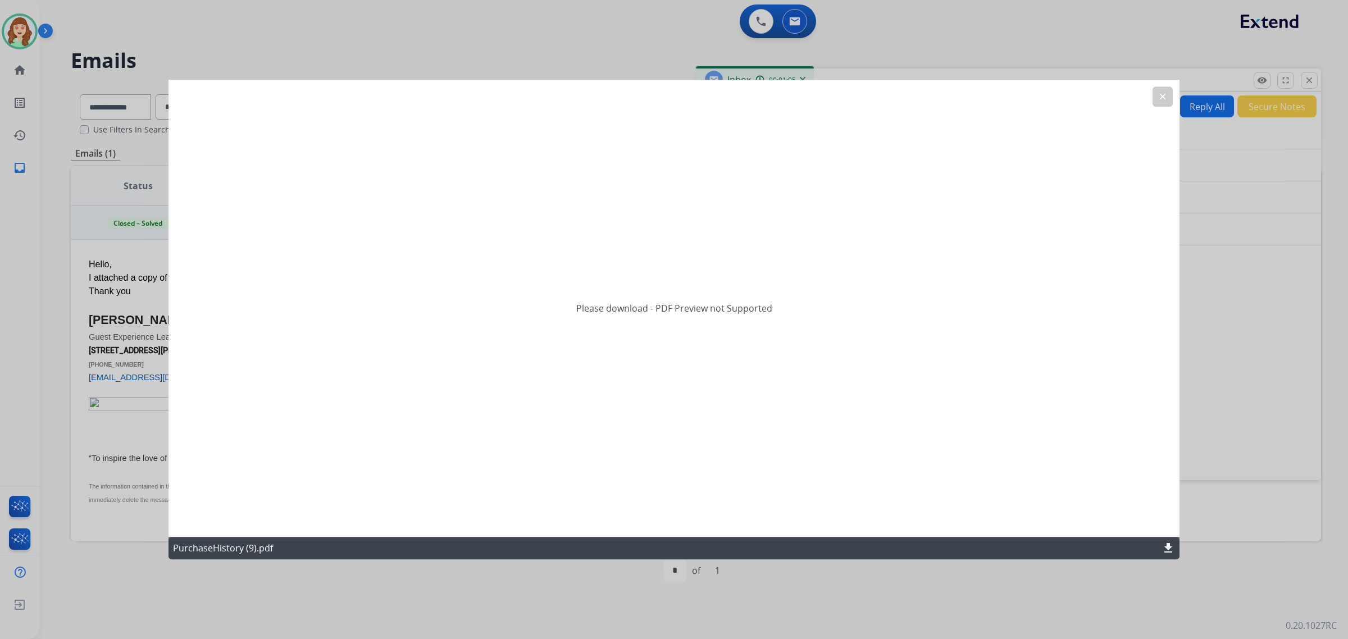
click at [1164, 543] on mat-icon "download" at bounding box center [1168, 547] width 13 height 13
click at [1160, 88] on button "clear" at bounding box center [1163, 97] width 20 height 20
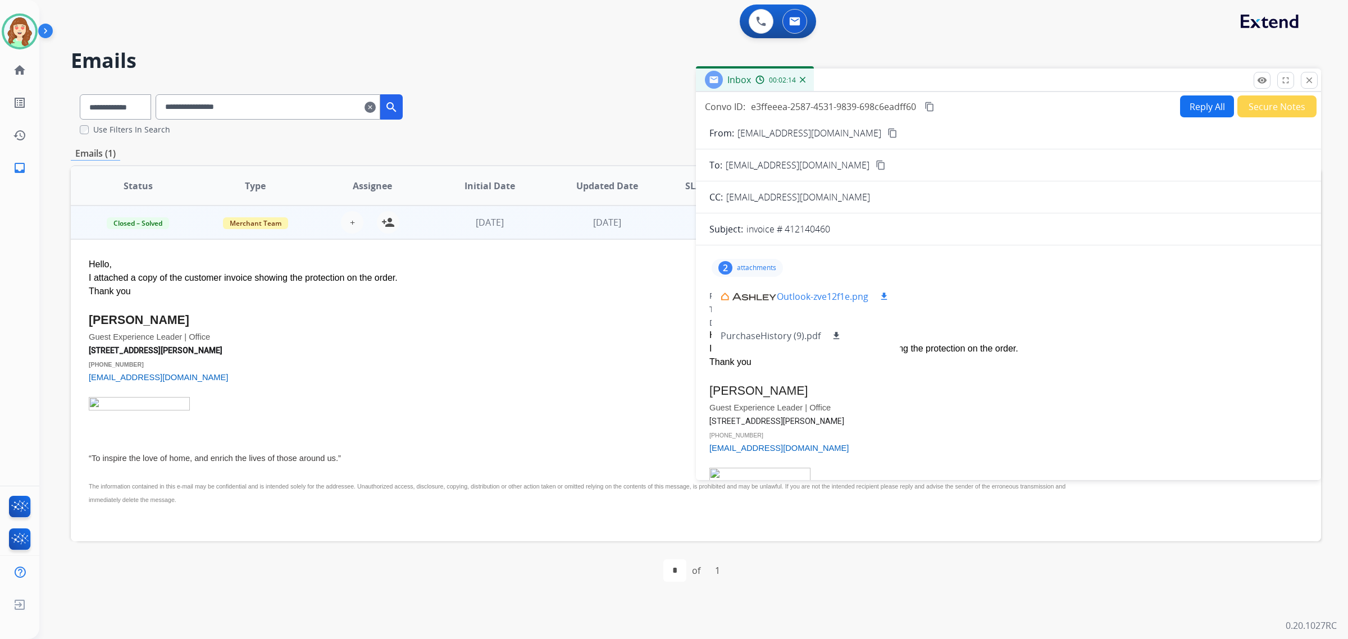
click at [820, 296] on p "Outlook-zve12f1e.png" at bounding box center [823, 296] width 92 height 13
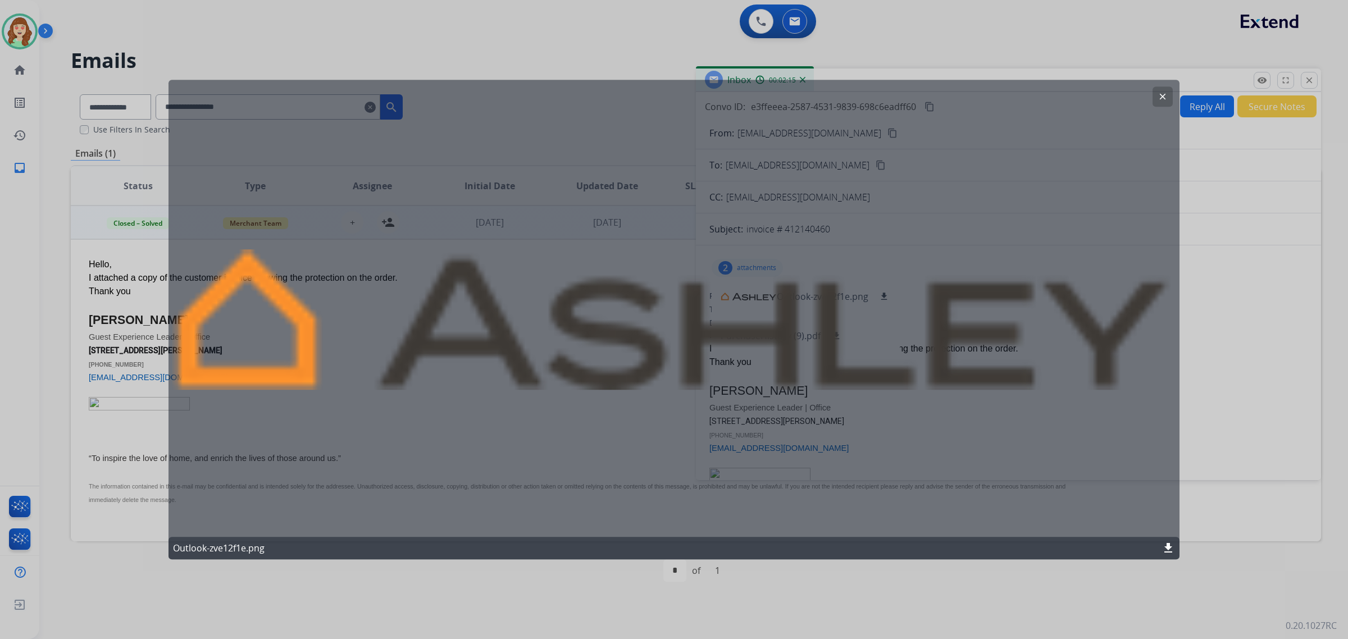
click at [1169, 539] on div "Outlook-zve12f1e.png download" at bounding box center [674, 548] width 1011 height 22
drag, startPoint x: 1066, startPoint y: 512, endPoint x: 1108, endPoint y: 511, distance: 42.1
click at [1067, 509] on div "clear Outlook-zve12f1e.png download" at bounding box center [674, 320] width 1011 height 480
click at [1177, 551] on div "Outlook-zve12f1e.png download" at bounding box center [674, 548] width 1011 height 22
click at [1169, 545] on mat-icon "download" at bounding box center [1168, 547] width 13 height 13
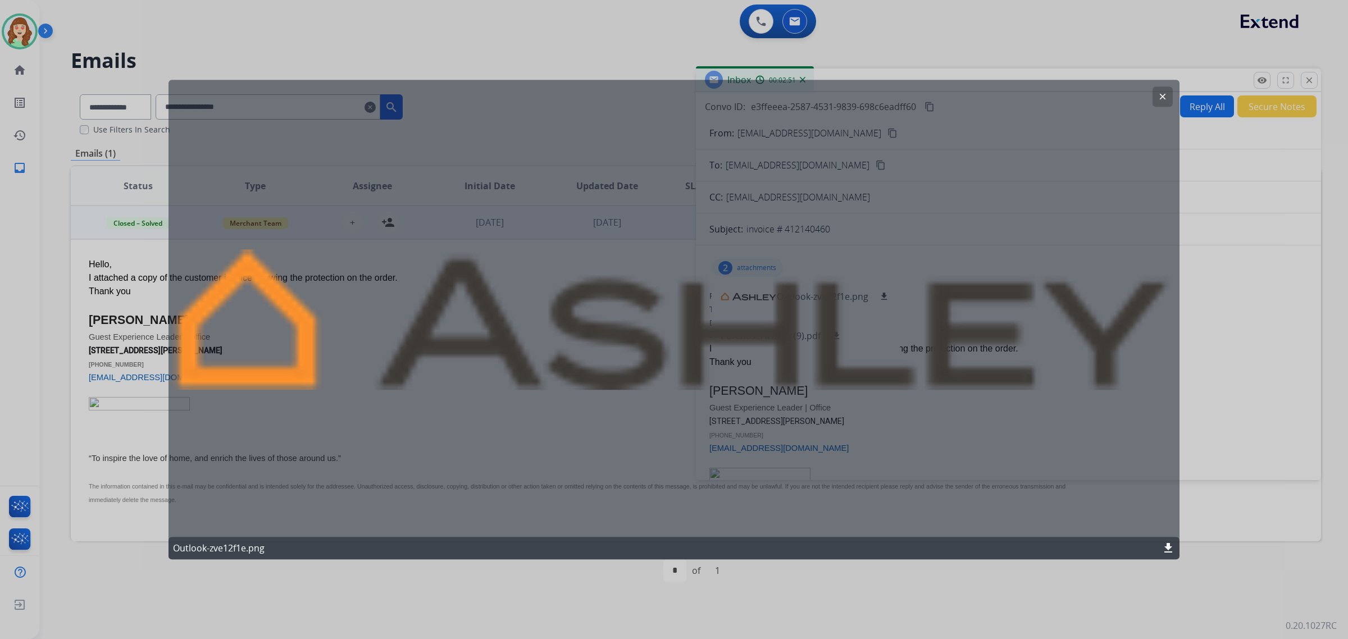
click at [1163, 91] on button "clear" at bounding box center [1163, 97] width 20 height 20
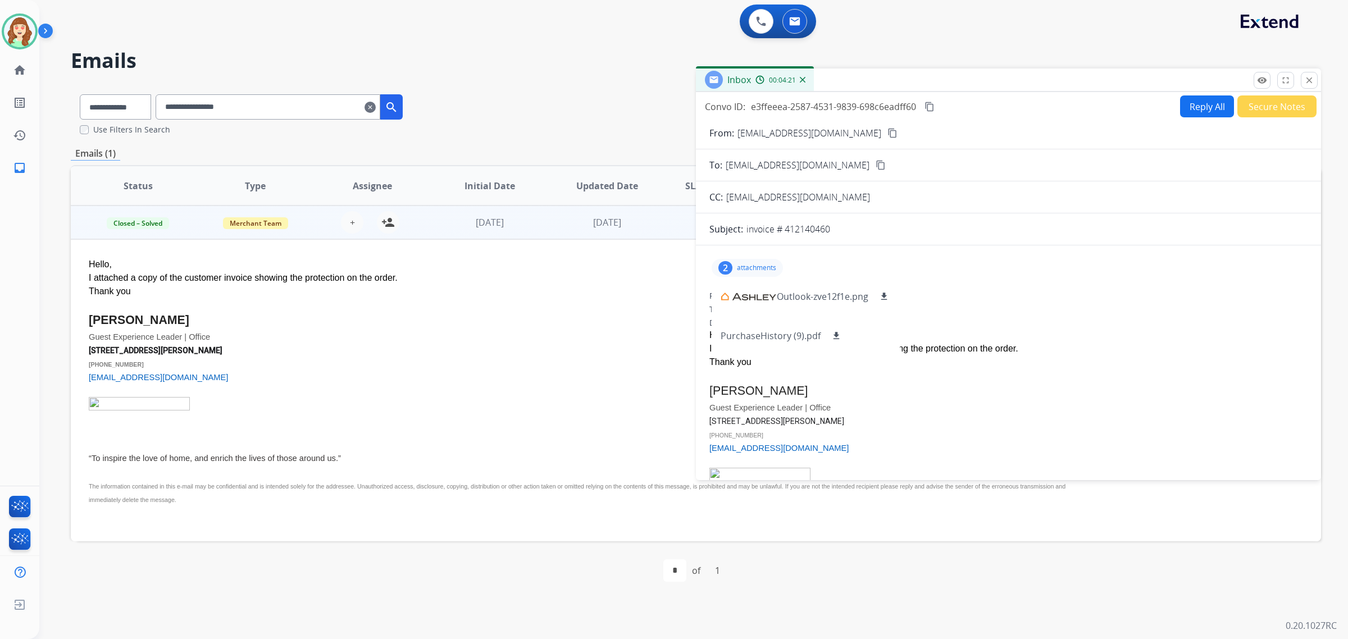
click at [887, 133] on mat-icon "content_copy" at bounding box center [892, 133] width 10 height 10
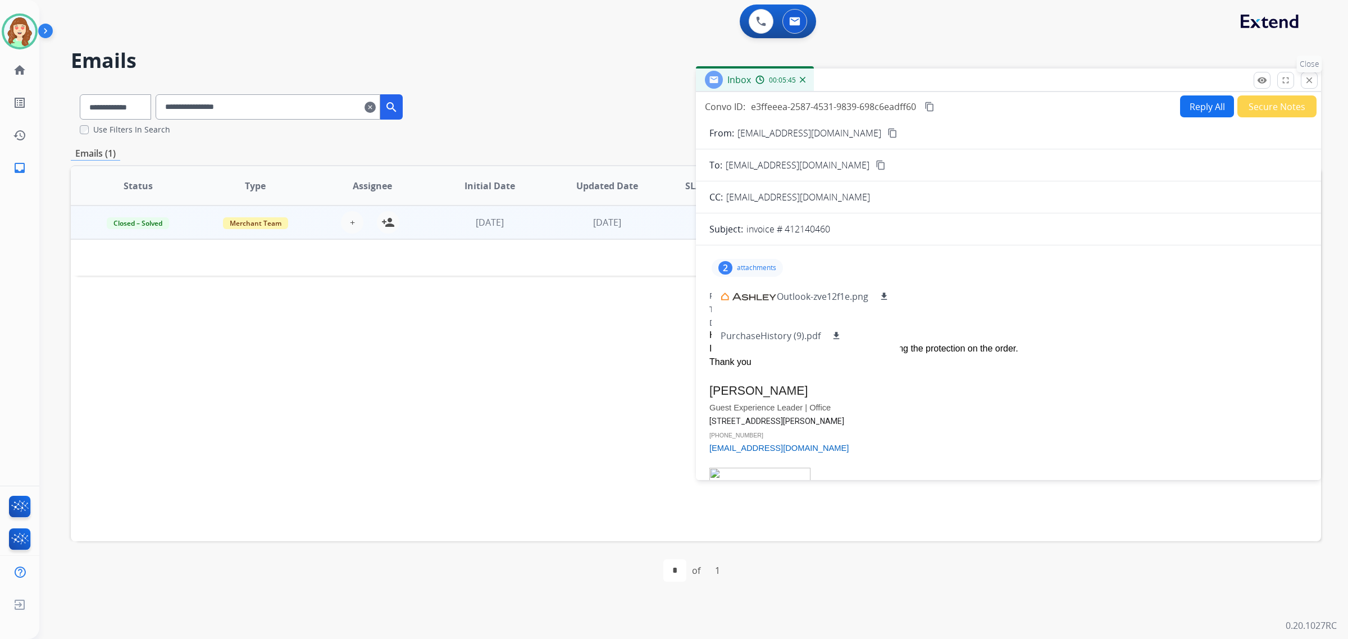
click at [1306, 81] on mat-icon "close" at bounding box center [1309, 80] width 10 height 10
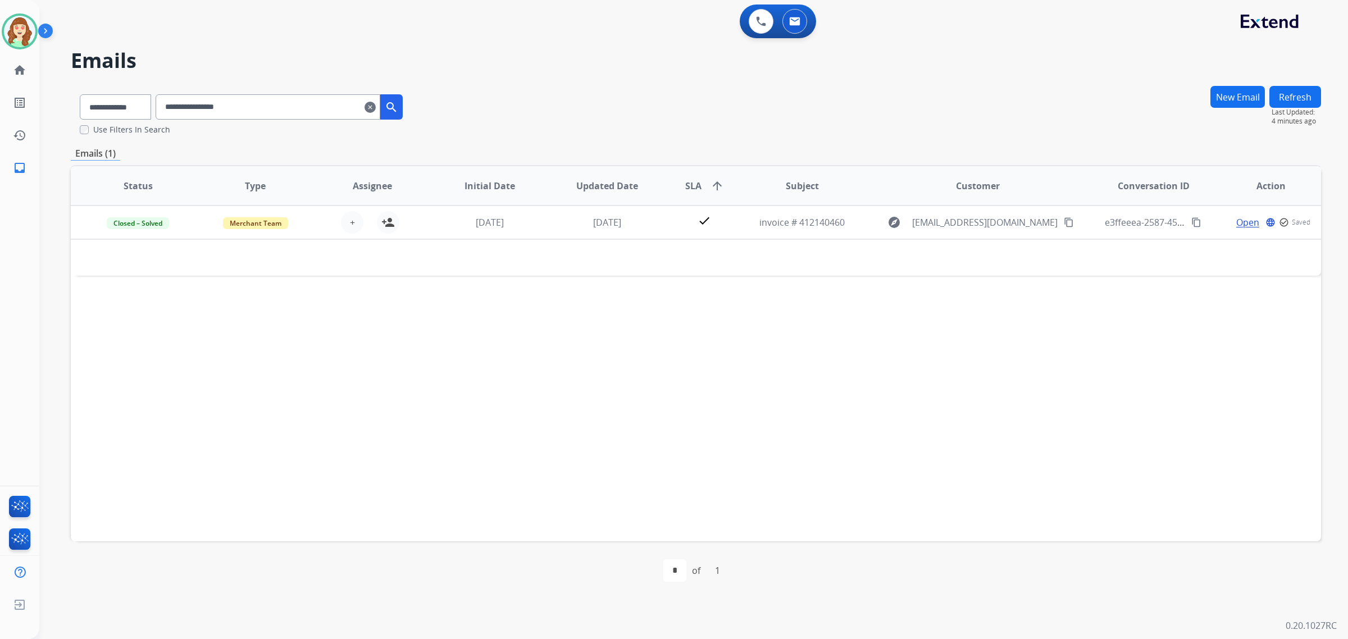
click at [376, 101] on mat-icon "clear" at bounding box center [370, 107] width 11 height 13
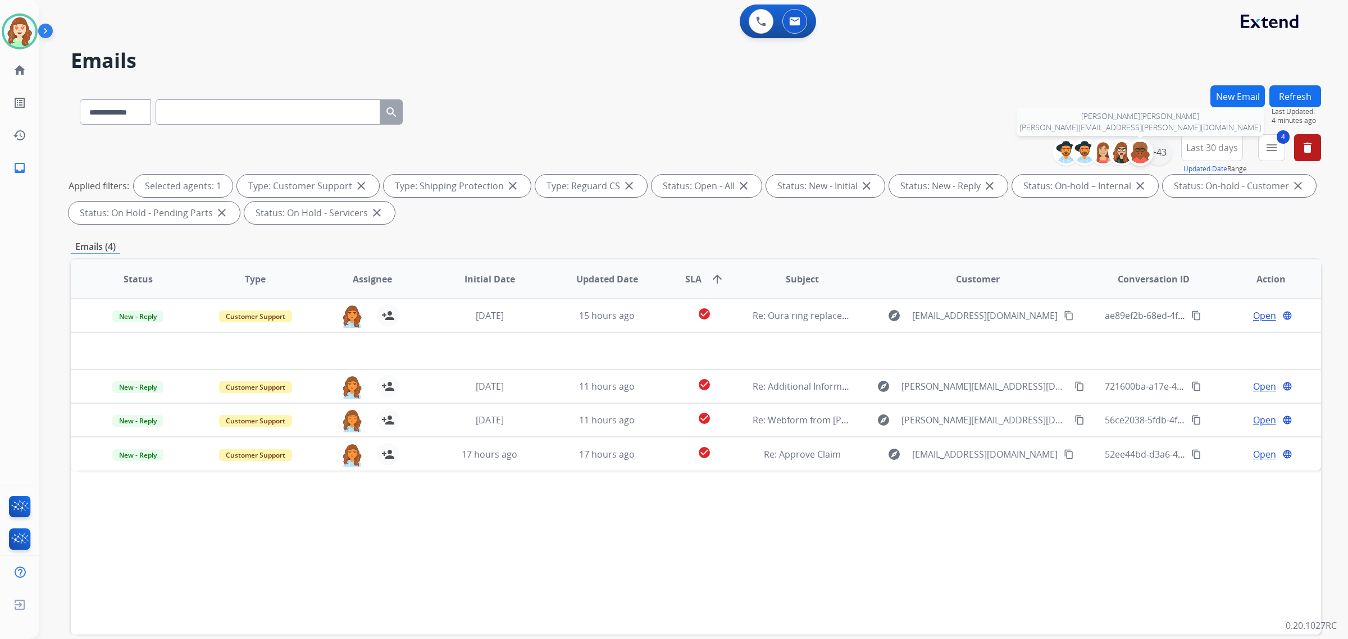
click at [1149, 155] on img at bounding box center [1140, 152] width 22 height 22
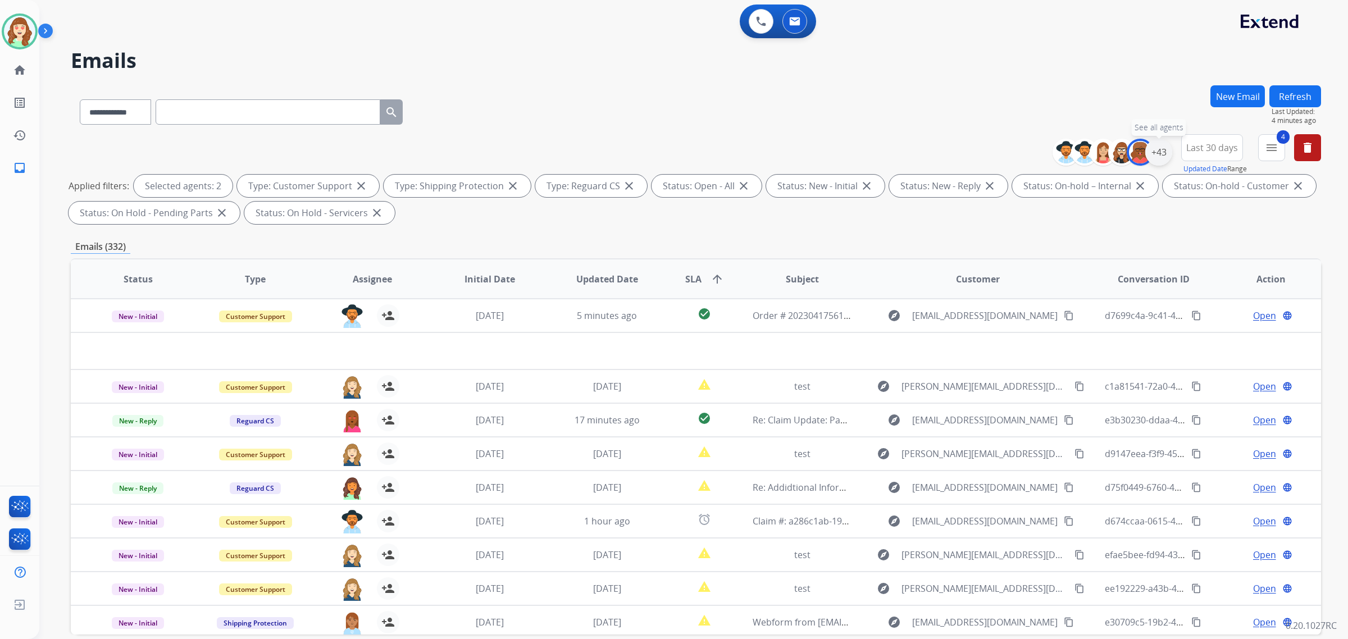
click at [1151, 149] on div "+43" at bounding box center [1158, 152] width 27 height 27
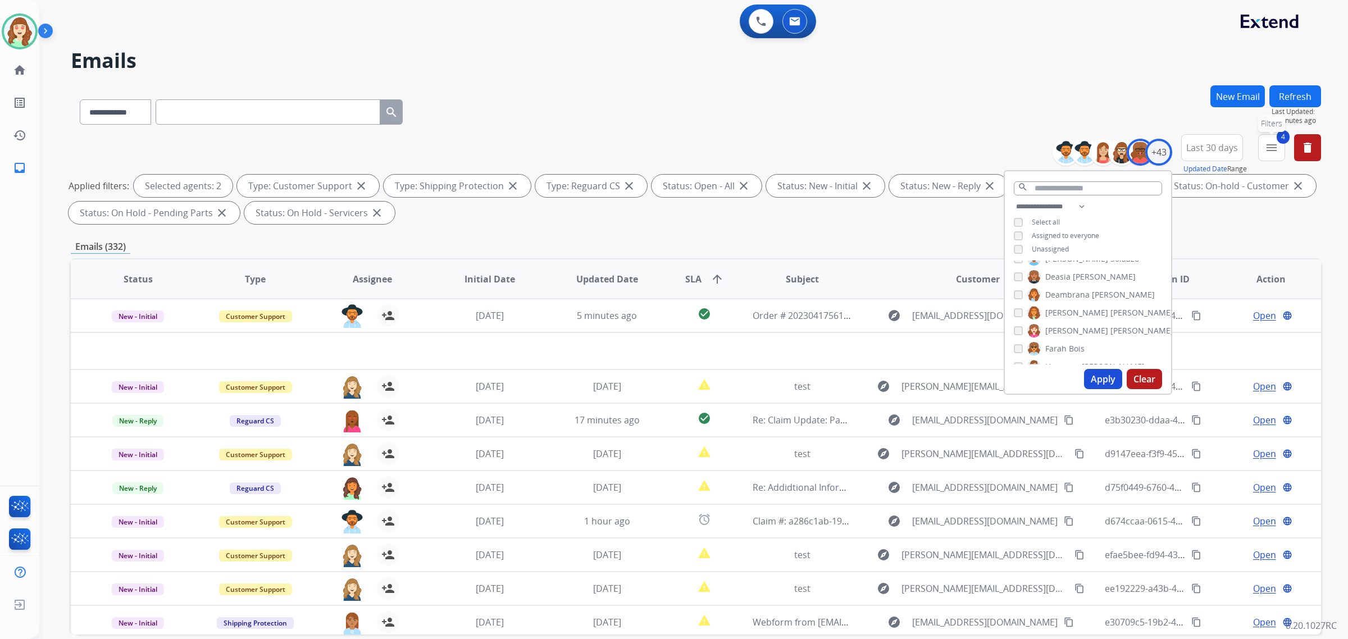
click at [1259, 149] on button "4 menu Filters" at bounding box center [1271, 147] width 27 height 27
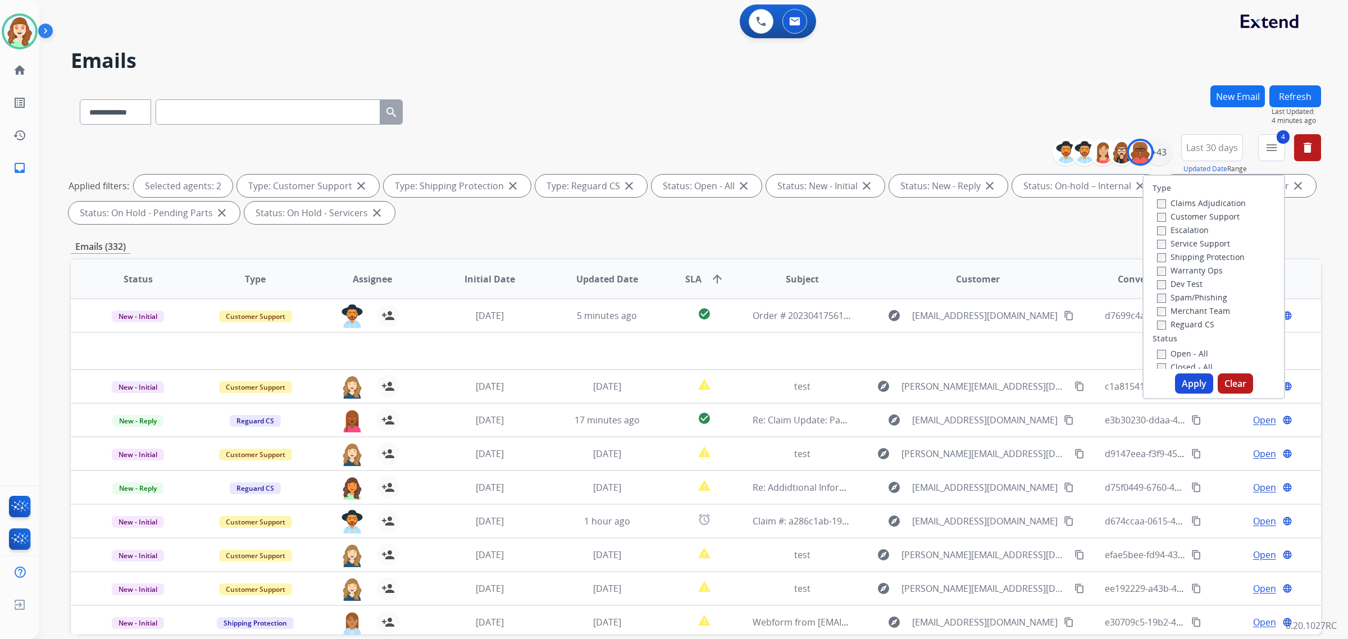
click at [1200, 150] on span "Last 30 days" at bounding box center [1212, 147] width 52 height 4
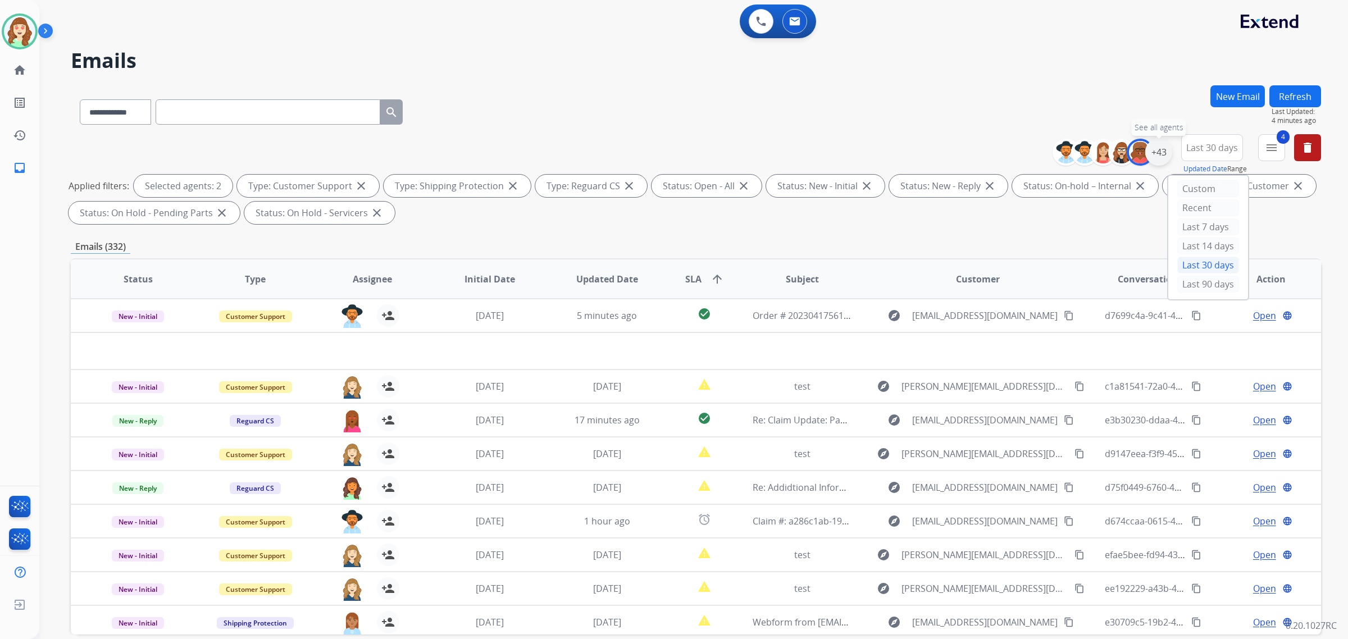
click at [1160, 149] on div "+43" at bounding box center [1158, 152] width 27 height 27
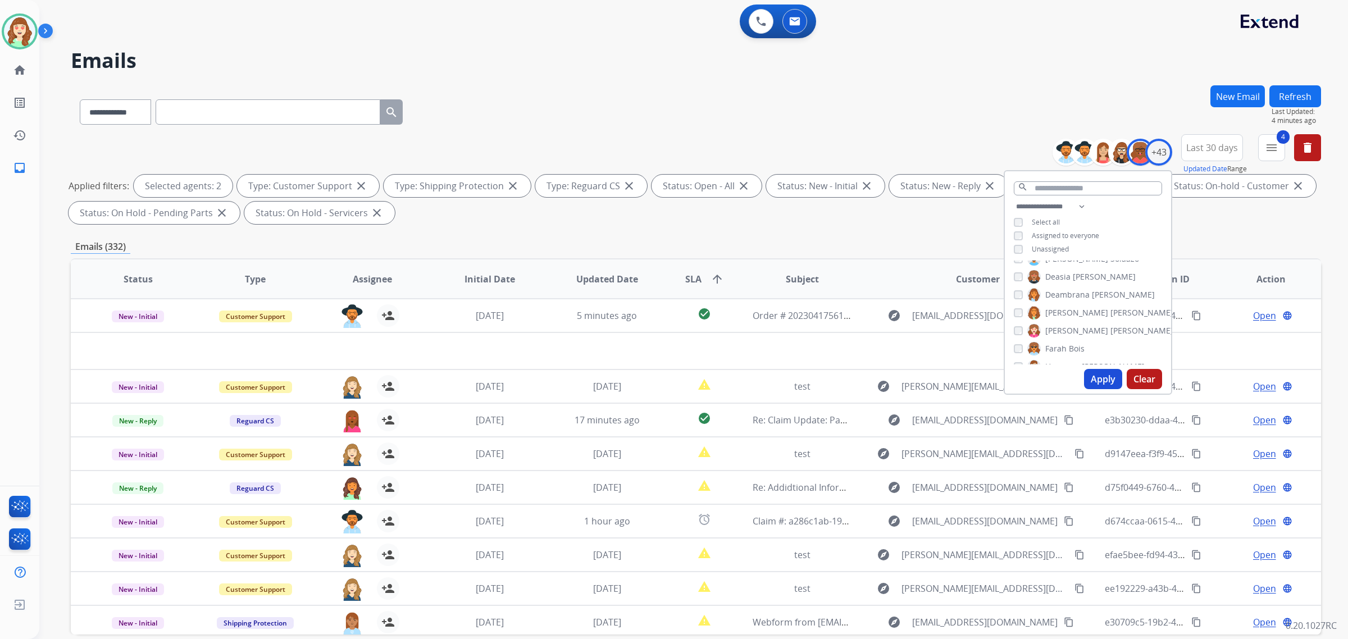
click at [1101, 383] on button "Apply" at bounding box center [1103, 379] width 38 height 20
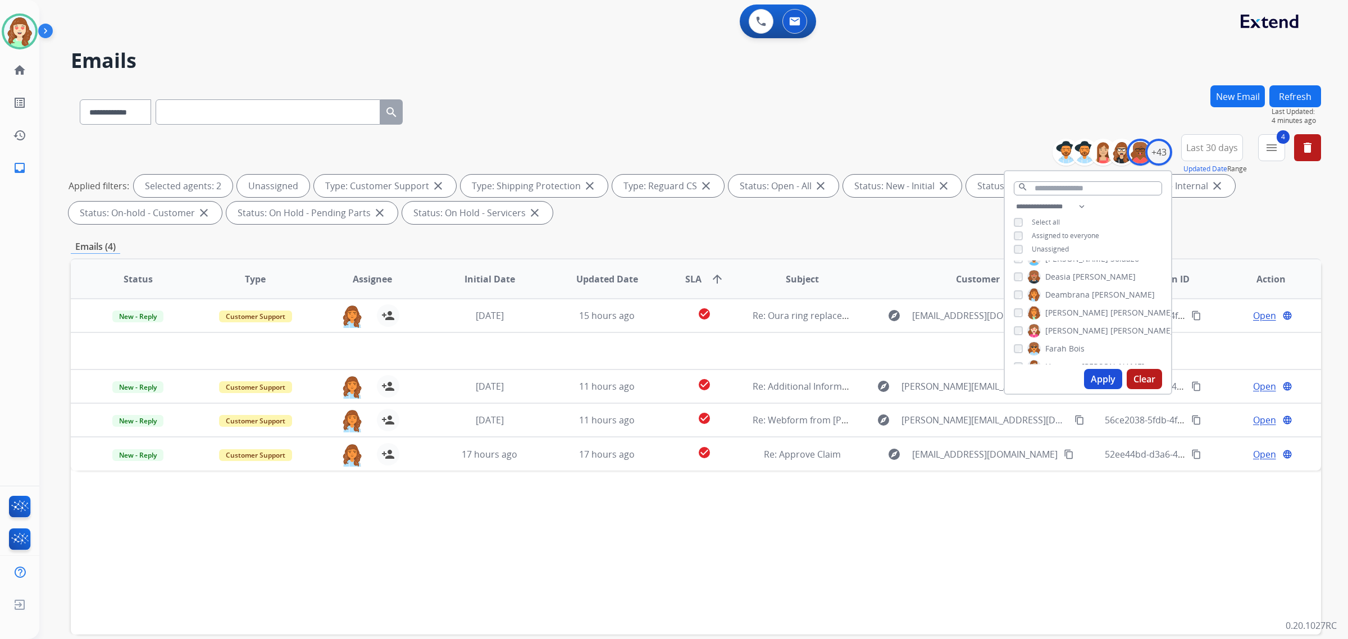
click at [1093, 375] on button "Apply" at bounding box center [1103, 379] width 38 height 20
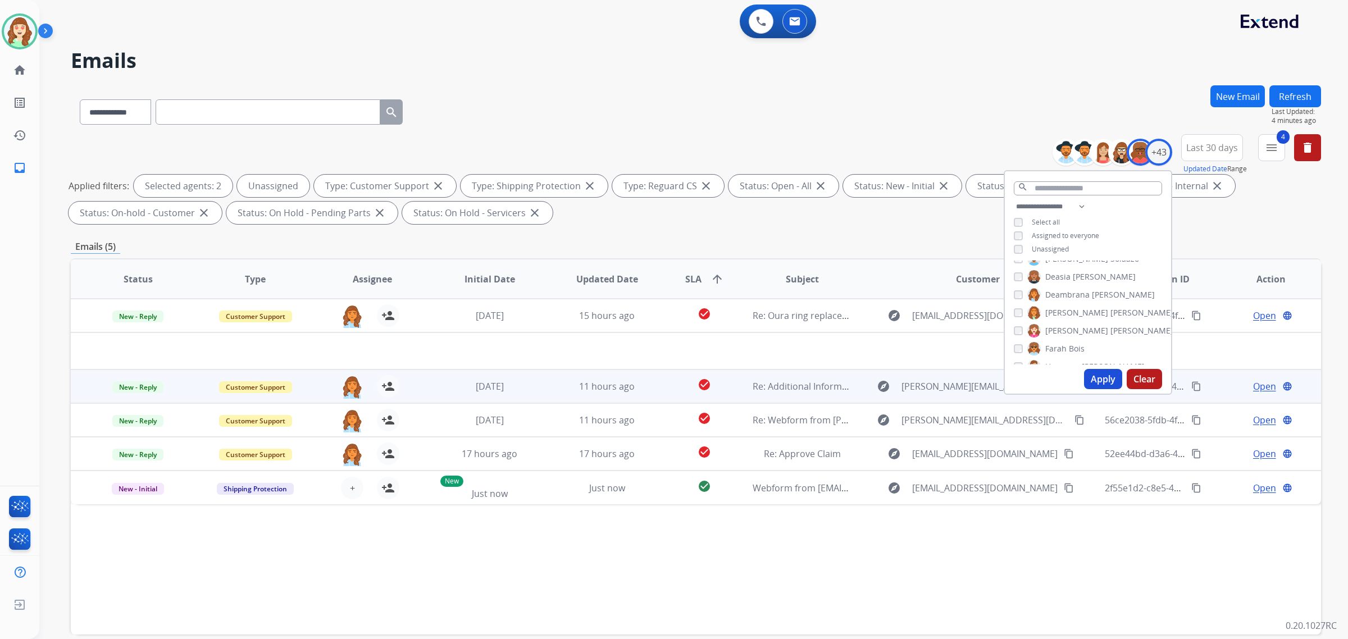
scroll to position [53, 0]
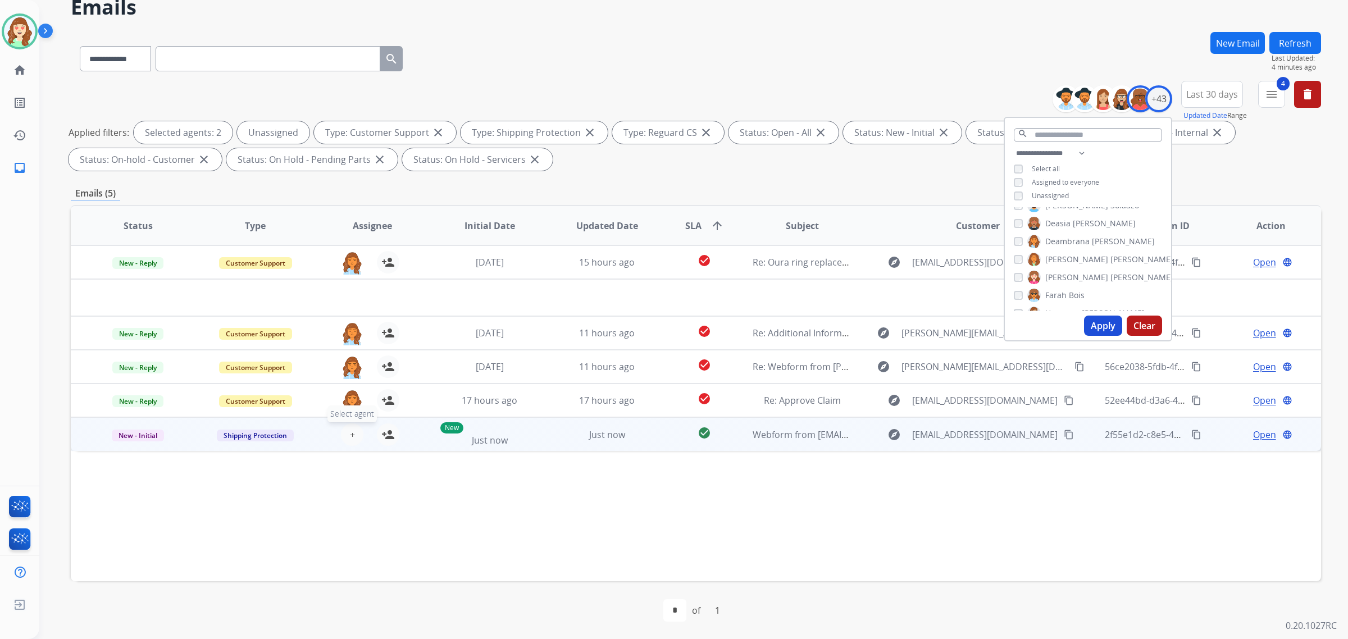
click at [350, 436] on span "+" at bounding box center [352, 434] width 5 height 13
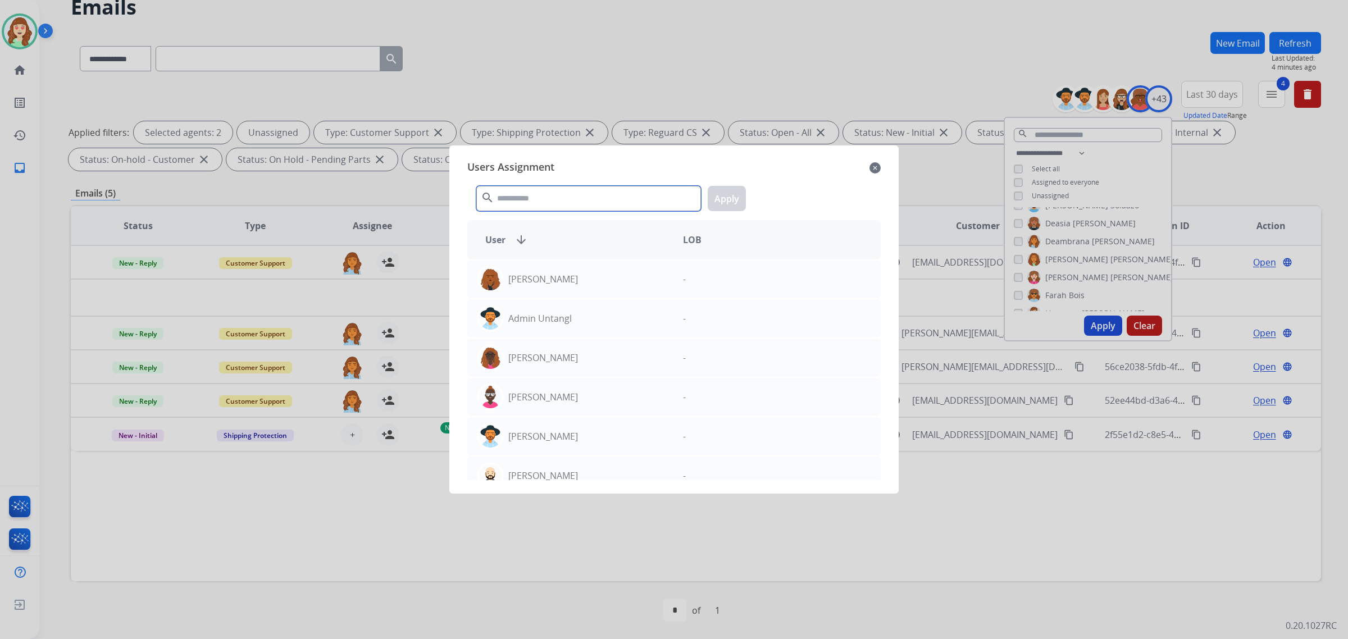
click at [588, 194] on input "text" at bounding box center [588, 198] width 225 height 25
type input "*"
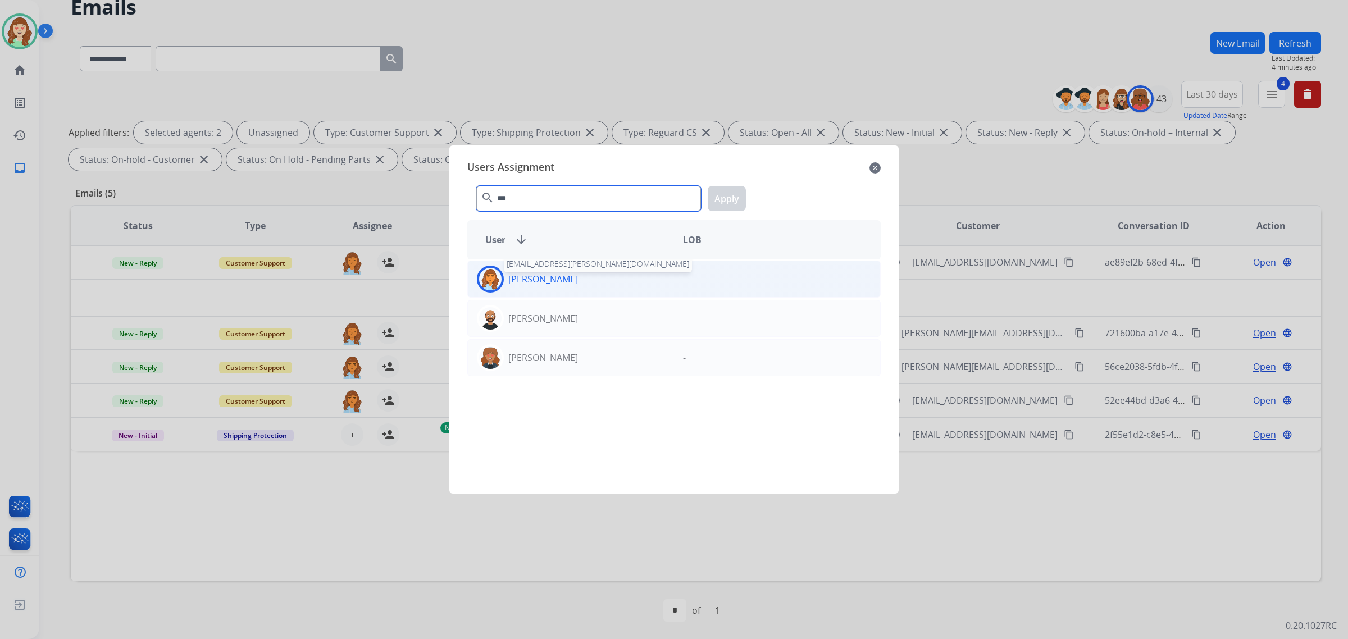
type input "***"
drag, startPoint x: 574, startPoint y: 281, endPoint x: 689, endPoint y: 240, distance: 122.4
click at [575, 281] on p "[PERSON_NAME]" at bounding box center [543, 278] width 70 height 13
click at [723, 201] on button "Apply" at bounding box center [727, 198] width 38 height 25
